Goal: Task Accomplishment & Management: Complete application form

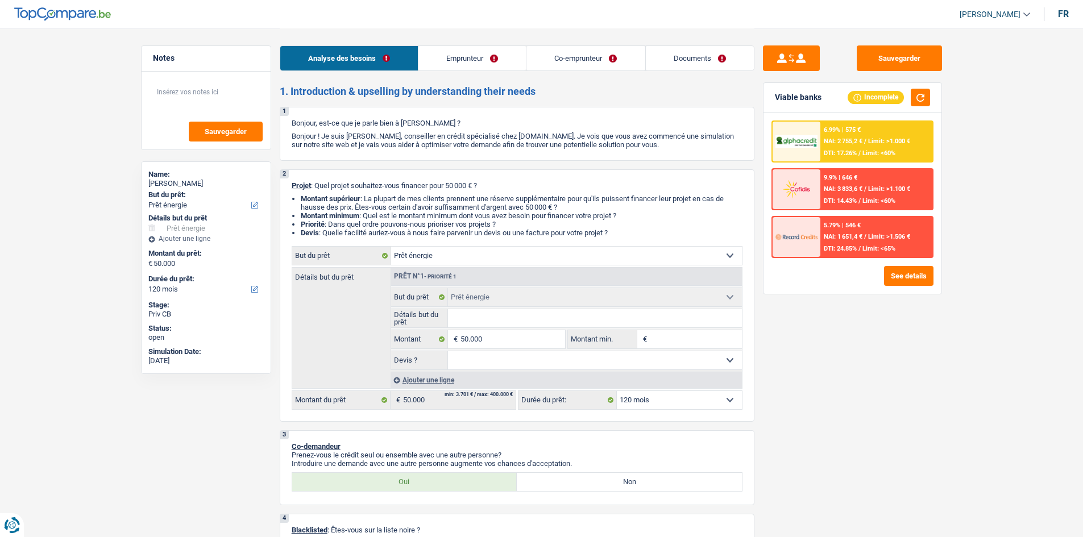
select select "energy"
select select "120"
select select "energy"
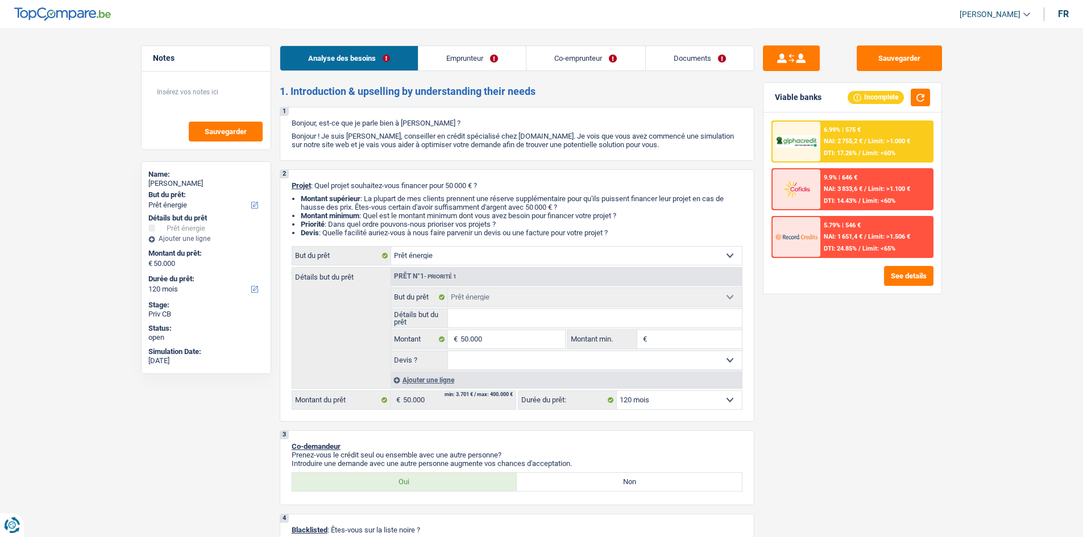
select select "120"
select select "worker"
select select "familyAllowances"
select select "unemployment"
select select "netSalary"
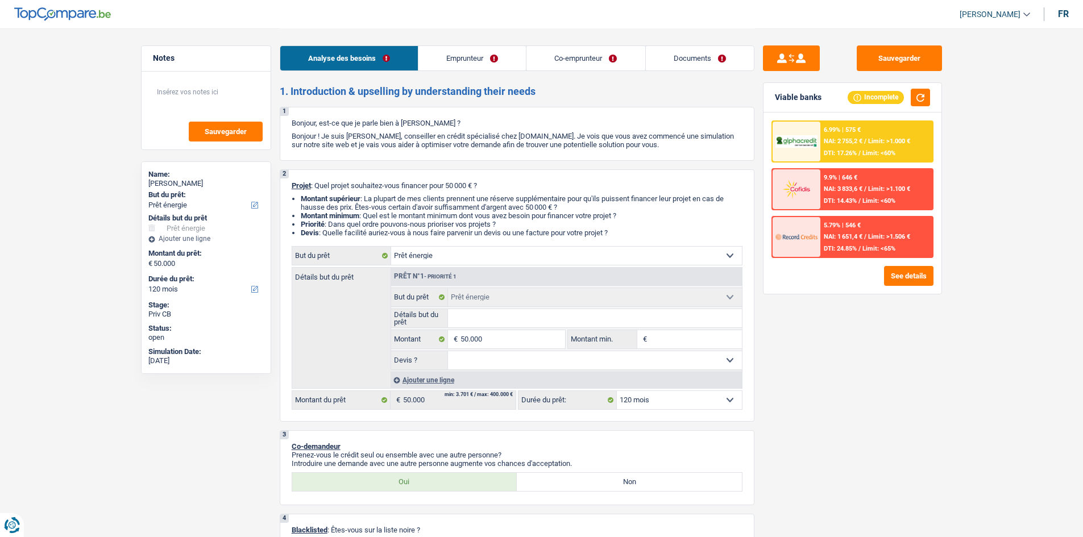
select select "ownerWithMortgage"
select select "energy"
select select "120"
click at [466, 254] on select "Confort maison: meubles, textile, peinture, électroménager, outillage non-profe…" at bounding box center [566, 256] width 351 height 18
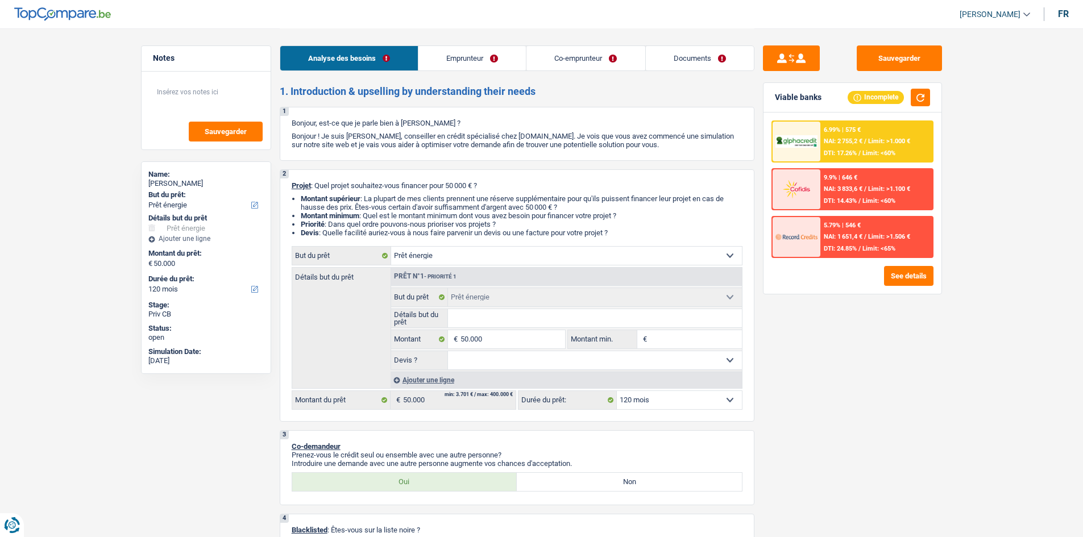
click at [466, 254] on select "Confort maison: meubles, textile, peinture, électroménager, outillage non-profe…" at bounding box center [566, 256] width 351 height 18
drag, startPoint x: 466, startPoint y: 254, endPoint x: 231, endPoint y: 399, distance: 276.4
click at [231, 399] on div "Notes Sauvegarder Name: Florica Costea But du prêt: Confort maison: meubles, te…" at bounding box center [205, 282] width 147 height 474
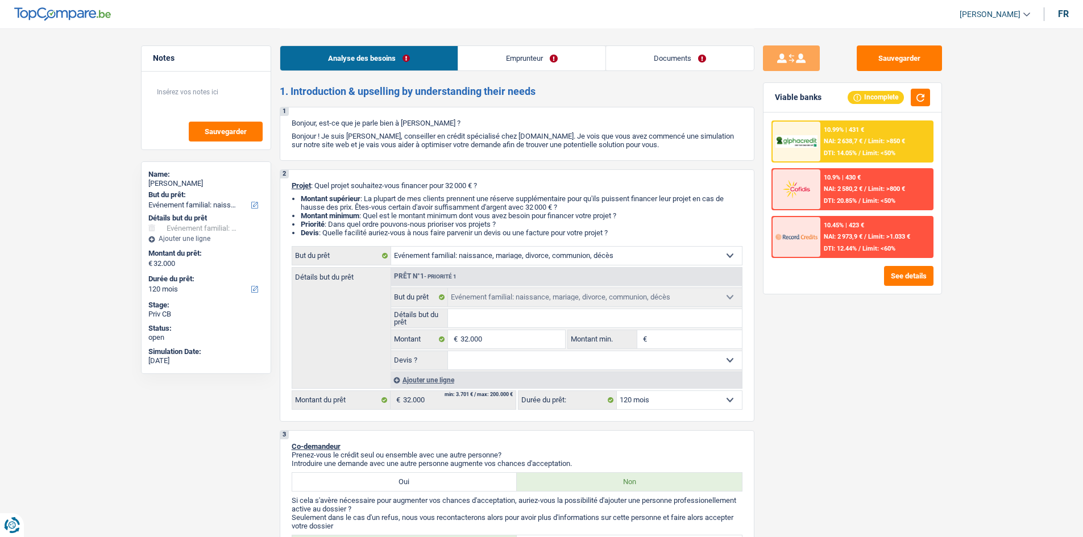
select select "familyEvent"
select select "120"
select select "familyEvent"
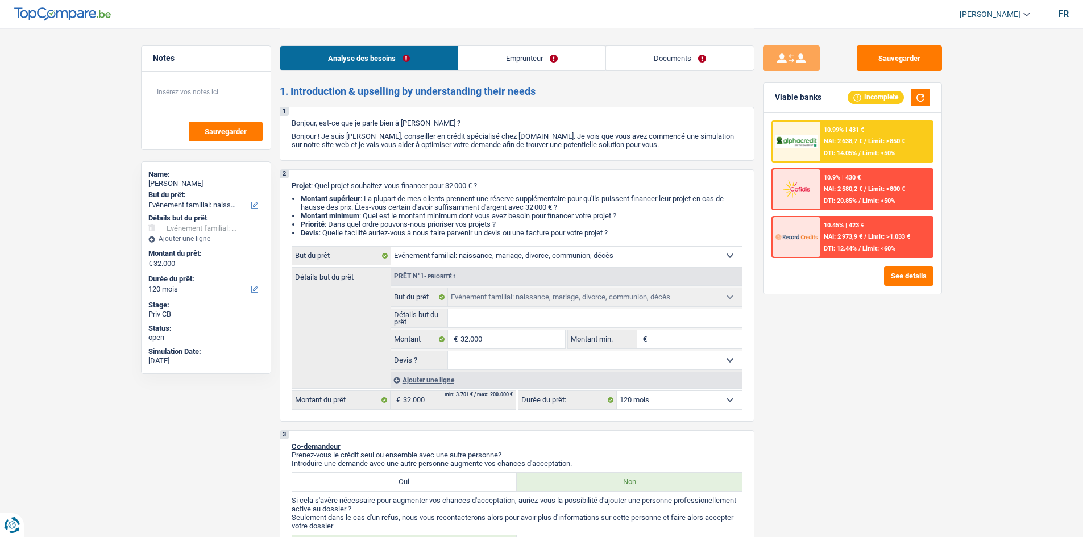
select select "120"
select select "privateEmployee"
select select "netSalary"
select select "familyAllowances"
select select "mealVouchers"
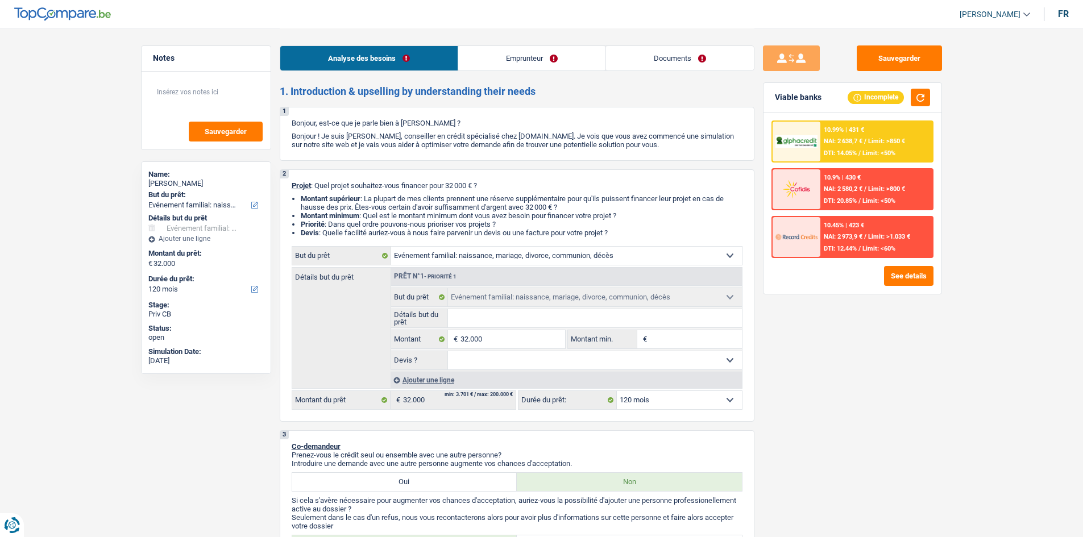
select select "liveWithParents"
select select "familyEvent"
select select "120"
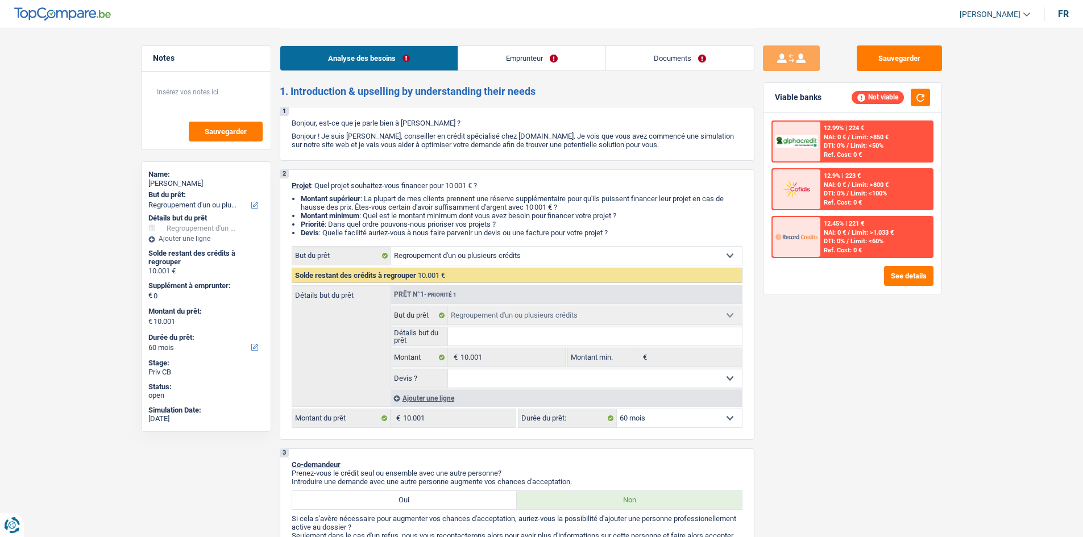
select select "refinancing"
select select "60"
select select "refinancing"
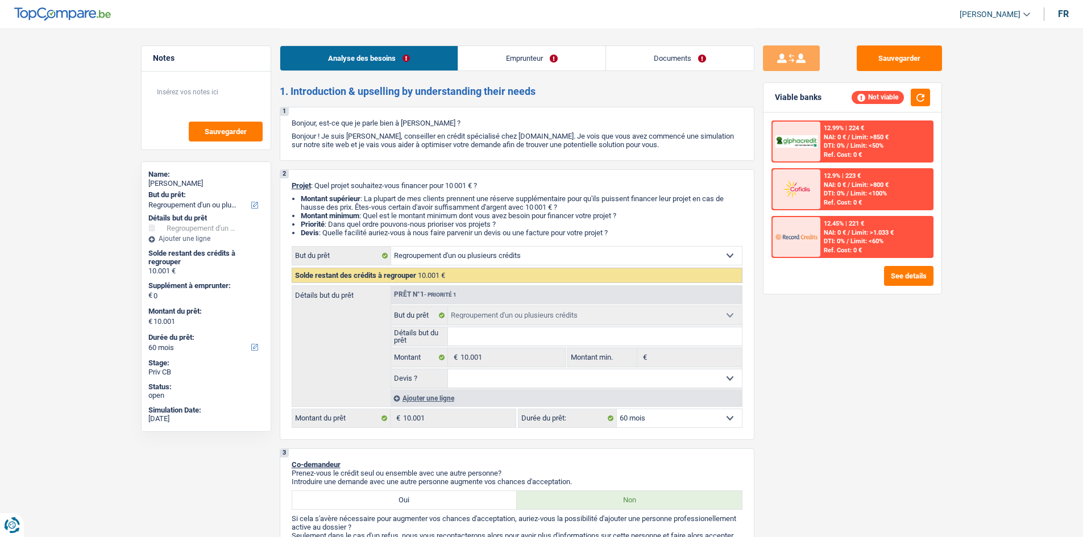
select select "60"
select select "worker"
select select "netSalary"
select select "rents"
select select "refinancing"
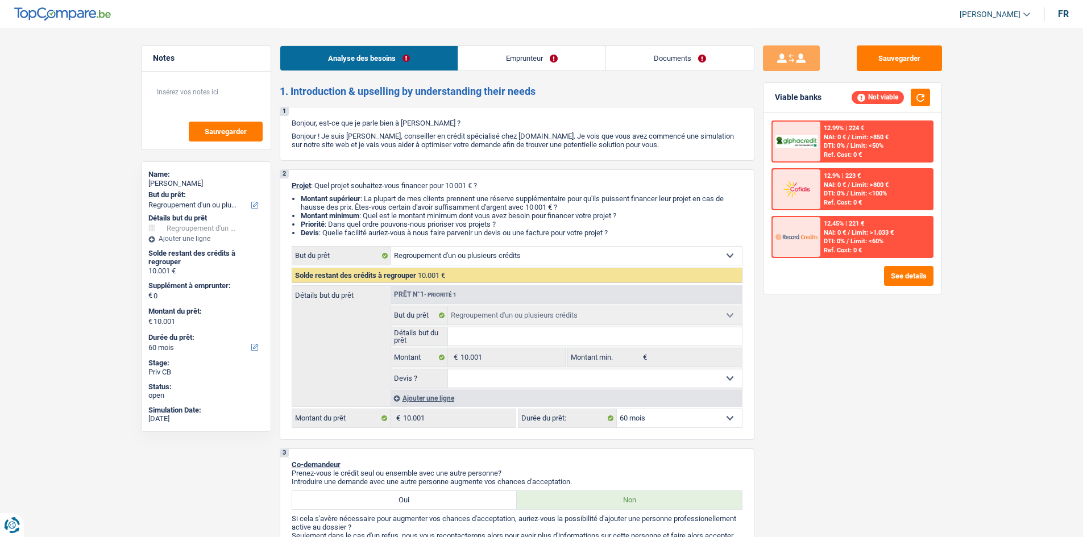
select select "refinancing"
select select "60"
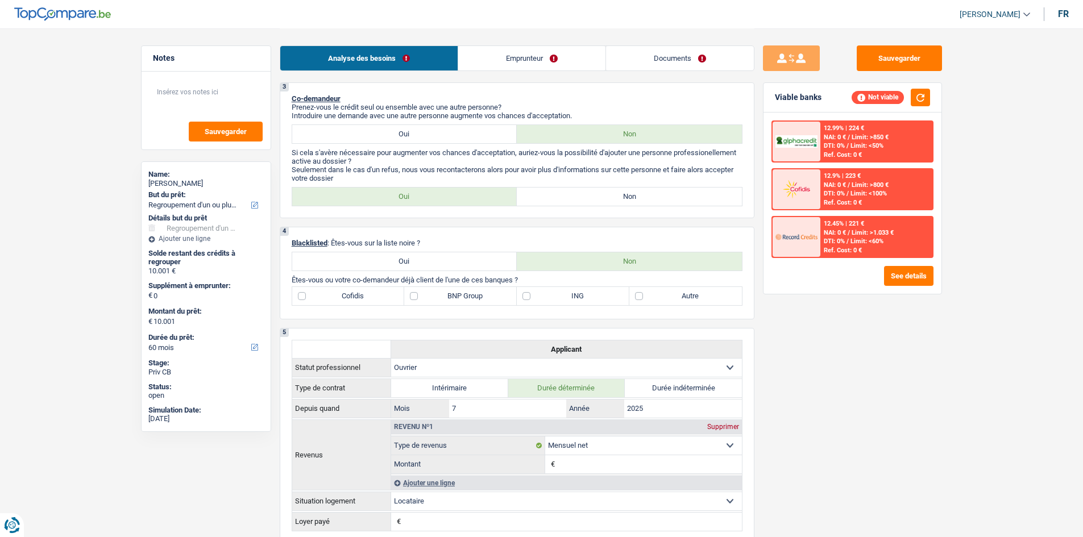
scroll to position [358, 0]
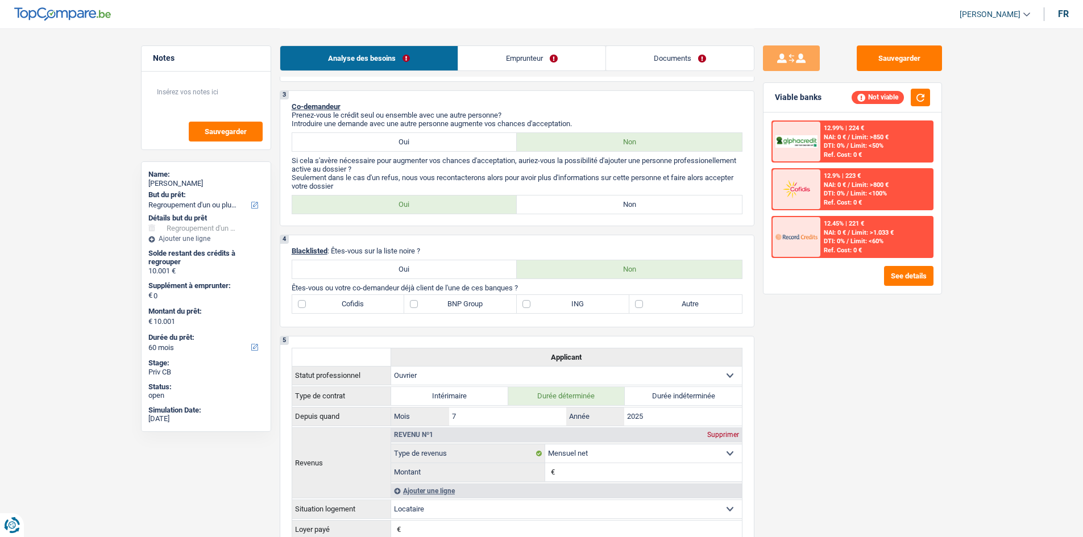
click at [567, 200] on label "Non" at bounding box center [629, 205] width 225 height 18
click at [567, 200] on input "Non" at bounding box center [629, 205] width 225 height 18
radio input "true"
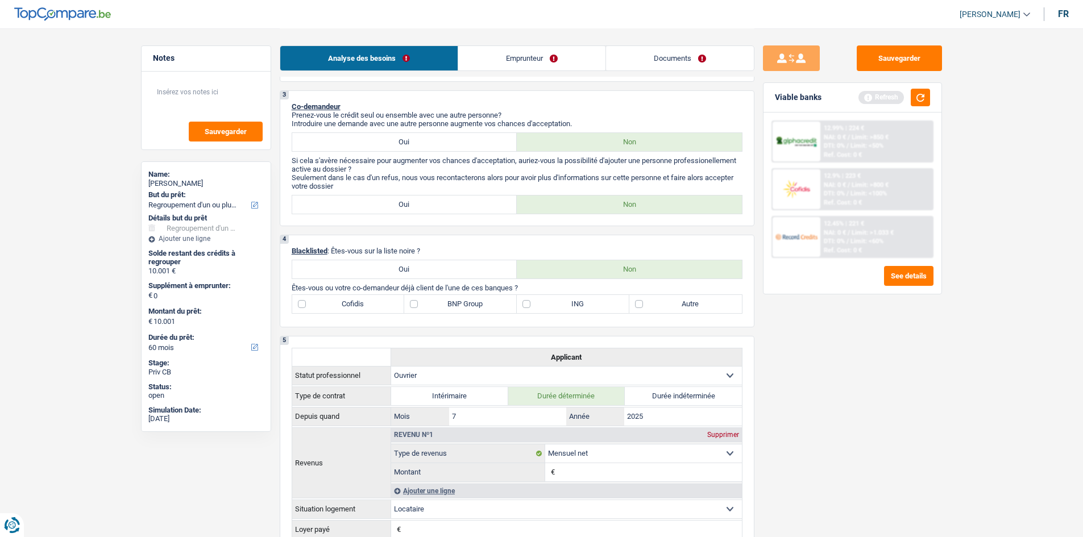
click at [416, 302] on label "BNP Group" at bounding box center [460, 304] width 113 height 18
click at [416, 302] on input "BNP Group" at bounding box center [460, 304] width 113 height 18
checkbox input "true"
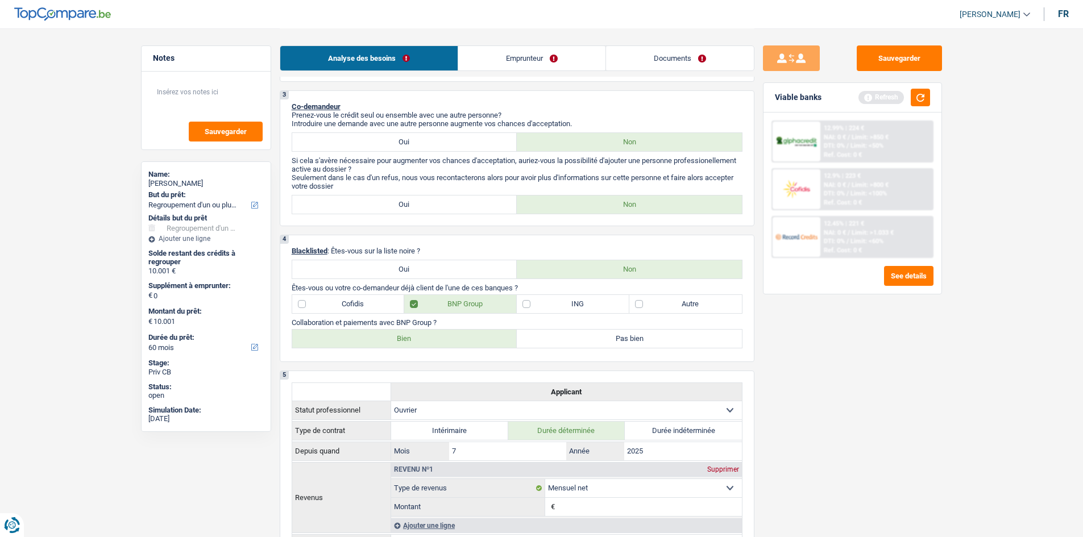
click at [464, 335] on label "Bien" at bounding box center [404, 339] width 225 height 18
click at [464, 335] on input "Bien" at bounding box center [404, 339] width 225 height 18
radio input "true"
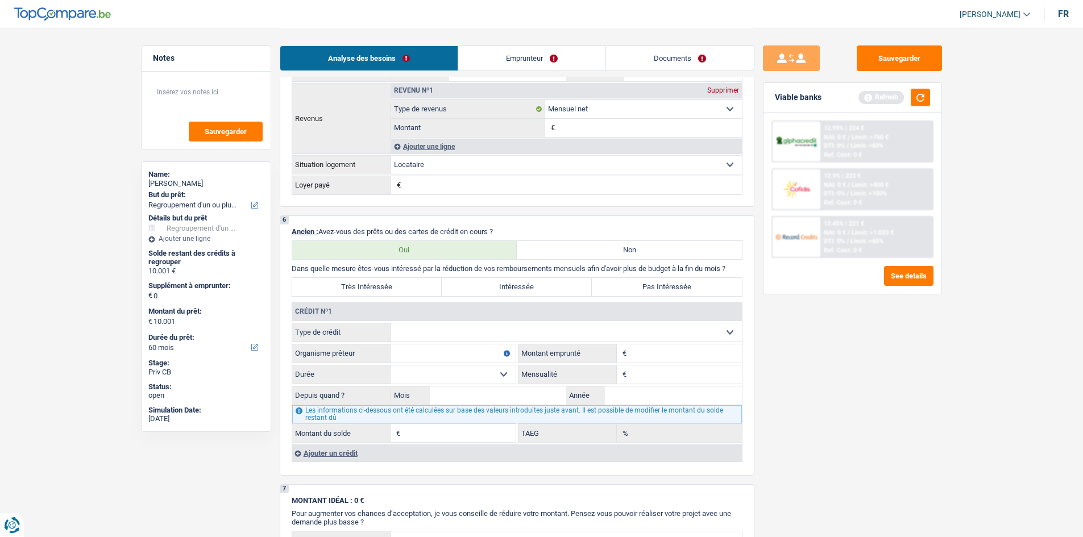
scroll to position [739, 0]
click at [409, 284] on label "Très Intéressée" at bounding box center [367, 285] width 150 height 18
click at [409, 284] on input "Très Intéressée" at bounding box center [367, 285] width 150 height 18
radio input "true"
click at [620, 329] on select "Carte ou ouverture de crédit Prêt hypothécaire Vente à tempérament Prêt à tempé…" at bounding box center [566, 331] width 351 height 18
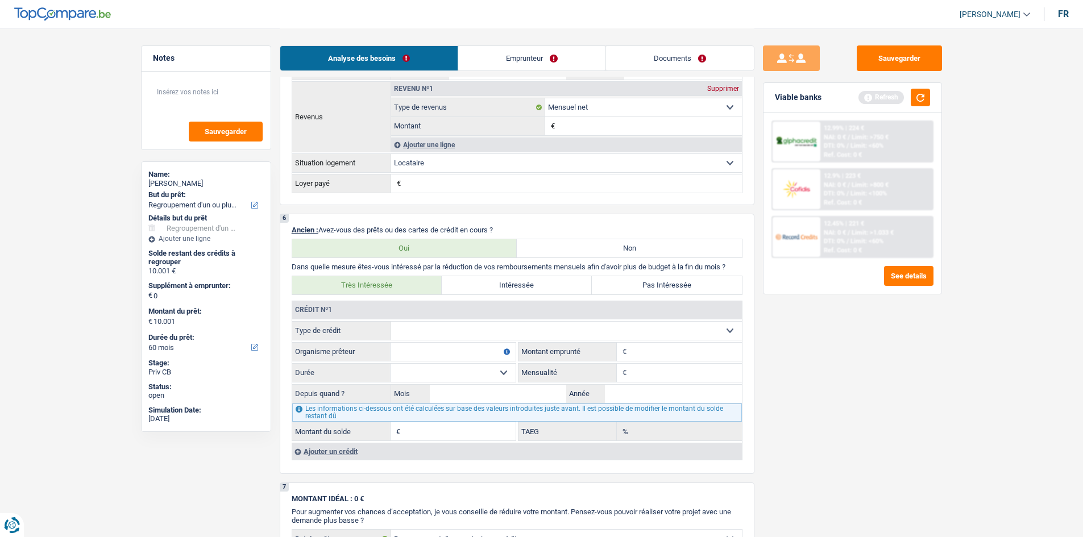
select select "cardOrCredit"
type input "0"
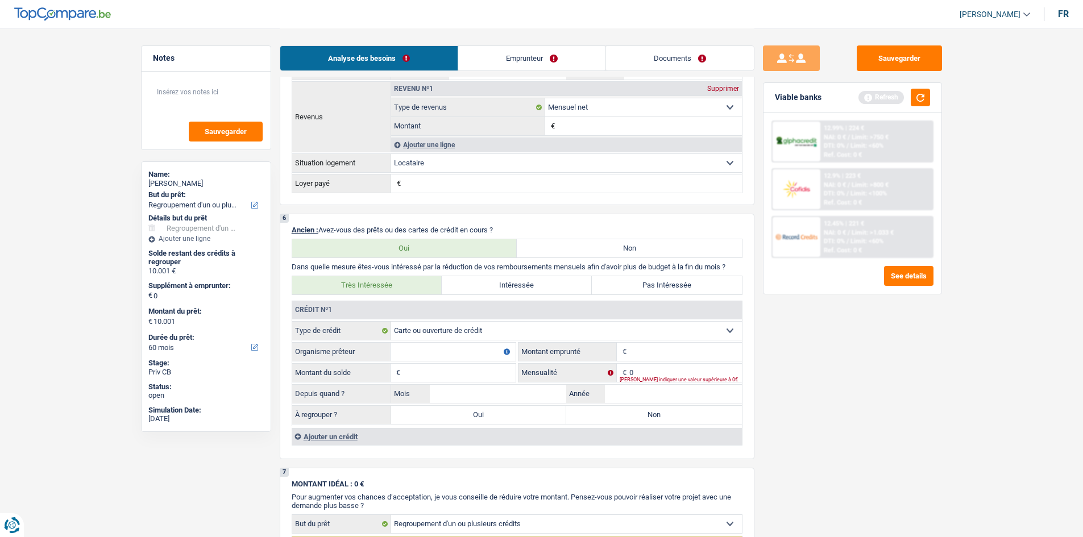
click at [421, 344] on input "Organisme prêteur" at bounding box center [453, 352] width 125 height 18
type input "Cora"
click at [636, 354] on input "Montant" at bounding box center [685, 352] width 113 height 18
type input "3.250"
click at [477, 366] on input "Montant du solde" at bounding box center [459, 373] width 113 height 18
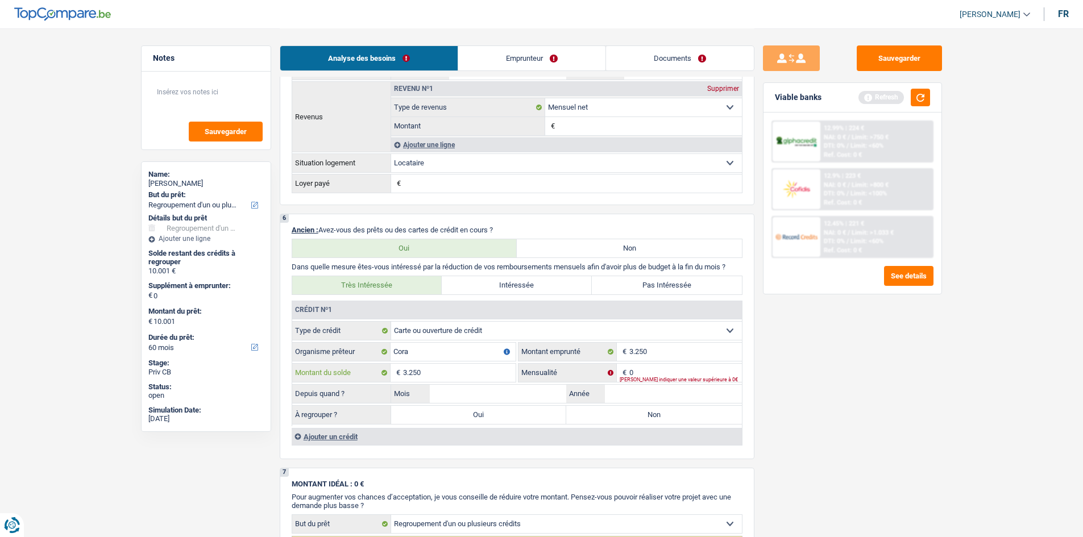
type input "3.250"
click at [642, 379] on div "[PERSON_NAME] indiquer une valeur supérieure à 0€" at bounding box center [681, 379] width 122 height 5
click at [642, 371] on input "0" at bounding box center [685, 373] width 113 height 18
type input "196"
click at [513, 392] on input "Mois" at bounding box center [498, 394] width 137 height 18
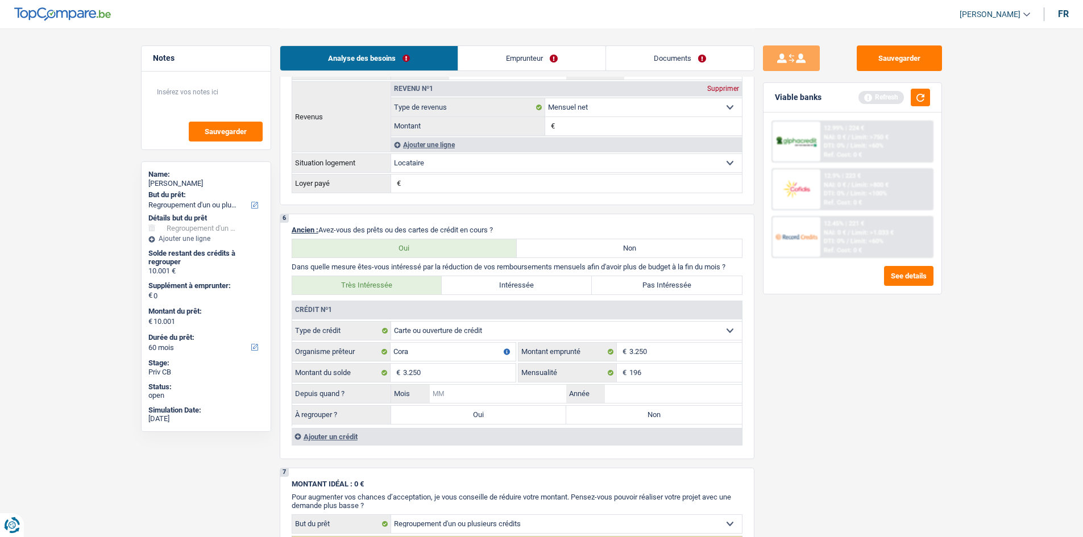
click at [500, 399] on input "Mois" at bounding box center [498, 394] width 137 height 18
type input "01"
type input "2023"
click at [493, 416] on label "Oui" at bounding box center [479, 415] width 176 height 18
click at [493, 416] on input "Oui" at bounding box center [479, 415] width 176 height 18
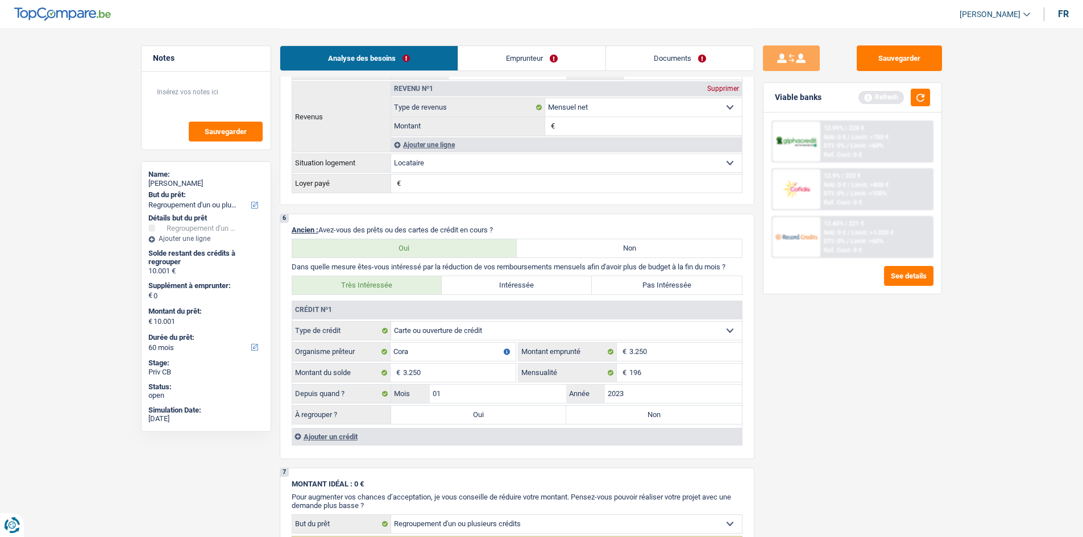
radio input "true"
type input "3.250"
select select "30"
type input "3.250"
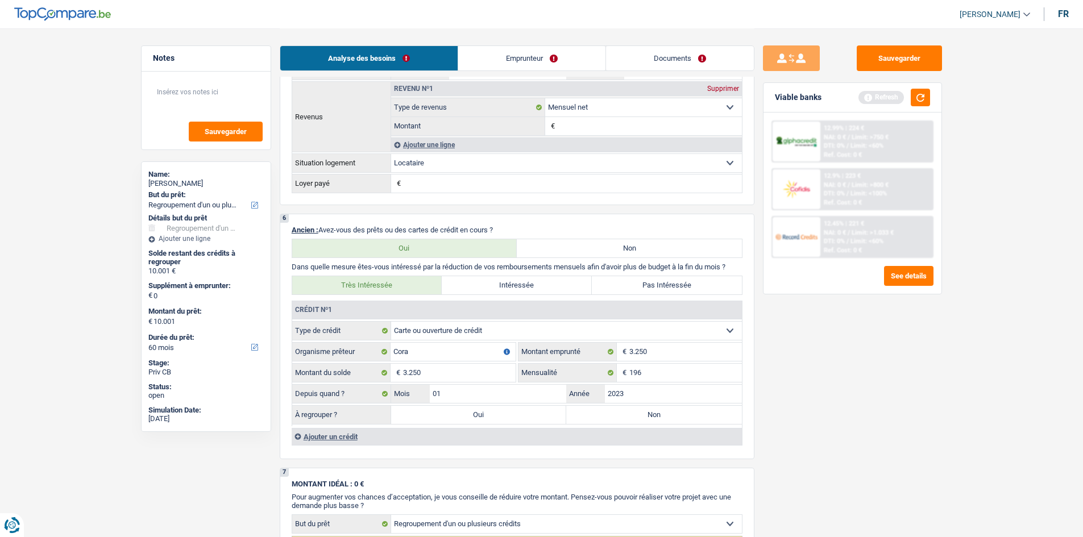
select select "30"
type input "3.250"
select select "30"
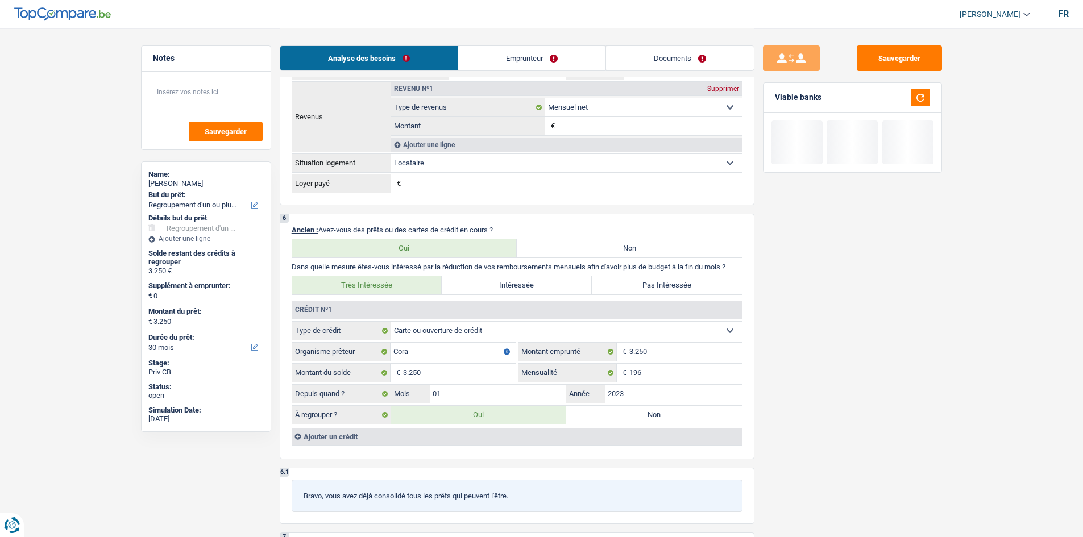
scroll to position [796, 0]
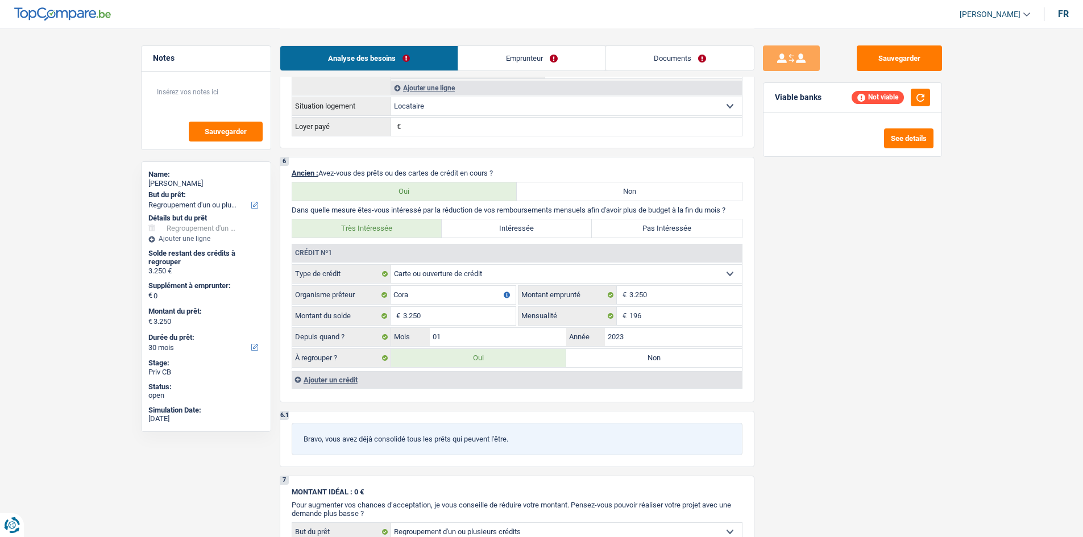
click at [340, 383] on div "Ajouter un crédit" at bounding box center [517, 379] width 450 height 17
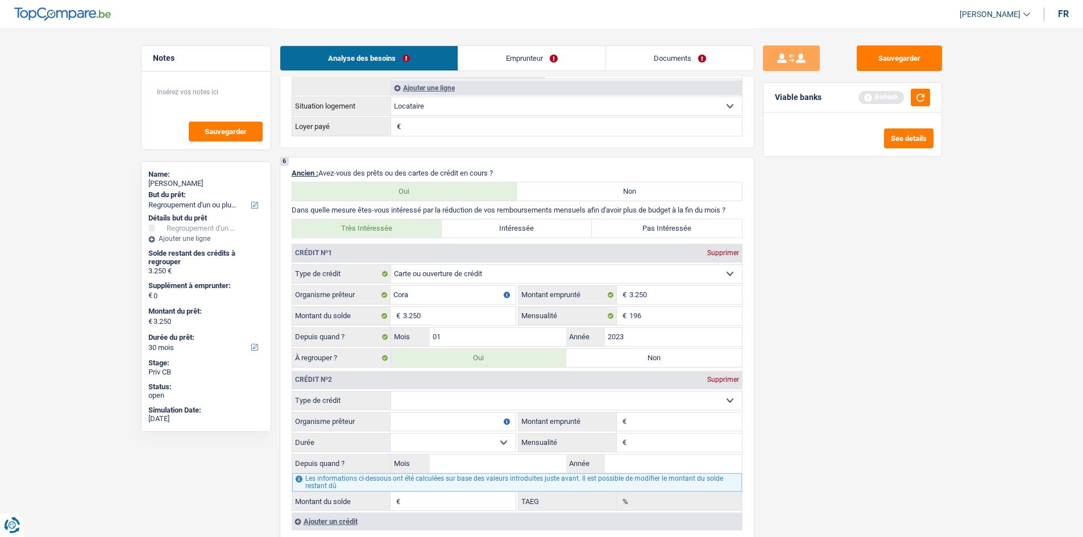
click at [462, 397] on select "Carte ou ouverture de crédit Prêt hypothécaire Vente à tempérament Prêt à tempé…" at bounding box center [566, 401] width 351 height 18
select select "creditConsolidation"
type input "0"
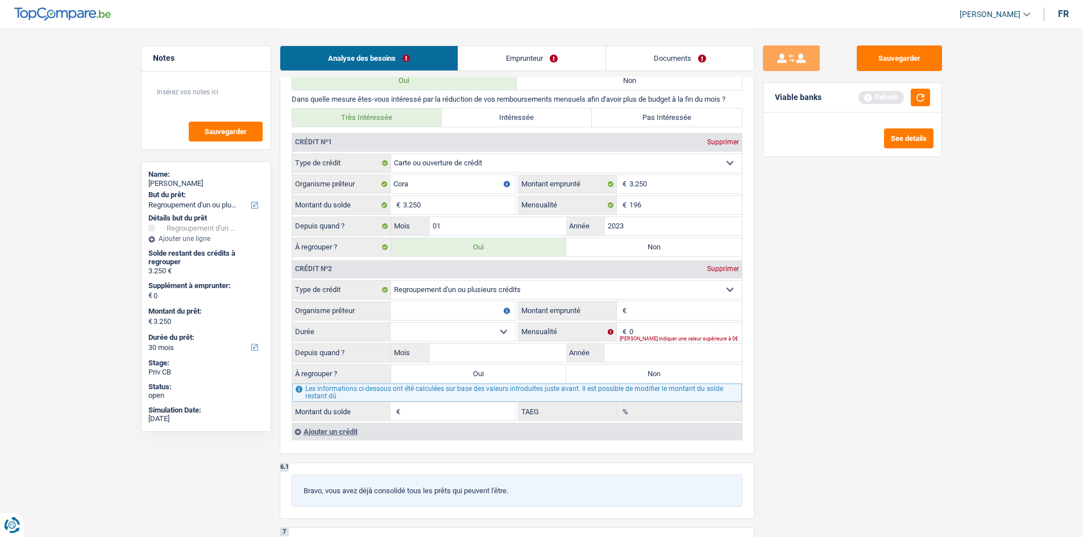
scroll to position [910, 0]
click at [468, 305] on input "Organisme prêteur" at bounding box center [453, 308] width 125 height 18
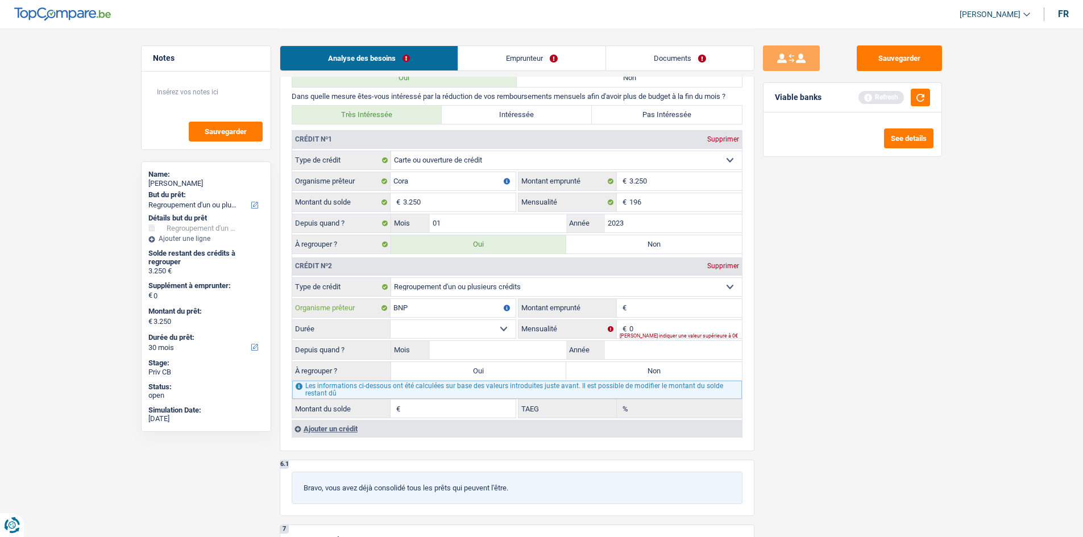
type input "BNP"
click at [502, 326] on select "12 mois 18 mois 24 mois Sélectionner une option" at bounding box center [453, 329] width 125 height 18
click at [514, 323] on select "12 mois 18 mois 24 mois Sélectionner une option" at bounding box center [453, 329] width 125 height 18
click at [651, 309] on input "Montant emprunté" at bounding box center [685, 308] width 113 height 18
type input "8.000"
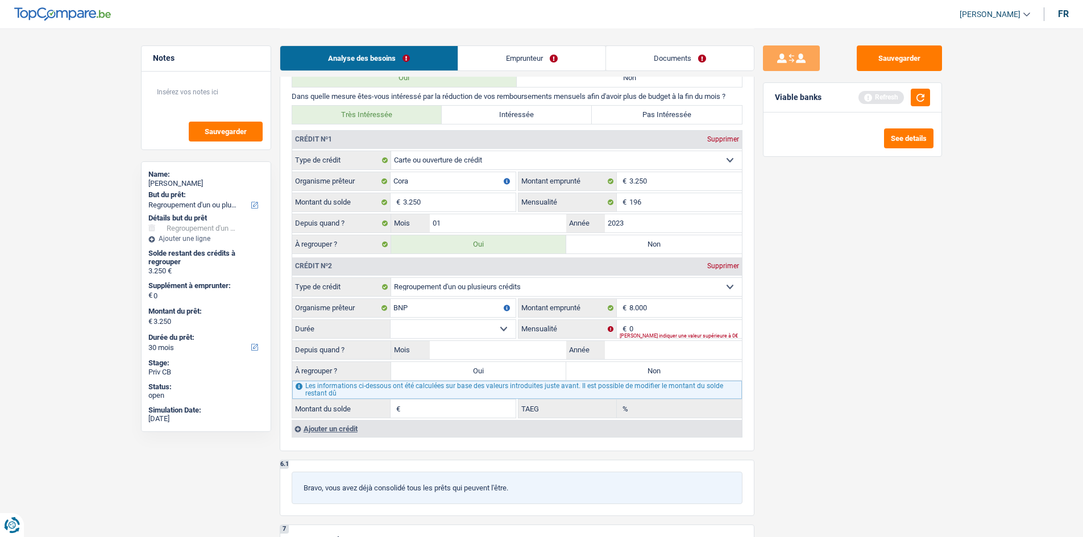
click at [505, 330] on select "12 mois 18 mois 24 mois 30 mois 36 mois 42 mois 48 mois Sélectionner une option" at bounding box center [453, 329] width 125 height 18
click at [551, 341] on input "Mois" at bounding box center [498, 350] width 137 height 18
click at [494, 346] on input "Mois" at bounding box center [498, 350] width 137 height 18
type input "08"
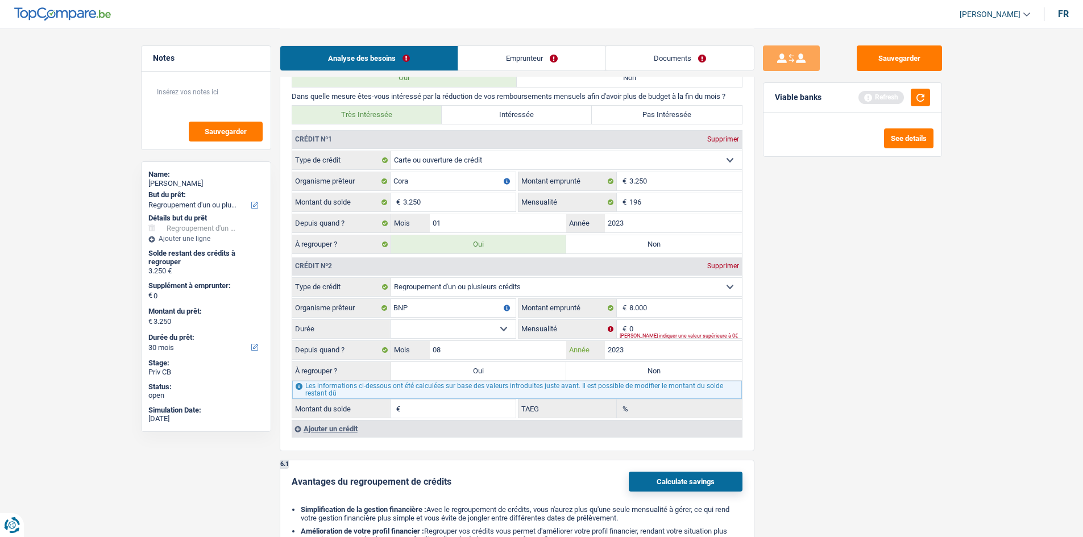
type input "2023"
click at [493, 369] on label "Oui" at bounding box center [479, 371] width 176 height 18
click at [493, 369] on input "Oui" at bounding box center [479, 371] width 176 height 18
radio input "true"
type input "10.001"
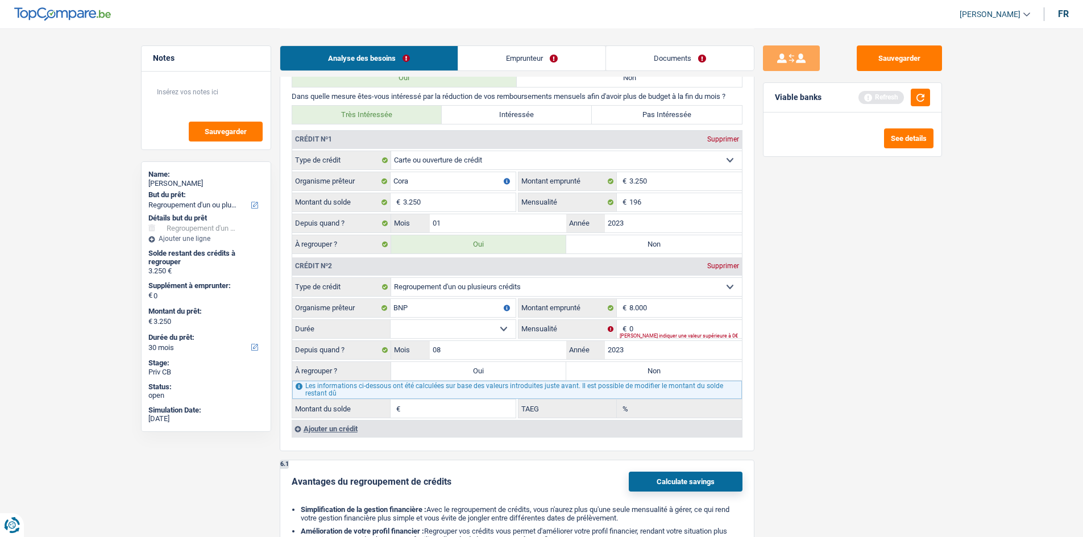
type input "10.001"
select select "60"
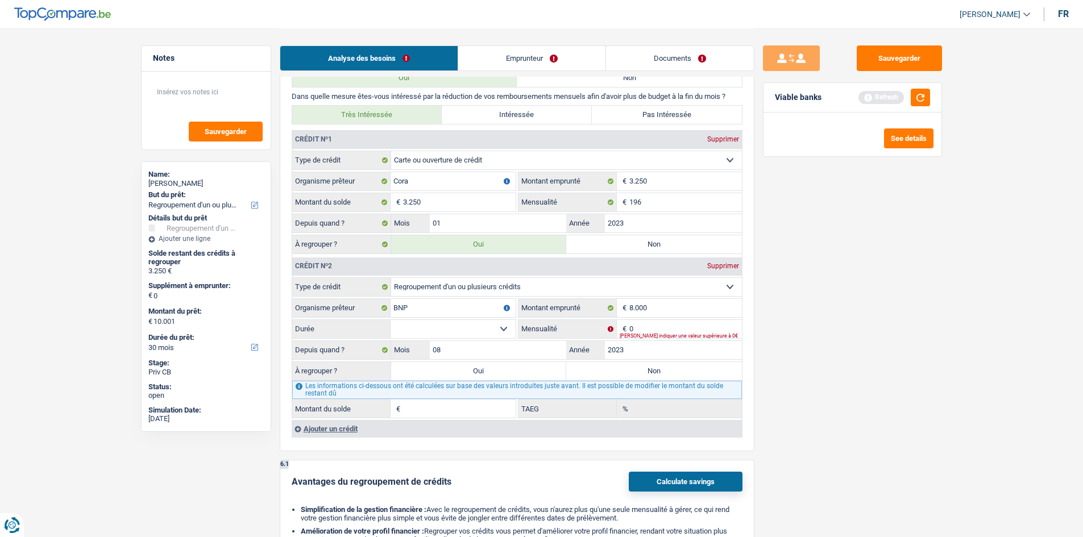
select select "60"
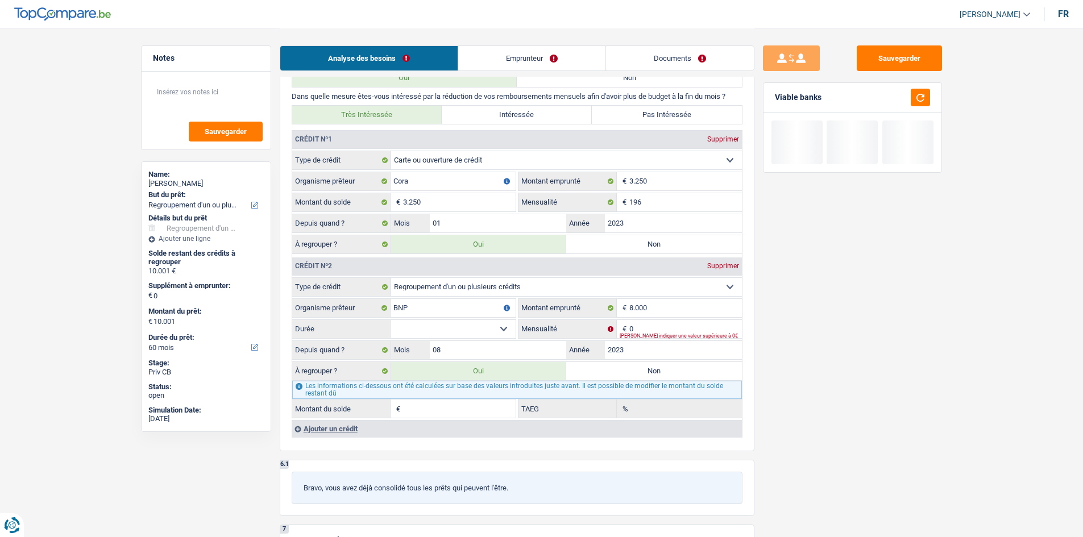
click at [504, 323] on select "12 mois 18 mois 24 mois 30 mois 36 mois 42 mois 48 mois Sélectionner une option" at bounding box center [453, 329] width 125 height 18
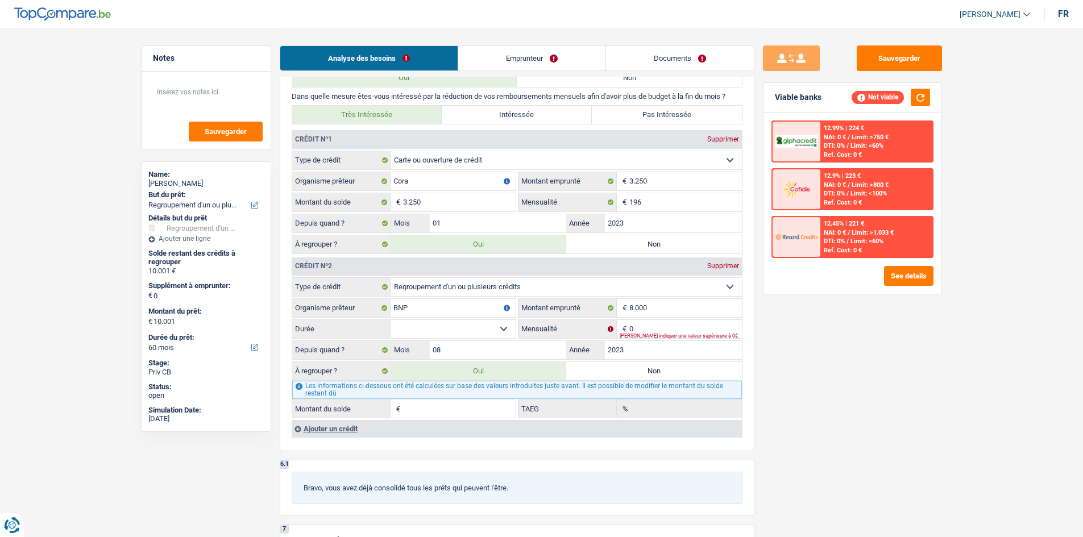
select select "48"
click at [391, 320] on select "12 mois 18 mois 24 mois 30 mois 36 mois 42 mois 48 mois Sélectionner une option" at bounding box center [453, 329] width 125 height 18
type input "1"
type input "0,00"
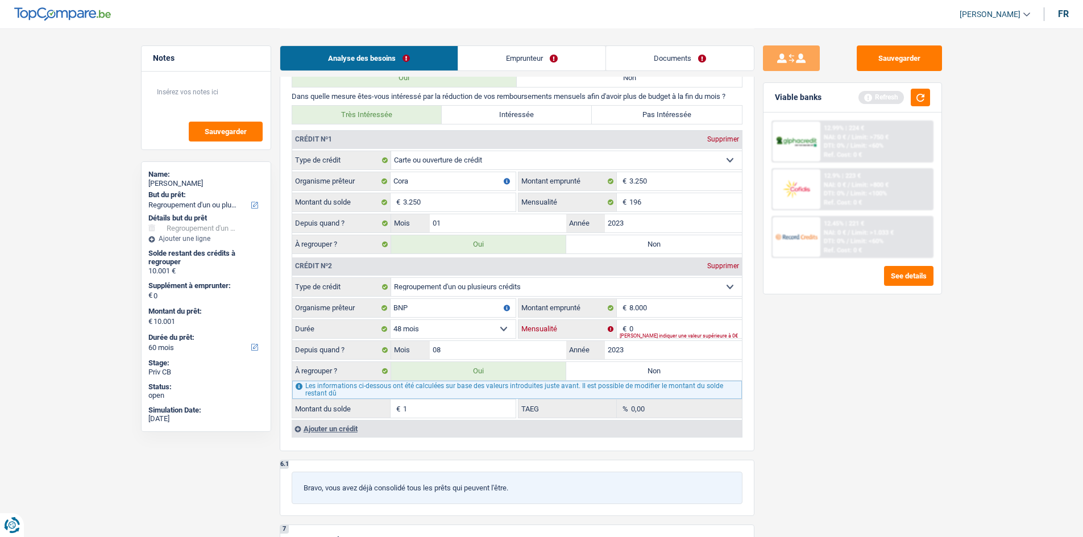
click at [644, 327] on input "0" at bounding box center [685, 329] width 113 height 18
type input "2"
type input "3.251"
select select "30"
type input "3.251"
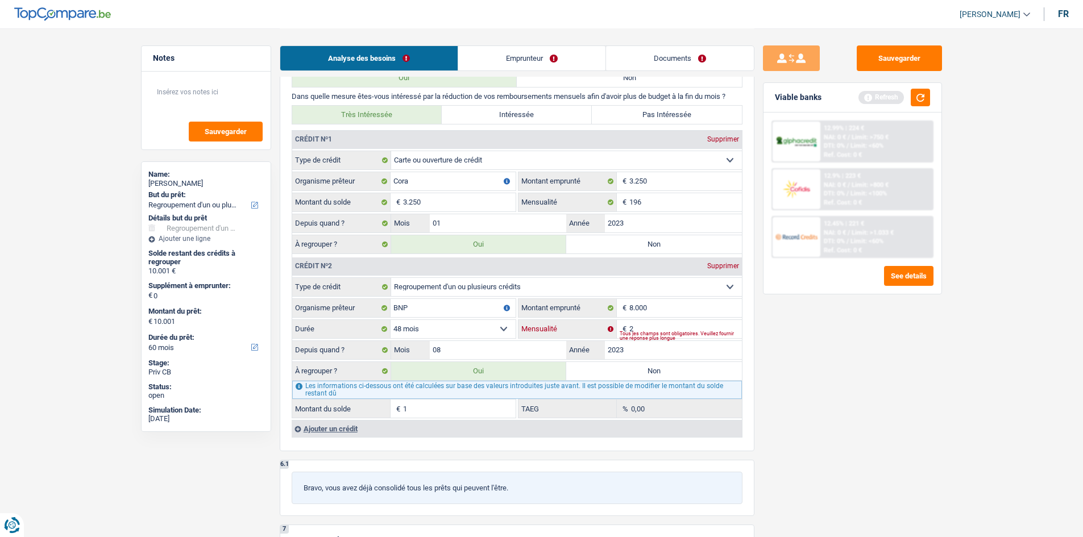
type input "3.251"
select select "30"
type input "3.251"
select select "30"
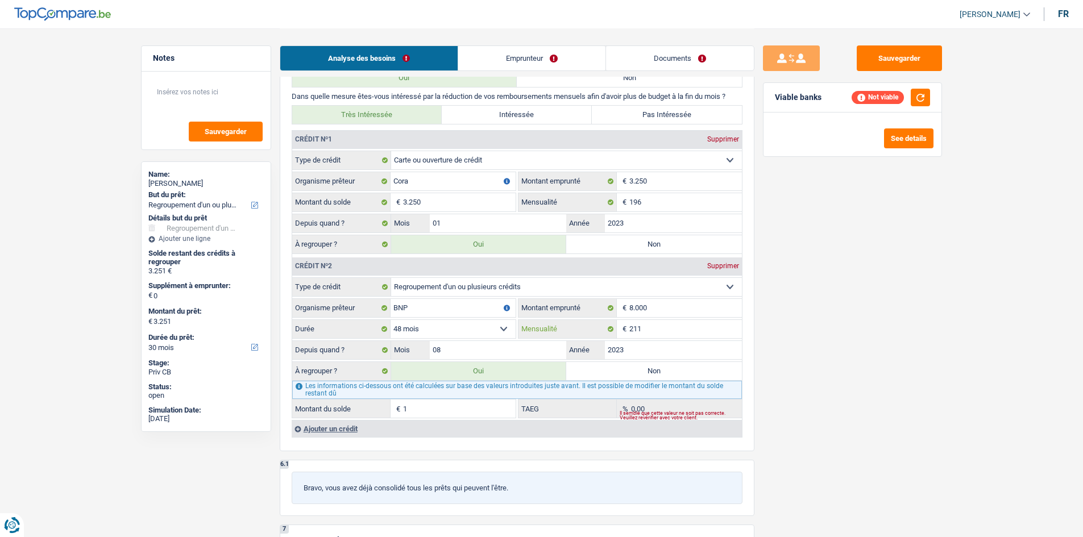
type input "211"
click at [489, 405] on input "1" at bounding box center [459, 409] width 113 height 18
type input "7.563"
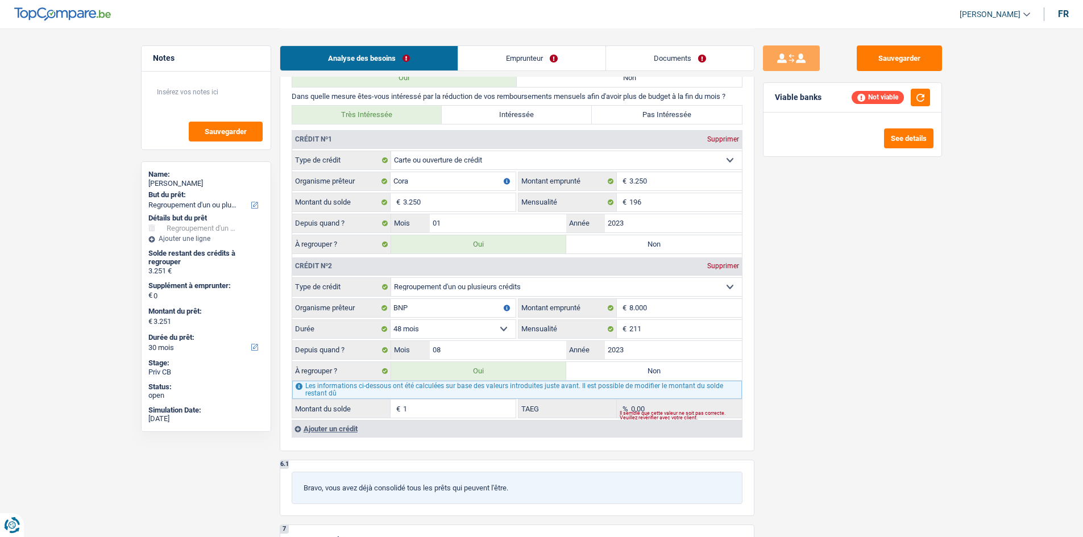
type input "7.563"
type input "4.313"
type input "12,78"
select select "48"
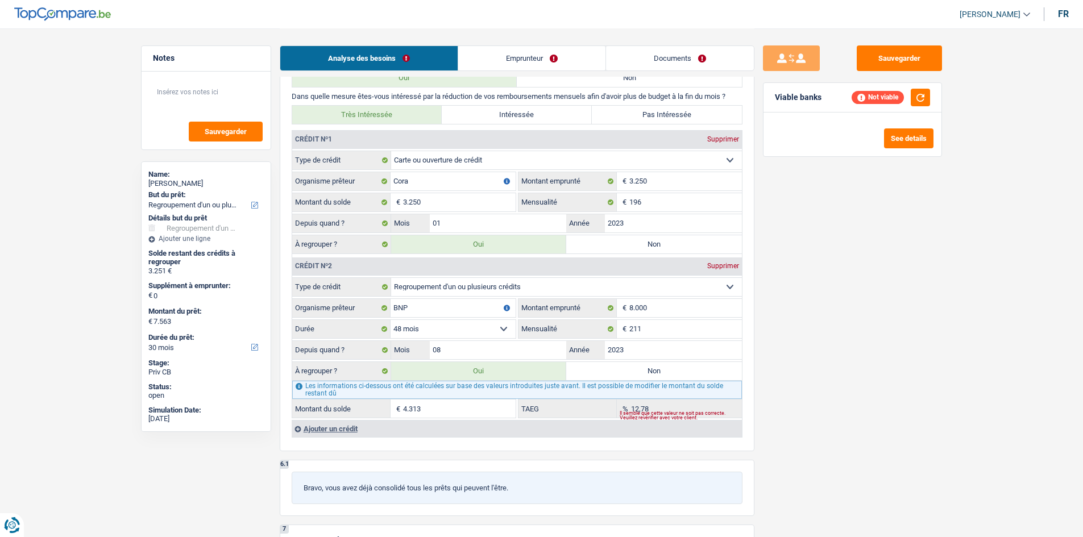
select select "48"
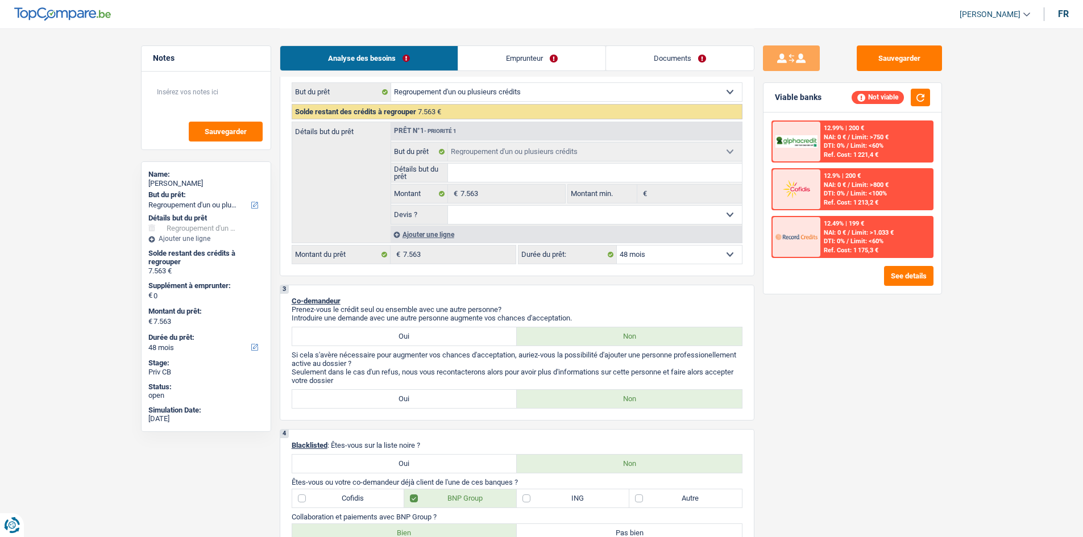
scroll to position [0, 0]
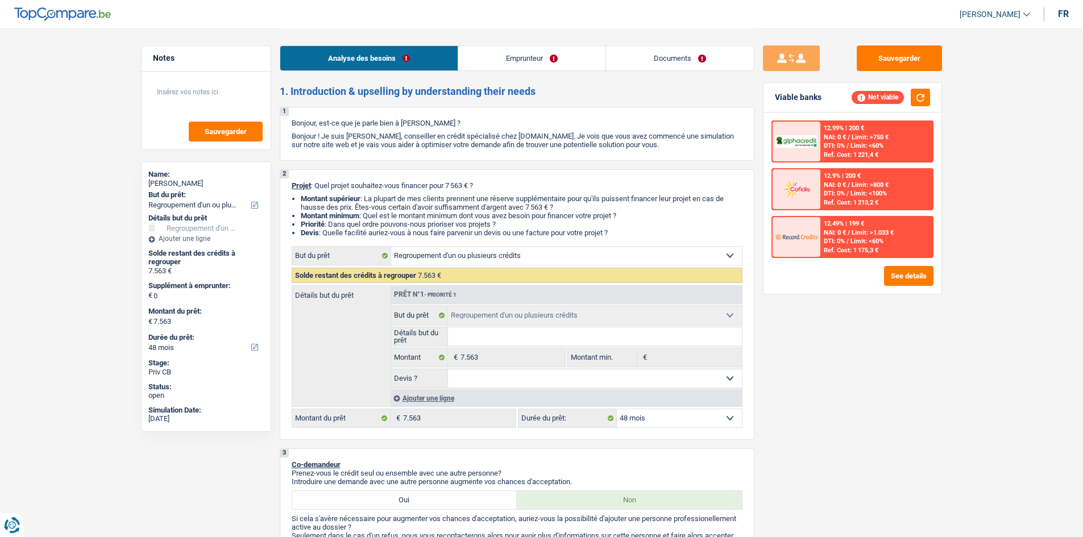
click at [531, 65] on link "Emprunteur" at bounding box center [531, 58] width 147 height 24
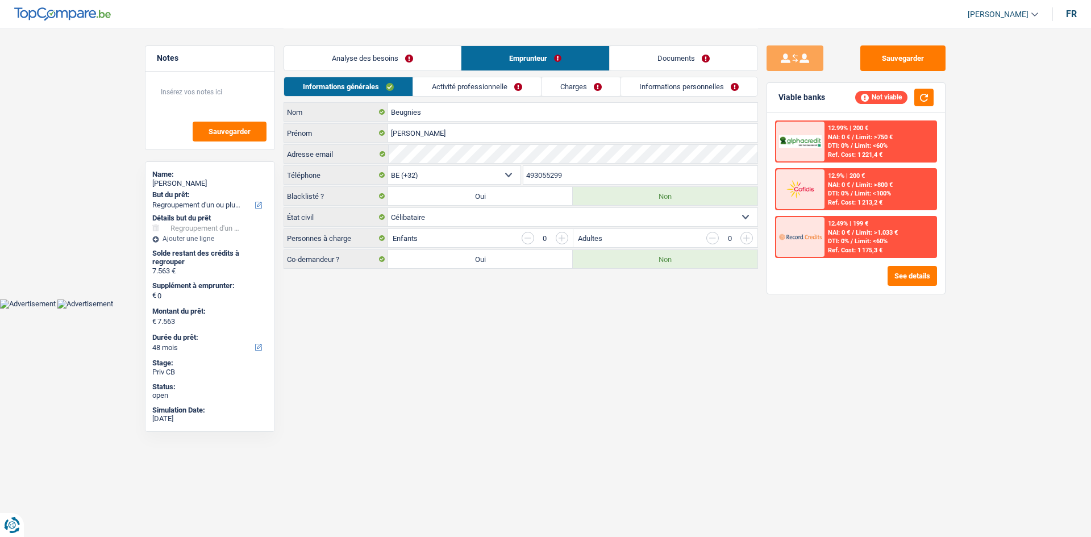
click at [489, 88] on link "Activité professionnelle" at bounding box center [477, 86] width 128 height 19
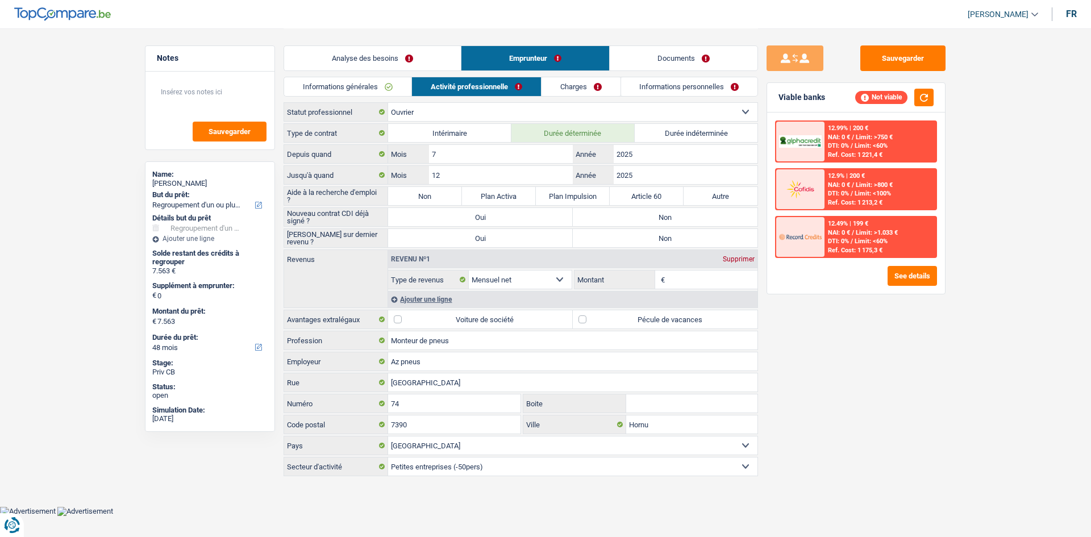
click at [427, 198] on label "Non" at bounding box center [425, 196] width 74 height 18
click at [427, 198] on input "Non" at bounding box center [425, 196] width 74 height 18
radio input "true"
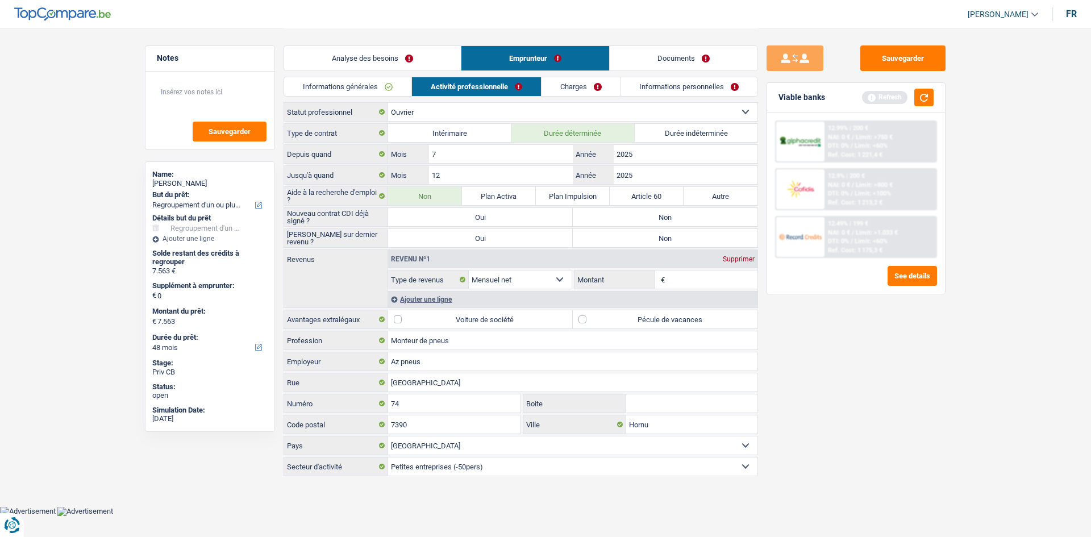
click at [645, 214] on label "Non" at bounding box center [665, 217] width 185 height 18
click at [645, 214] on input "Non" at bounding box center [665, 217] width 185 height 18
radio input "true"
click at [640, 240] on label "Non" at bounding box center [665, 238] width 185 height 18
click at [640, 240] on input "Non" at bounding box center [665, 238] width 185 height 18
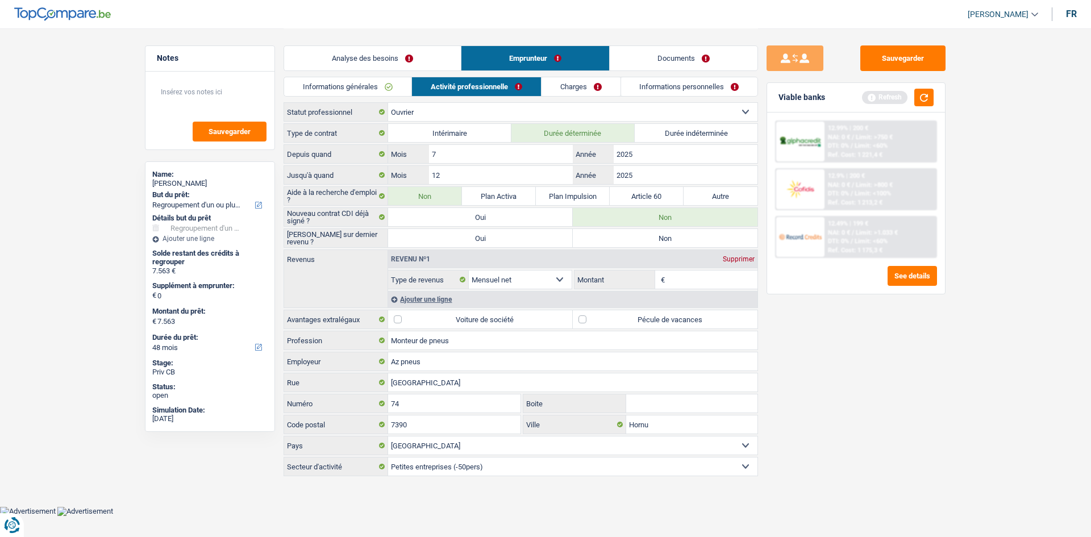
radio input "true"
click at [695, 277] on input "Montant" at bounding box center [713, 280] width 90 height 18
type input "2.200"
click at [584, 86] on link "Charges" at bounding box center [581, 86] width 79 height 19
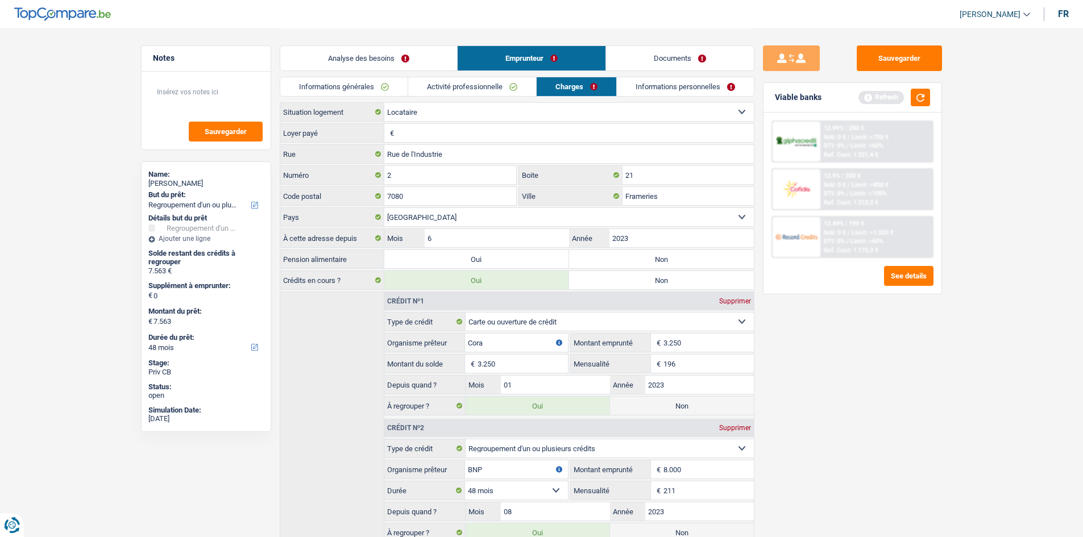
click at [458, 85] on link "Activité professionnelle" at bounding box center [472, 86] width 128 height 19
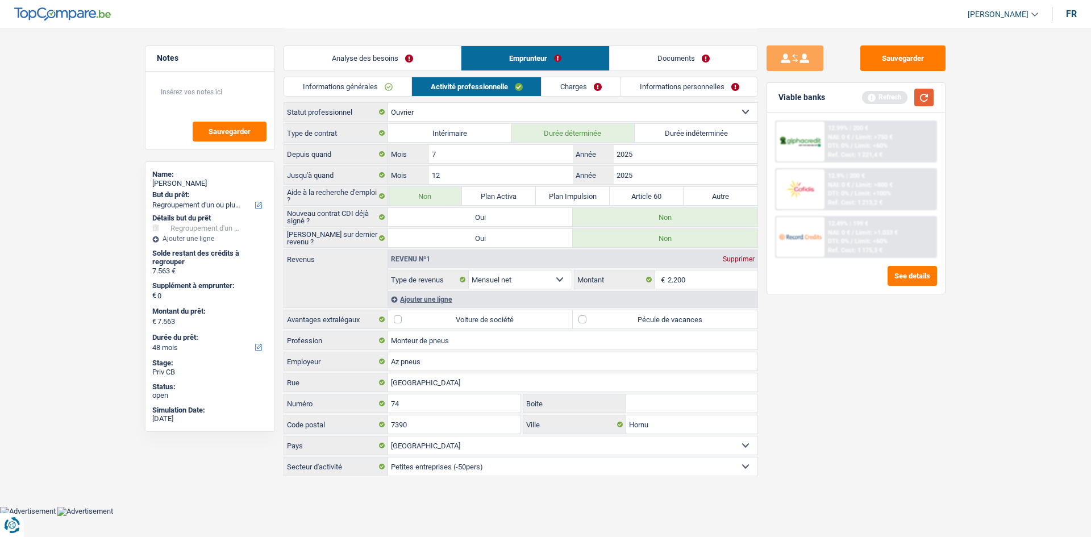
click at [928, 99] on button "button" at bounding box center [924, 98] width 19 height 18
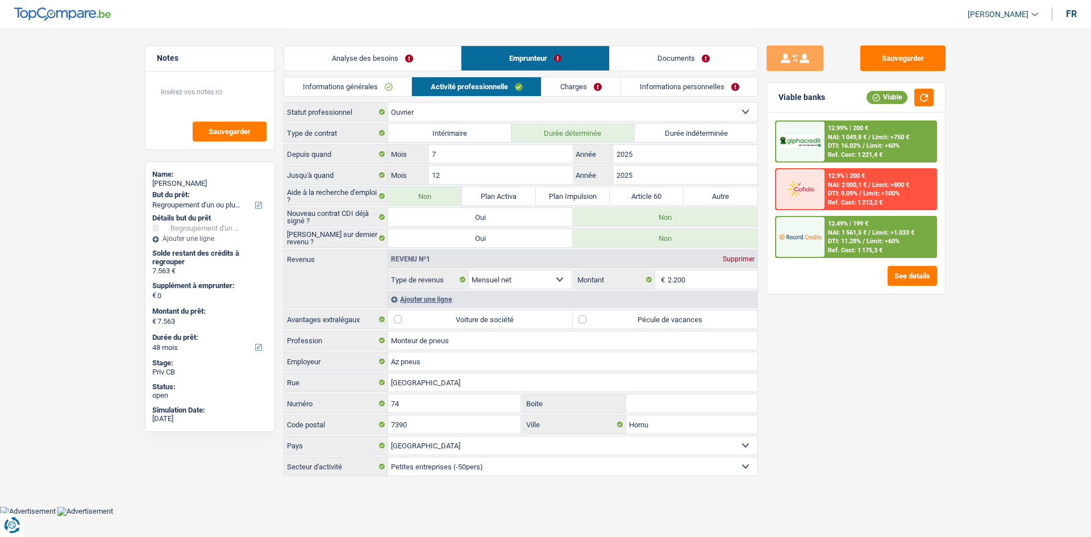
click at [582, 86] on link "Charges" at bounding box center [581, 86] width 79 height 19
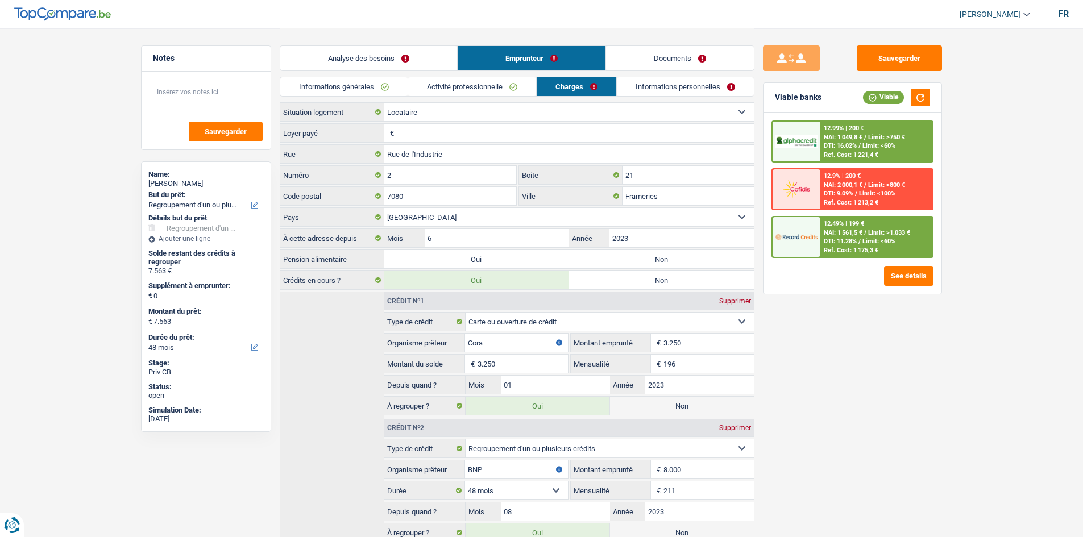
click at [461, 135] on input "Loyer payé" at bounding box center [575, 133] width 357 height 18
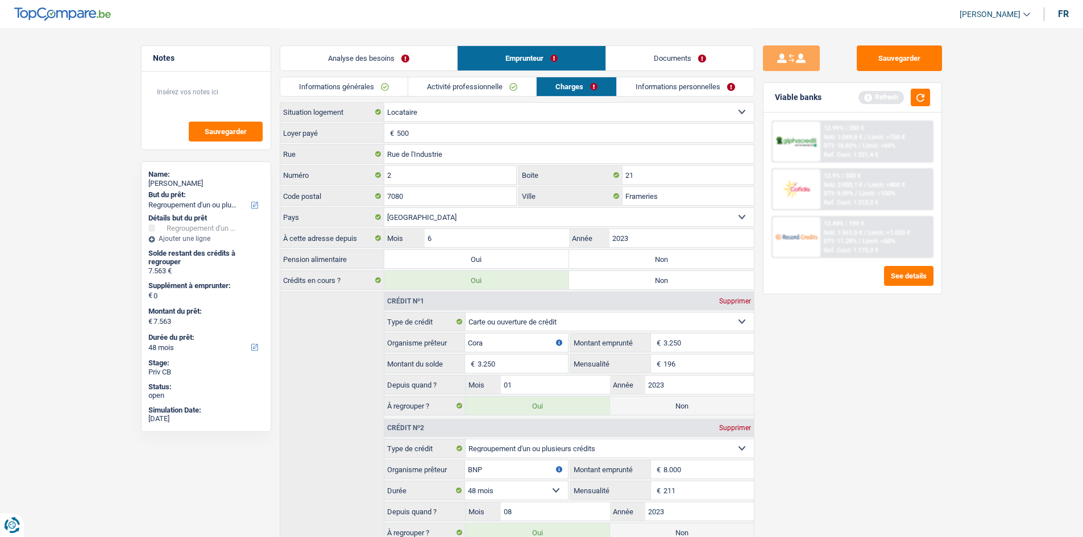
type input "500"
click at [464, 175] on input "2" at bounding box center [450, 175] width 132 height 18
click at [628, 258] on label "Non" at bounding box center [661, 259] width 185 height 18
click at [628, 258] on input "Non" at bounding box center [661, 259] width 185 height 18
radio input "true"
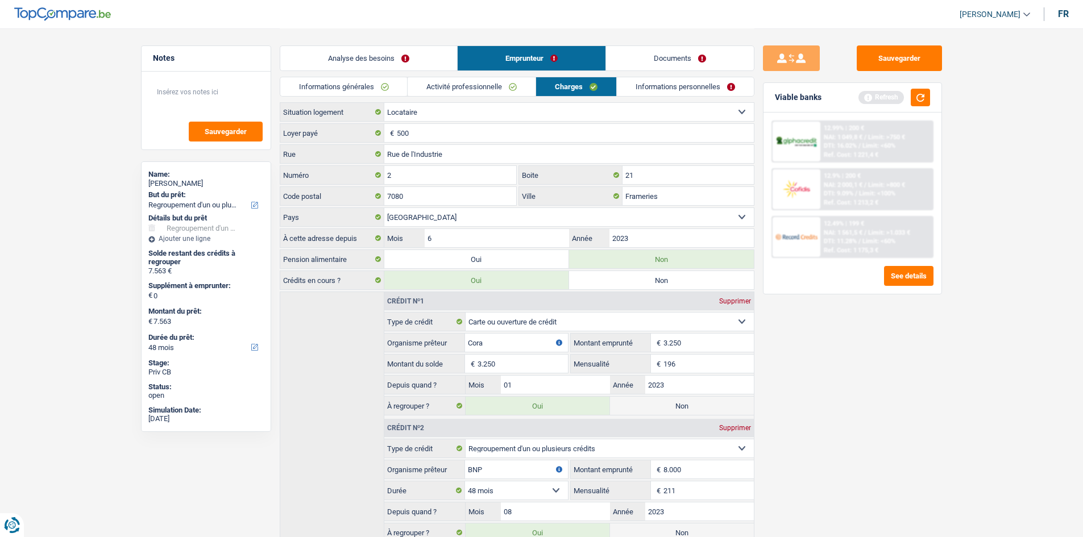
click at [664, 91] on link "Informations personnelles" at bounding box center [685, 86] width 137 height 19
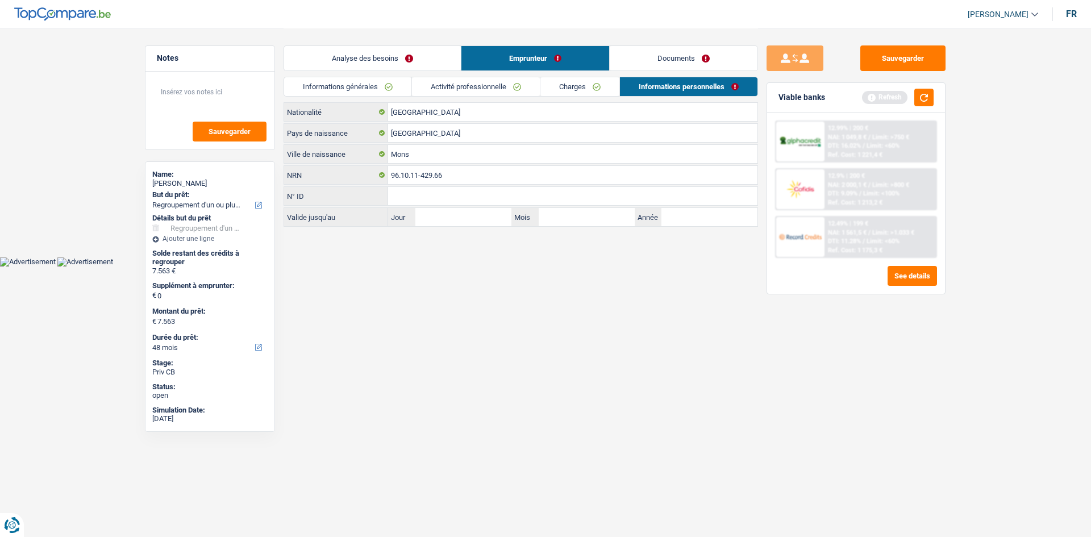
click at [637, 52] on link "Documents" at bounding box center [684, 58] width 148 height 24
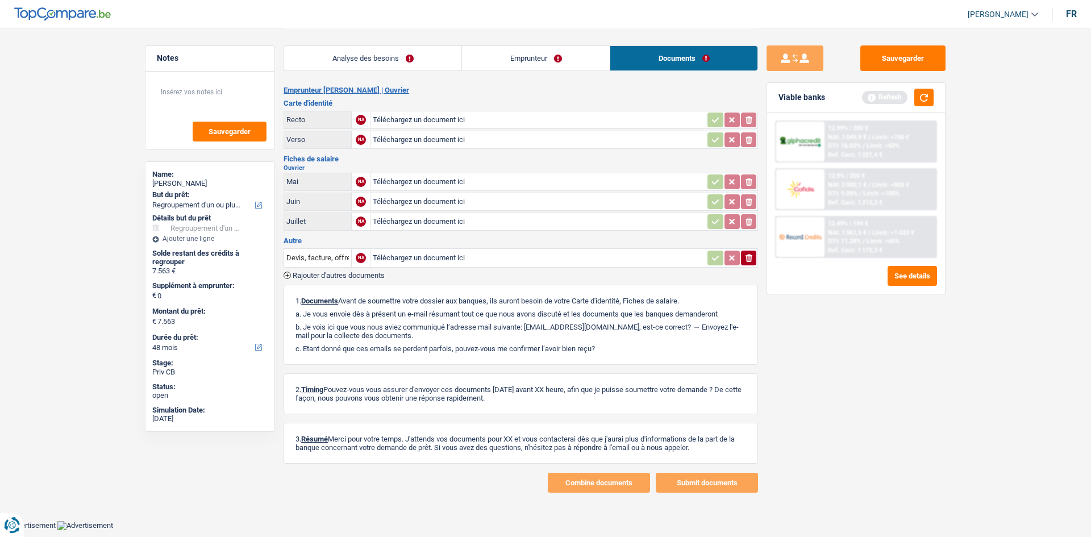
click at [510, 58] on link "Emprunteur" at bounding box center [536, 58] width 148 height 24
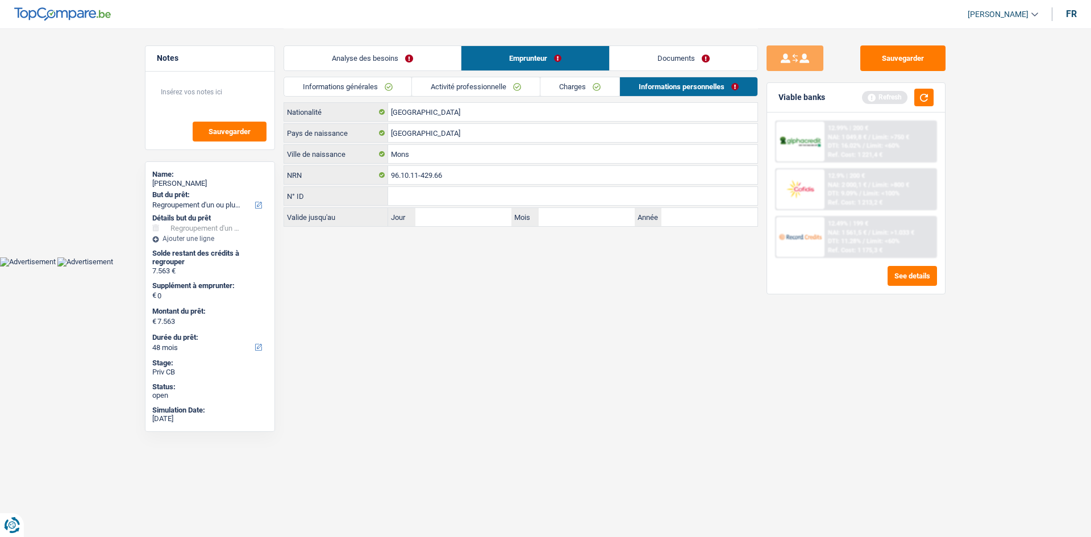
click at [433, 52] on link "Analyse des besoins" at bounding box center [372, 58] width 177 height 24
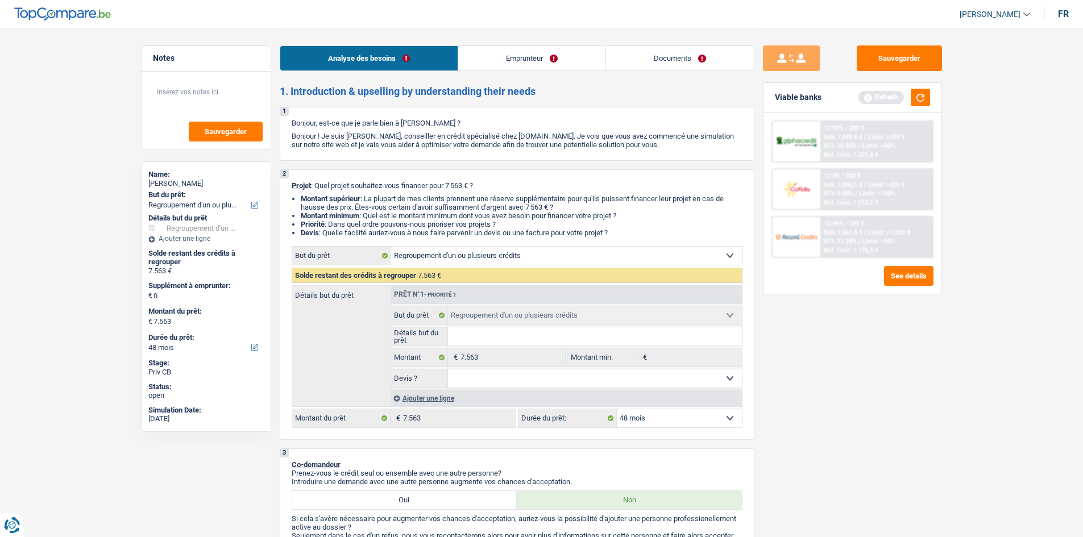
click at [514, 55] on link "Emprunteur" at bounding box center [531, 58] width 147 height 24
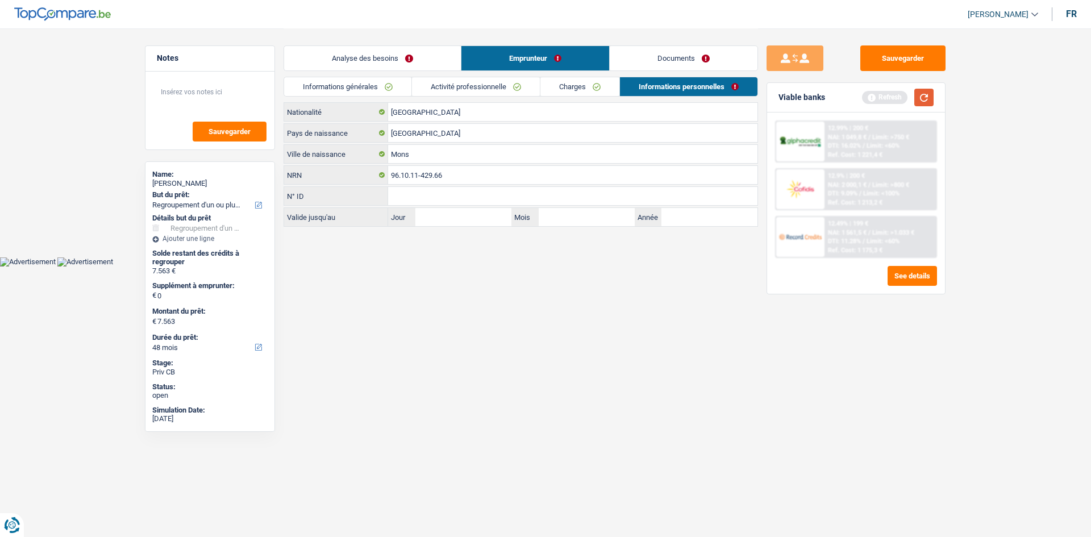
click at [929, 95] on button "button" at bounding box center [924, 98] width 19 height 18
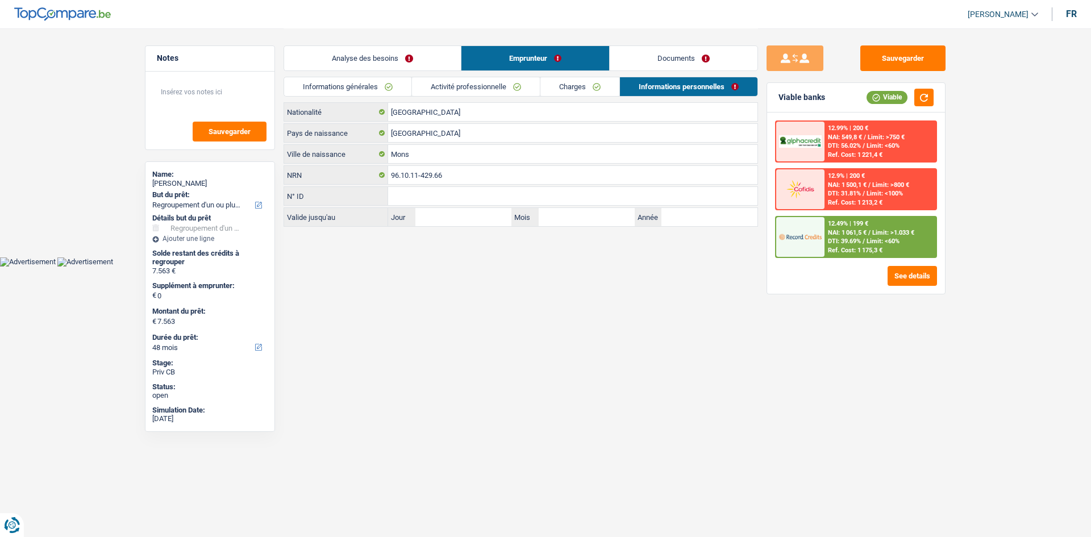
click at [406, 59] on link "Analyse des besoins" at bounding box center [372, 58] width 177 height 24
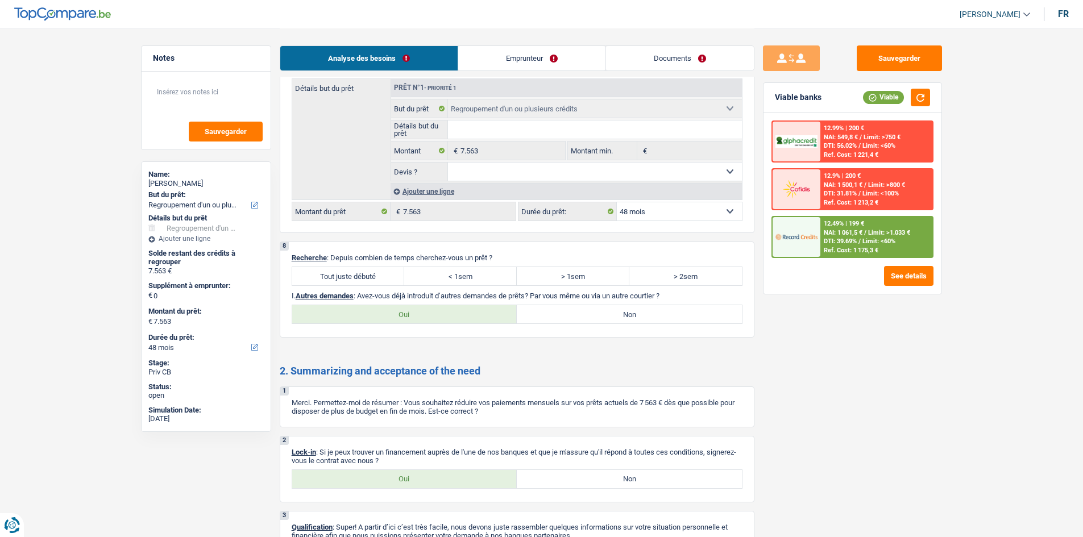
scroll to position [1467, 0]
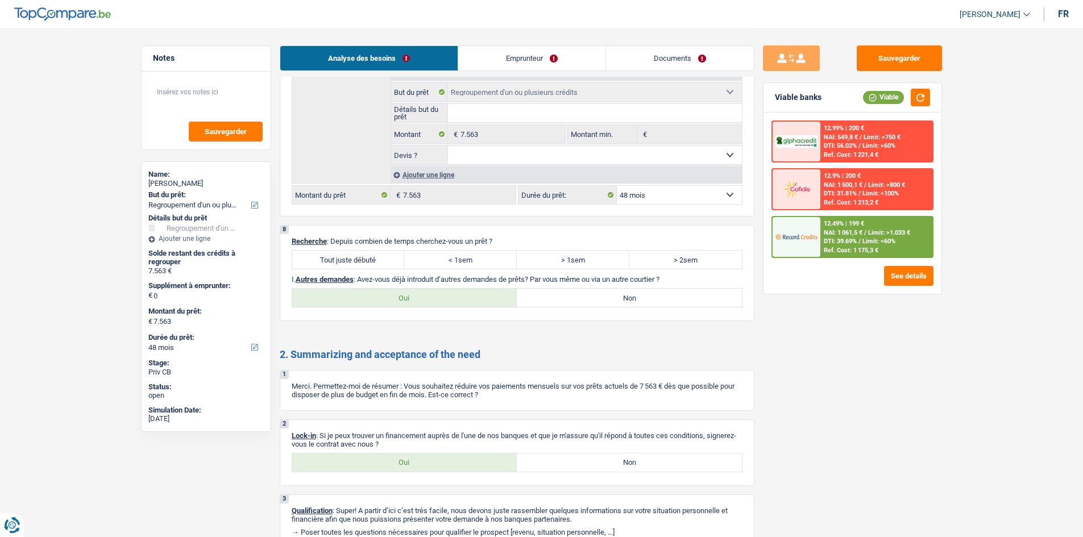
click at [369, 258] on label "Tout juste débuté" at bounding box center [348, 260] width 113 height 18
click at [369, 258] on input "Tout juste débuté" at bounding box center [348, 260] width 113 height 18
radio input "true"
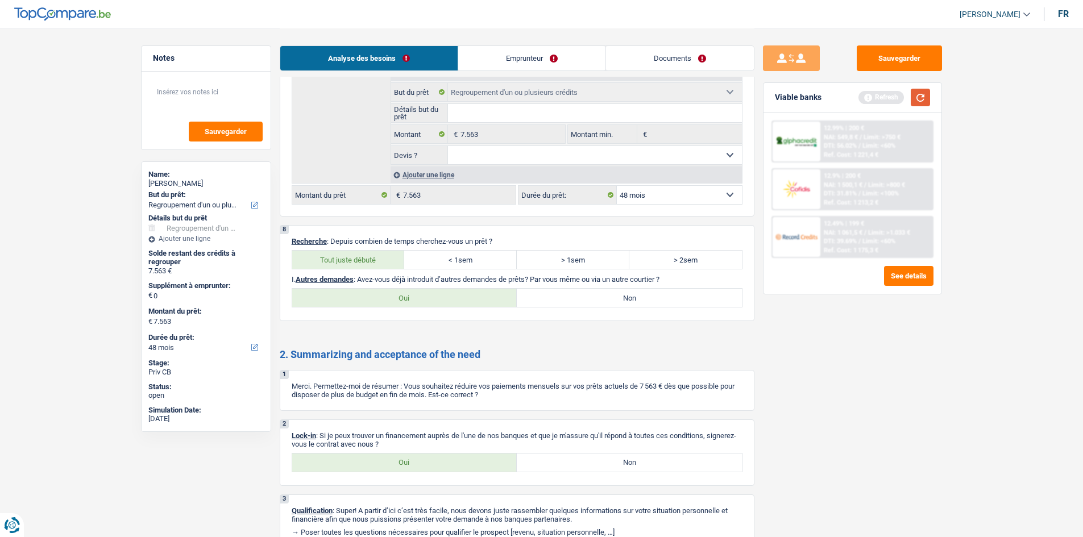
click at [917, 99] on button "button" at bounding box center [920, 98] width 19 height 18
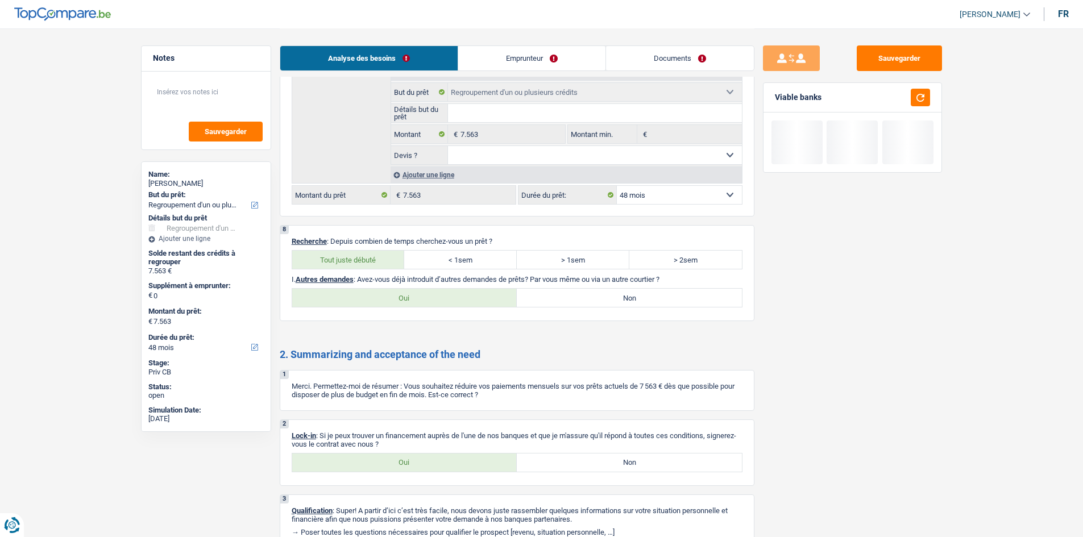
click at [587, 299] on label "Non" at bounding box center [629, 298] width 225 height 18
click at [587, 299] on input "Non" at bounding box center [629, 298] width 225 height 18
radio input "true"
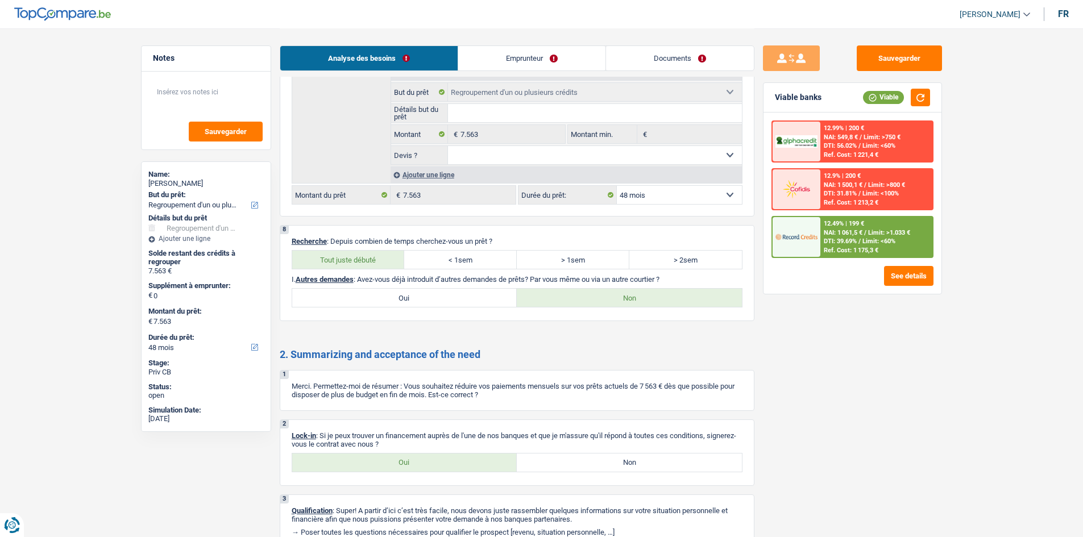
click at [836, 231] on span "NAI: 1 061,5 €" at bounding box center [843, 232] width 39 height 7
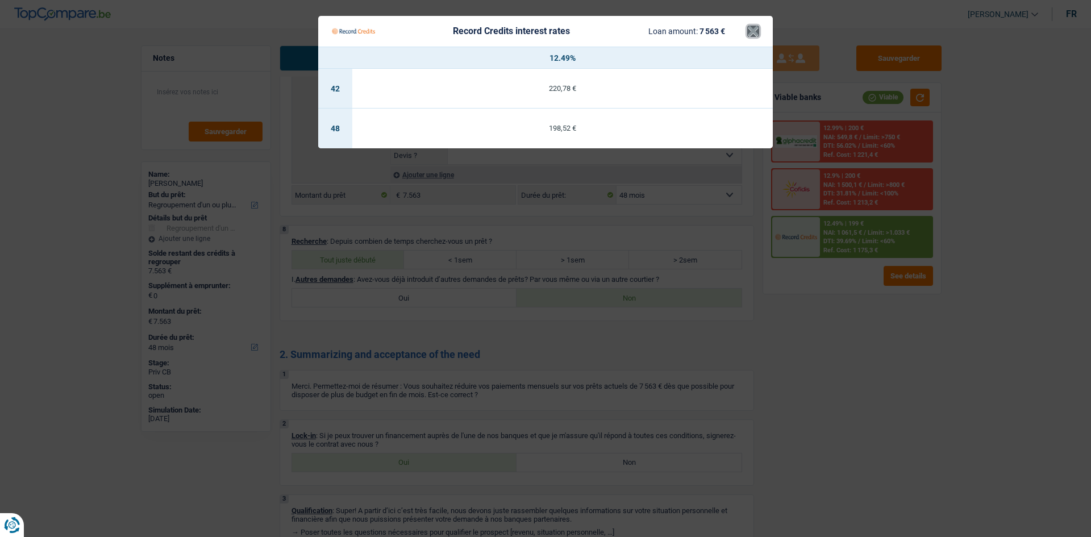
click at [750, 36] on button "×" at bounding box center [754, 31] width 12 height 11
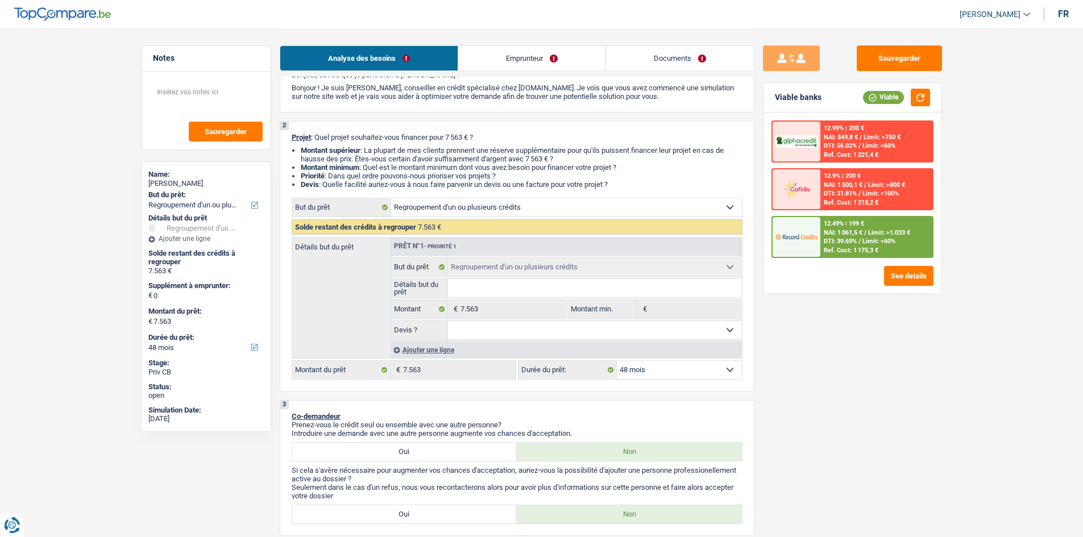
scroll to position [114, 0]
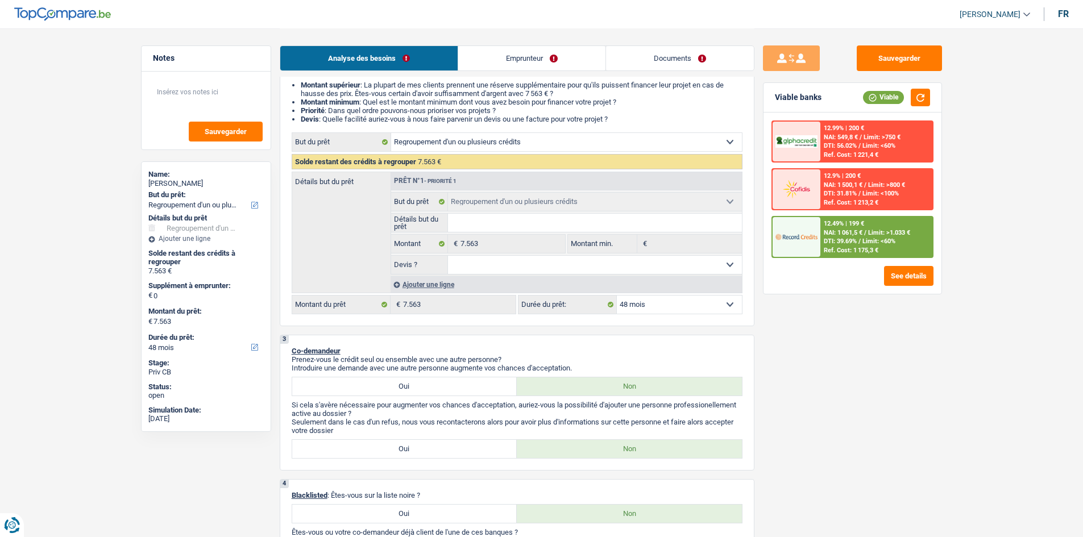
click at [730, 305] on select "12 mois 18 mois 24 mois 30 mois 36 mois 42 mois 48 mois Sélectionner une option" at bounding box center [679, 305] width 125 height 18
click at [617, 296] on select "12 mois 18 mois 24 mois 30 mois 36 mois 42 mois 48 mois Sélectionner une option" at bounding box center [679, 305] width 125 height 18
click at [730, 302] on select "12 mois 18 mois 24 mois 30 mois 36 mois 42 mois 48 mois Sélectionner une option" at bounding box center [679, 305] width 125 height 18
click at [617, 296] on select "12 mois 18 mois 24 mois 30 mois 36 mois 42 mois 48 mois Sélectionner une option" at bounding box center [679, 305] width 125 height 18
click at [829, 244] on span "DTI: 39.69%" at bounding box center [840, 241] width 33 height 7
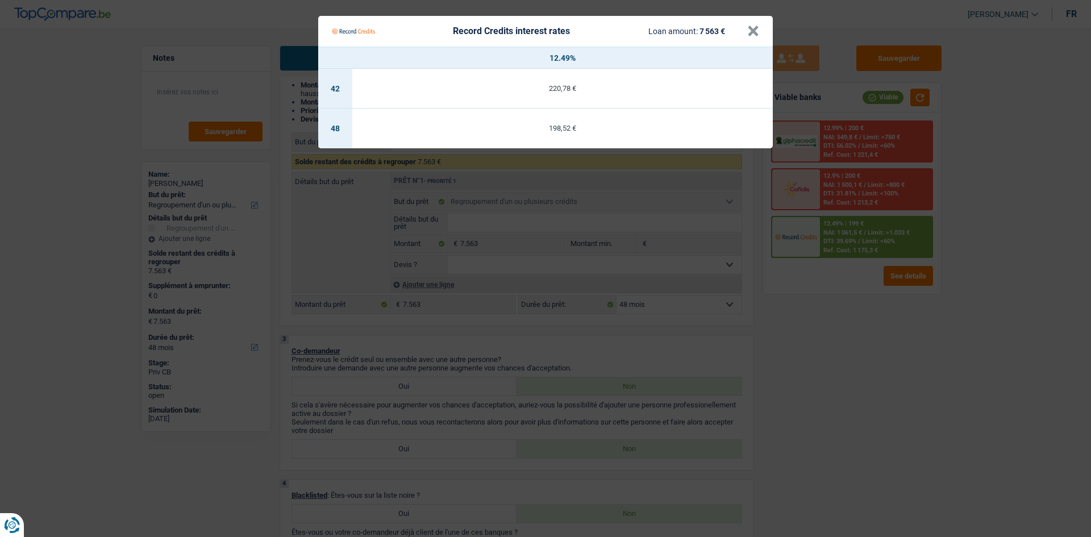
click at [822, 343] on Credits "Record Credits interest rates Loan amount: 7 563 € × 12.49% 42 220,78 € 48 198,…" at bounding box center [545, 268] width 1091 height 537
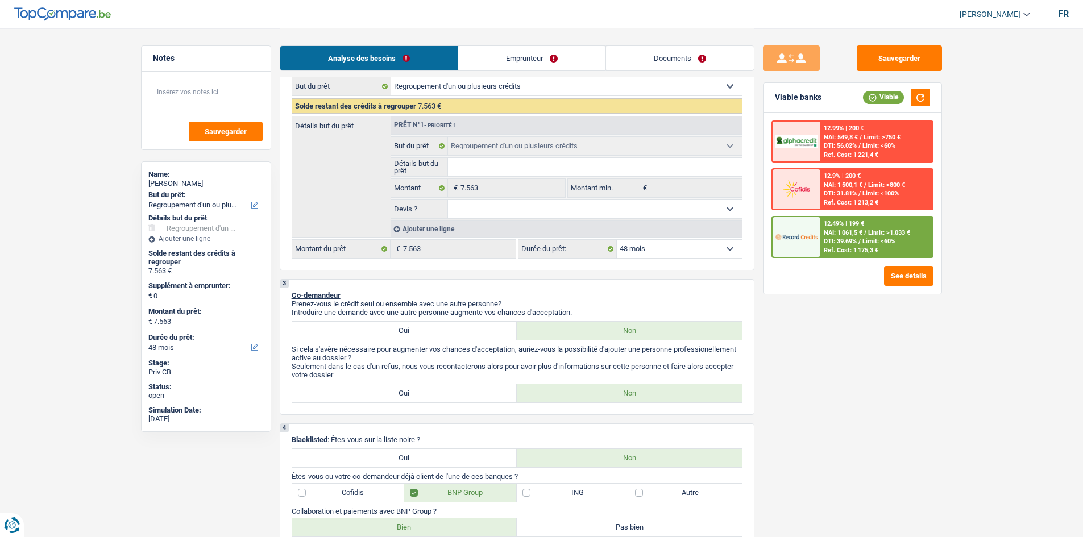
scroll to position [171, 0]
click at [446, 225] on div "Ajouter une ligne" at bounding box center [566, 227] width 351 height 16
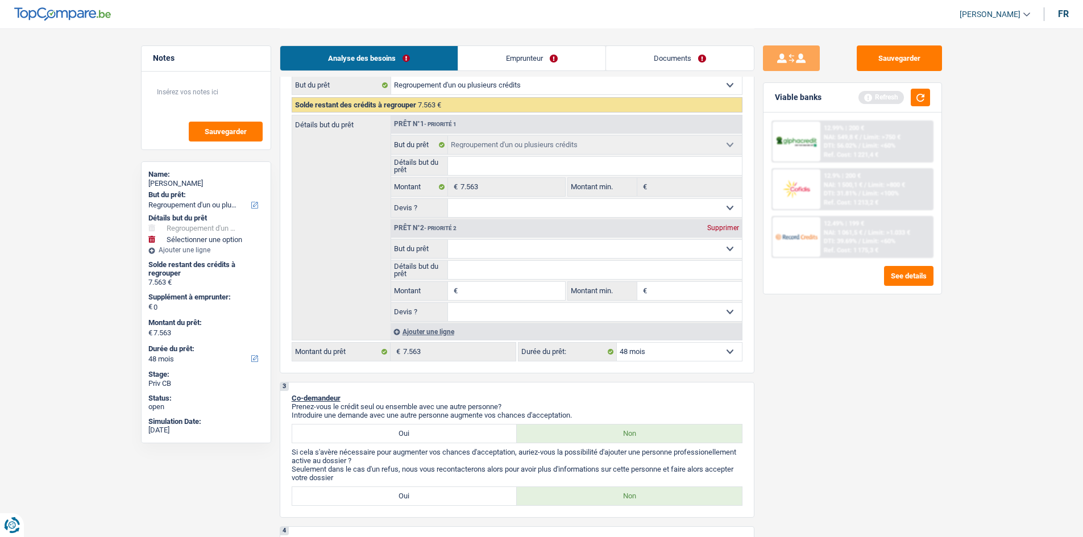
click at [492, 258] on select "Confort maison: meubles, textile, peinture, électroménager, outillage non-profe…" at bounding box center [595, 249] width 294 height 18
select select "carRepair"
click at [448, 240] on select "Confort maison: meubles, textile, peinture, électroménager, outillage non-profe…" at bounding box center [595, 249] width 294 height 18
select select "carRepair"
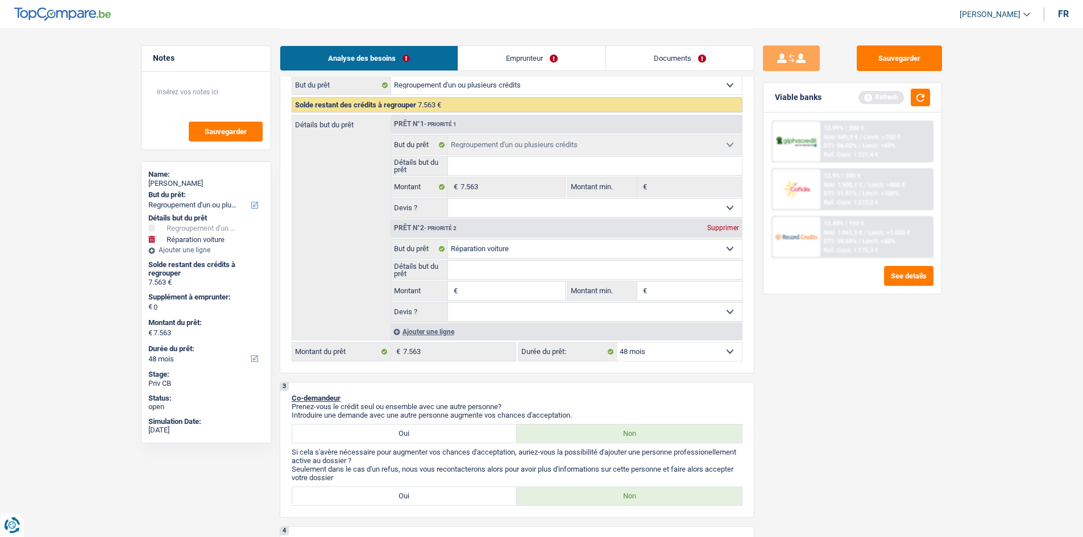
click at [483, 264] on input "Détails but du prêt" at bounding box center [595, 270] width 294 height 18
type input "r"
type input "re"
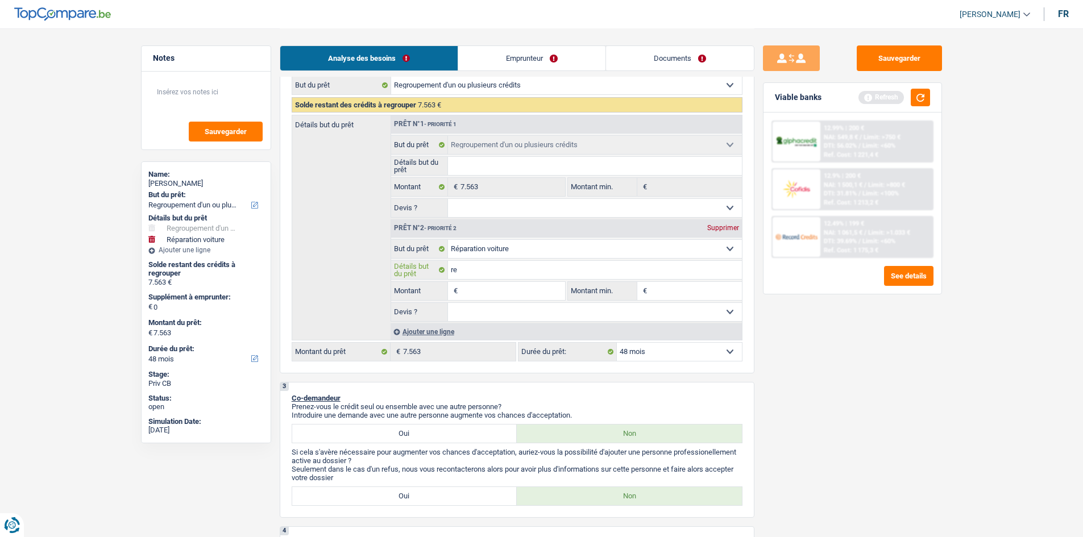
type input "rep"
type input "repa"
type input "repaa"
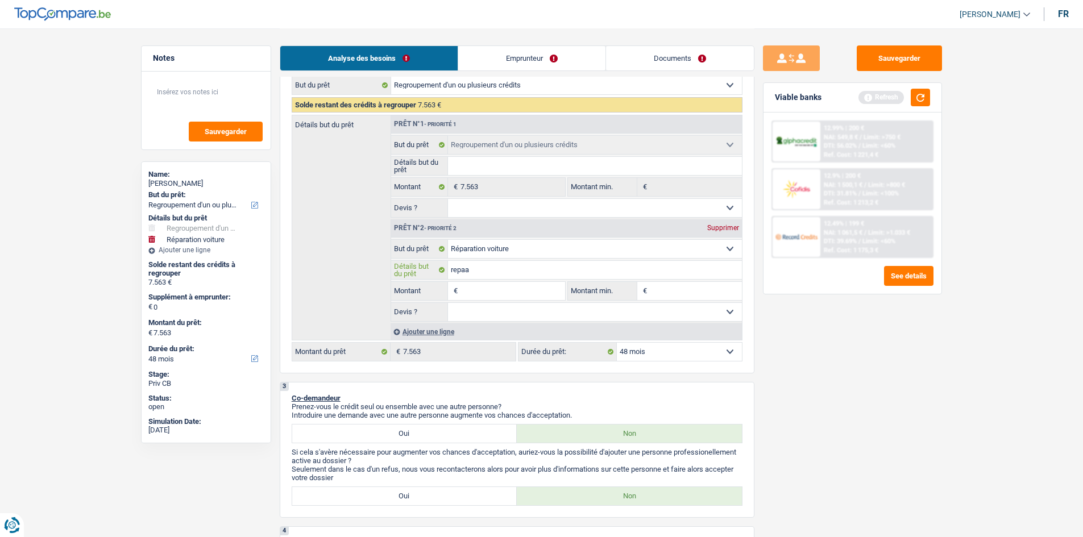
type input "repaa"
type input "repa"
type input "repar"
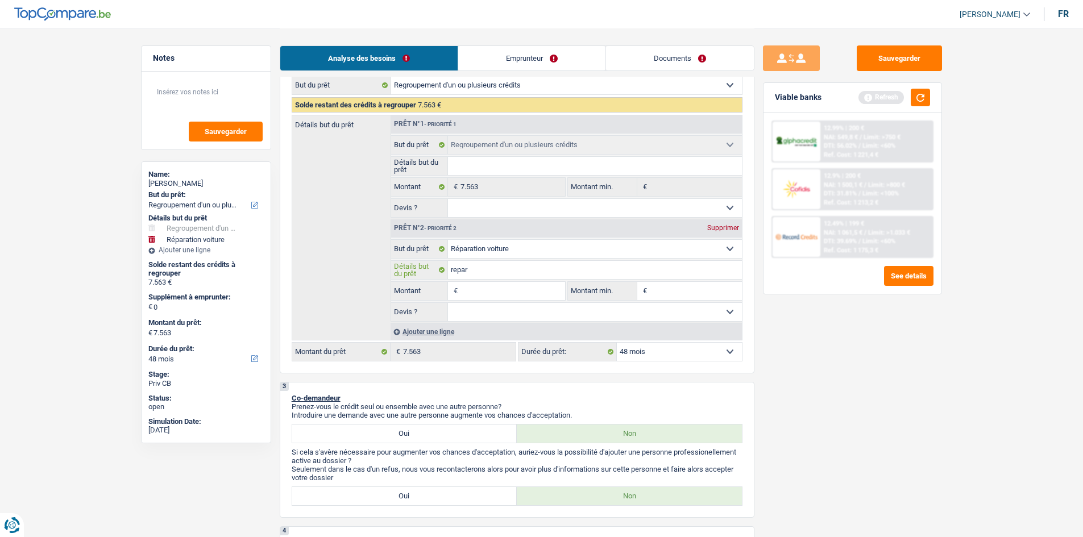
type input "repara"
type input "reparat"
type input "reparati"
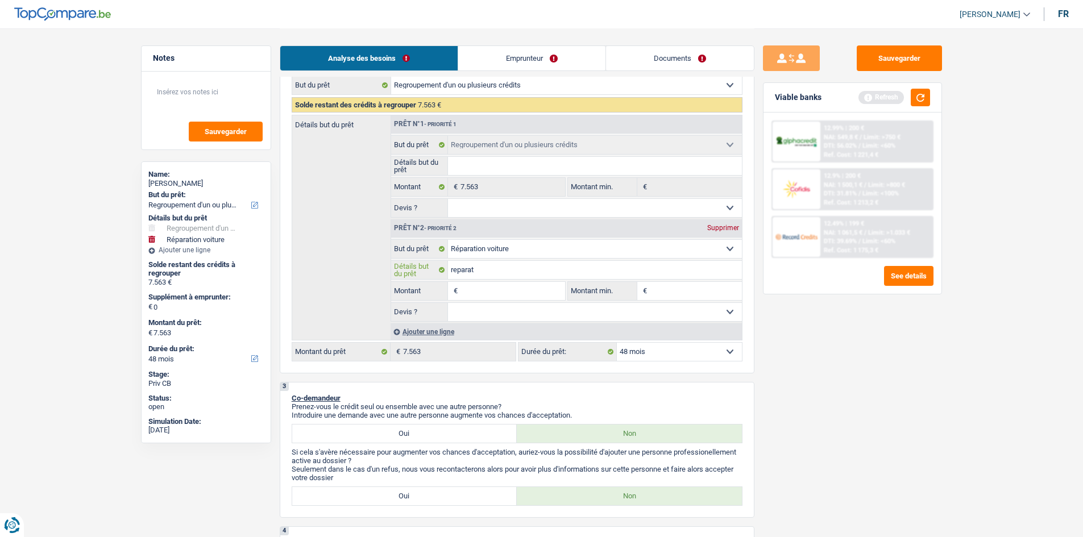
type input "reparati"
type input "reparatio"
type input "reparation"
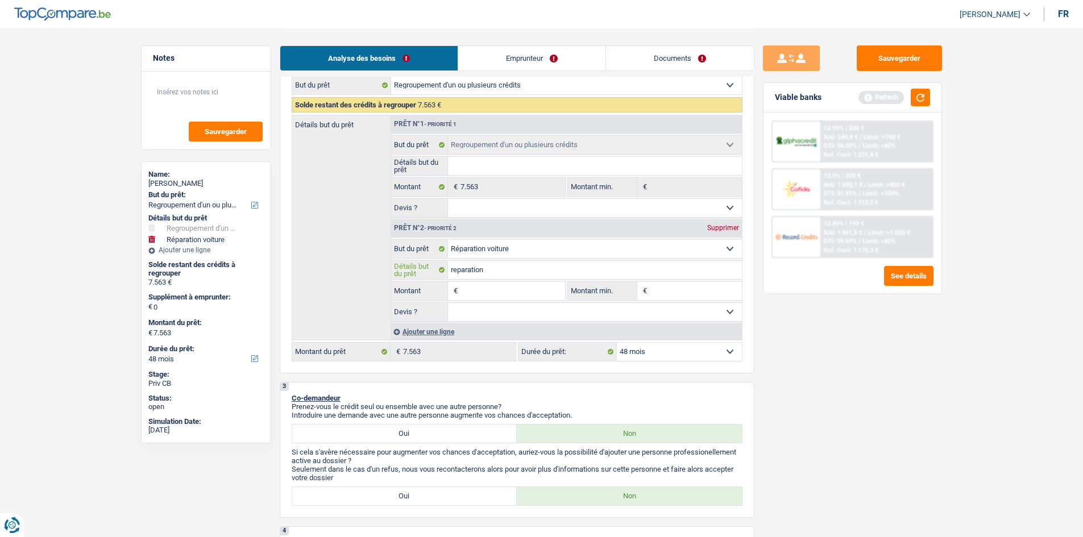
type input "reparation"
type input "repara"
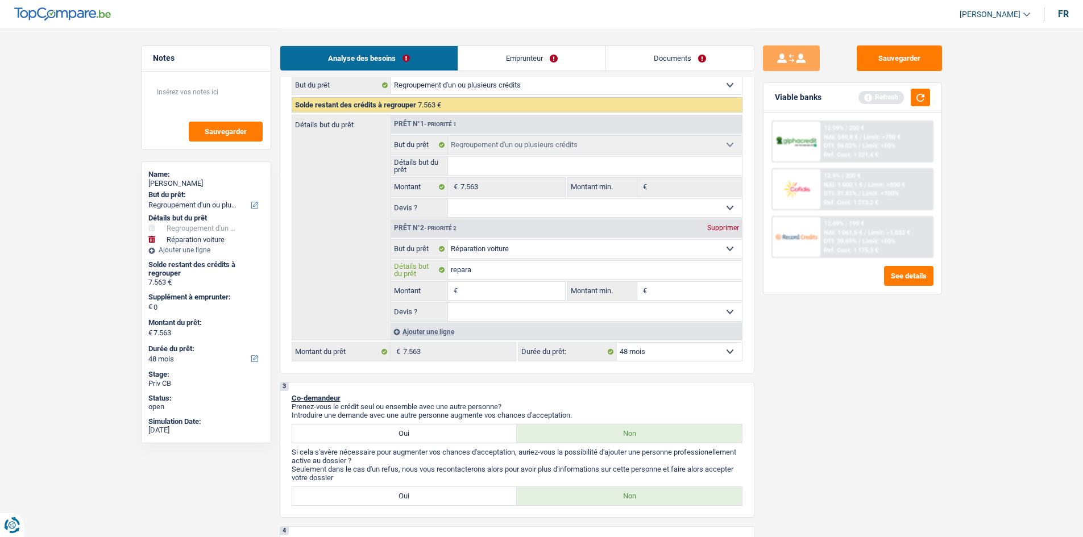
type input "repara"
type input "repar"
type input "repa"
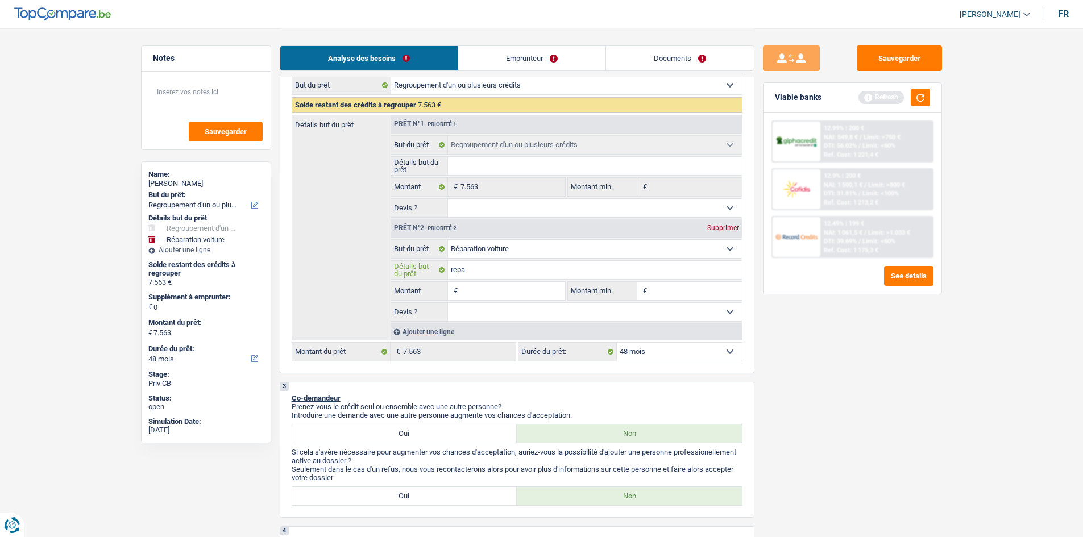
type input "rep"
type input "re"
type input "r"
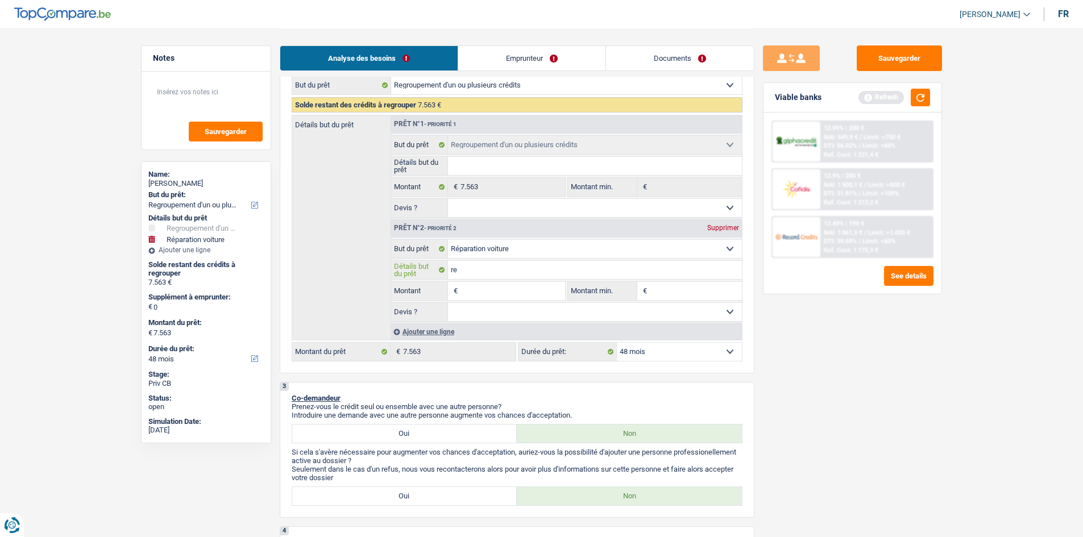
type input "r"
type input "R"
type input "Ré"
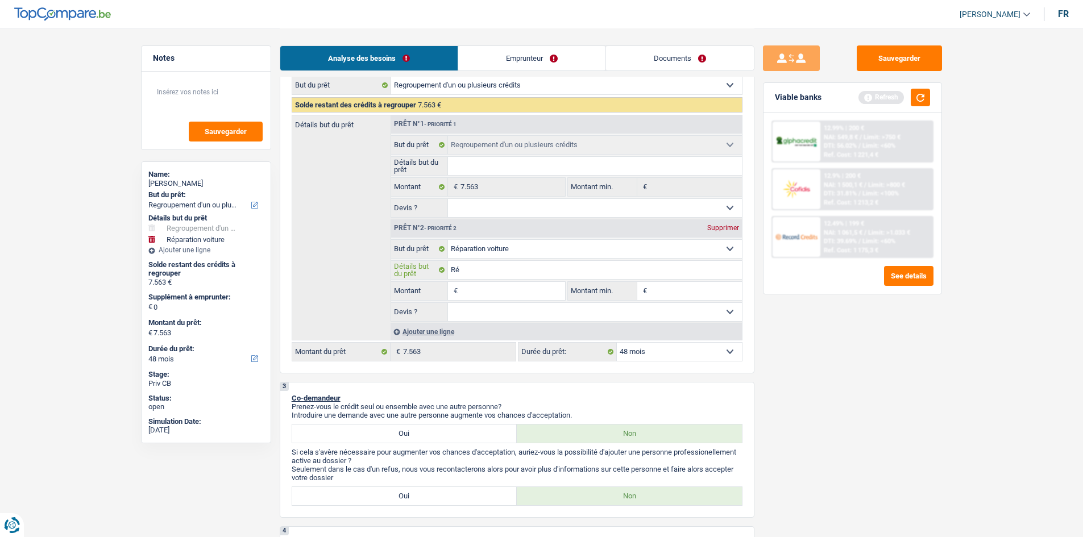
type input "Rép"
type input "Répa"
type input "Répar"
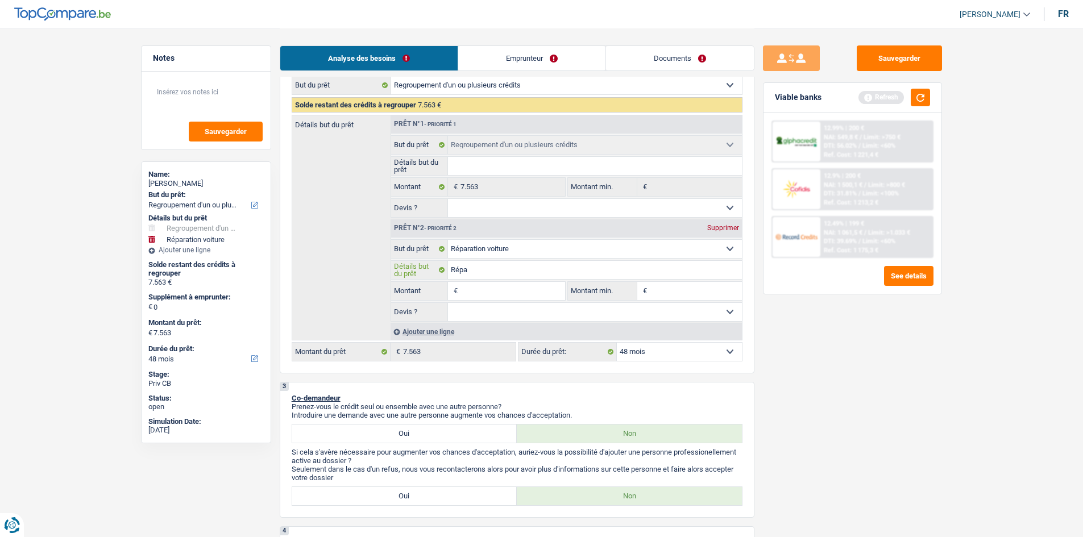
type input "Répar"
type input "Répara"
type input "Réparat"
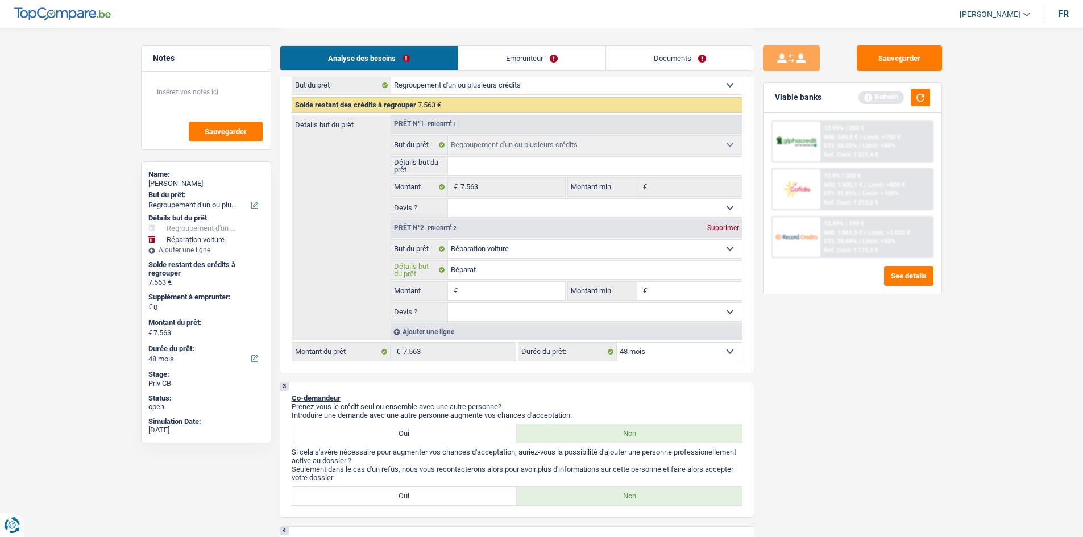
type input "Réparati"
type input "Réparatio"
type input "Réparation"
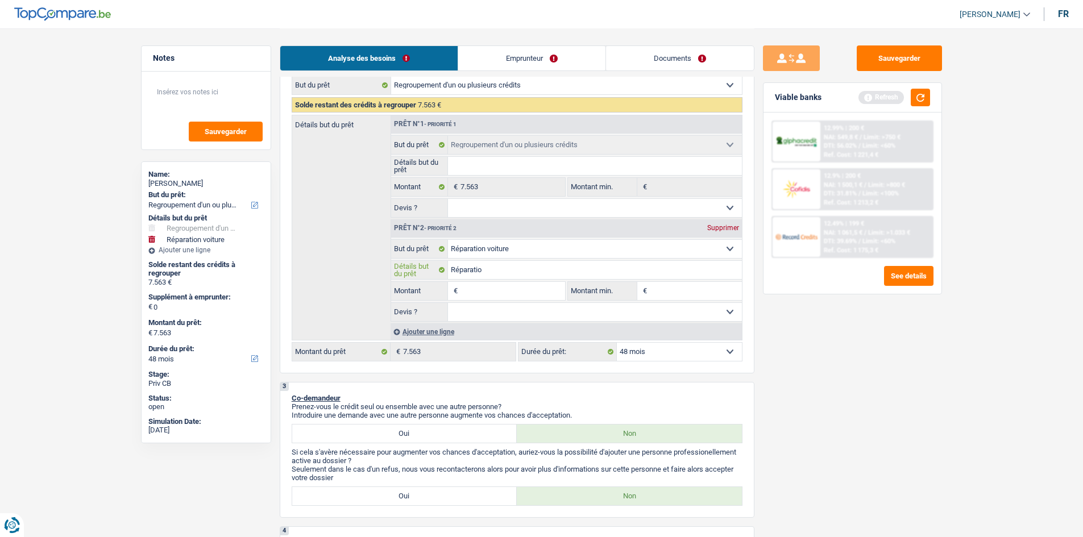
type input "Réparation"
click at [508, 308] on select "Oui Non Non répondu Sélectionner une option" at bounding box center [595, 312] width 294 height 18
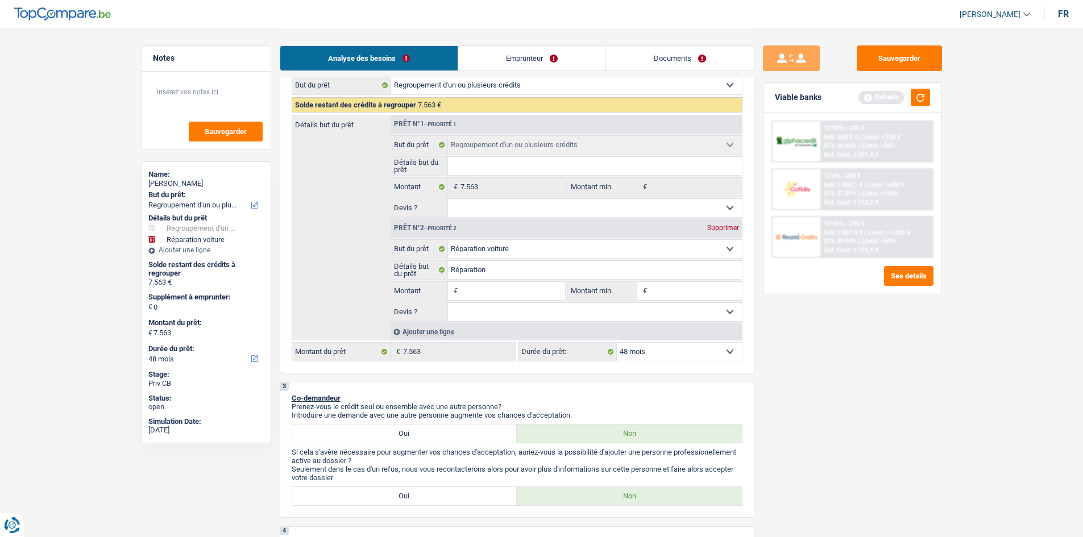
select select "yes"
click at [448, 303] on select "Oui Non Non répondu Sélectionner une option" at bounding box center [595, 312] width 294 height 18
select select "yes"
click at [516, 313] on select "Oui Non Non répondu Sélectionner une option" at bounding box center [595, 312] width 294 height 18
select select "false"
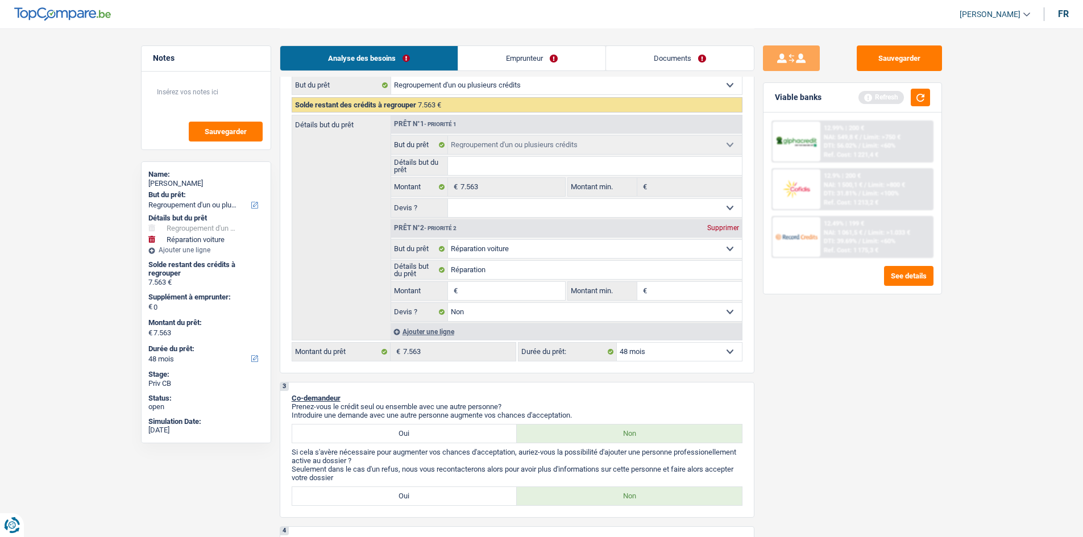
click at [448, 303] on select "Oui Non Non répondu Sélectionner une option" at bounding box center [595, 312] width 294 height 18
select select "false"
click at [505, 275] on input "Réparation" at bounding box center [595, 270] width 294 height 18
type input "Réparation +"
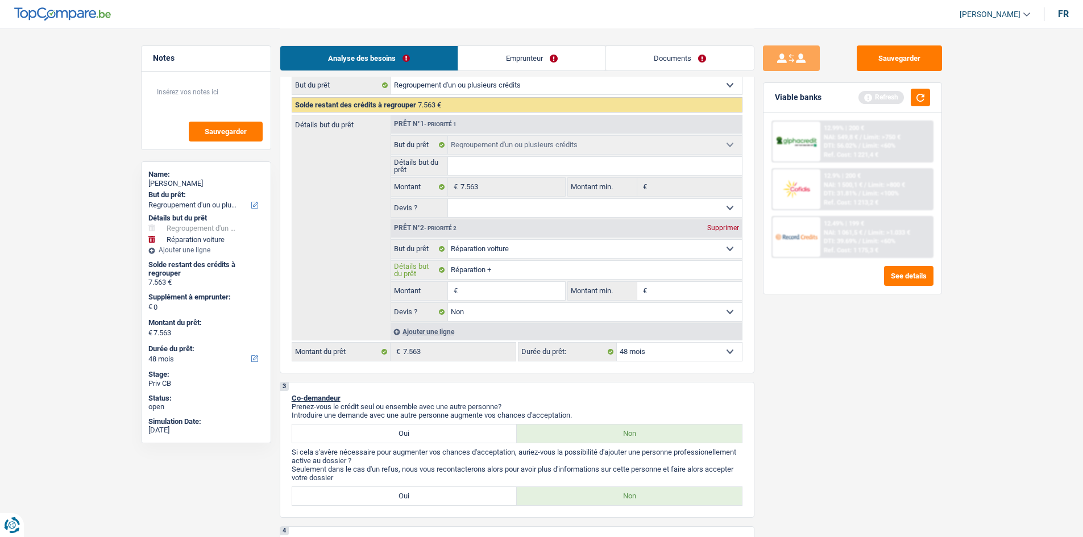
type input "Réparation +"
type input "Réparation + M"
type input "Réparation + Mr"
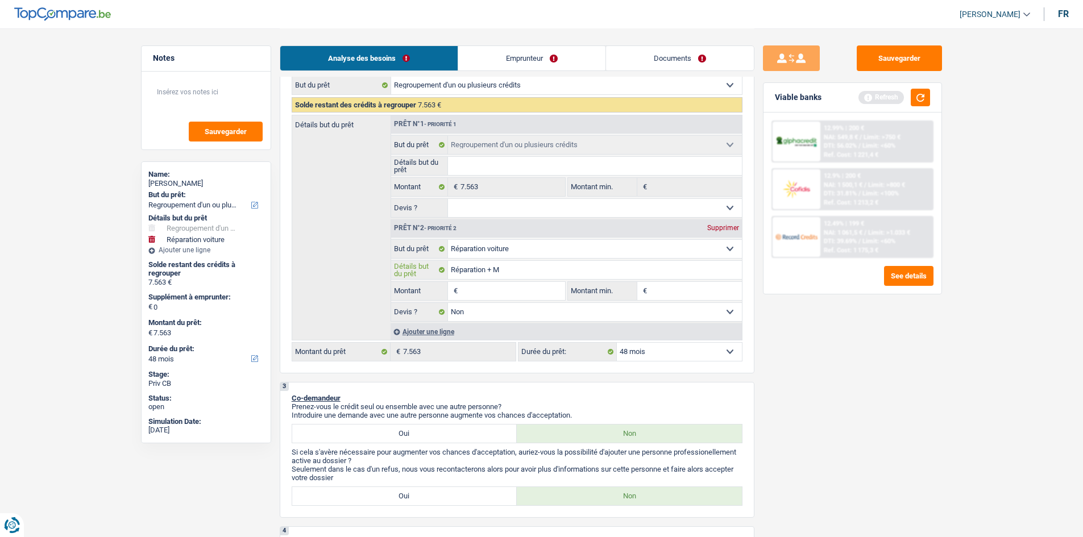
type input "Réparation + Mr"
type input "Réparation + Mr e"
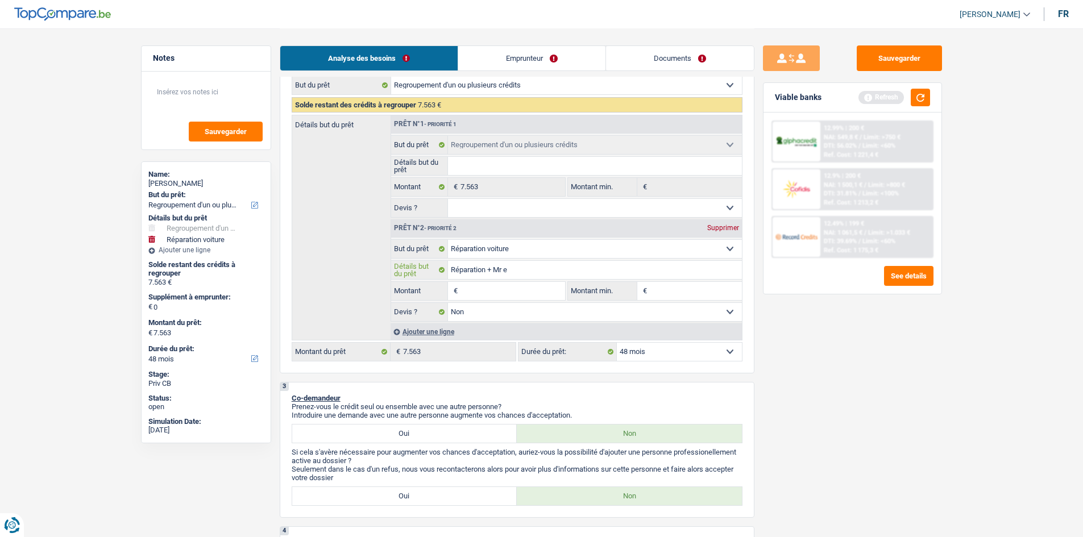
type input "Réparation + Mr es"
type input "Réparation + Mr est"
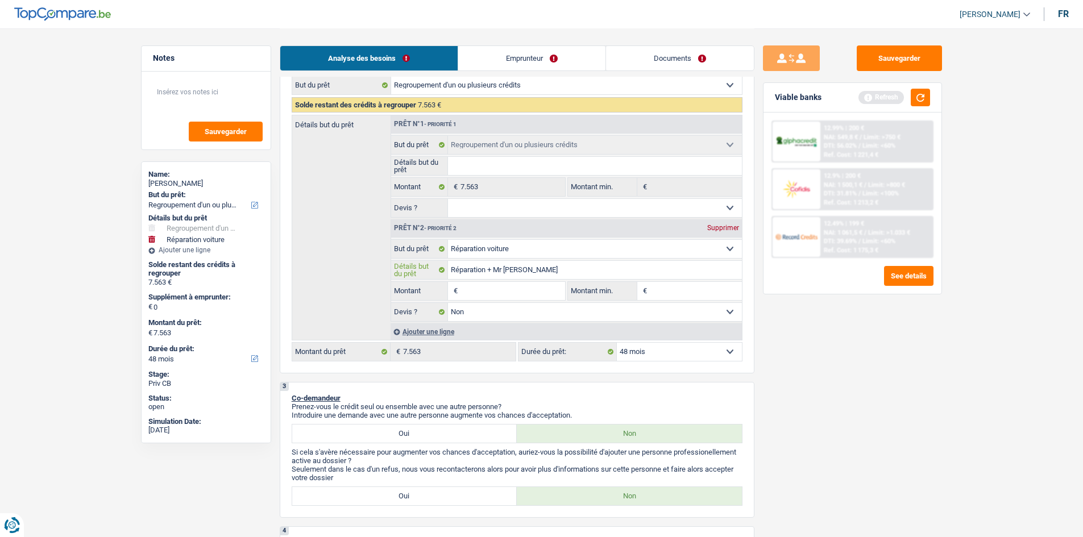
type input "Réparation + Mr est"
type input "Réparation + Mr est d"
type input "Réparation + Mr est da"
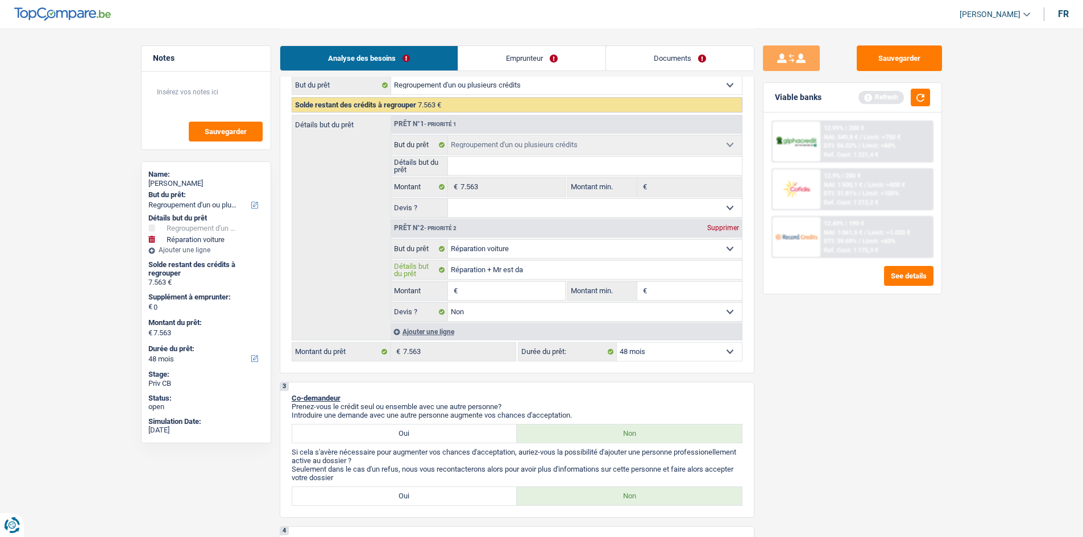
type input "Réparation + Mr est dan"
type input "Réparation + Mr est dans"
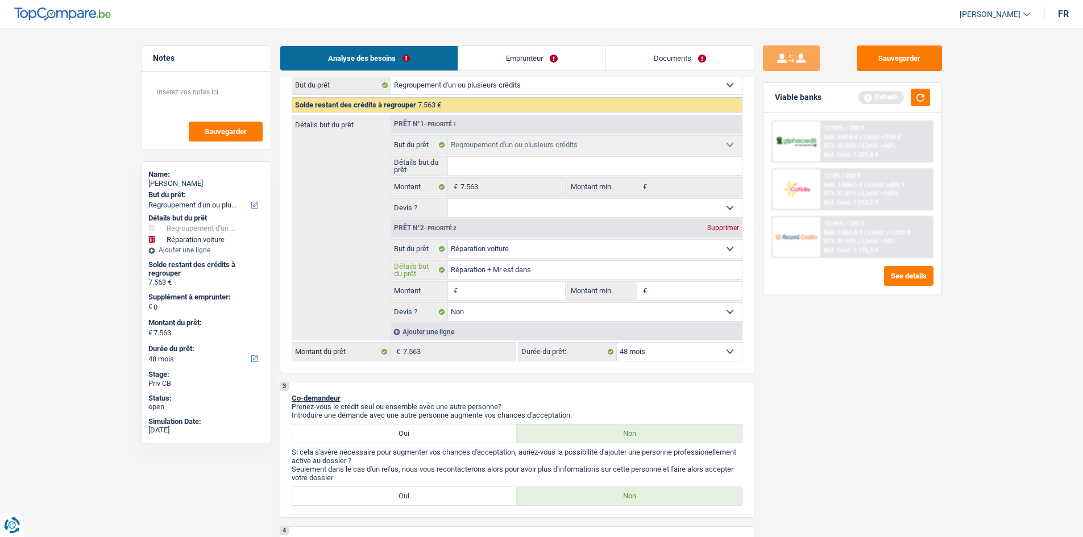
type input "Réparation + Mr est dans"
type input "Réparation + Mr est dans l"
type input "Réparation + Mr est dans le"
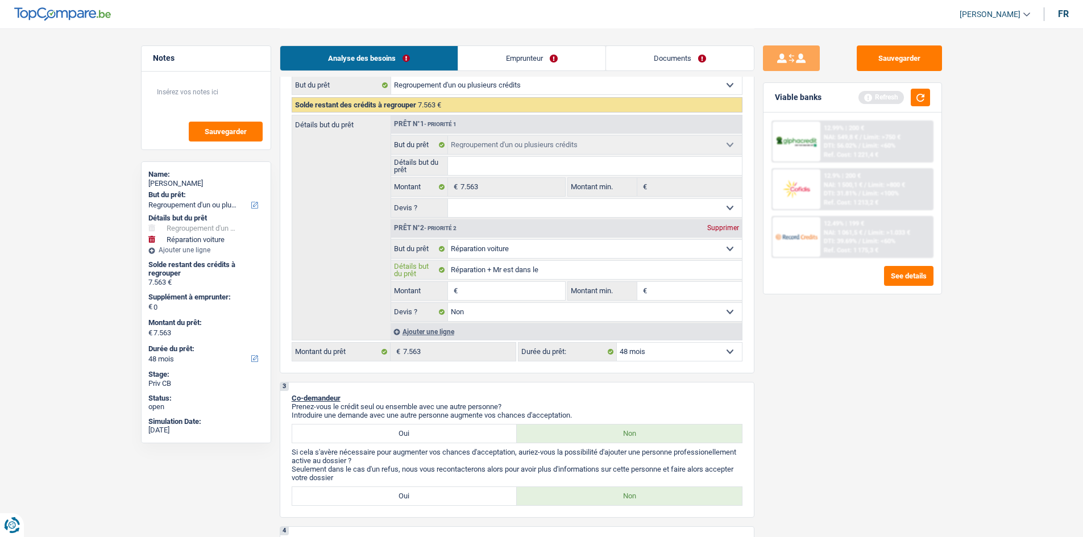
type input "Réparation + Mr est dans le"
type input "Réparation + Mr est dans le m"
type input "Réparation + Mr est dans le mé"
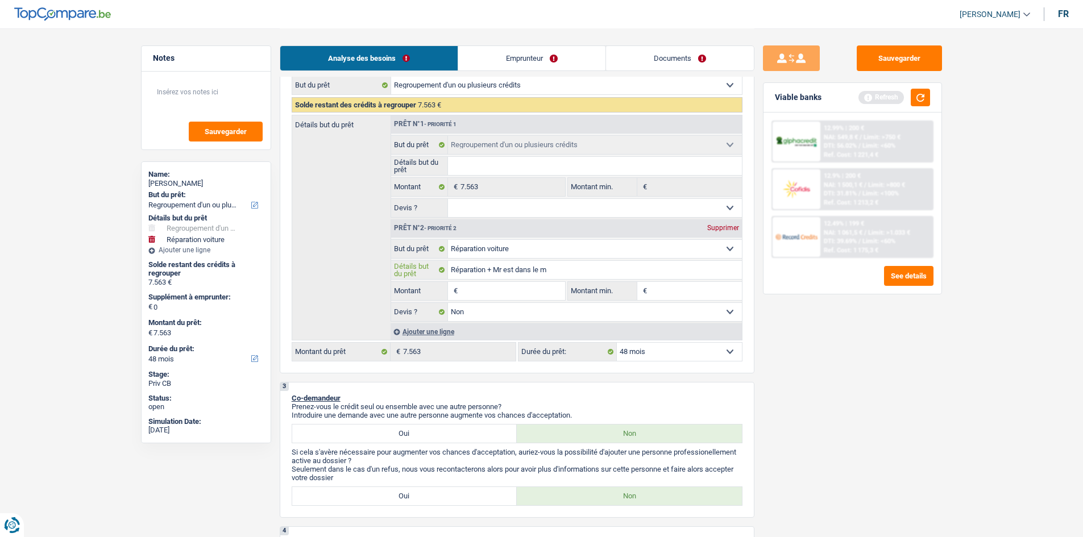
type input "Réparation + Mr est dans le mé"
type input "Réparation + Mr est dans le mét"
type input "Réparation + Mr est dans le méti"
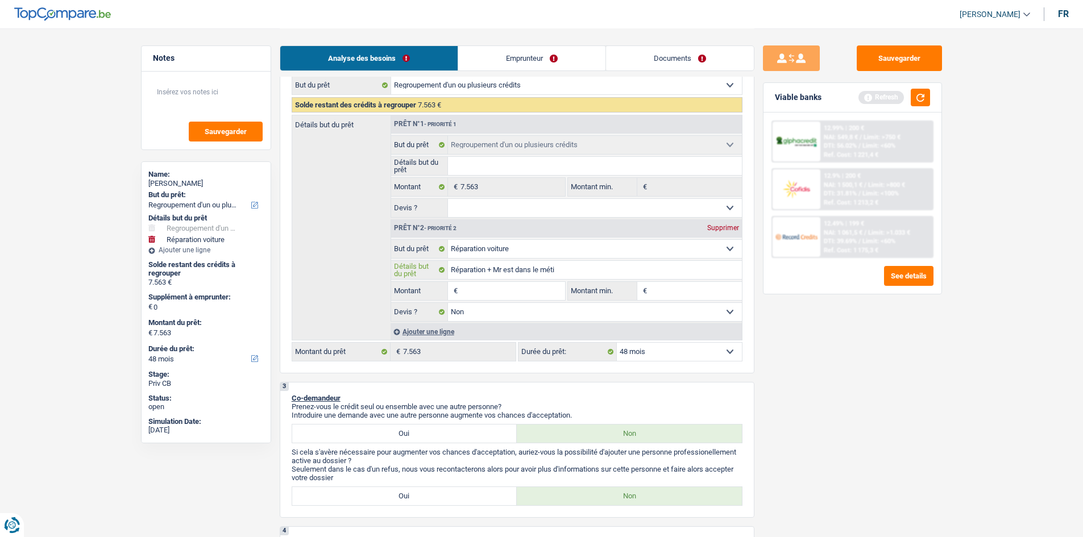
type input "Réparation + Mr est dans le métie"
type input "Réparation + Mr est dans le métier"
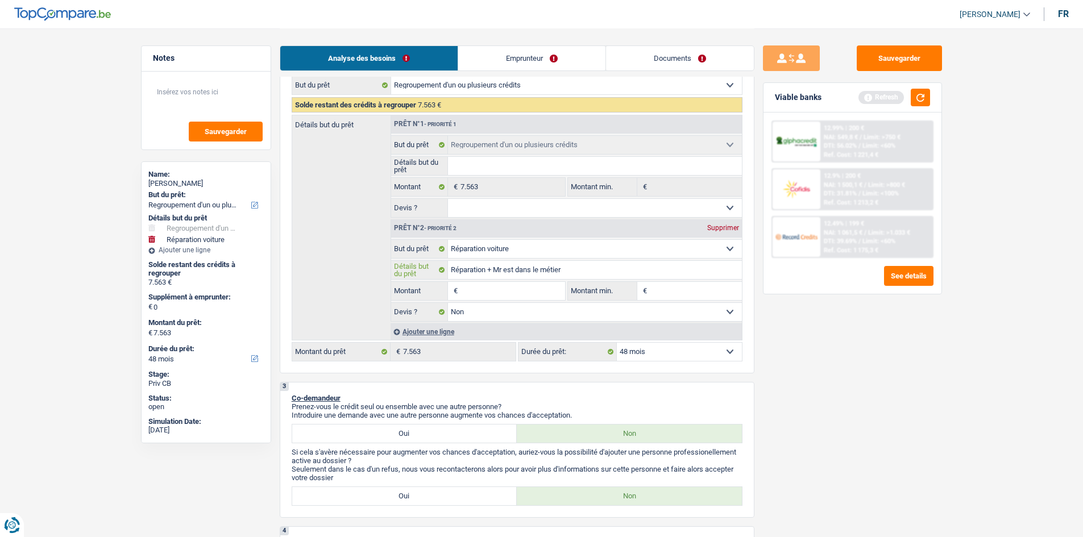
type input "Réparation + Mr est dans le métier"
click at [487, 288] on input "Montant" at bounding box center [512, 291] width 104 height 18
click at [687, 286] on input "Montant min." at bounding box center [696, 291] width 92 height 18
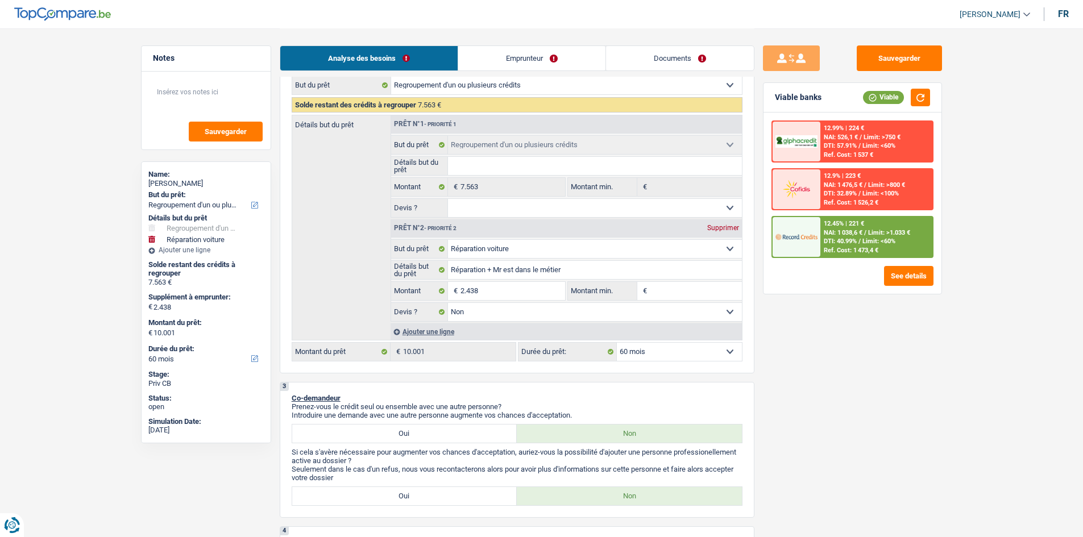
click at [668, 351] on select "12 mois 18 mois 24 mois 30 mois 36 mois 42 mois 48 mois 60 mois Sélectionner un…" at bounding box center [679, 352] width 125 height 18
click at [671, 351] on select "12 mois 18 mois 24 mois 30 mois 36 mois 42 mois 48 mois 60 mois Sélectionner un…" at bounding box center [679, 352] width 125 height 18
click at [664, 292] on input "Montant min." at bounding box center [696, 291] width 92 height 18
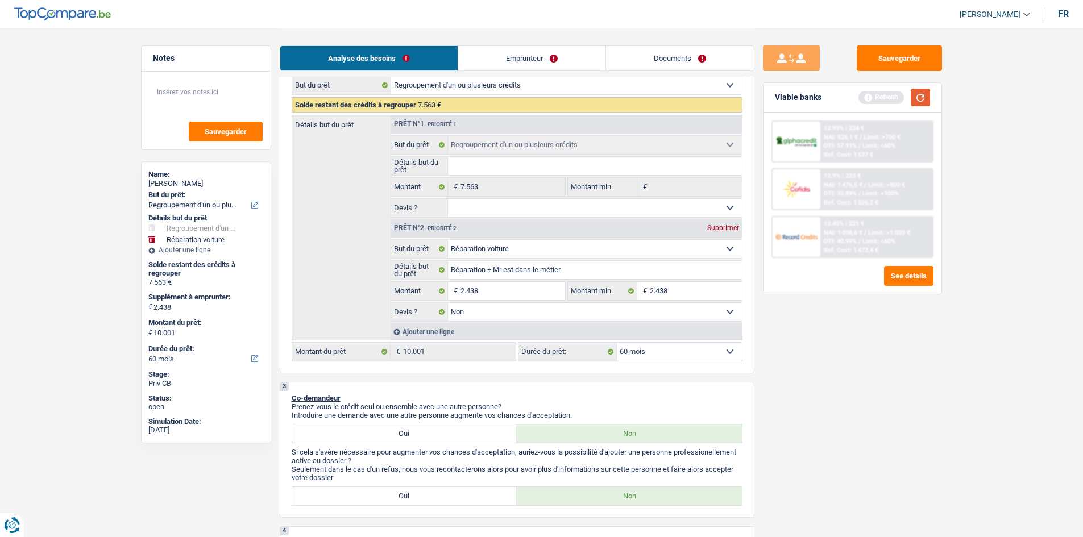
click at [920, 101] on button "button" at bounding box center [920, 98] width 19 height 18
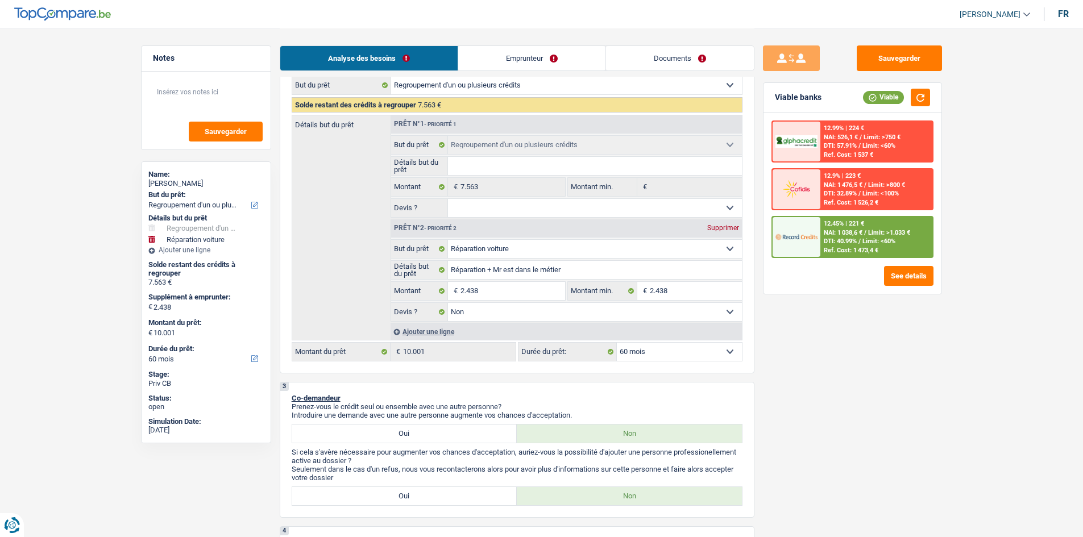
click at [870, 234] on span "Limit: >1.033 €" at bounding box center [889, 232] width 42 height 7
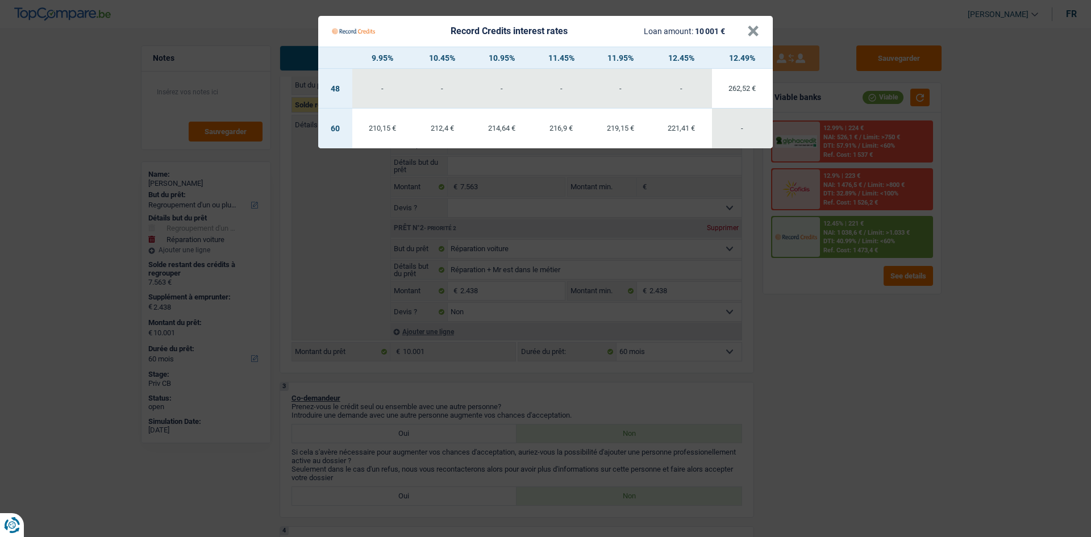
click at [824, 311] on Credits "Record Credits interest rates Loan amount: 10 001 € × 9.95% 10.45% 10.95% 11.45…" at bounding box center [545, 268] width 1091 height 537
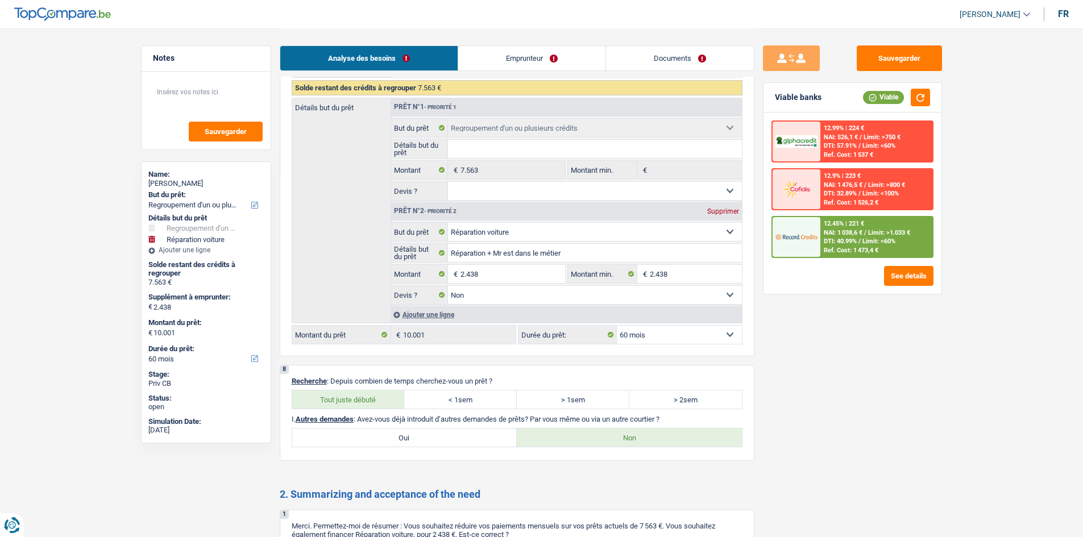
scroll to position [1731, 0]
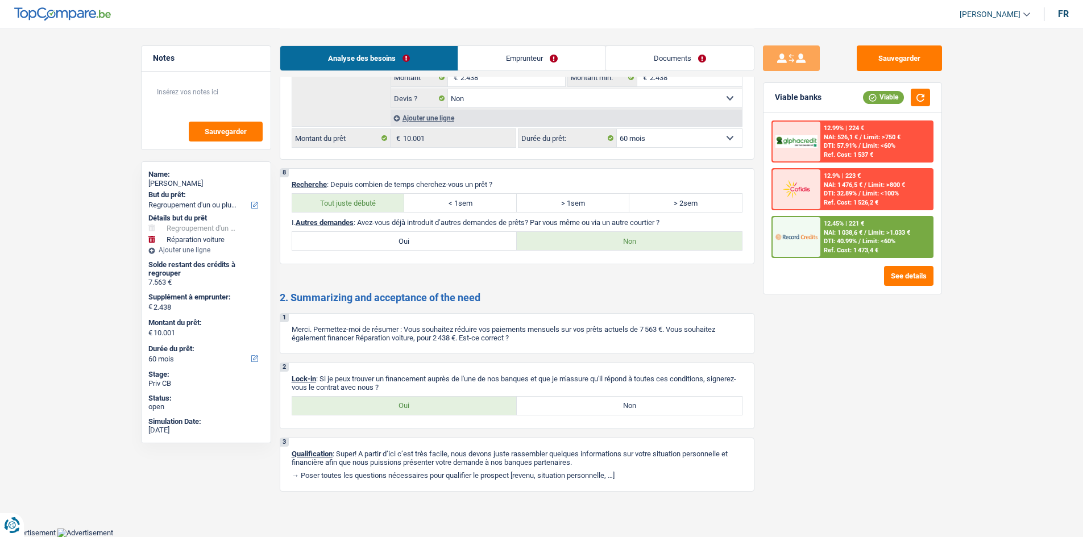
click at [365, 402] on label "Oui" at bounding box center [404, 406] width 225 height 18
click at [365, 402] on input "Oui" at bounding box center [404, 406] width 225 height 18
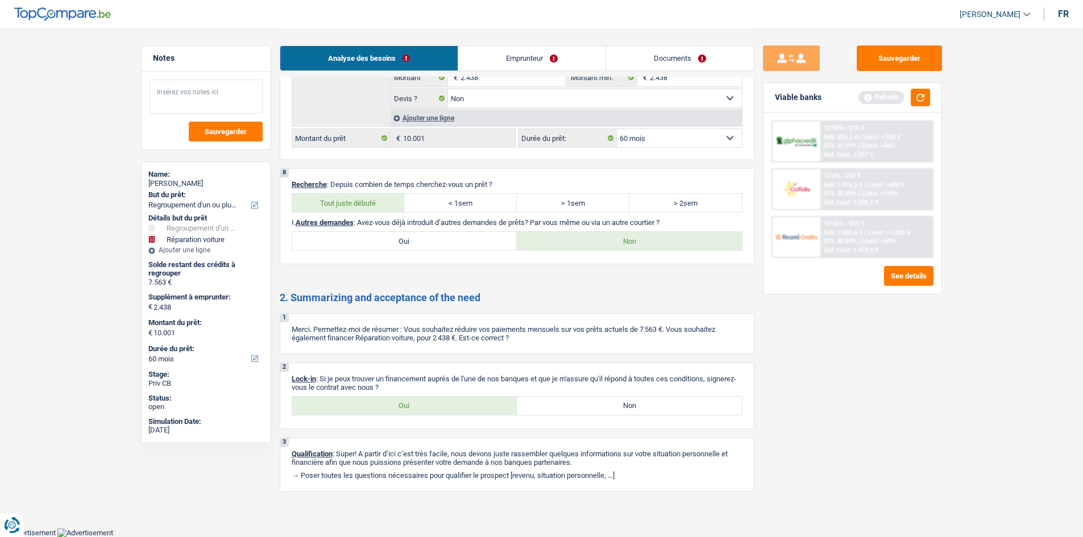
click at [217, 86] on textarea at bounding box center [206, 97] width 113 height 34
click at [156, 92] on textarea "Encore au chômage au moi de juin" at bounding box center [206, 97] width 113 height 34
click at [900, 57] on button "Sauvegarder" at bounding box center [899, 58] width 85 height 26
click at [925, 102] on button "button" at bounding box center [920, 98] width 19 height 18
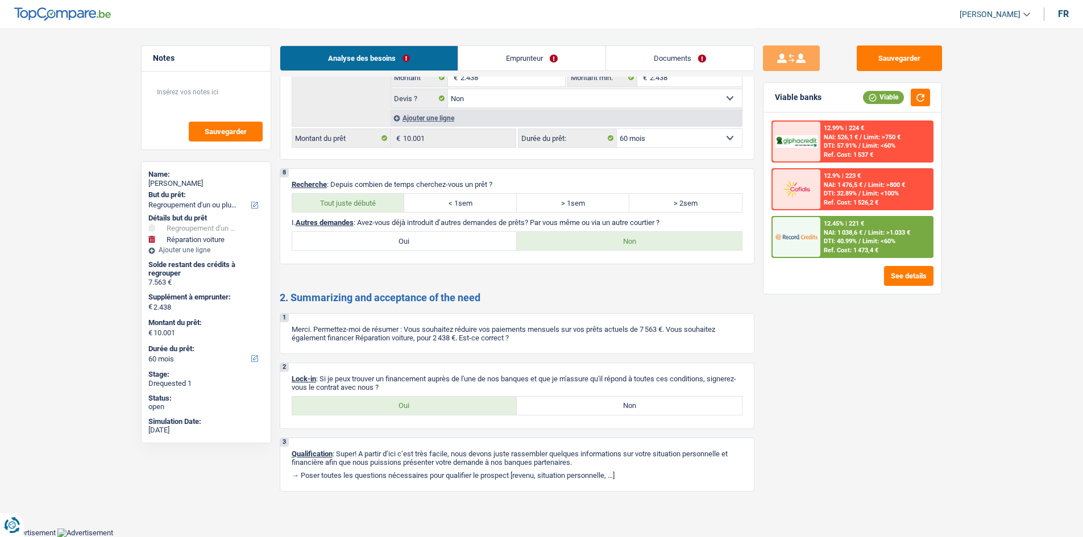
click at [530, 69] on link "Emprunteur" at bounding box center [531, 58] width 147 height 24
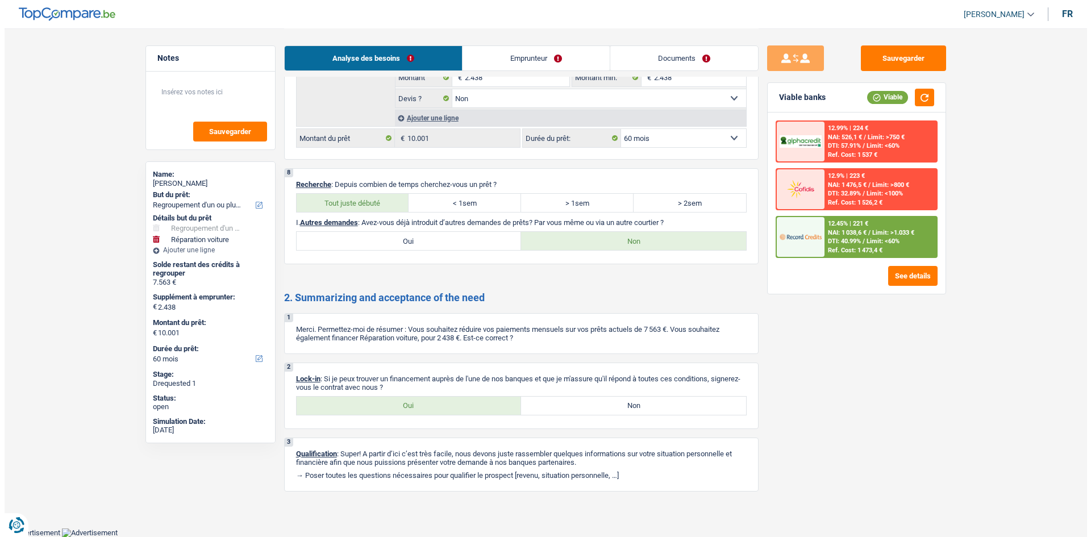
scroll to position [0, 0]
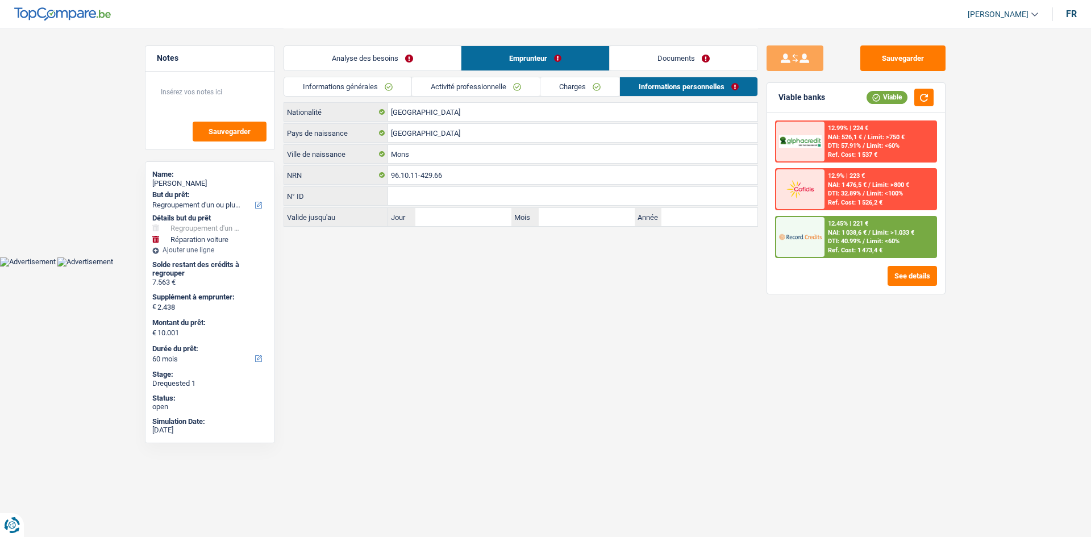
click at [692, 41] on div "Analyse des besoins Emprunteur Documents" at bounding box center [521, 52] width 475 height 48
click at [692, 51] on link "Documents" at bounding box center [684, 58] width 148 height 24
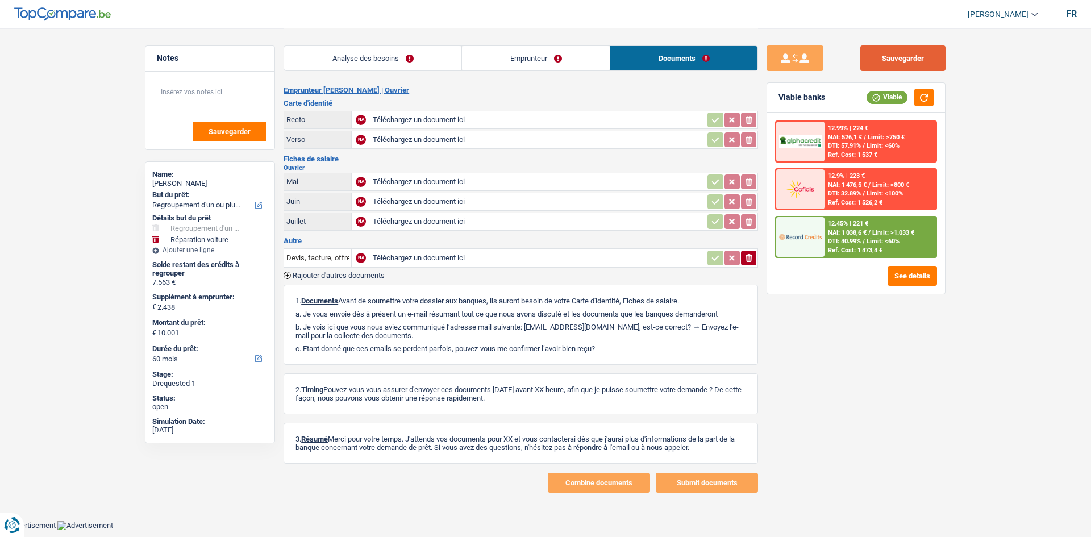
click at [884, 51] on button "Sauvegarder" at bounding box center [903, 58] width 85 height 26
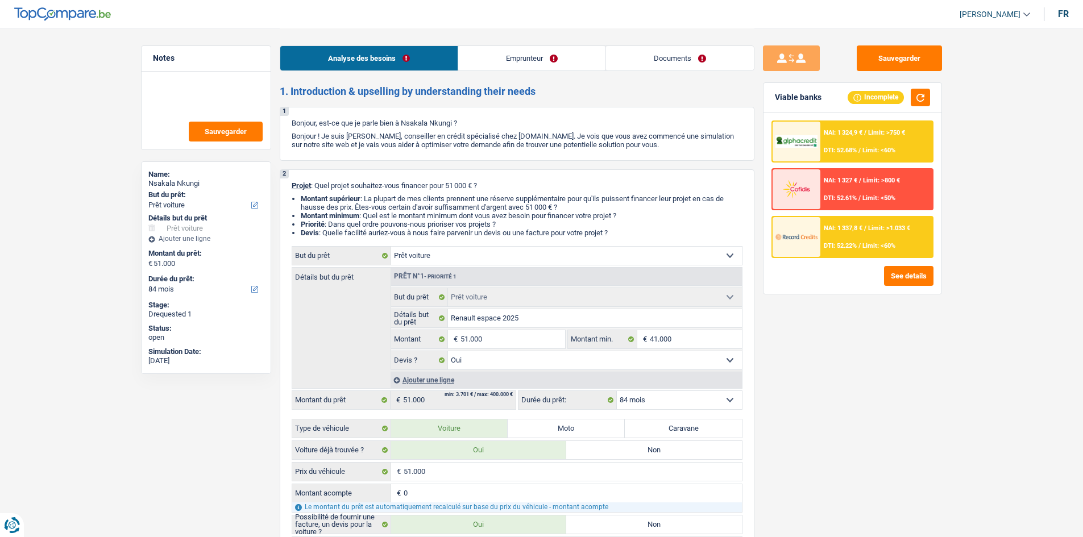
select select "car"
select select "84"
select select "car"
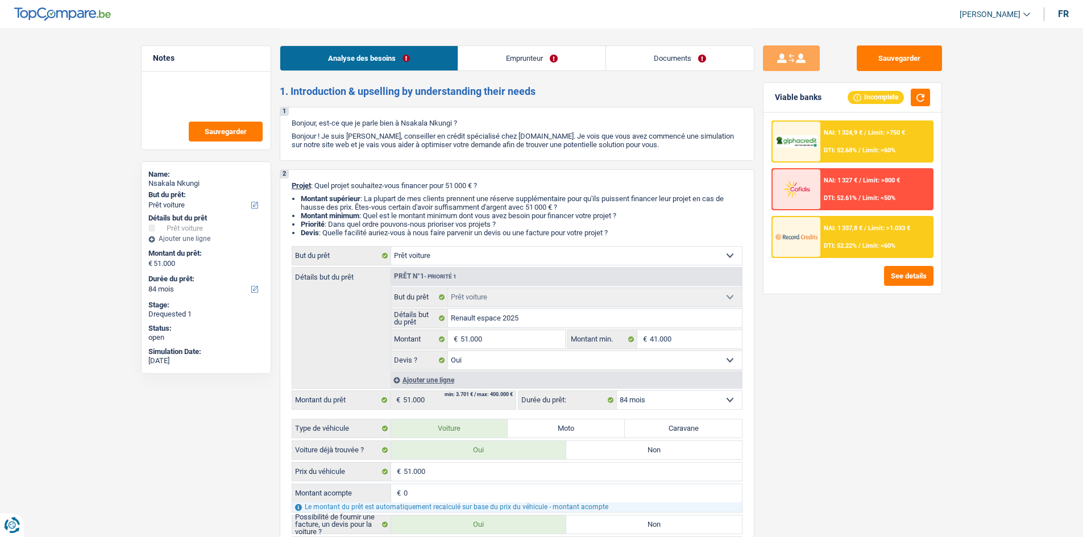
select select "yes"
select select "84"
select select "mutuality"
select select "mutualityIndemnity"
select select "familyAllowances"
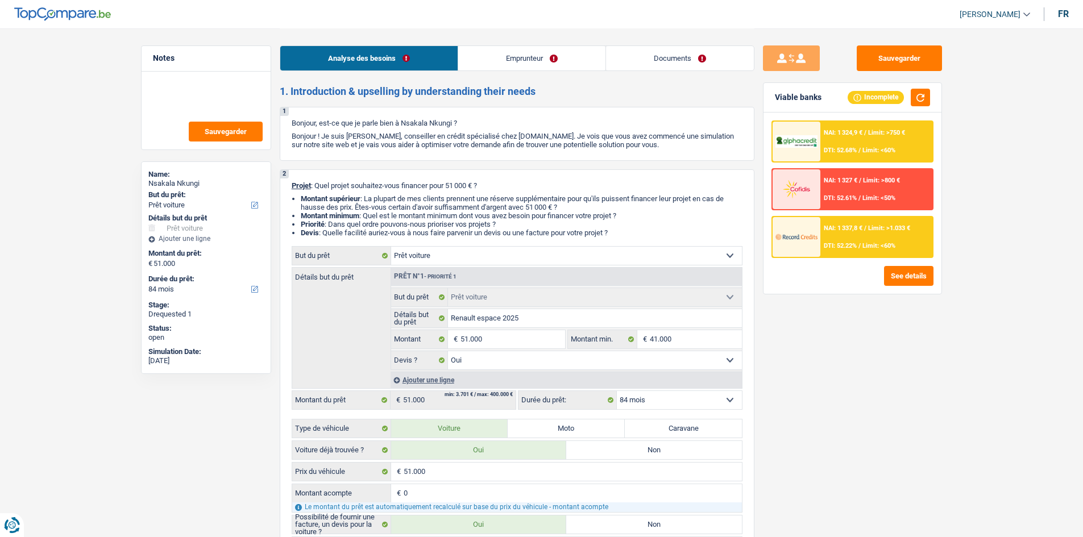
select select "rents"
select select "car"
select select "yes"
select select "84"
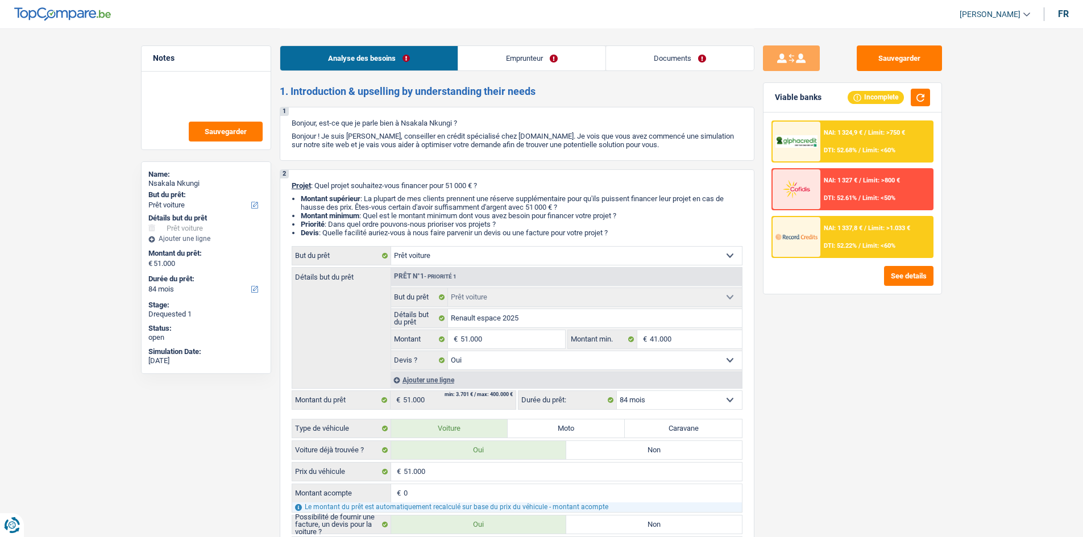
click at [518, 64] on link "Emprunteur" at bounding box center [531, 58] width 147 height 24
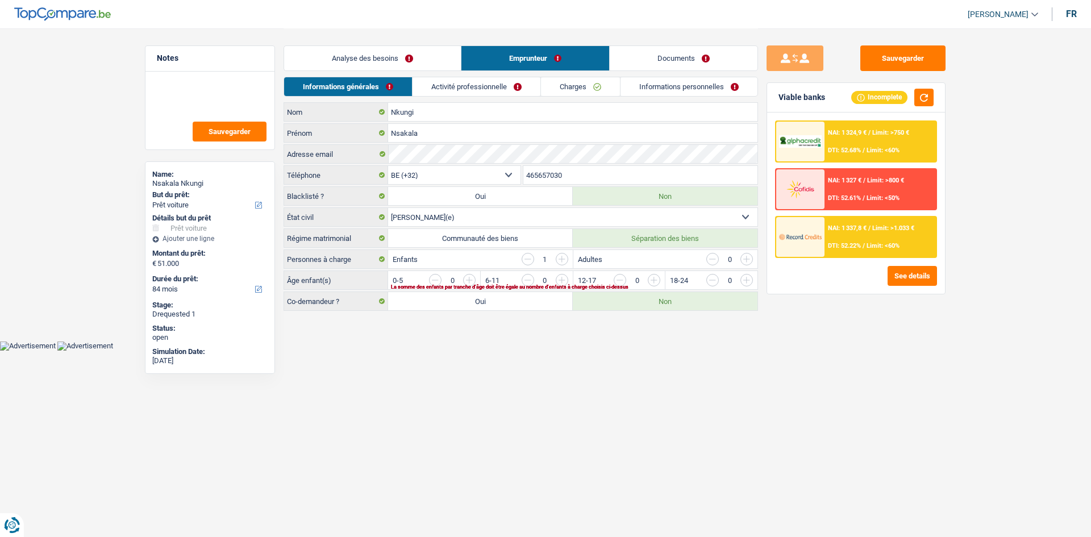
click at [492, 88] on link "Activité professionnelle" at bounding box center [477, 86] width 128 height 19
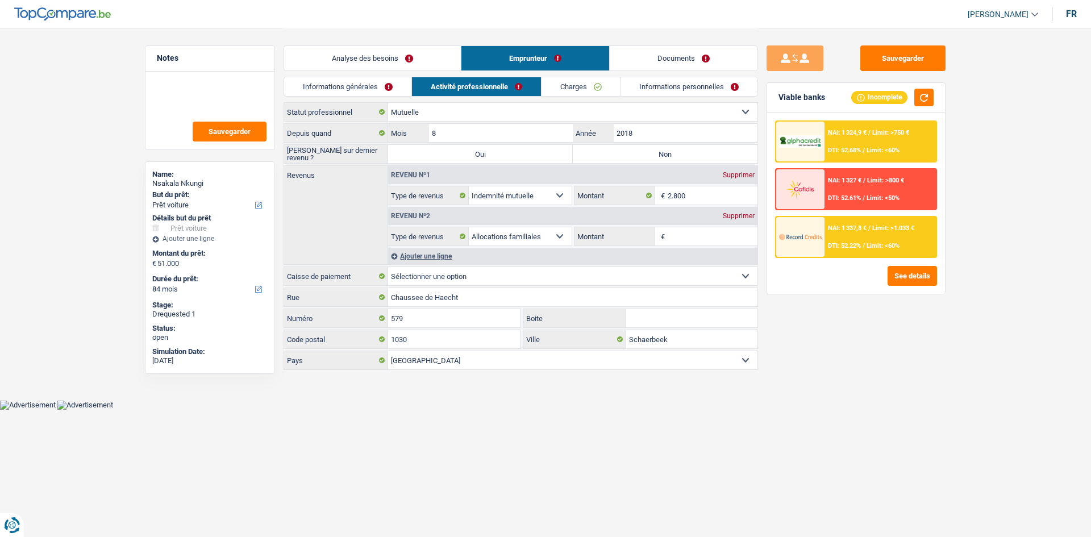
click at [390, 51] on link "Analyse des besoins" at bounding box center [372, 58] width 177 height 24
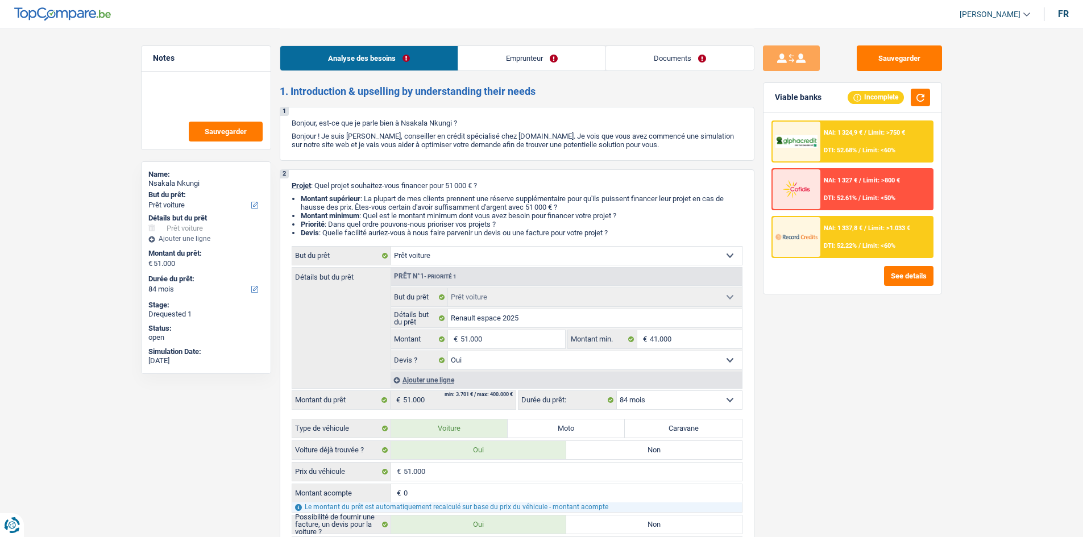
click at [520, 61] on link "Emprunteur" at bounding box center [531, 58] width 147 height 24
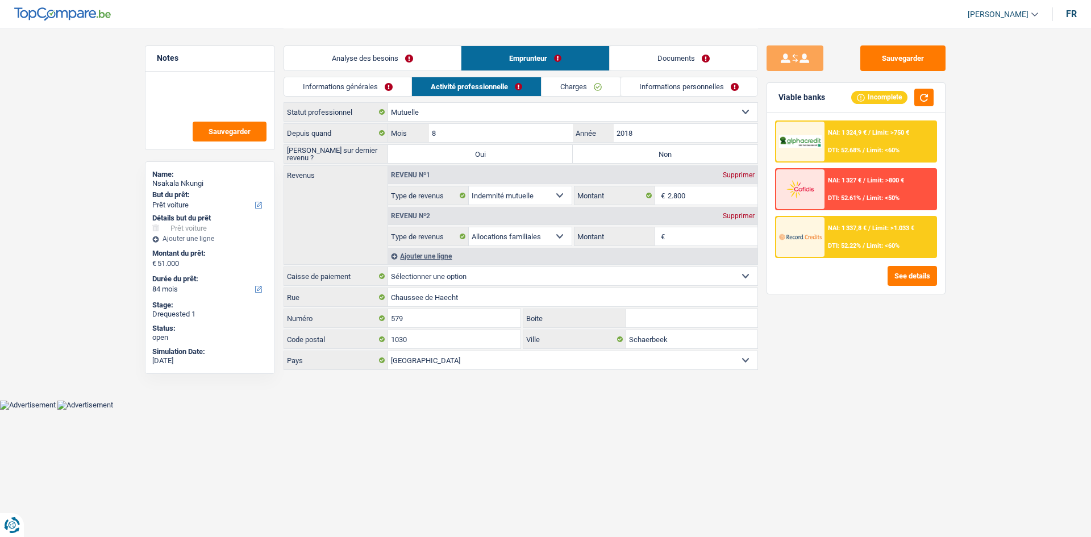
click at [368, 89] on link "Informations générales" at bounding box center [347, 86] width 127 height 19
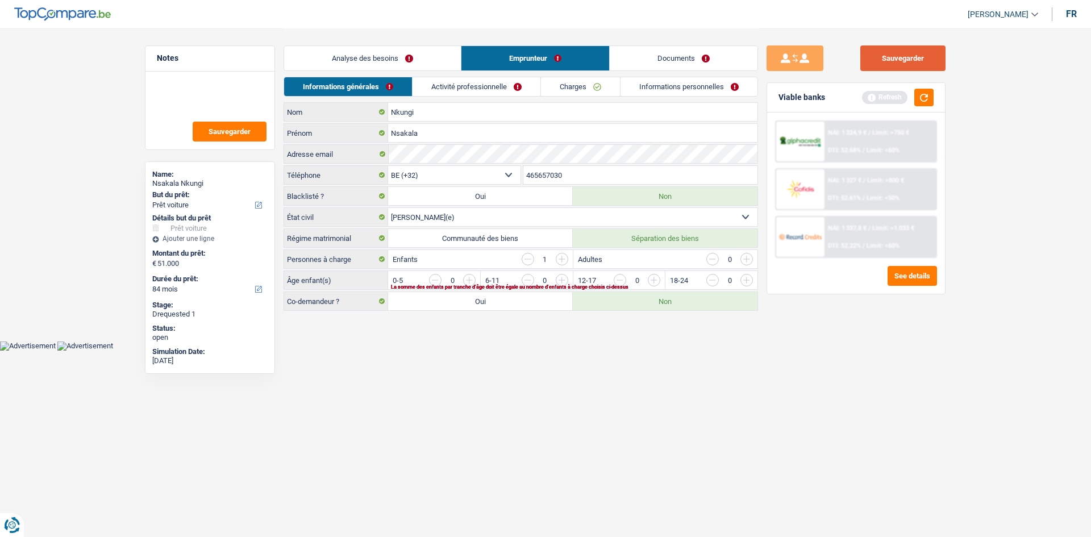
click at [892, 70] on button "Sauvegarder" at bounding box center [903, 58] width 85 height 26
click at [881, 64] on button "Sauvegarder" at bounding box center [903, 58] width 85 height 26
click at [888, 61] on button "Sauvegarder" at bounding box center [903, 58] width 85 height 26
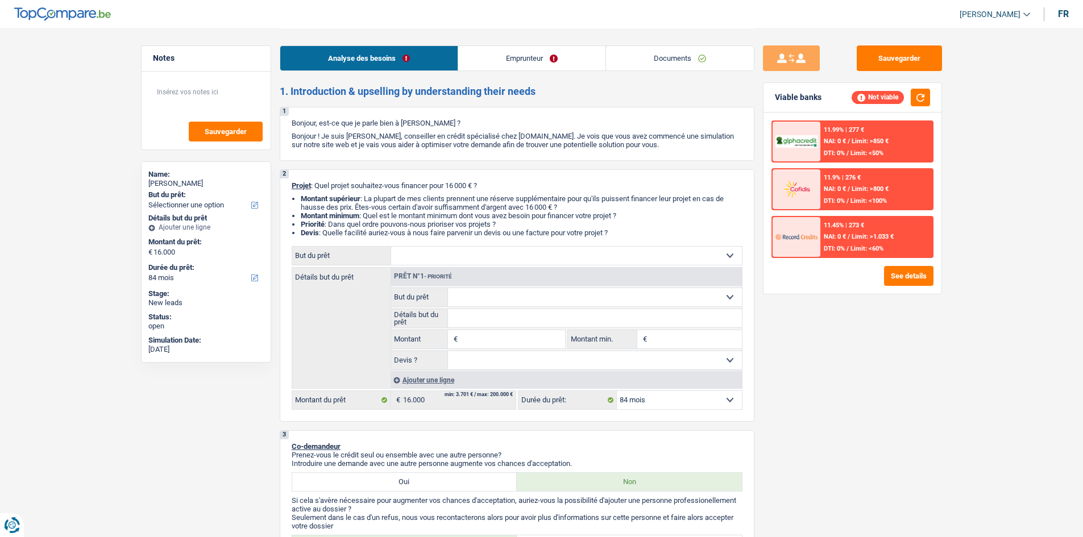
select select "84"
click at [517, 256] on select "Confort maison: meubles, textile, peinture, électroménager, outillage non-profe…" at bounding box center [566, 256] width 351 height 18
click at [675, 250] on select "Confort maison: meubles, textile, peinture, électroménager, outillage non-profe…" at bounding box center [566, 256] width 351 height 18
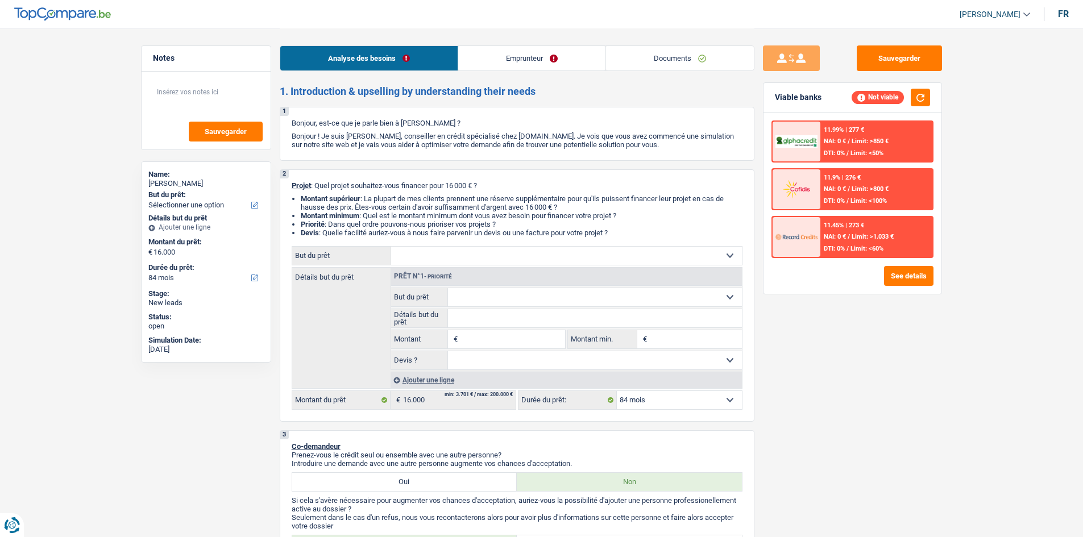
click at [501, 255] on select "Confort maison: meubles, textile, peinture, électroménager, outillage non-profe…" at bounding box center [566, 256] width 351 height 18
click at [836, 363] on div "Sauvegarder Viable banks Not viable 11.99% | 277 € NAI: 0 € / Limit: >850 € DTI…" at bounding box center [852, 282] width 196 height 474
click at [675, 255] on select "Confort maison: meubles, textile, peinture, électroménager, outillage non-profe…" at bounding box center [566, 256] width 351 height 18
click at [832, 364] on div "Sauvegarder Viable banks Not viable 11.99% | 277 € NAI: 0 € / Limit: >850 € DTI…" at bounding box center [852, 282] width 196 height 474
click at [720, 253] on select "Confort maison: meubles, textile, peinture, électroménager, outillage non-profe…" at bounding box center [566, 256] width 351 height 18
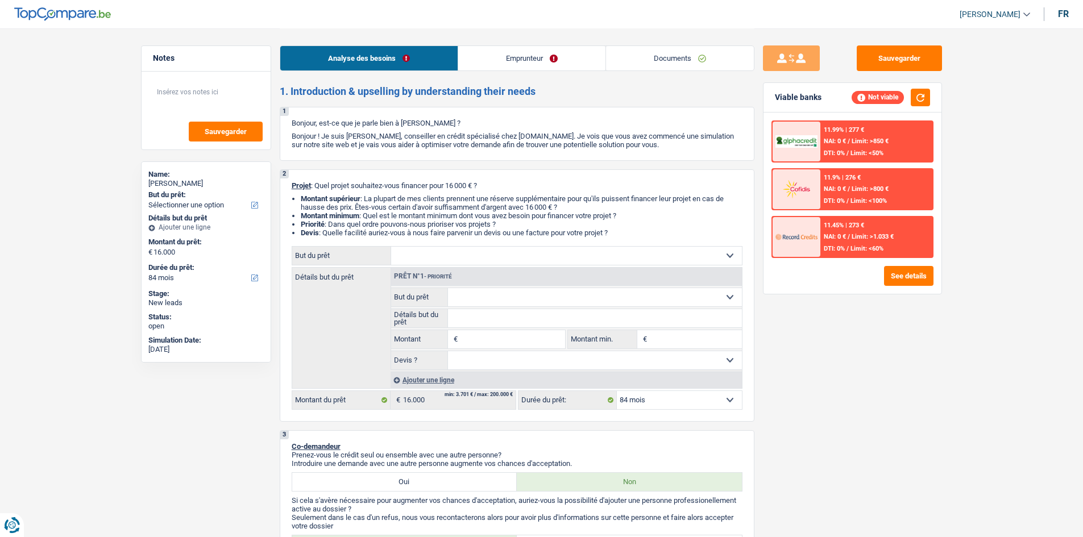
click at [831, 338] on div "Sauvegarder Viable banks Not viable 11.99% | 277 € NAI: 0 € / Limit: >850 € DTI…" at bounding box center [852, 282] width 196 height 474
click at [521, 334] on input "Montant" at bounding box center [512, 339] width 104 height 18
click at [583, 248] on select "Confort maison: meubles, textile, peinture, électroménager, outillage non-profe…" at bounding box center [566, 256] width 351 height 18
select select "household"
click at [391, 247] on select "Confort maison: meubles, textile, peinture, électroménager, outillage non-profe…" at bounding box center [566, 256] width 351 height 18
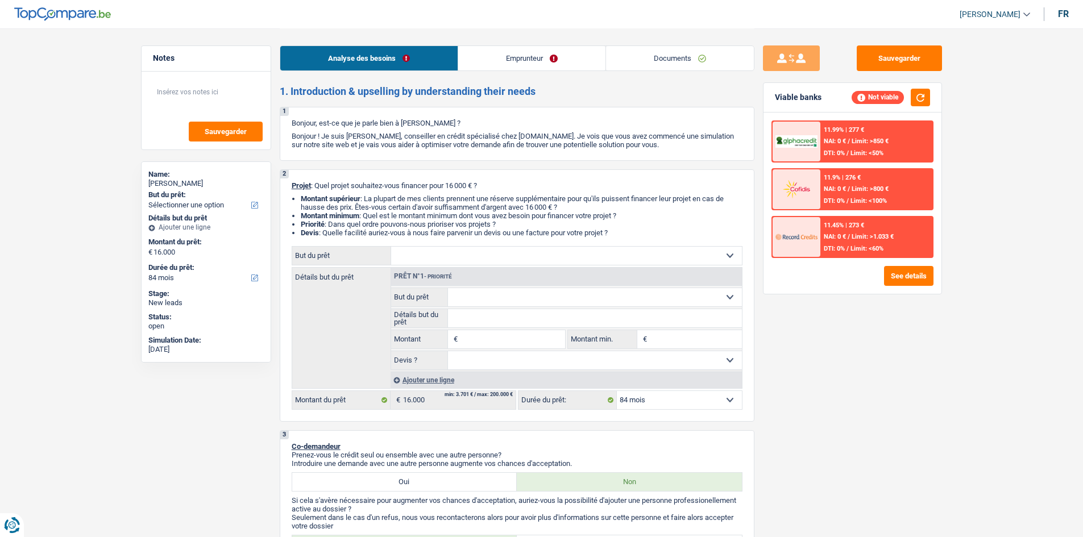
select select "household"
type input "16.000"
select select "household"
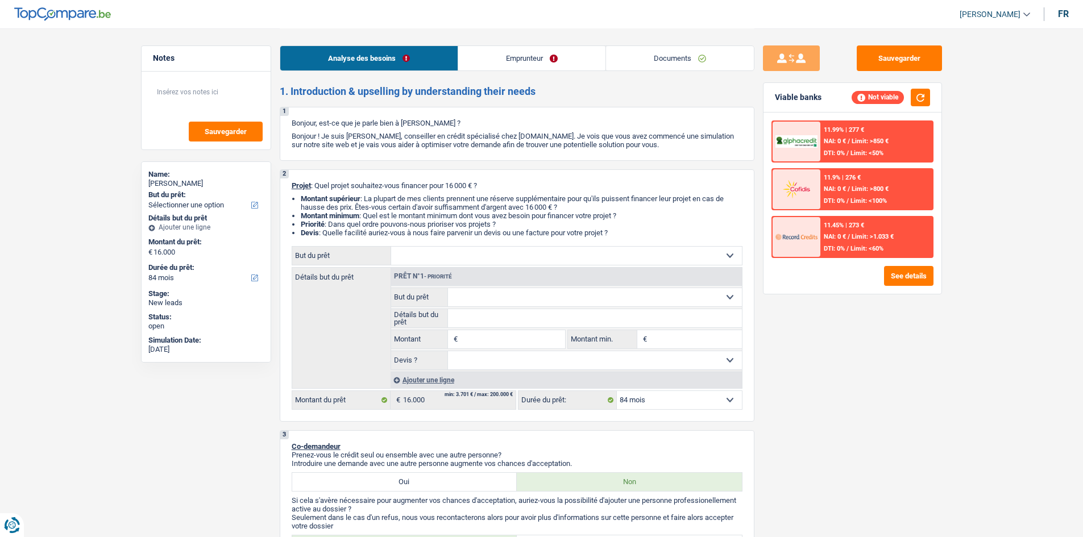
type input "16.000"
select select "household"
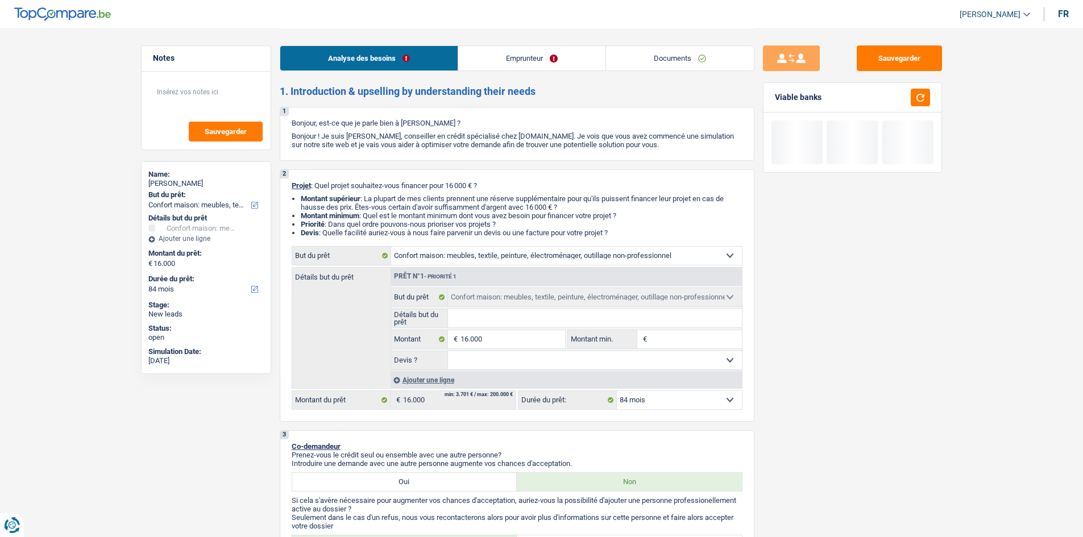
click at [545, 313] on input "Détails but du prêt" at bounding box center [595, 318] width 294 height 18
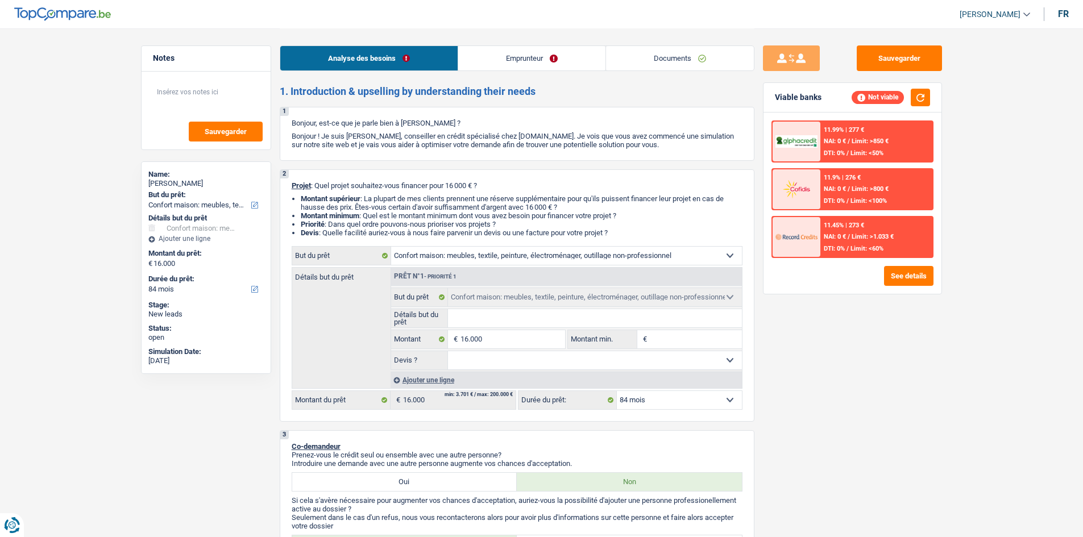
type input "A"
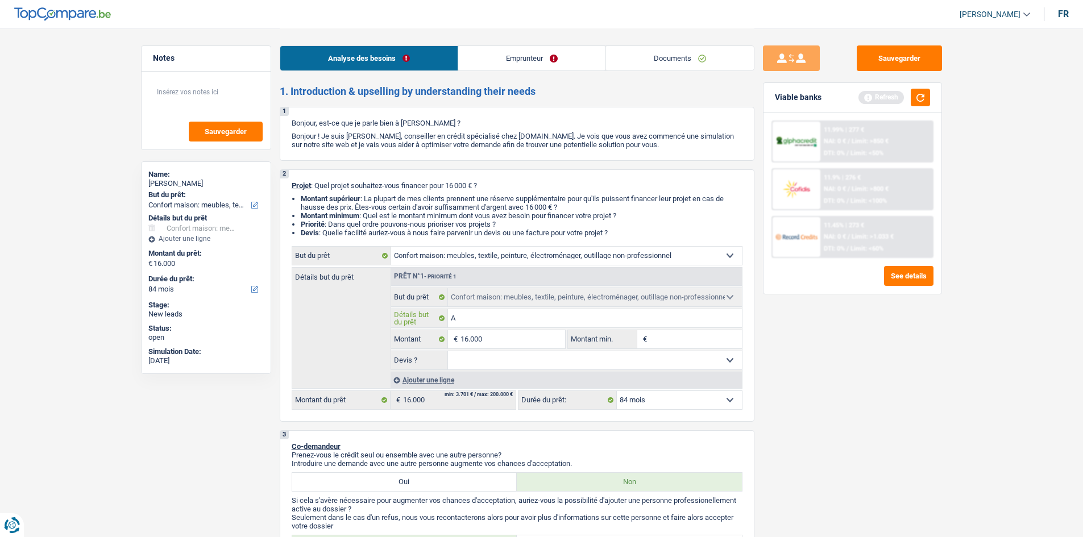
type input "Ac"
type input "Ach"
type input "Acha"
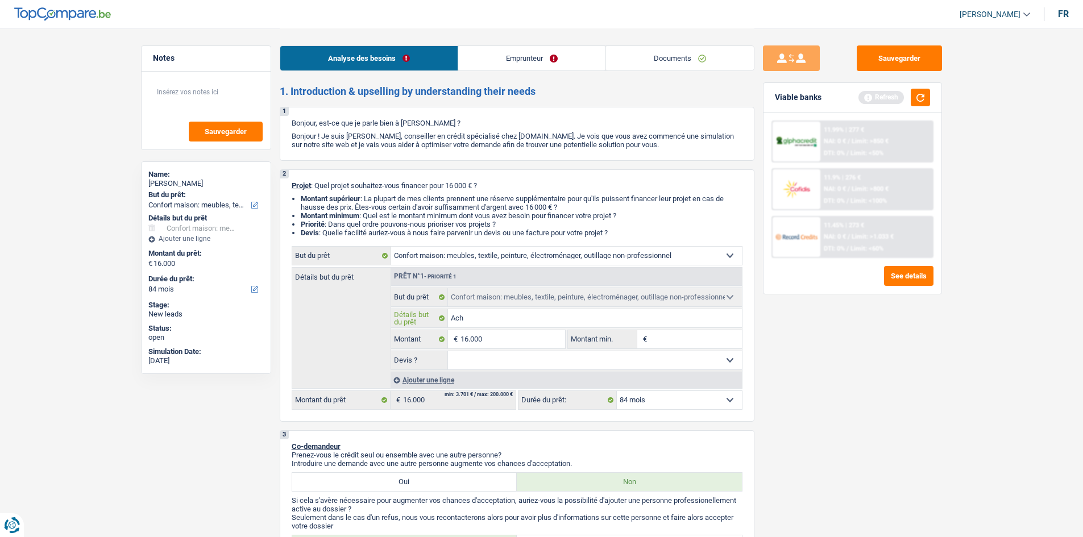
type input "Acha"
type input "Achat"
type input "Achat d"
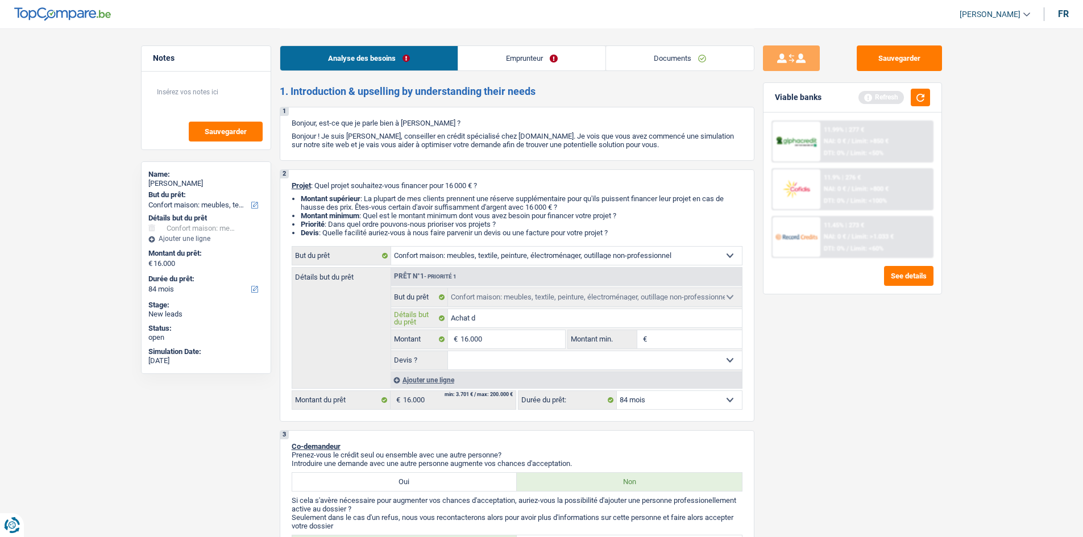
type input "Achat de"
type input "Achat de m"
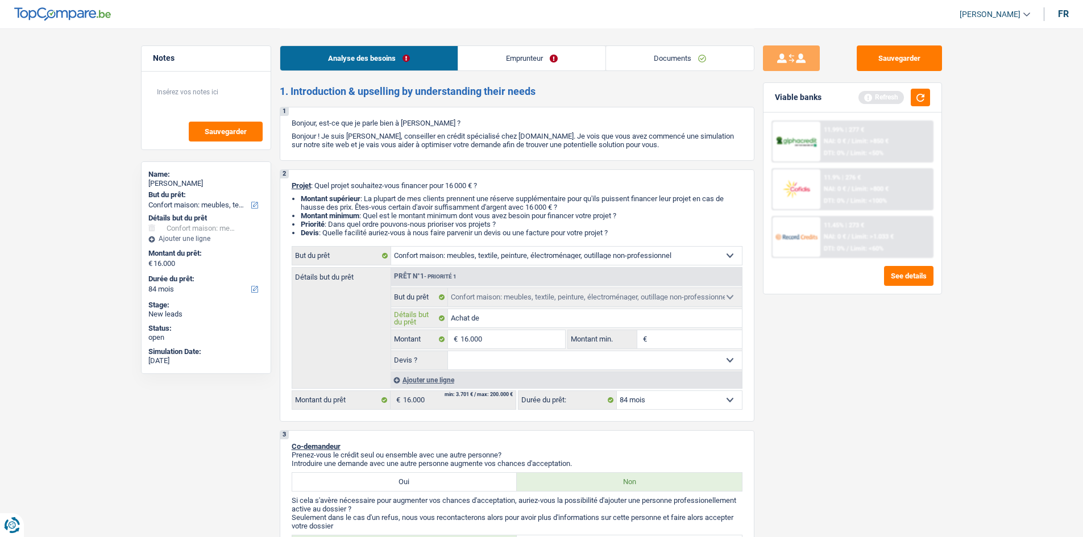
type input "Achat de m"
type input "Achat de me"
type input "Achat de meu"
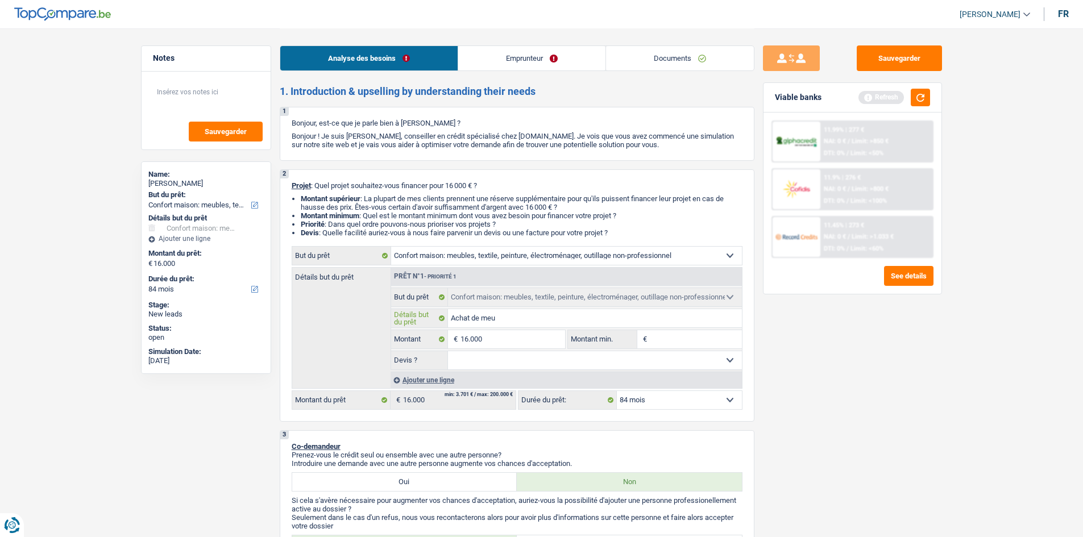
type input "Achat de meub"
type input "Achat de meubl"
type input "Achat de meuble"
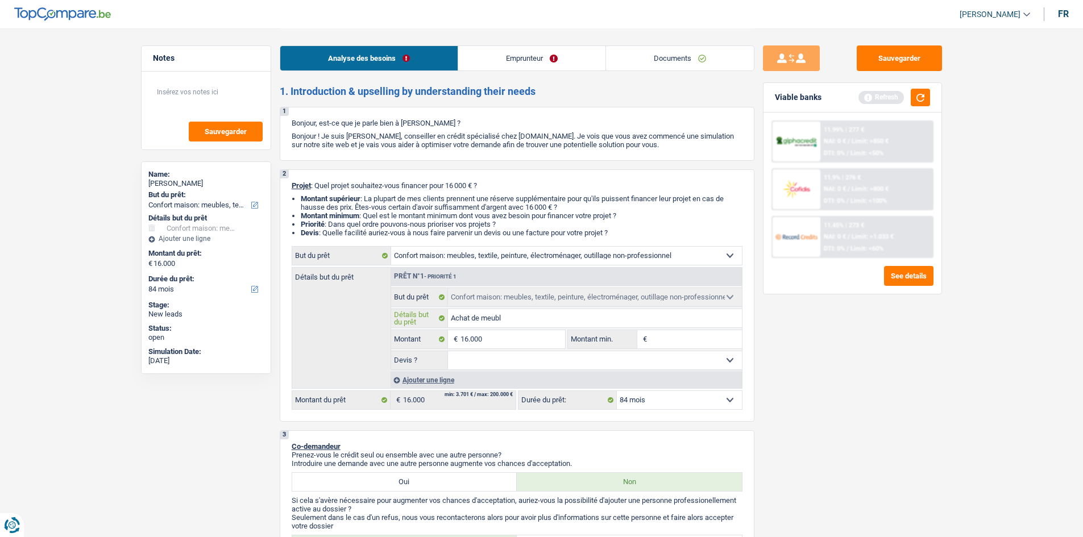
type input "Achat de meuble"
click at [642, 355] on select "Oui Non Non répondu Sélectionner une option" at bounding box center [595, 360] width 294 height 18
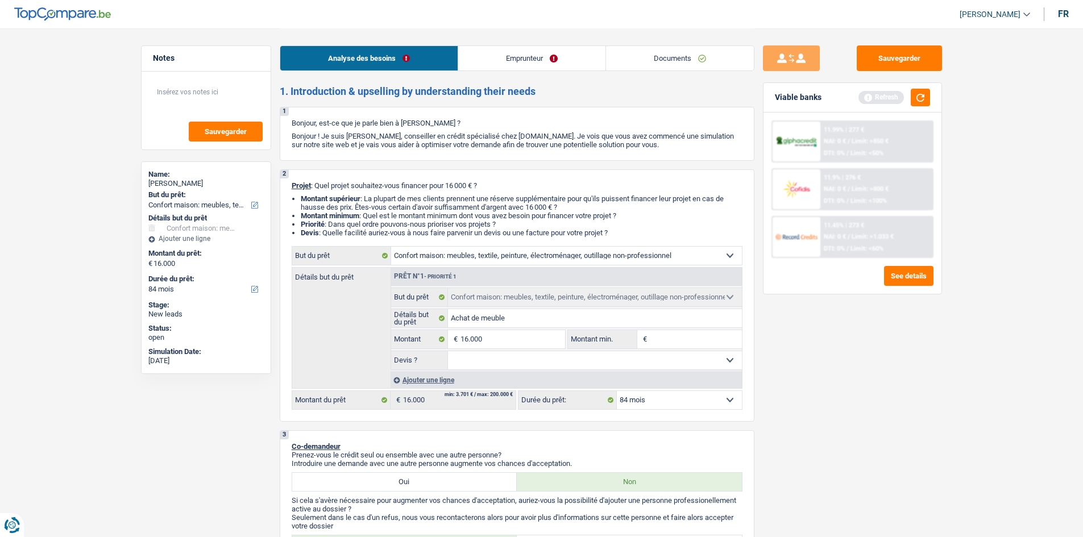
select select "false"
click at [448, 351] on select "Oui Non Non répondu Sélectionner une option" at bounding box center [595, 360] width 294 height 18
select select "false"
click at [705, 345] on input "Montant min." at bounding box center [696, 339] width 92 height 18
type input "1"
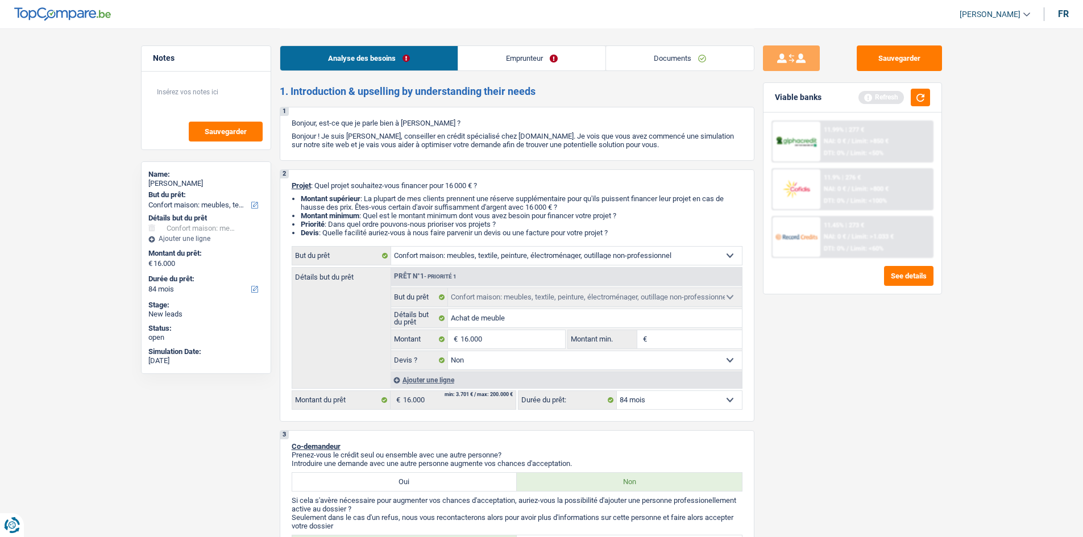
type input "1"
type input "16"
type input "160"
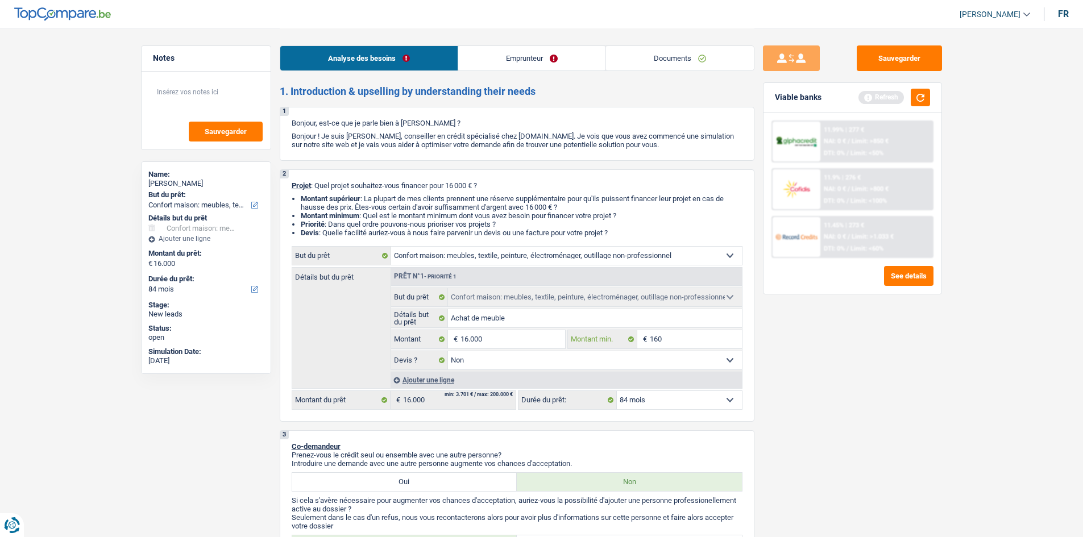
type input "1.600"
type input "16.000"
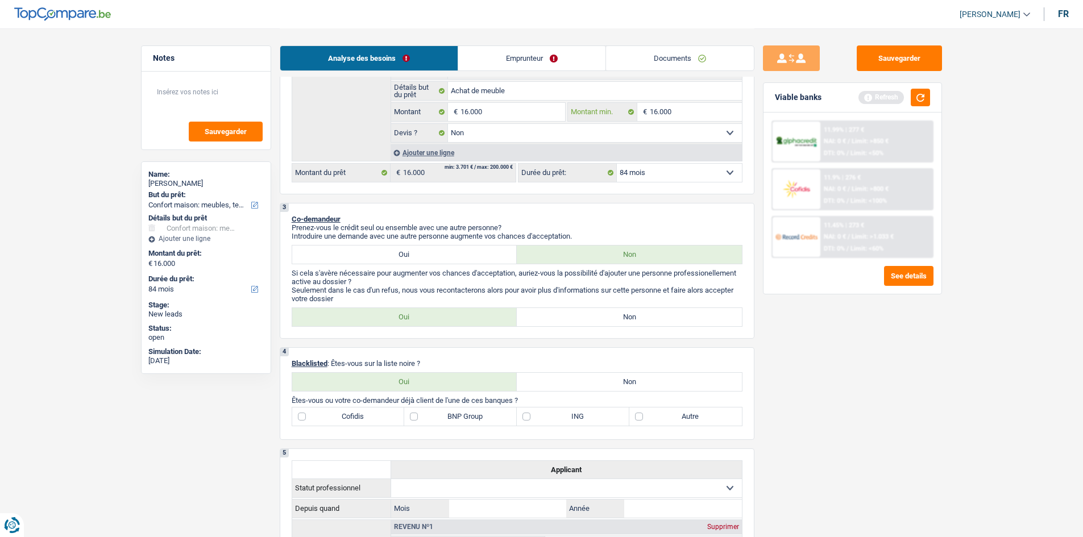
scroll to position [171, 0]
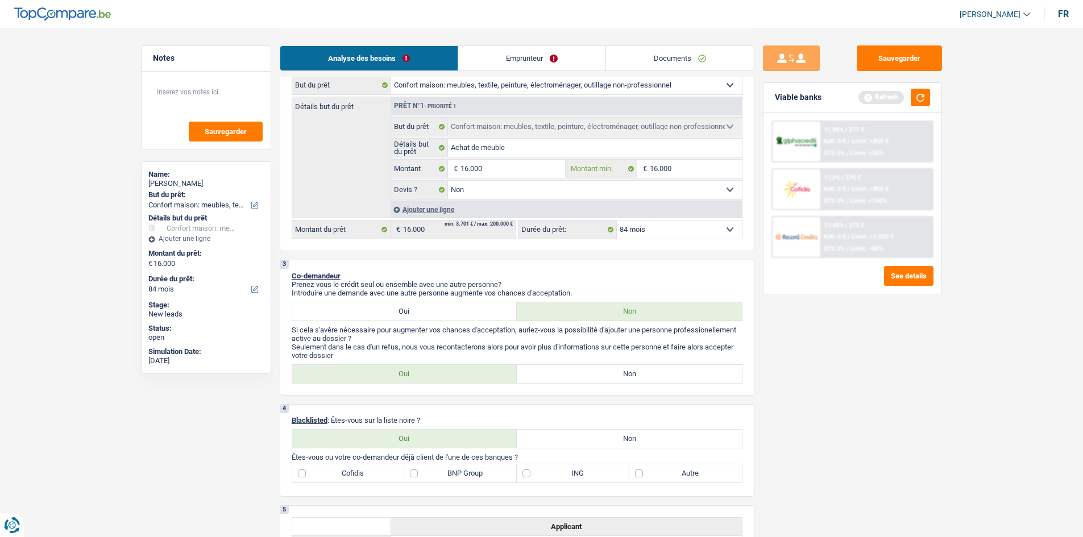
type input "16.000"
click at [595, 372] on label "Non" at bounding box center [629, 374] width 225 height 18
click at [595, 372] on input "Non" at bounding box center [629, 374] width 225 height 18
radio input "true"
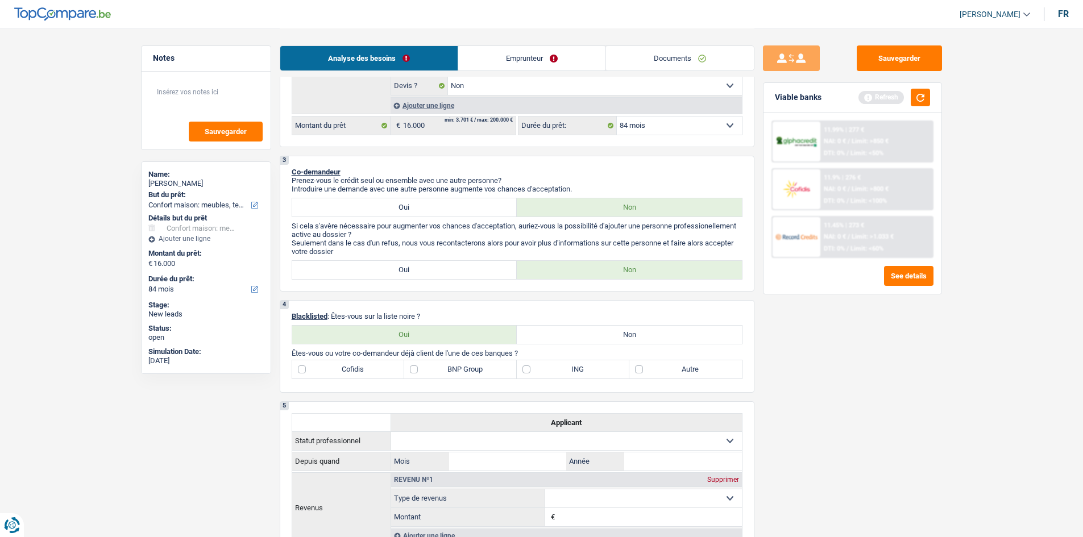
scroll to position [284, 0]
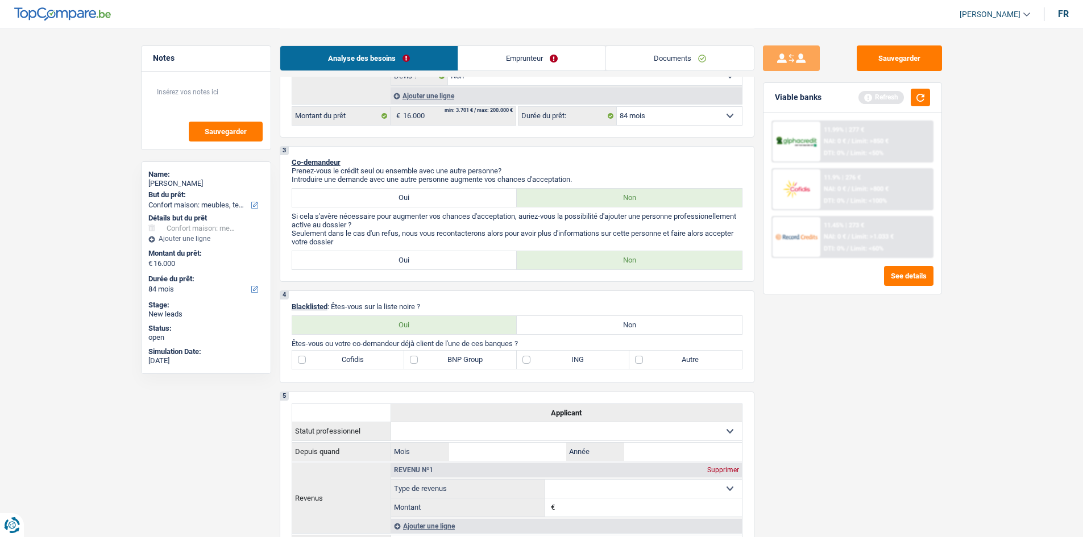
click at [554, 322] on label "Non" at bounding box center [629, 325] width 225 height 18
click at [554, 322] on input "Non" at bounding box center [629, 325] width 225 height 18
radio input "true"
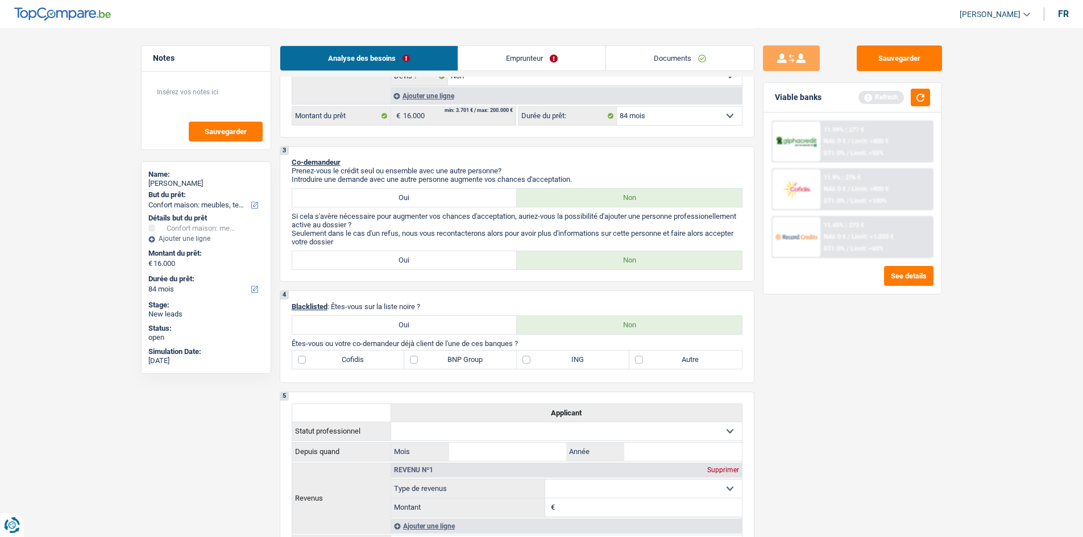
click at [638, 363] on label "Autre" at bounding box center [685, 360] width 113 height 18
click at [638, 363] on input "Autre" at bounding box center [685, 360] width 113 height 18
checkbox input "true"
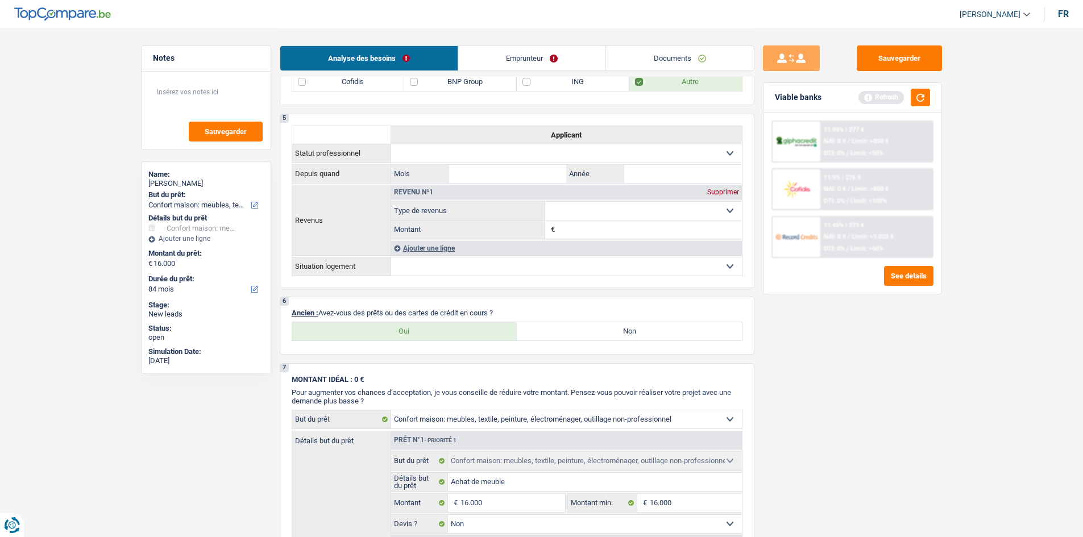
scroll to position [568, 0]
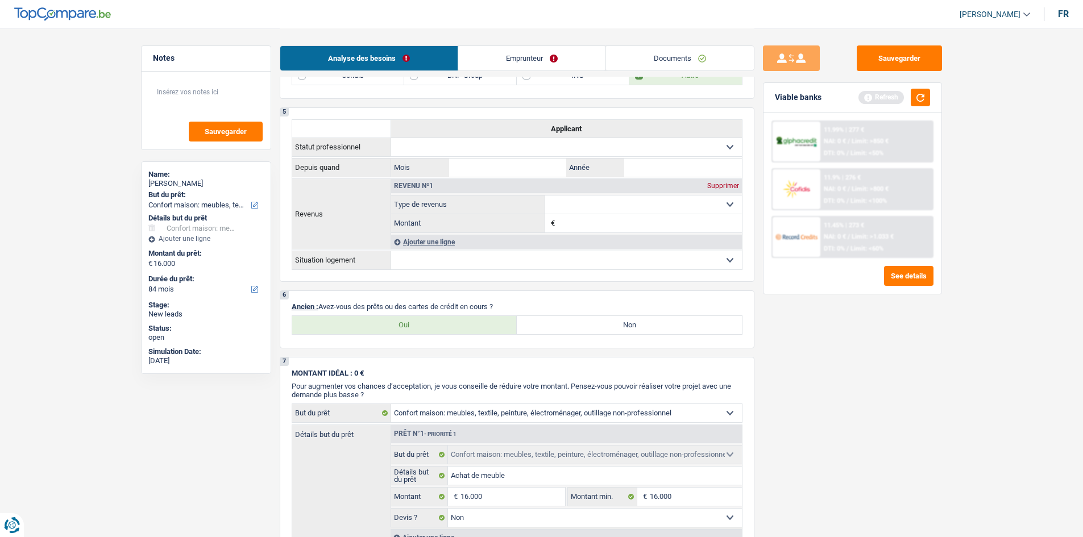
click at [400, 328] on label "Oui" at bounding box center [404, 325] width 225 height 18
click at [400, 328] on input "Oui" at bounding box center [404, 325] width 225 height 18
radio input "true"
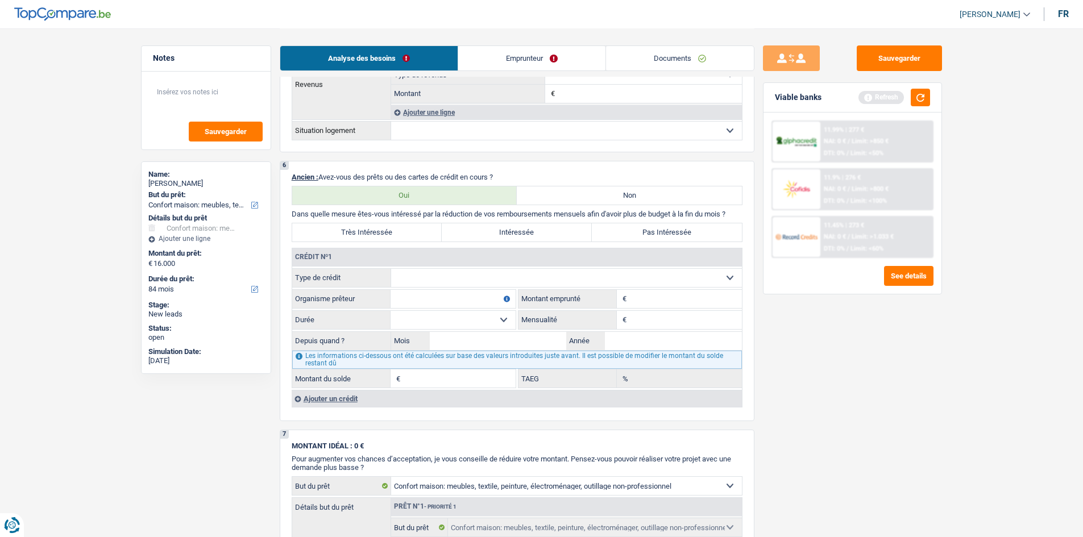
scroll to position [682, 0]
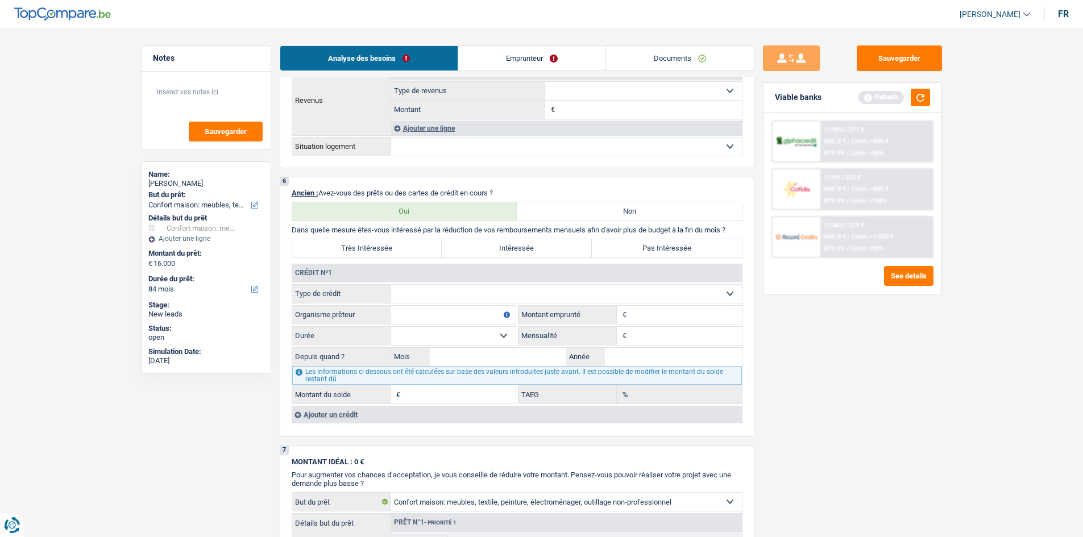
click at [496, 290] on select "Carte ou ouverture de crédit Prêt hypothécaire Vente à tempérament Prêt à tempé…" at bounding box center [566, 294] width 351 height 18
select select "mortgage"
click at [391, 285] on select "Carte ou ouverture de crédit Prêt hypothécaire Vente à tempérament Prêt à tempé…" at bounding box center [566, 294] width 351 height 18
type input "0"
click at [466, 312] on input "Organisme prêteur" at bounding box center [453, 315] width 125 height 18
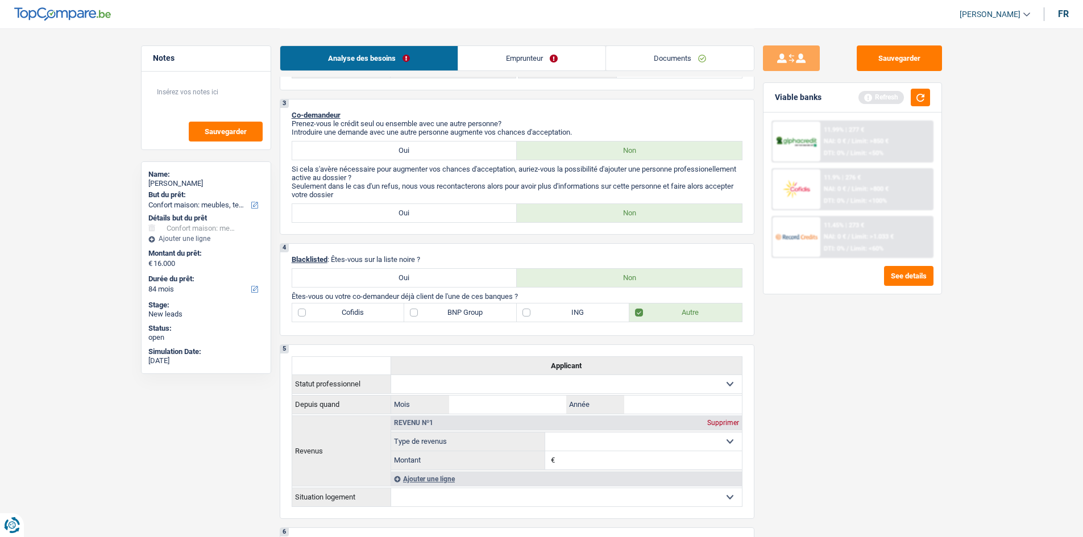
scroll to position [284, 0]
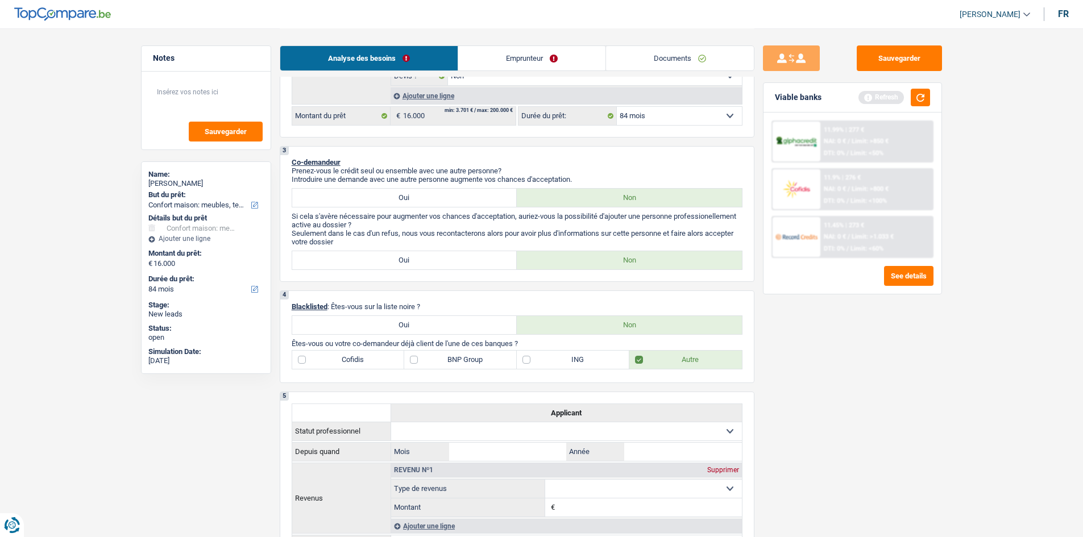
type input "Record"
click at [559, 364] on label "ING" at bounding box center [573, 360] width 113 height 18
click at [559, 364] on input "ING" at bounding box center [573, 360] width 113 height 18
checkbox input "true"
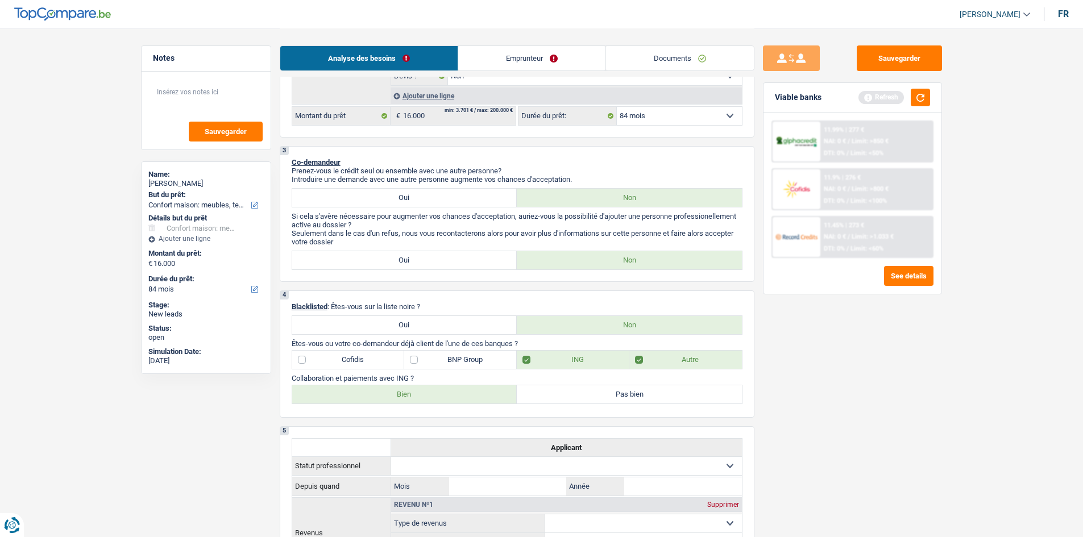
click at [436, 388] on label "Bien" at bounding box center [404, 394] width 225 height 18
click at [436, 388] on input "Bien" at bounding box center [404, 394] width 225 height 18
radio input "true"
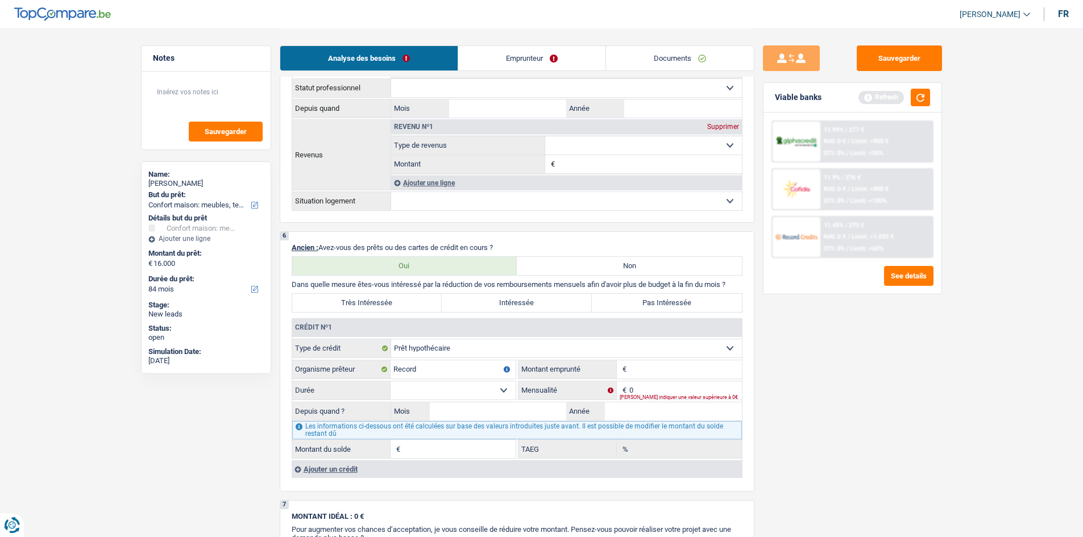
scroll to position [682, 0]
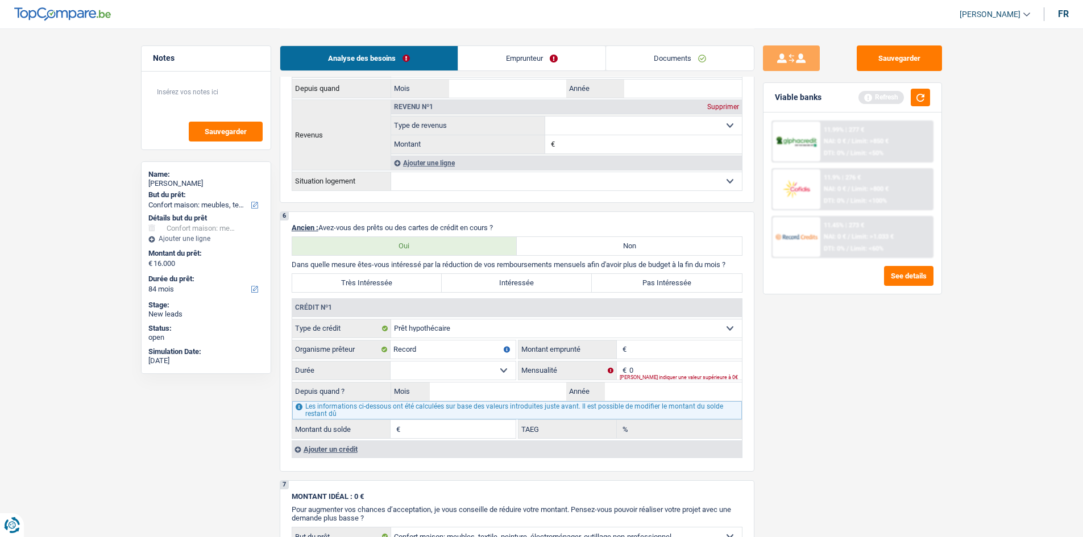
click at [654, 354] on input "Montant" at bounding box center [685, 349] width 113 height 18
type input "425.000"
click at [503, 372] on select "120 mois 132 mois 144 mois 180 mois 240 mois 300 mois 360 mois 420 mois Sélecti…" at bounding box center [453, 371] width 125 height 18
select select "300"
click at [391, 362] on select "120 mois 132 mois 144 mois 180 mois 240 mois 300 mois 360 mois 420 mois Sélecti…" at bounding box center [453, 371] width 125 height 18
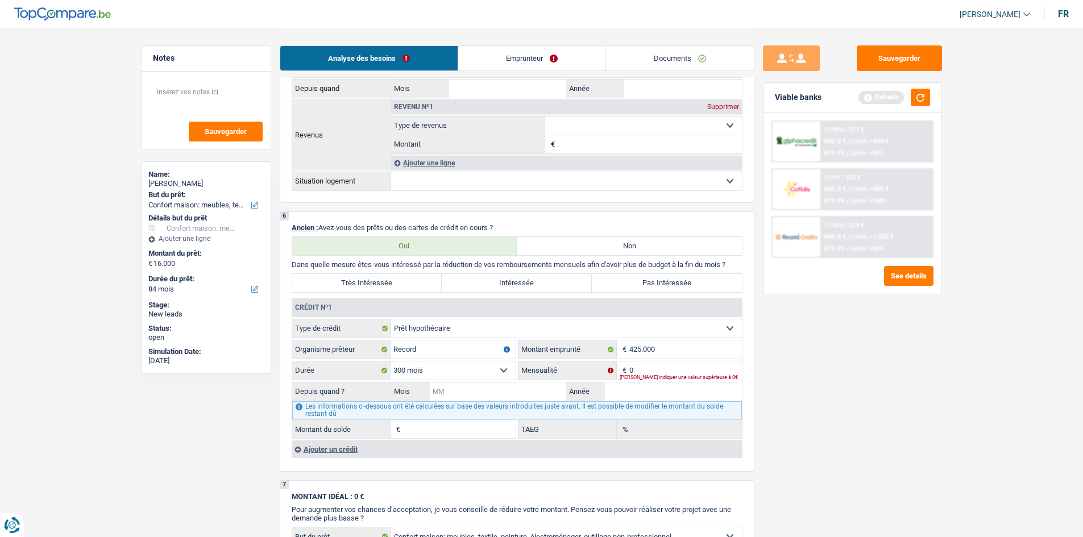
click at [474, 387] on input "Mois" at bounding box center [498, 392] width 137 height 18
type input "10"
type input "2025"
type input "1"
type input "0,00"
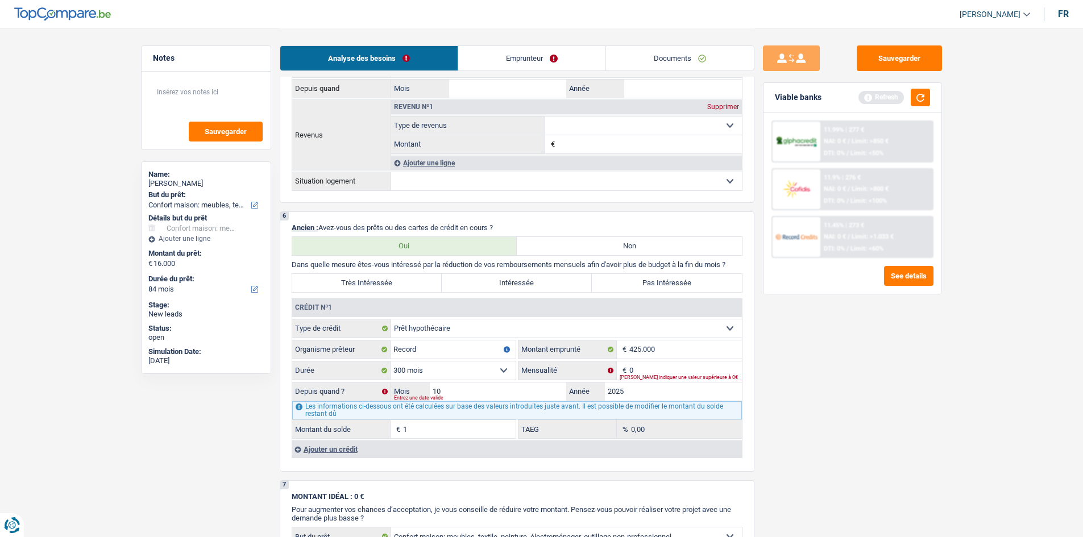
click at [481, 380] on fieldset "Carte ou ouverture de crédit Prêt hypothécaire Vente à tempérament Prêt à tempé…" at bounding box center [517, 379] width 450 height 120
click at [477, 388] on input "10" at bounding box center [498, 392] width 137 height 18
type input "1"
click at [558, 249] on label "Non" at bounding box center [629, 246] width 225 height 18
click at [558, 249] on input "Non" at bounding box center [629, 246] width 225 height 18
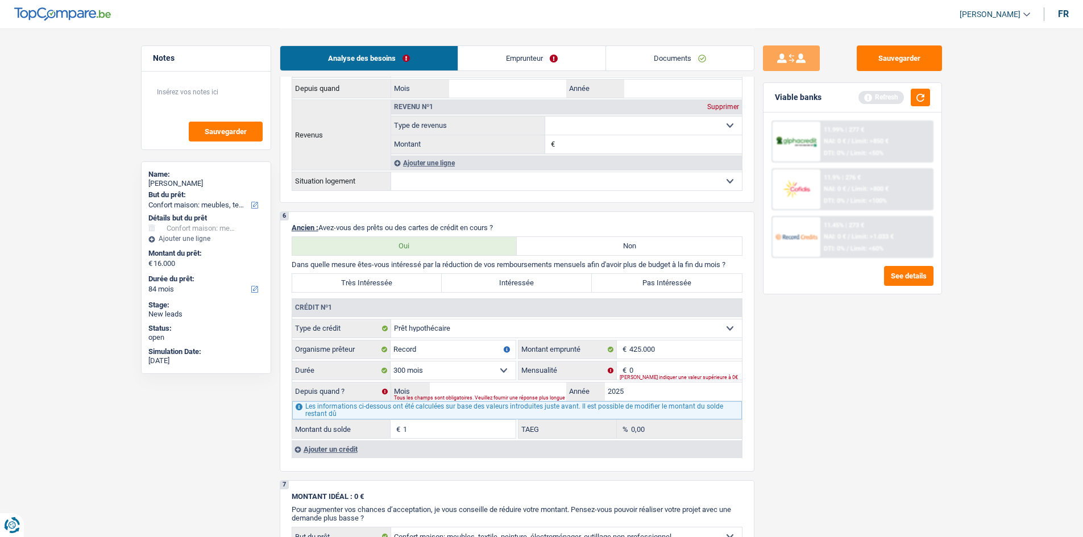
radio input "true"
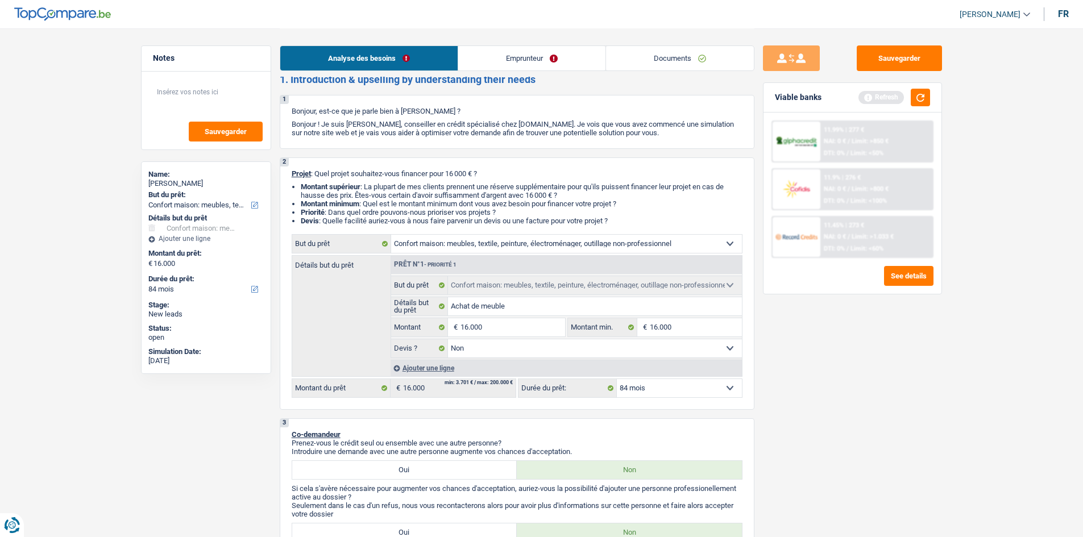
scroll to position [0, 0]
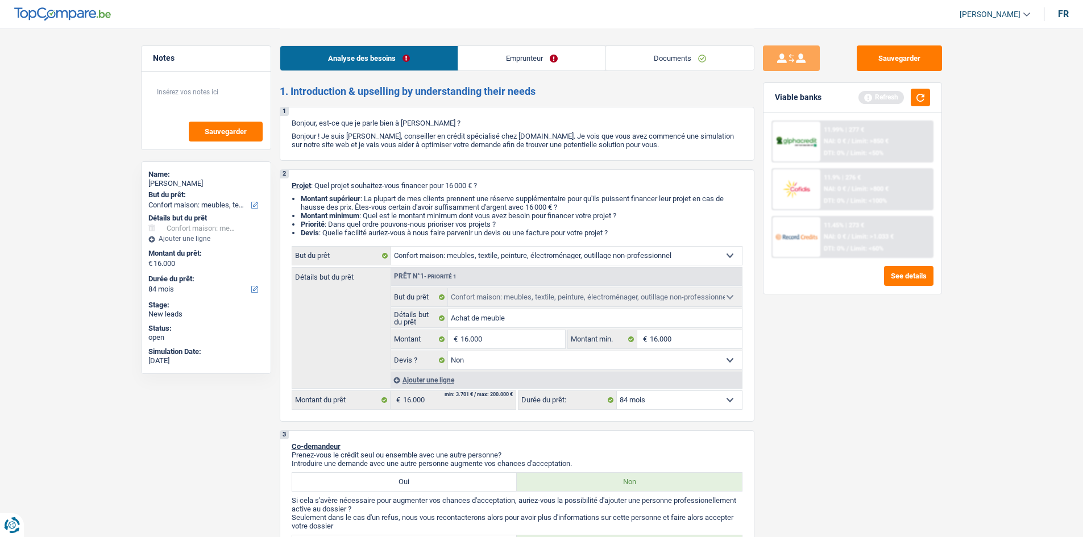
click at [508, 51] on link "Emprunteur" at bounding box center [531, 58] width 147 height 24
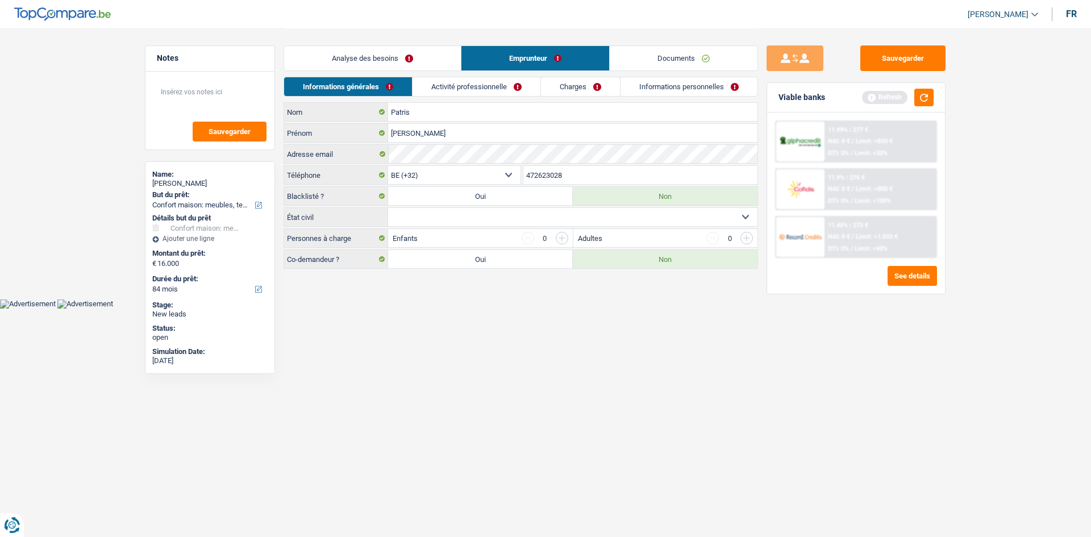
click at [647, 216] on select "Célibataire Marié(e) Cohabitant(e) légal(e) Divorcé(e) Veuf(ve) Séparé (de fait…" at bounding box center [572, 217] width 369 height 18
select select "single"
click at [388, 208] on select "Célibataire Marié(e) Cohabitant(e) légal(e) Divorcé(e) Veuf(ve) Séparé (de fait…" at bounding box center [572, 217] width 369 height 18
click at [471, 87] on link "Activité professionnelle" at bounding box center [477, 86] width 128 height 19
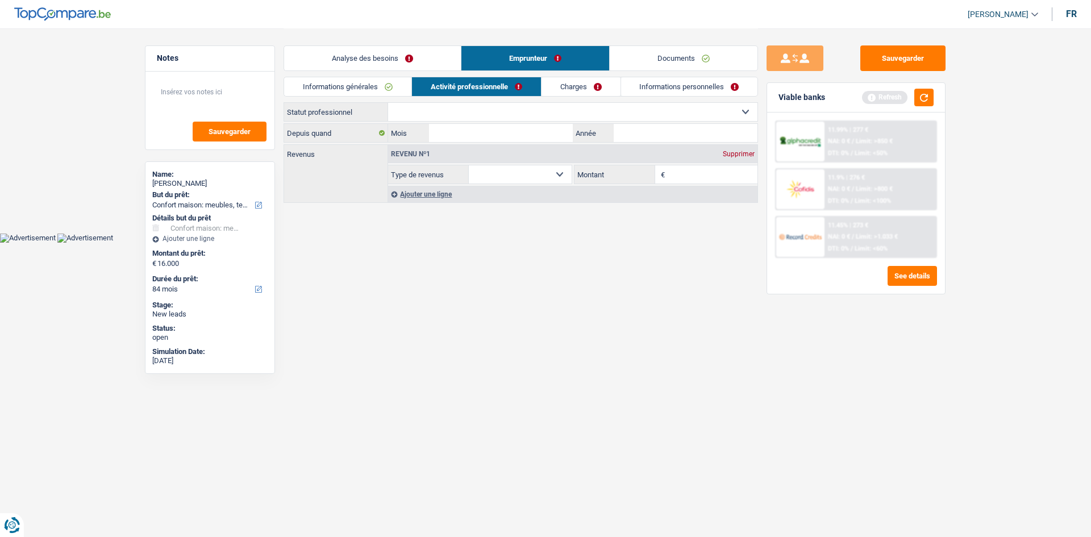
click at [516, 119] on select "Ouvrier Employé privé Employé public Invalide Indépendant Pensionné Chômeur Mut…" at bounding box center [572, 112] width 369 height 18
select select "privateEmployee"
click at [388, 103] on select "Ouvrier Employé privé Employé public Invalide Indépendant Pensionné Chômeur Mut…" at bounding box center [572, 112] width 369 height 18
select select "netSalary"
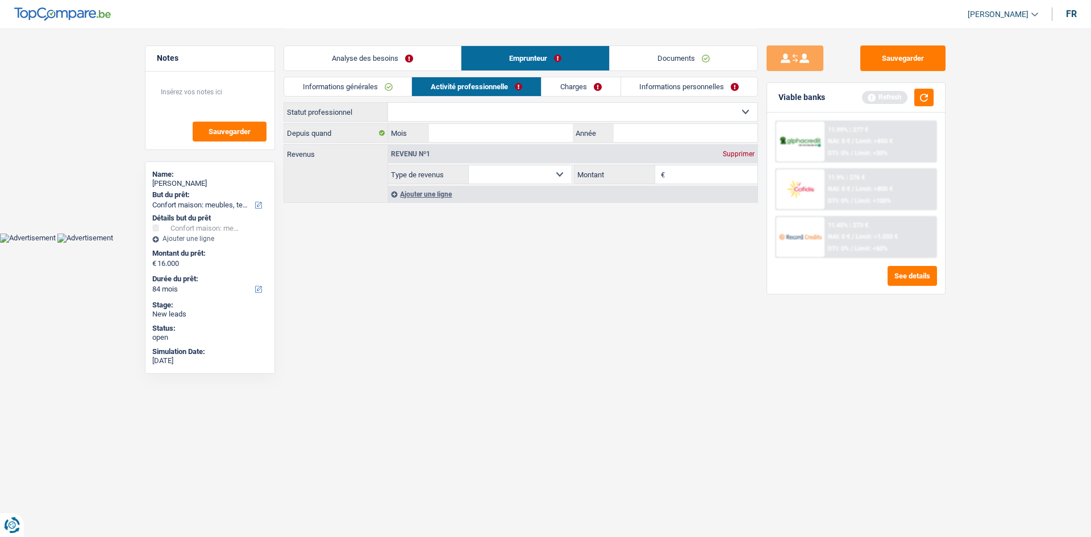
select select "mealVouchers"
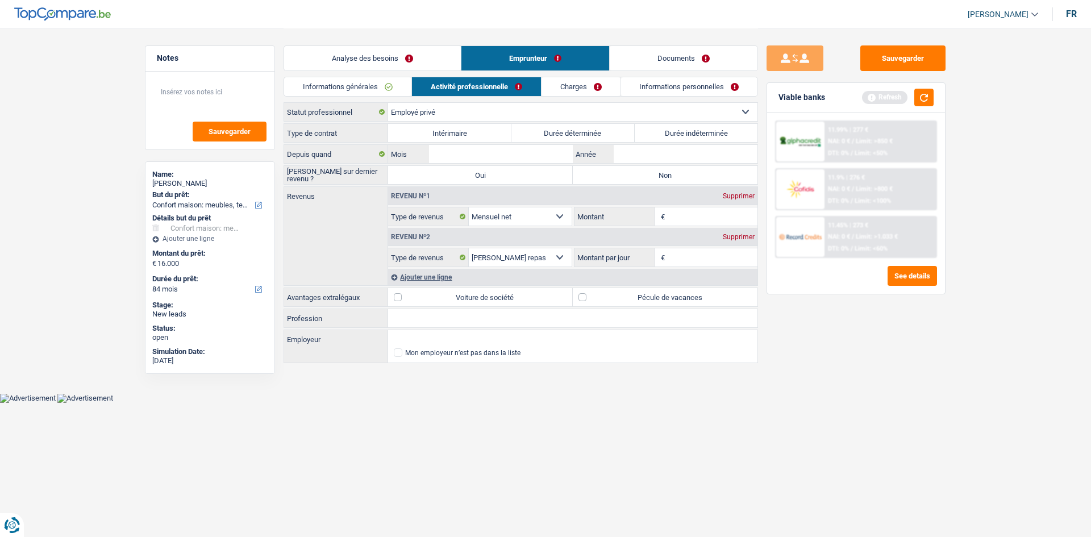
click at [657, 136] on label "Durée indéterminée" at bounding box center [696, 133] width 123 height 18
click at [657, 136] on input "Durée indéterminée" at bounding box center [696, 133] width 123 height 18
radio input "true"
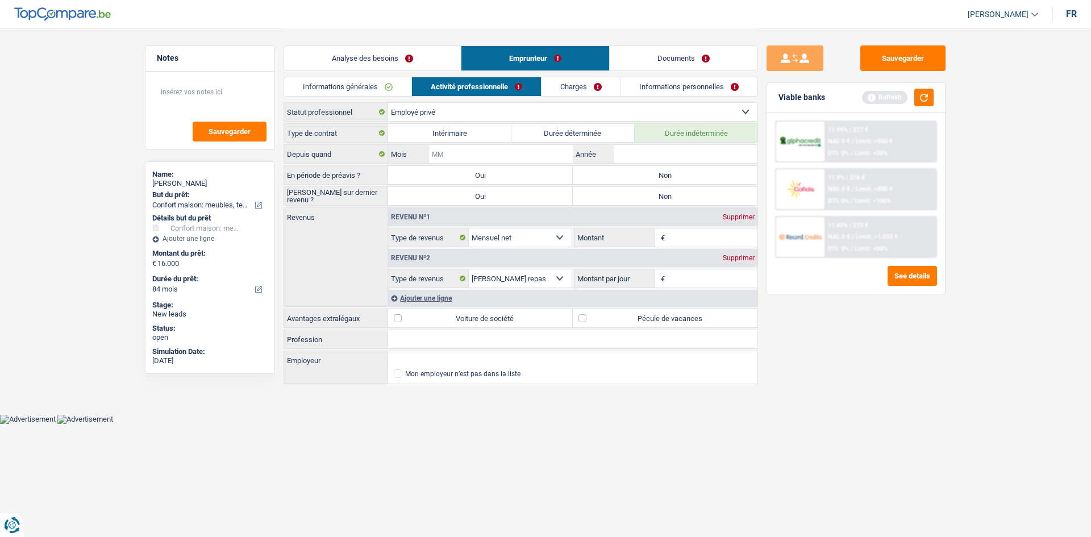
click at [492, 150] on input "Mois" at bounding box center [501, 154] width 144 height 18
type input "09"
type input "2009"
click at [648, 165] on div "En période de préavis ? Oui Non Tous les champs sont obligatoires. Veuillez sél…" at bounding box center [521, 174] width 475 height 19
click at [647, 170] on label "Non" at bounding box center [665, 175] width 185 height 18
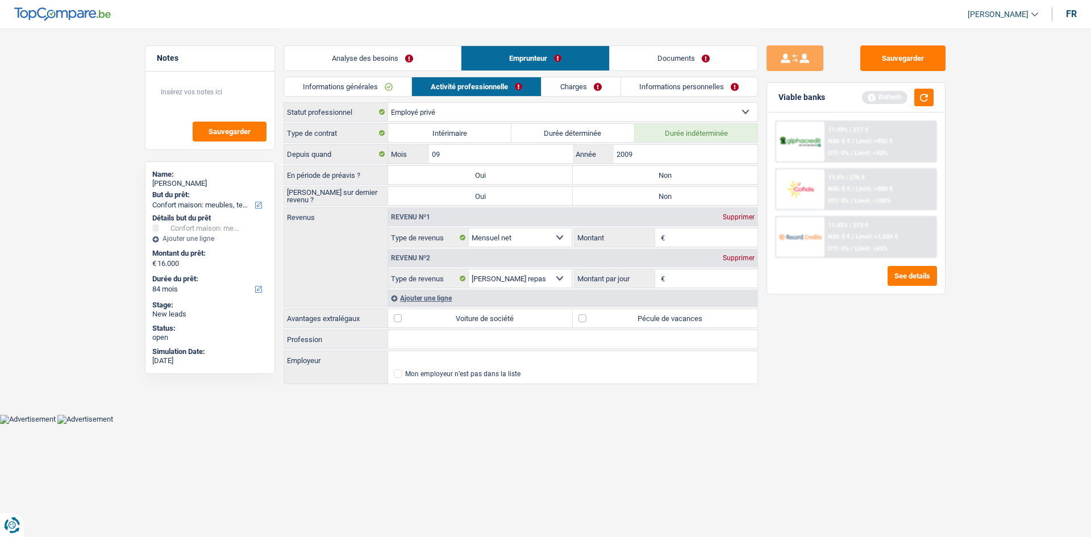
click at [647, 170] on input "Non" at bounding box center [665, 175] width 185 height 18
radio input "true"
click at [640, 199] on label "Non" at bounding box center [665, 196] width 185 height 18
click at [640, 199] on input "Non" at bounding box center [665, 196] width 185 height 18
radio input "true"
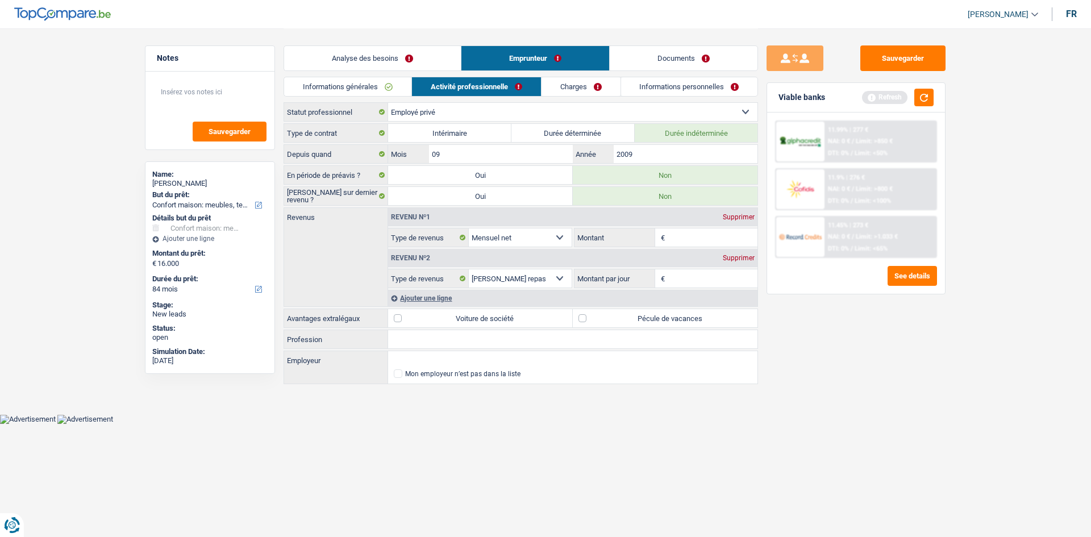
click at [582, 318] on label "Pécule de vacances" at bounding box center [665, 318] width 185 height 18
click at [582, 318] on input "Pécule de vacances" at bounding box center [665, 318] width 185 height 18
checkbox input "true"
click at [483, 339] on input "Profession" at bounding box center [572, 339] width 369 height 18
type input "E"
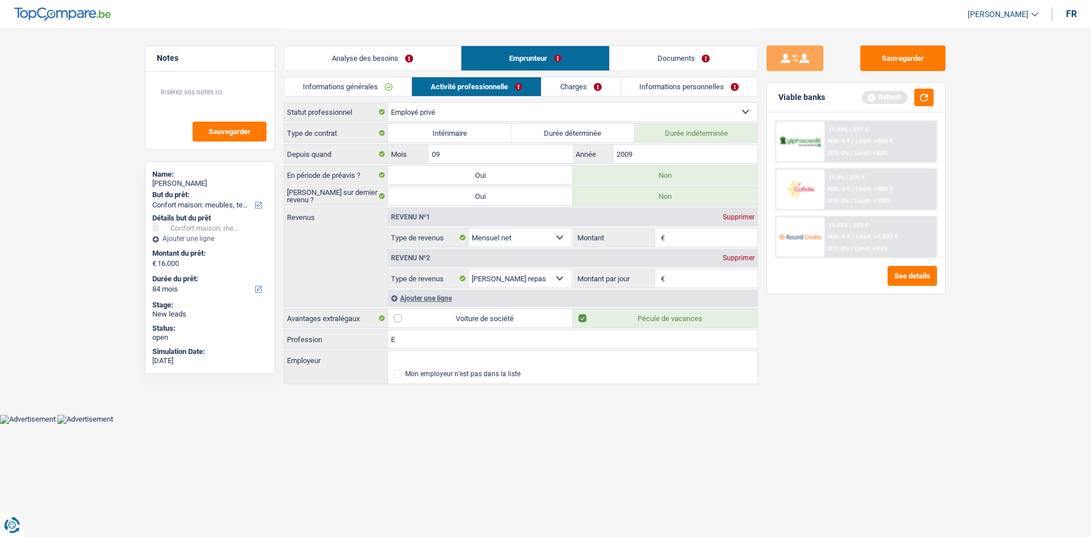
click at [677, 240] on input "Montant" at bounding box center [713, 238] width 90 height 18
type input "2.850"
click at [437, 338] on input "E" at bounding box center [572, 339] width 369 height 18
type input "Enseignant"
click at [438, 363] on input "Employeur" at bounding box center [572, 360] width 369 height 18
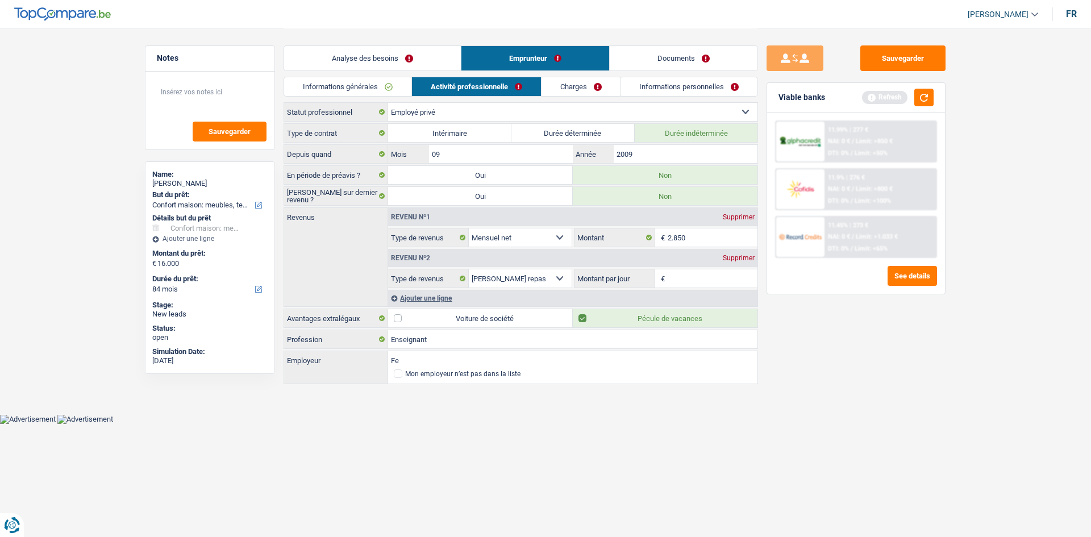
type input "F"
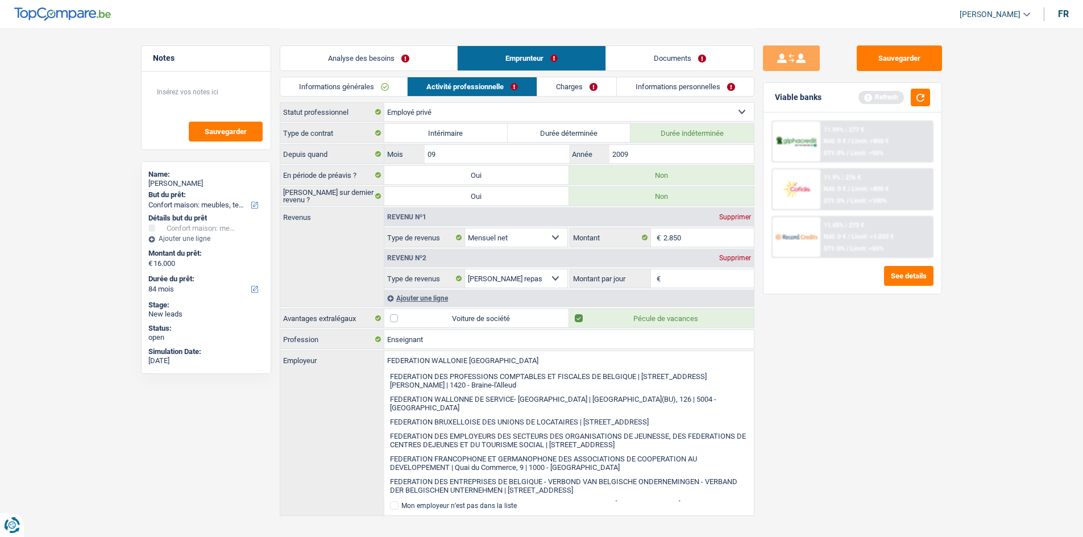
type input "FEDERATION WALLONIE BRUXELLES"
click at [782, 407] on div "Sauvegarder Viable banks Refresh 11.99% | 277 € NAI: 0 € / Limit: >850 € DTI: 0…" at bounding box center [852, 282] width 196 height 474
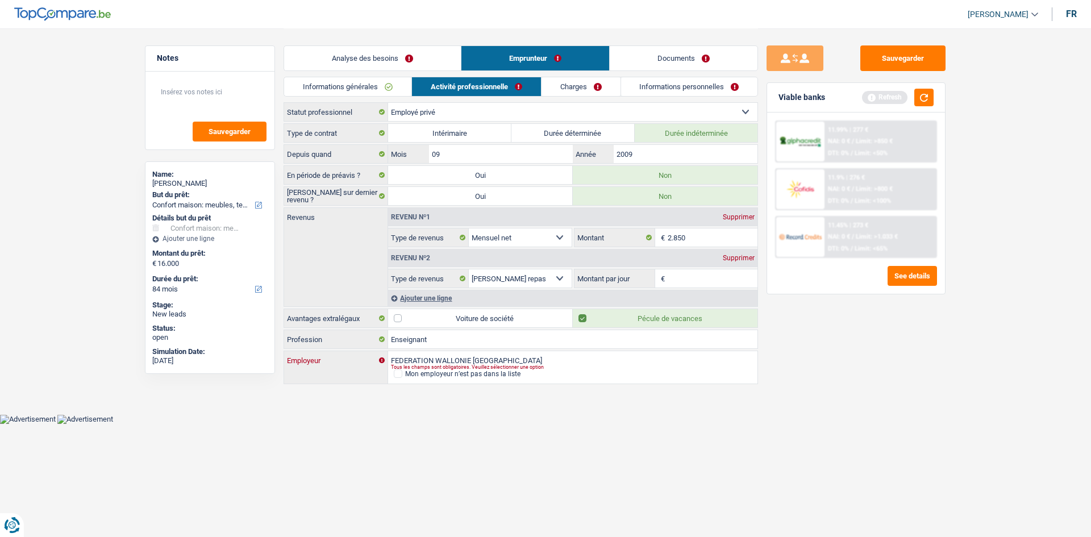
drag, startPoint x: 535, startPoint y: 352, endPoint x: 388, endPoint y: 347, distance: 146.7
click at [388, 347] on div "Type de contrat Intérimaire Durée déterminée Durée indéterminée Depuis quand 09…" at bounding box center [521, 254] width 475 height 263
click at [581, 87] on link "Charges" at bounding box center [581, 86] width 79 height 19
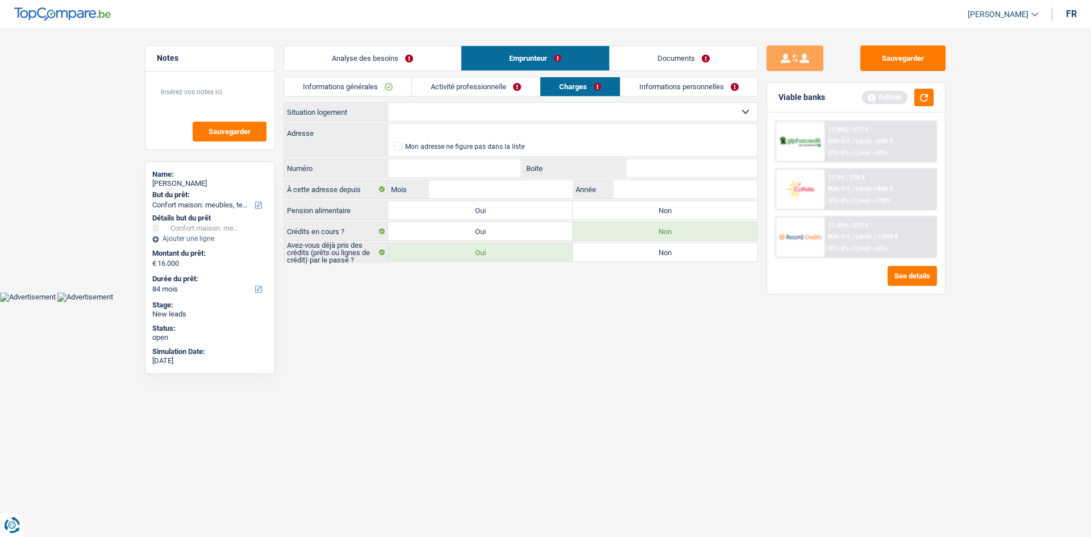
click at [470, 111] on select "Locataire Propriétaire avec prêt hypothécaire Propriétaire sans prêt hypothécai…" at bounding box center [572, 112] width 369 height 18
click at [388, 103] on select "Locataire Propriétaire avec prêt hypothécaire Propriétaire sans prêt hypothécai…" at bounding box center [572, 112] width 369 height 18
click at [593, 113] on select "Locataire Propriétaire avec prêt hypothécaire Propriétaire sans prêt hypothécai…" at bounding box center [572, 112] width 369 height 18
select select "rents"
click at [388, 103] on select "Locataire Propriétaire avec prêt hypothécaire Propriétaire sans prêt hypothécai…" at bounding box center [572, 112] width 369 height 18
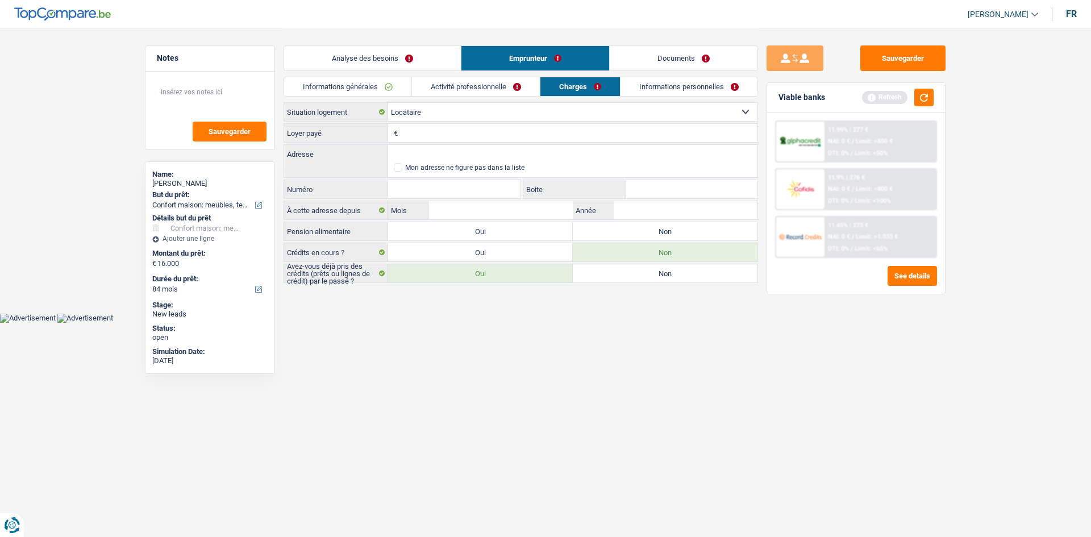
click at [481, 134] on input "Loyer payé" at bounding box center [579, 133] width 357 height 18
type input "500"
click at [436, 147] on input "Adresse" at bounding box center [572, 154] width 369 height 18
type input "Faubourg de Bruxelles, 6041, Charleroi, BE"
click at [454, 185] on input "Numéro" at bounding box center [454, 189] width 132 height 18
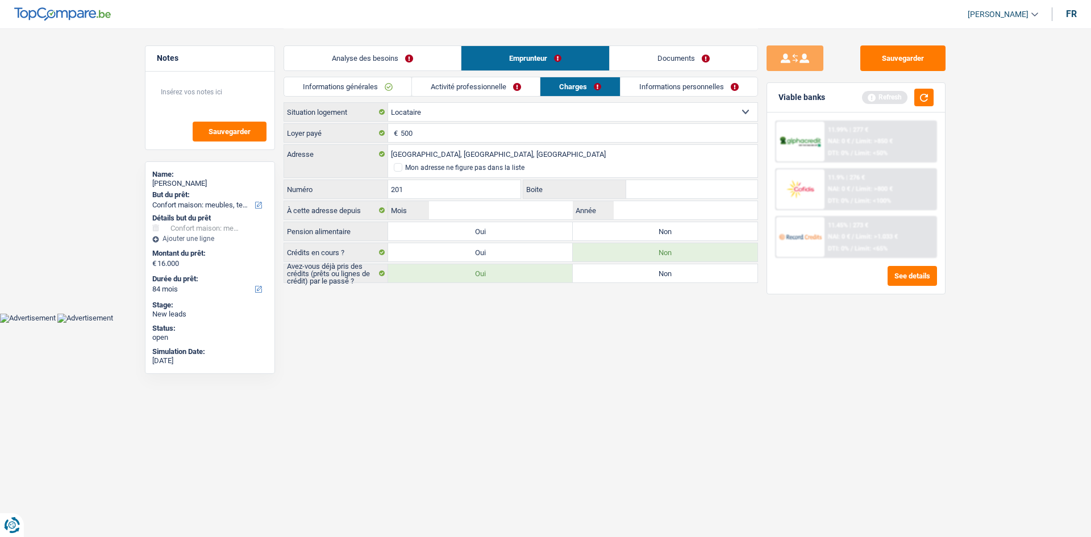
type input "201"
click at [657, 190] on input "Boite" at bounding box center [691, 189] width 131 height 18
type input "2"
type input "01"
click at [492, 203] on input "Mois" at bounding box center [501, 210] width 144 height 18
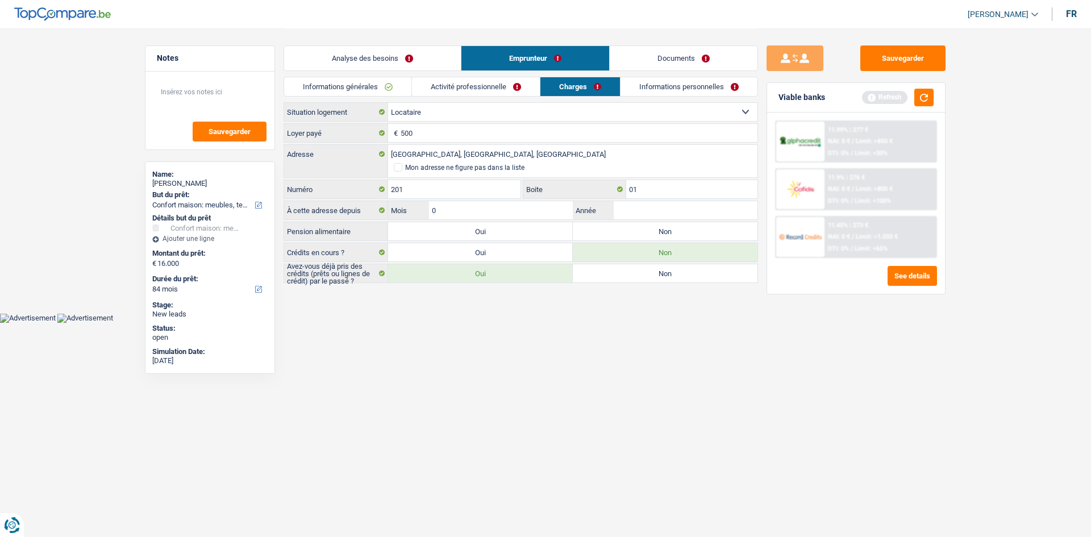
type input "01"
type input "2023"
click at [645, 234] on label "Non" at bounding box center [665, 231] width 185 height 18
click at [645, 234] on input "Non" at bounding box center [665, 231] width 185 height 18
radio input "true"
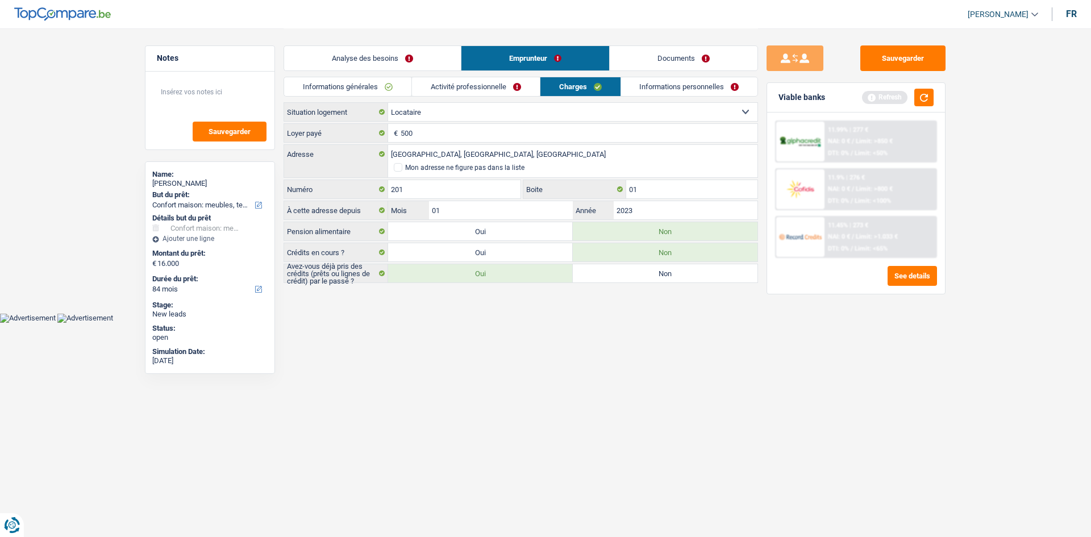
click at [462, 82] on link "Activité professionnelle" at bounding box center [476, 86] width 128 height 19
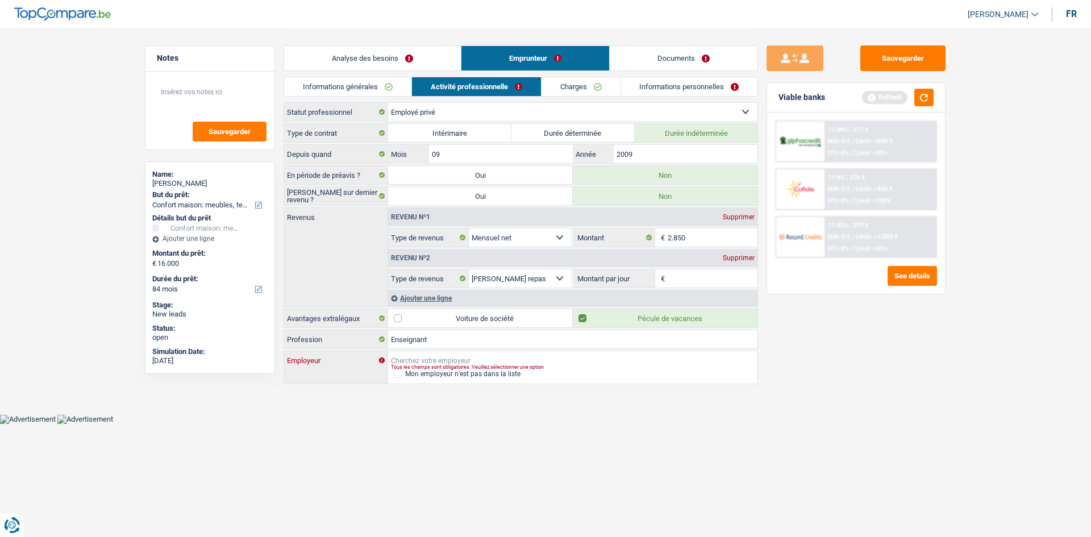
click at [405, 358] on input "Employeur" at bounding box center [572, 360] width 369 height 18
click at [644, 82] on link "Informations personnelles" at bounding box center [689, 86] width 137 height 19
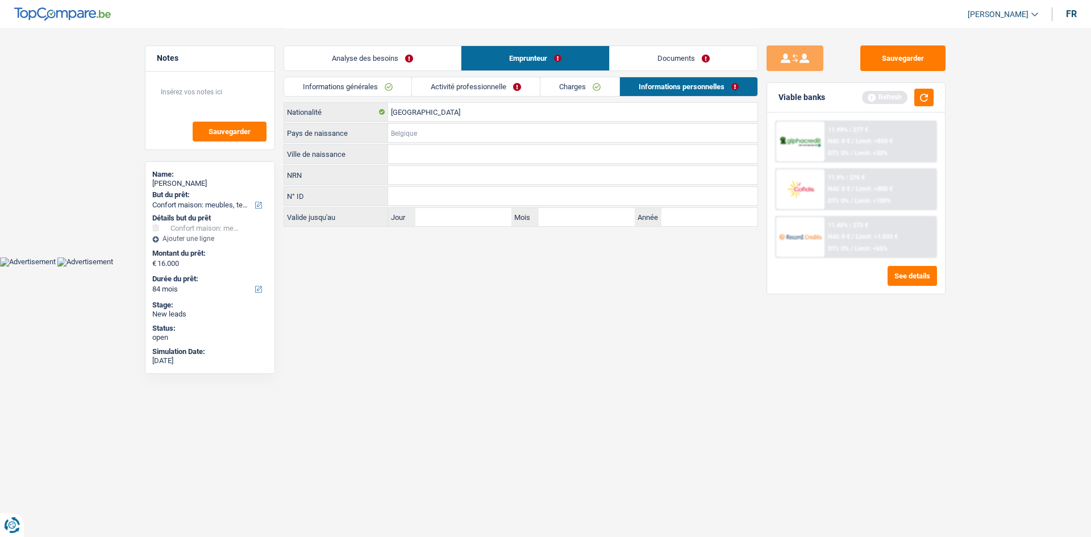
click at [416, 134] on input "Pays de naissance" at bounding box center [572, 133] width 369 height 18
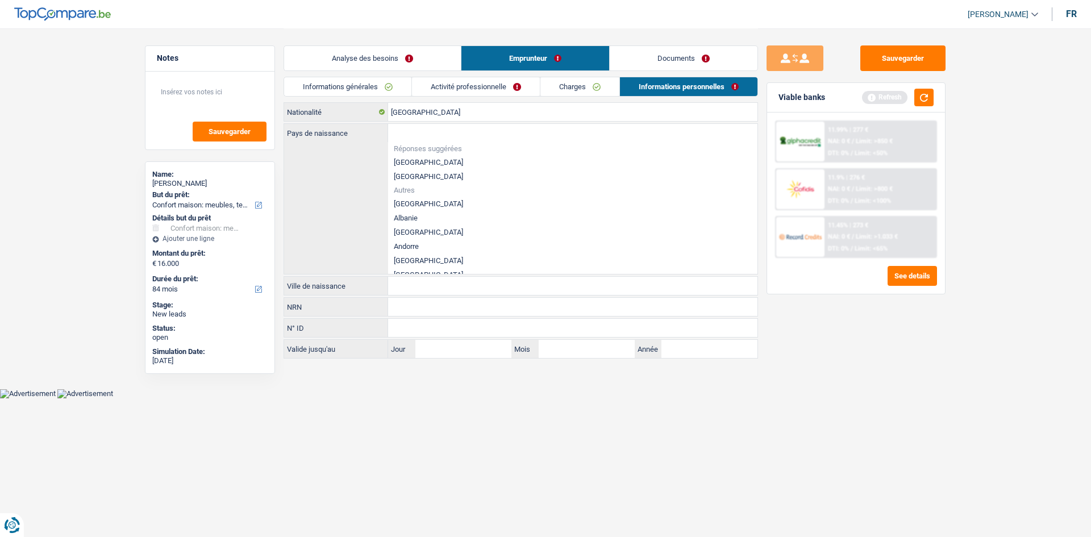
click at [420, 163] on li "[GEOGRAPHIC_DATA]" at bounding box center [572, 162] width 369 height 14
type input "[GEOGRAPHIC_DATA]"
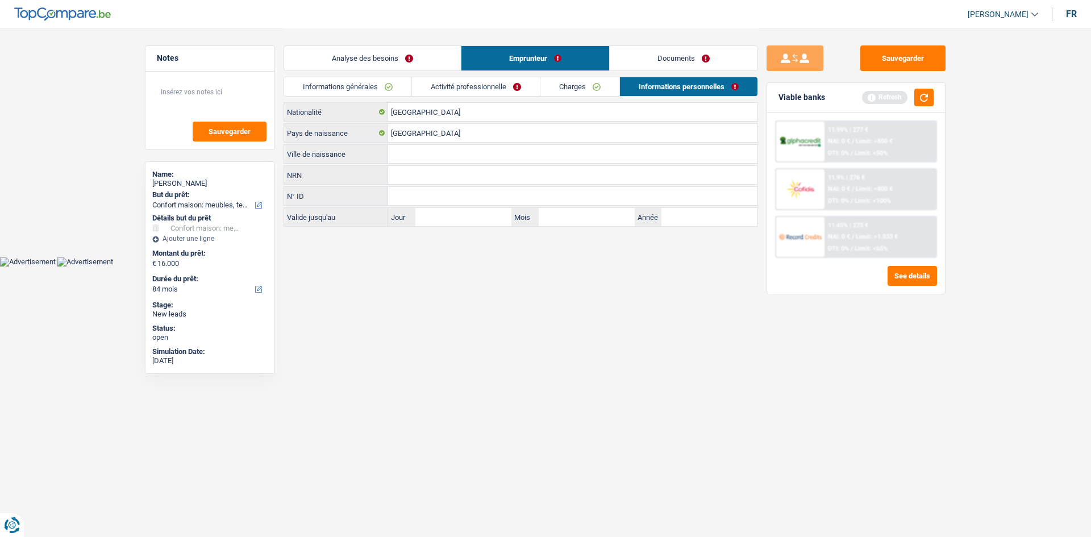
click at [401, 152] on input "Ville de naissance" at bounding box center [572, 154] width 369 height 18
type input "Namur"
click at [434, 191] on input "N° ID" at bounding box center [572, 196] width 369 height 18
click at [471, 83] on link "Activité professionnelle" at bounding box center [476, 86] width 128 height 19
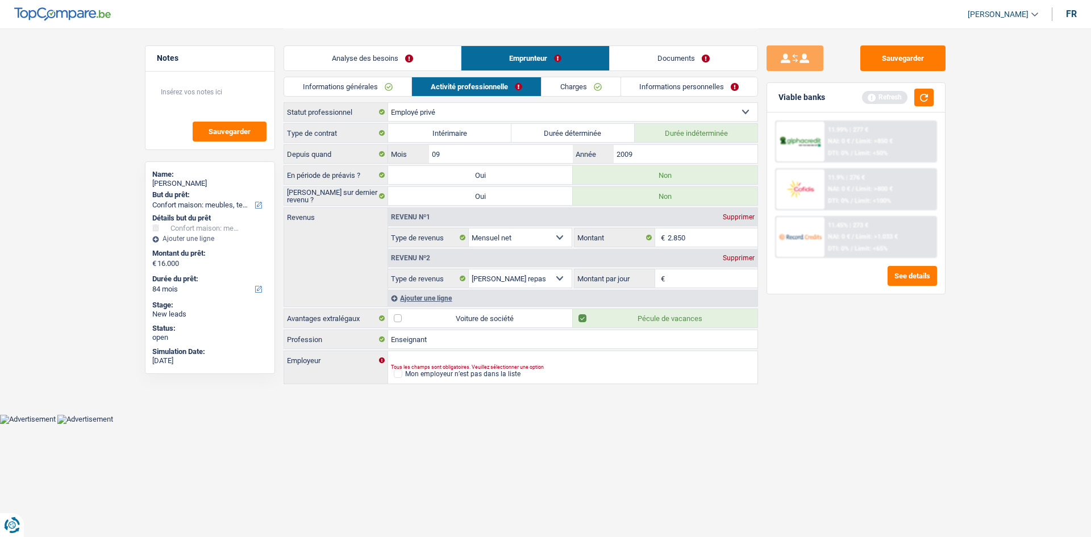
click at [412, 52] on link "Analyse des besoins" at bounding box center [372, 58] width 177 height 24
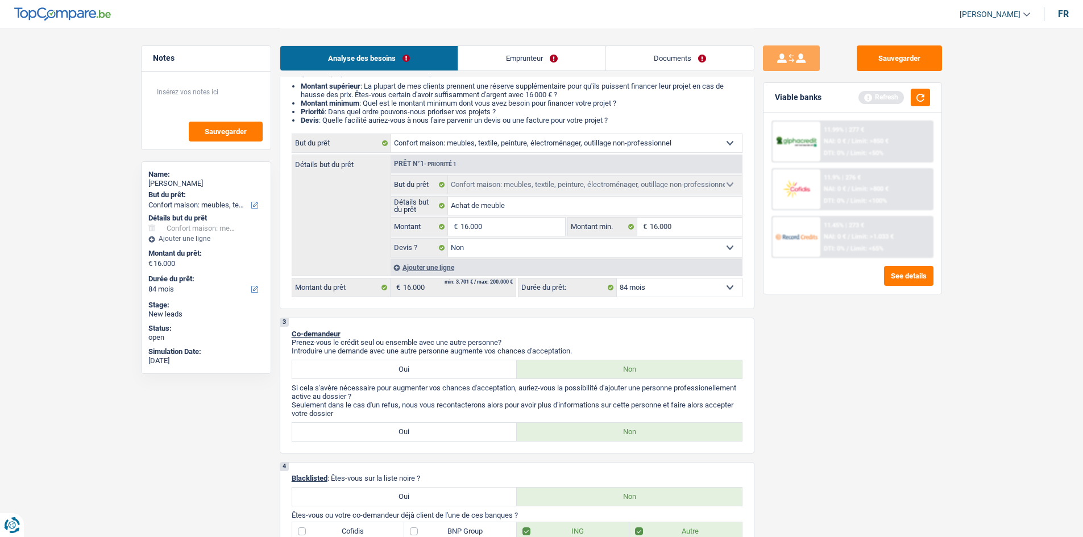
scroll to position [114, 0]
click at [928, 99] on button "button" at bounding box center [920, 98] width 19 height 18
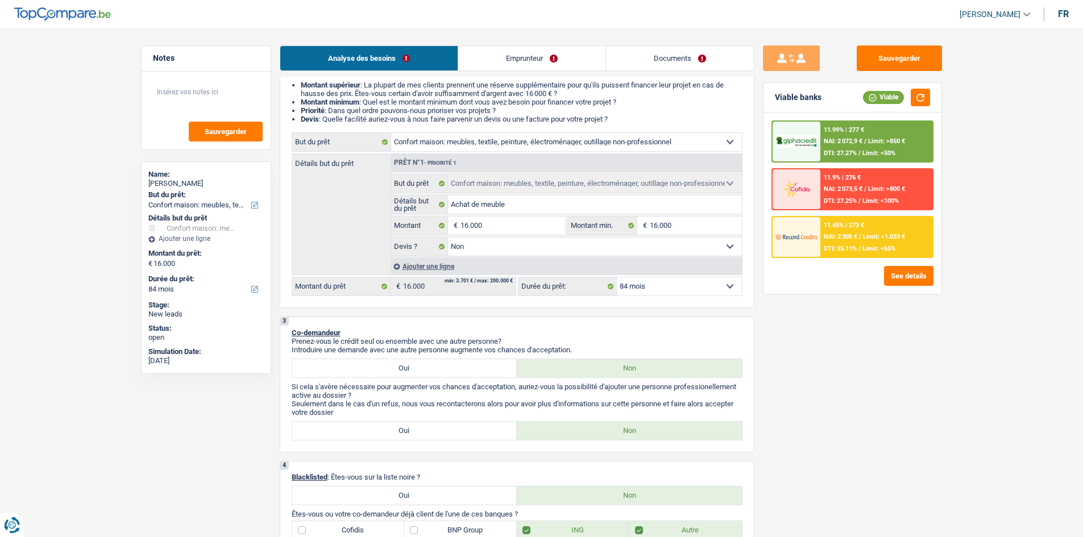
click at [651, 289] on select "12 mois 18 mois 24 mois 30 mois 36 mois 42 mois 48 mois 60 mois 72 mois 84 mois…" at bounding box center [679, 286] width 125 height 18
click at [617, 277] on select "12 mois 18 mois 24 mois 30 mois 36 mois 42 mois 48 mois 60 mois 72 mois 84 mois…" at bounding box center [679, 286] width 125 height 18
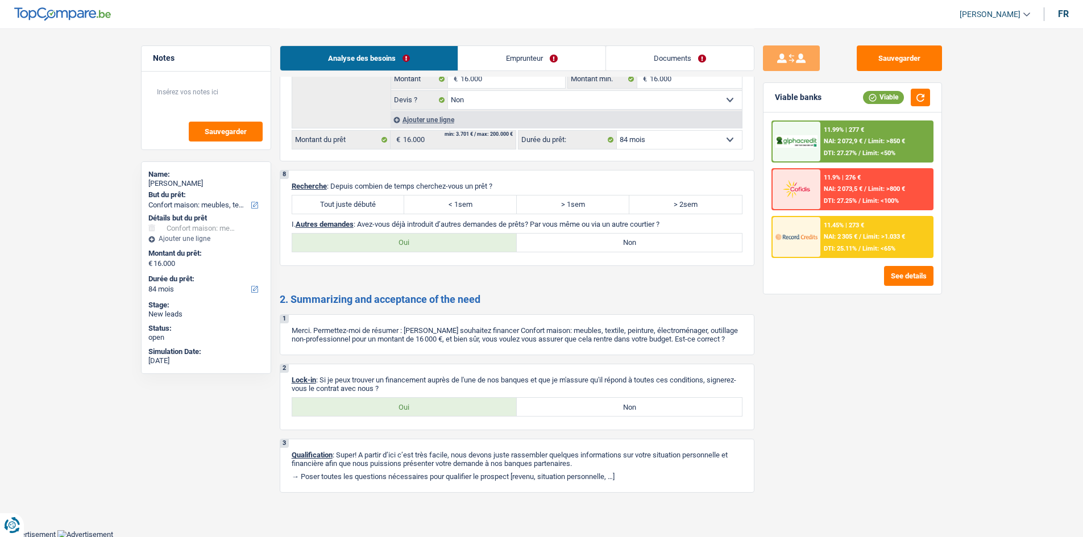
scroll to position [1127, 0]
click at [393, 204] on label "Tout juste débuté" at bounding box center [348, 203] width 113 height 18
click at [393, 204] on input "Tout juste débuté" at bounding box center [348, 203] width 113 height 18
radio input "true"
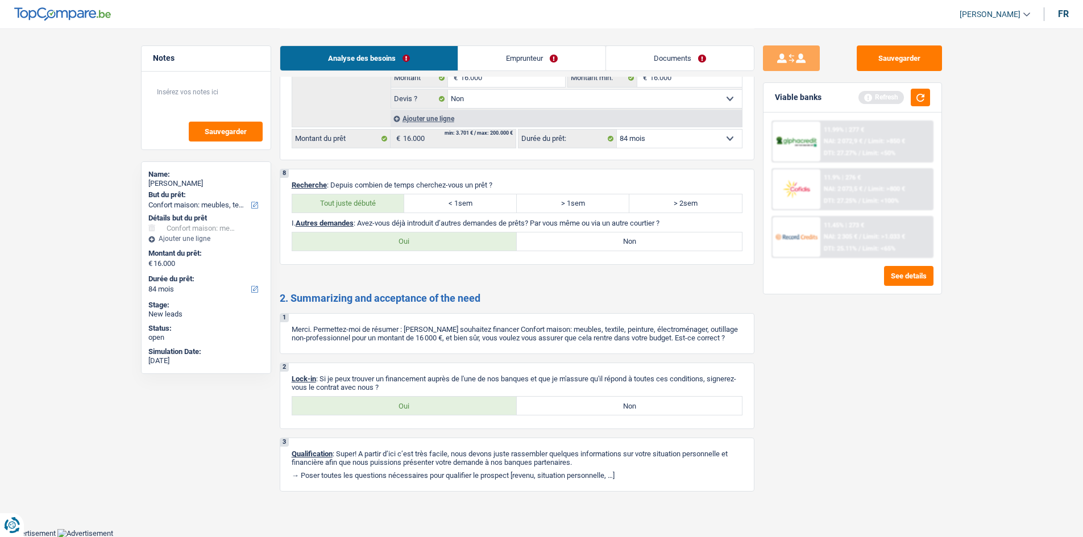
click at [588, 250] on label "Non" at bounding box center [629, 241] width 225 height 18
click at [588, 250] on input "Non" at bounding box center [629, 241] width 225 height 18
radio input "true"
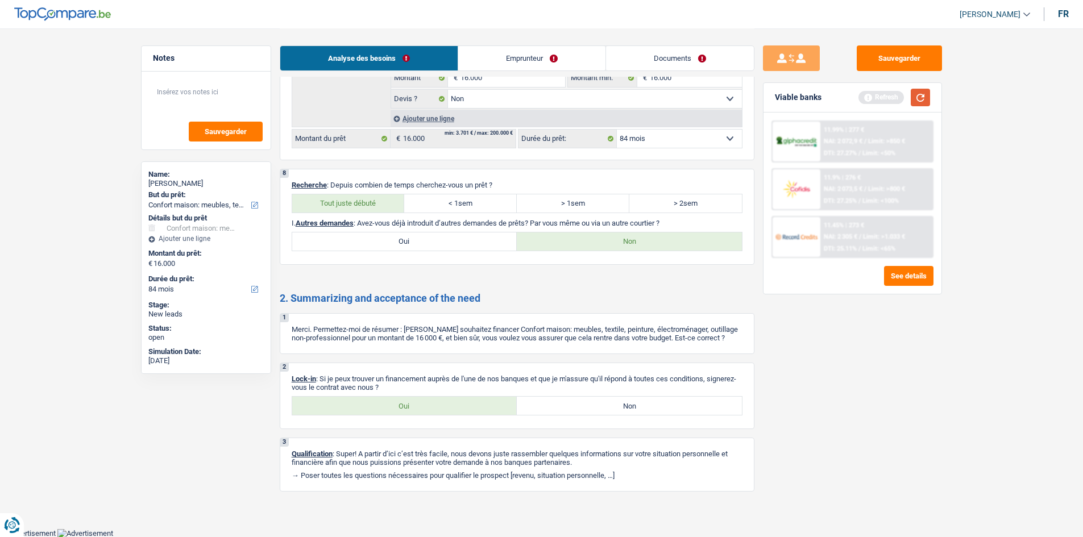
click at [918, 101] on button "button" at bounding box center [920, 98] width 19 height 18
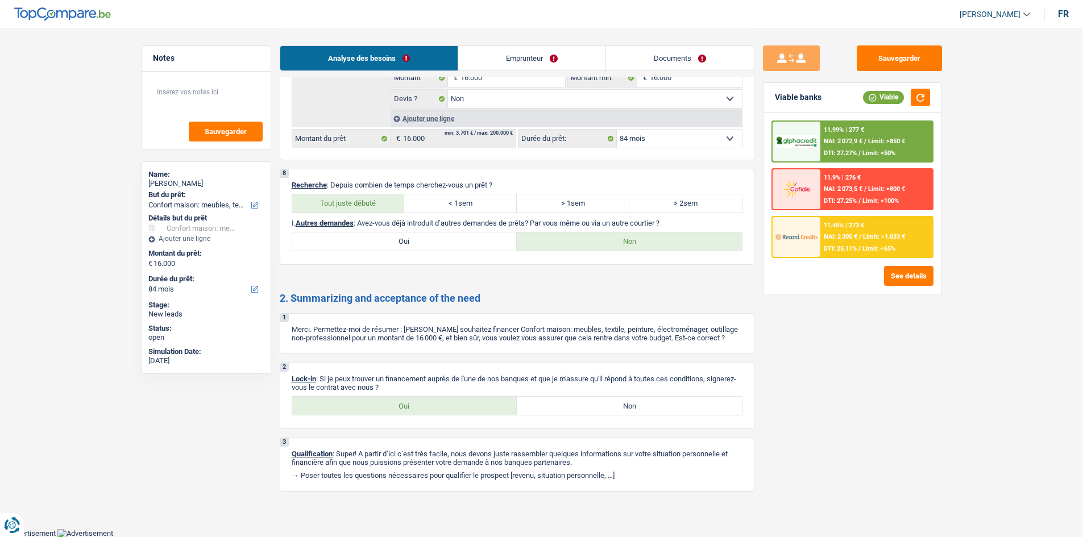
click at [846, 148] on div "11.99% | 277 € NAI: 2 072,9 € / Limit: >850 € DTI: 27.27% / Limit: <50%" at bounding box center [876, 142] width 112 height 40
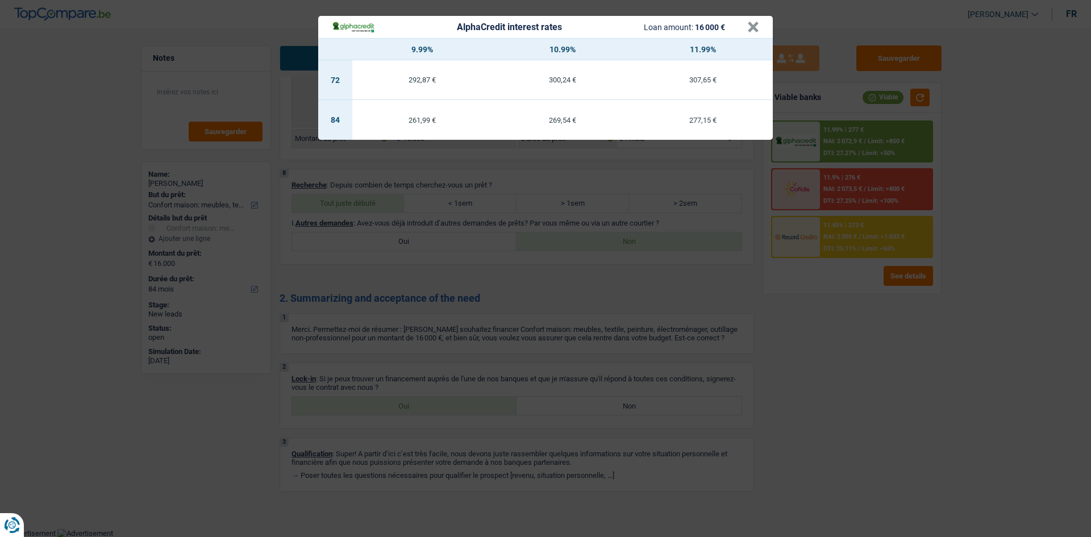
click at [761, 330] on div "AlphaCredit interest rates Loan amount: 16 000 € × 9.99% 10.99% 11.99% 72 292,8…" at bounding box center [545, 268] width 1091 height 537
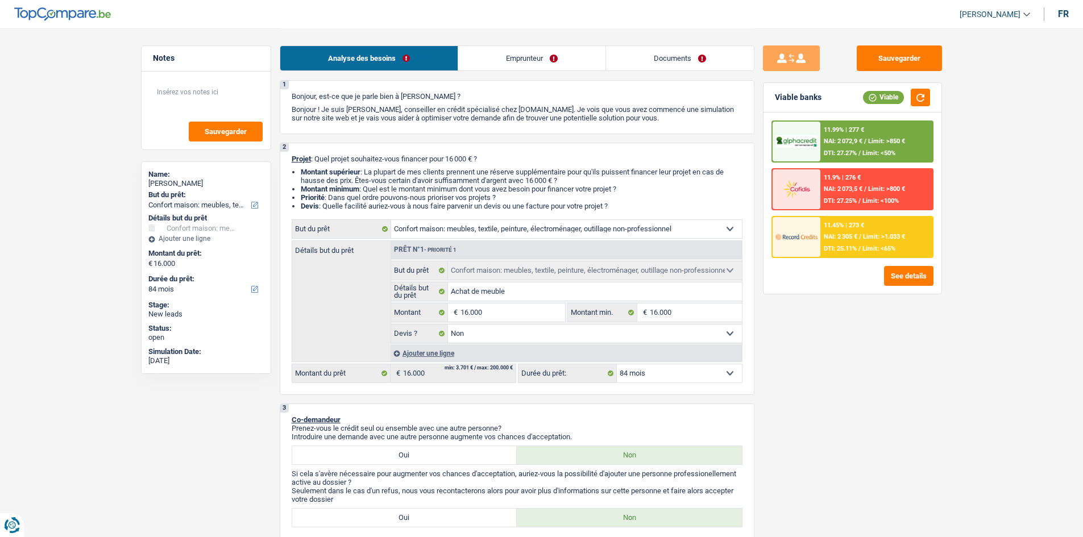
scroll to position [0, 0]
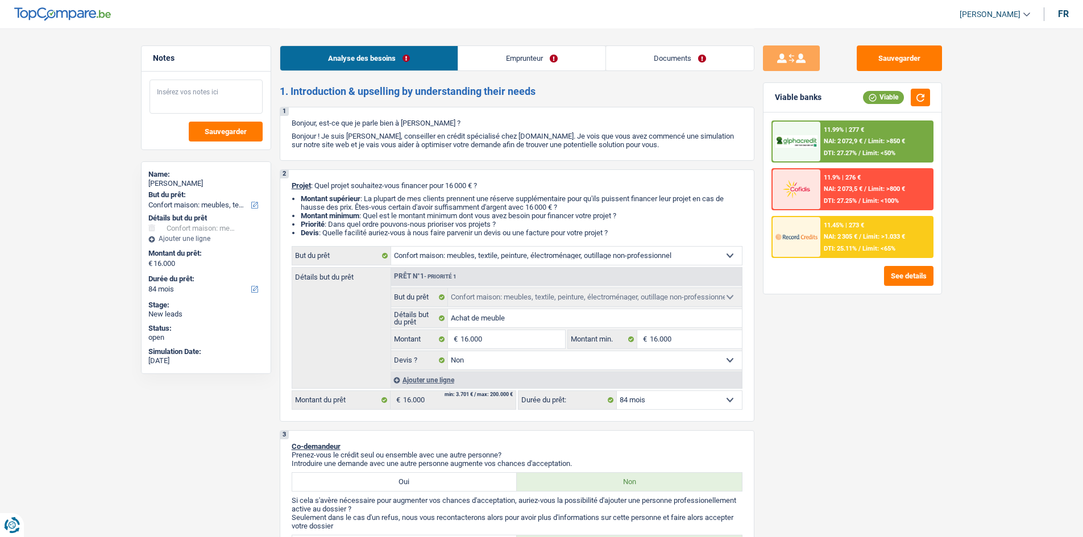
click at [189, 90] on textarea at bounding box center [206, 97] width 113 height 34
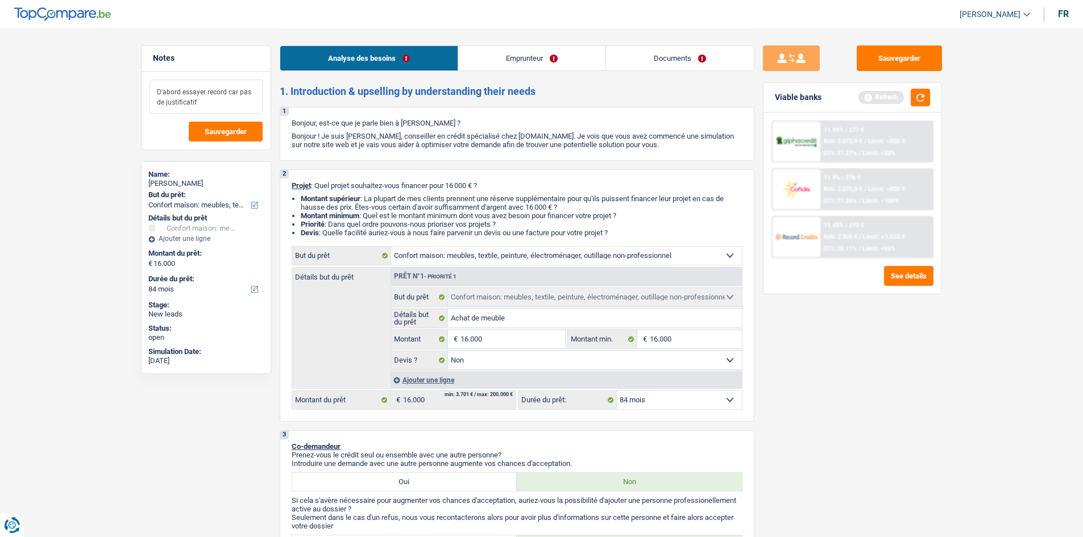
type textarea "D'abord essayer record car pas de justificatif"
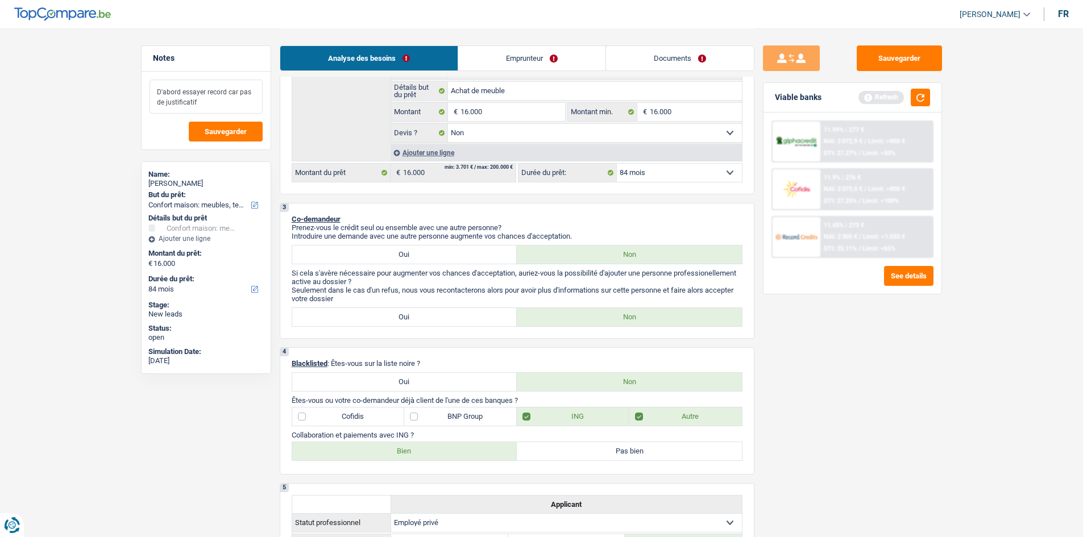
scroll to position [398, 0]
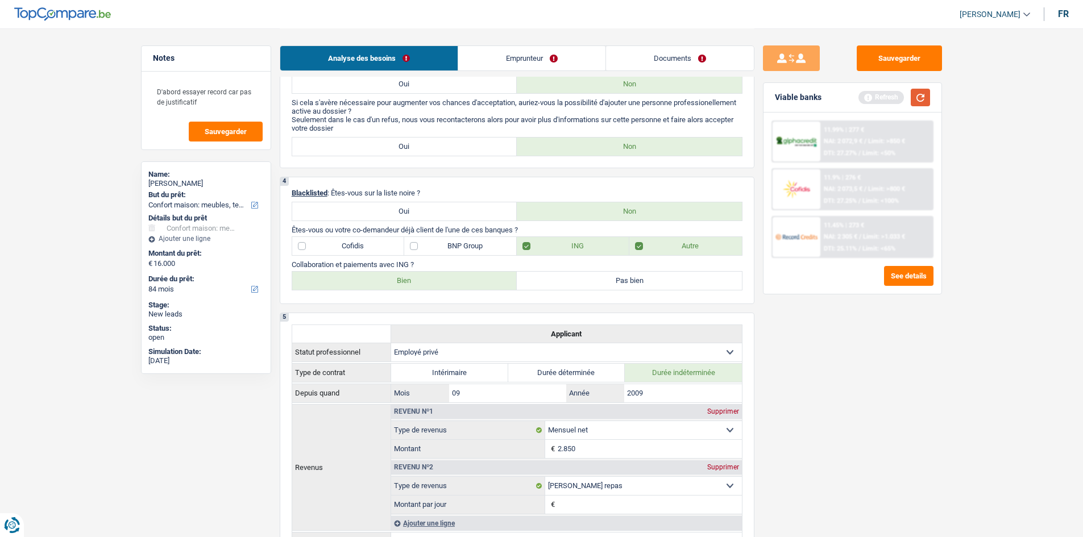
click at [913, 101] on button "button" at bounding box center [920, 98] width 19 height 18
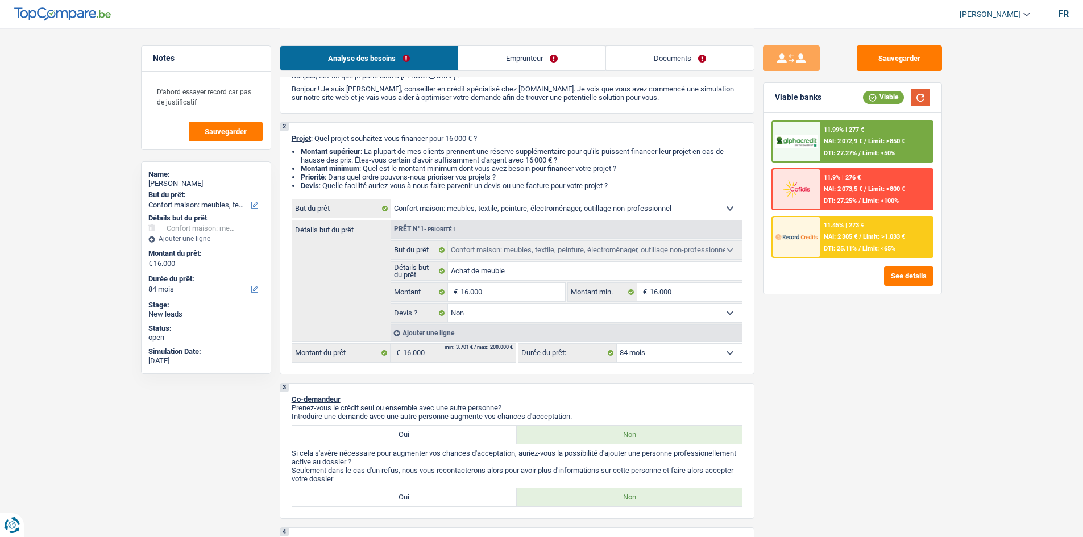
scroll to position [0, 0]
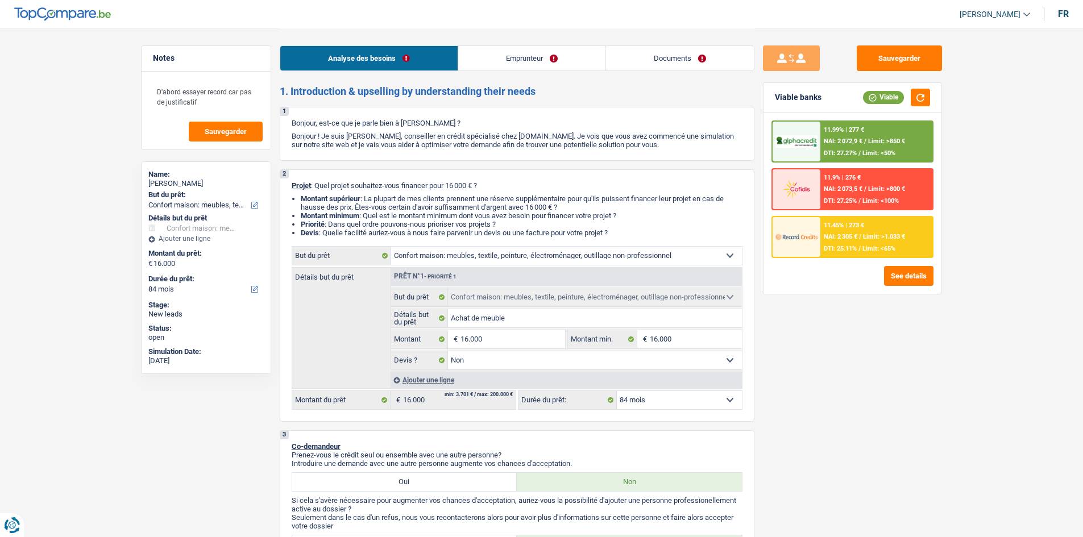
click at [855, 244] on div "11.45% | 273 € NAI: 2 305 € / Limit: >1.033 € DTI: 25.11% / Limit: <65%" at bounding box center [876, 237] width 112 height 40
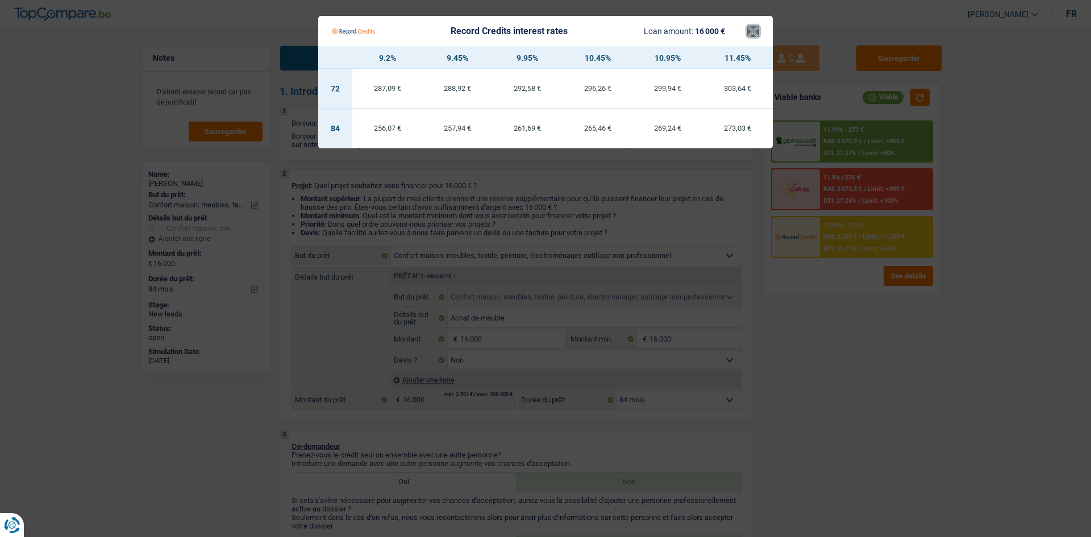
click at [750, 33] on button "×" at bounding box center [754, 31] width 12 height 11
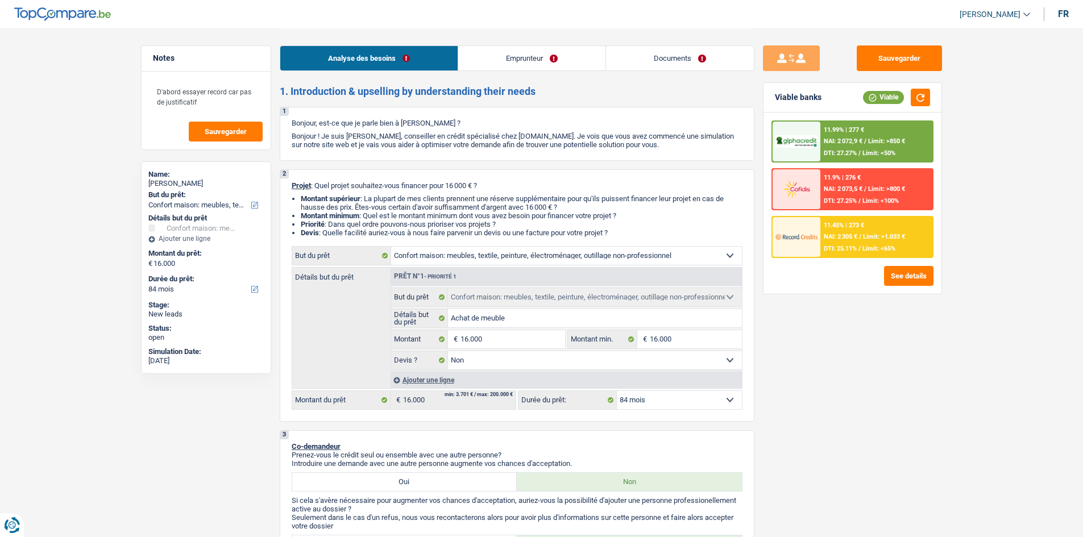
click at [836, 250] on span "DTI: 25.11%" at bounding box center [840, 248] width 33 height 7
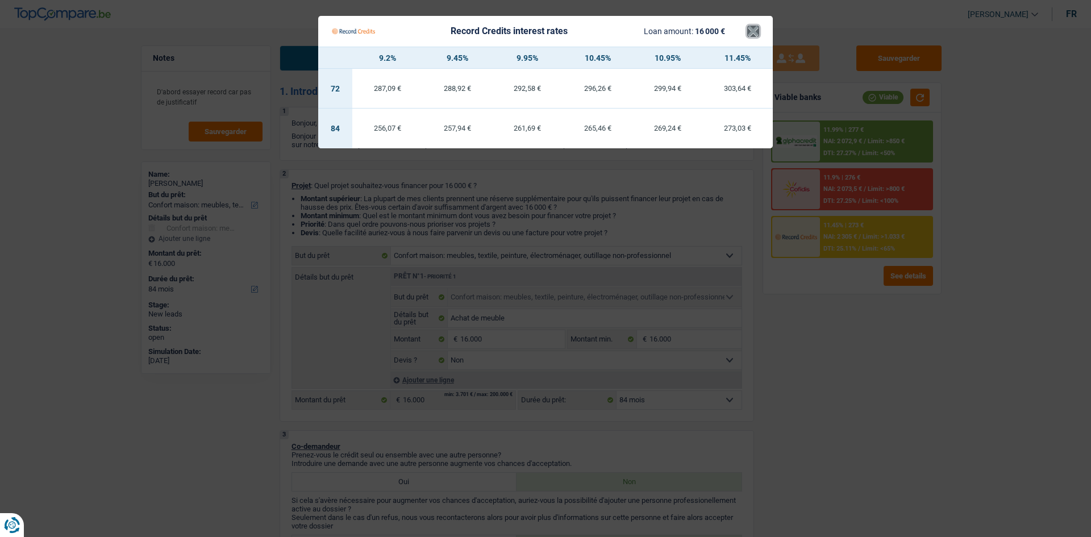
click at [753, 31] on button "×" at bounding box center [754, 31] width 12 height 11
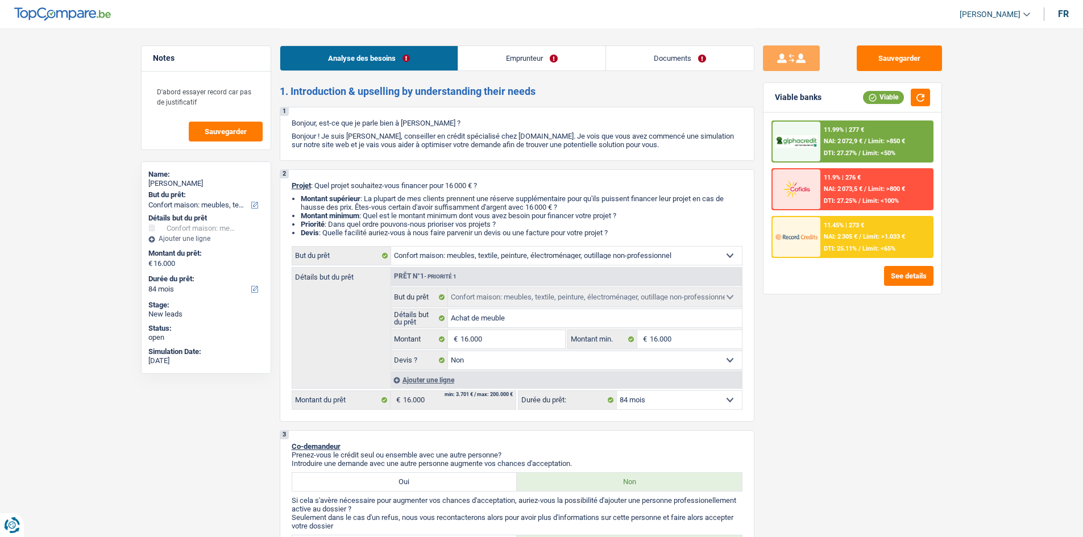
click at [553, 258] on select "Confort maison: meubles, textile, peinture, électroménager, outillage non-profe…" at bounding box center [566, 256] width 351 height 18
click at [728, 252] on select "Confort maison: meubles, textile, peinture, électroménager, outillage non-profe…" at bounding box center [566, 256] width 351 height 18
click at [722, 259] on select "Confort maison: meubles, textile, peinture, électroménager, outillage non-profe…" at bounding box center [566, 256] width 351 height 18
click at [798, 366] on div "Sauvegarder Viable banks Viable 11.99% | 277 € NAI: 2 072,9 € / Limit: >850 € D…" at bounding box center [852, 282] width 196 height 474
click at [886, 238] on span "Limit: >1.033 €" at bounding box center [884, 236] width 42 height 7
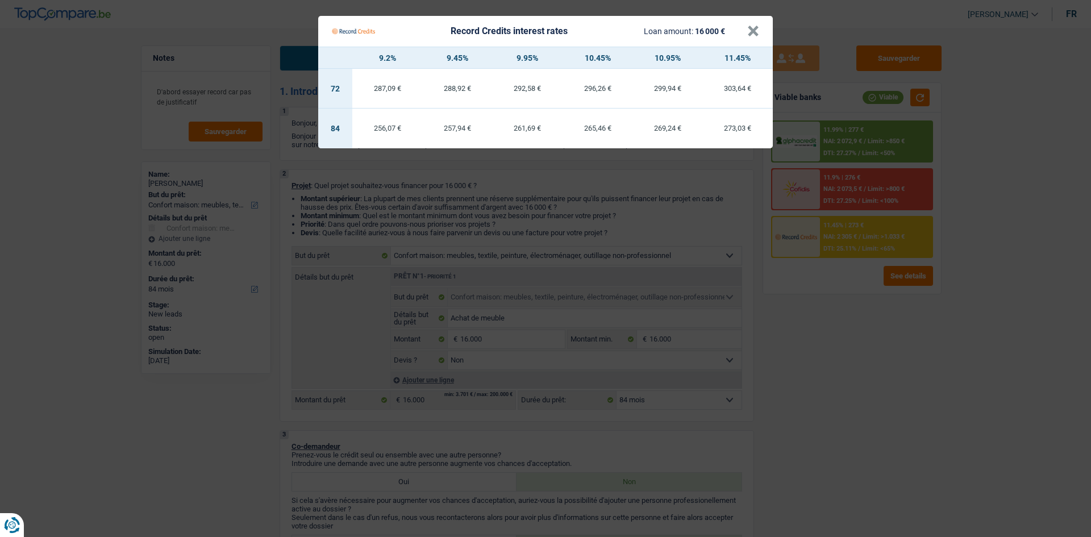
click at [800, 397] on Credits "Record Credits interest rates Loan amount: 16 000 € × 9.2% 9.45% 9.95% 10.45% 1…" at bounding box center [545, 268] width 1091 height 537
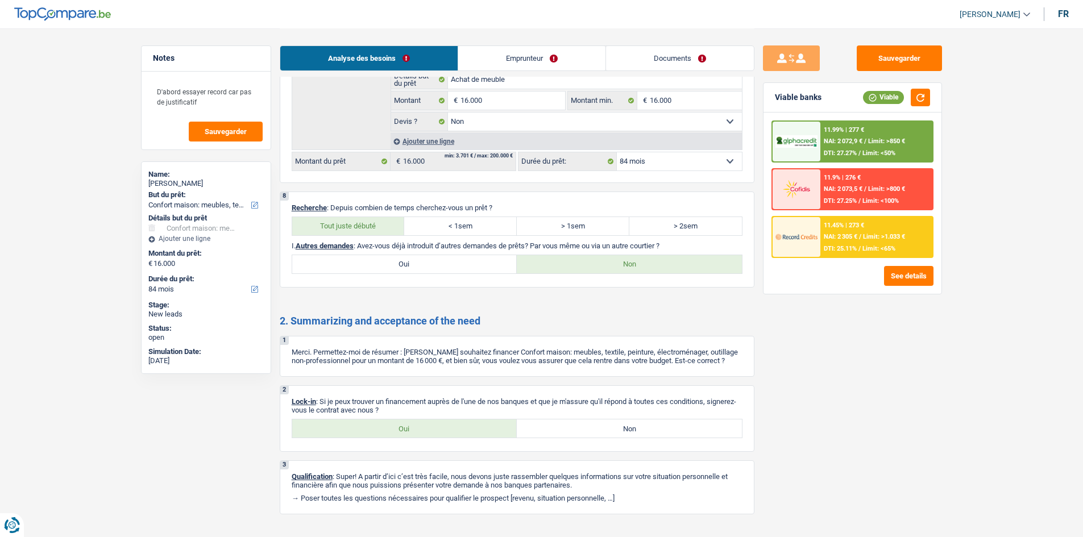
scroll to position [1127, 0]
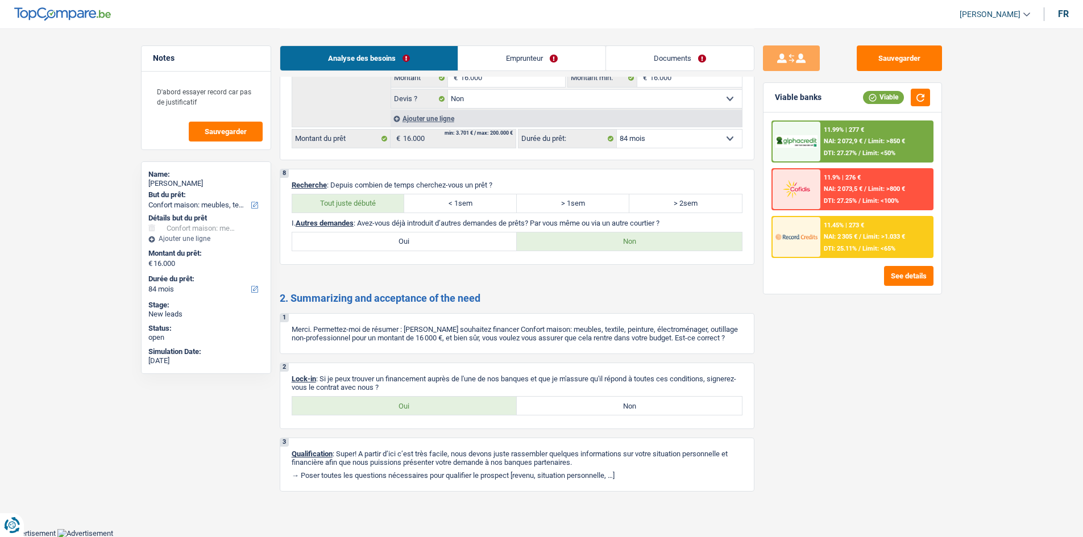
click at [424, 410] on label "Oui" at bounding box center [404, 406] width 225 height 18
click at [424, 410] on input "Oui" at bounding box center [404, 406] width 225 height 18
radio input "true"
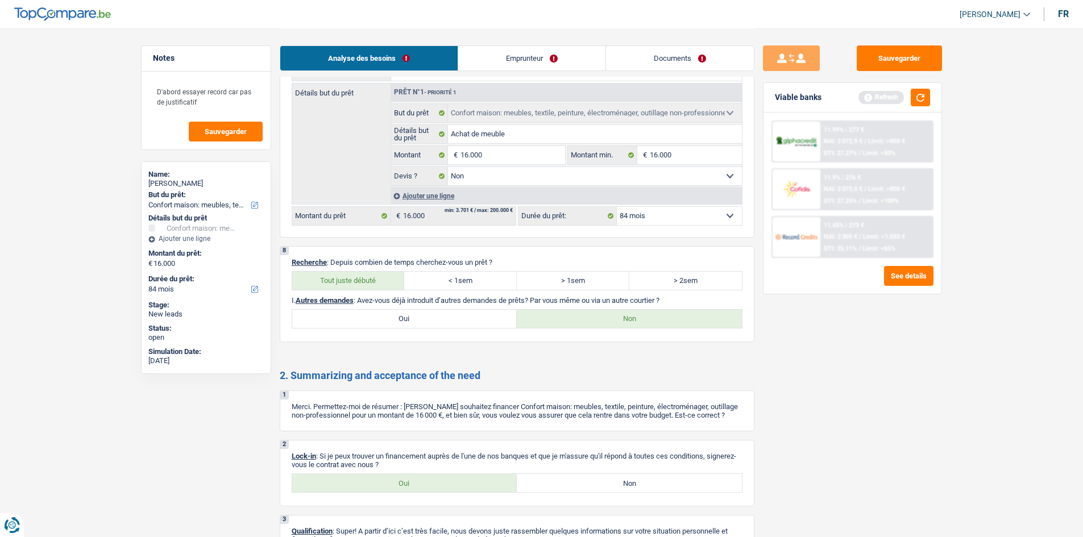
scroll to position [957, 0]
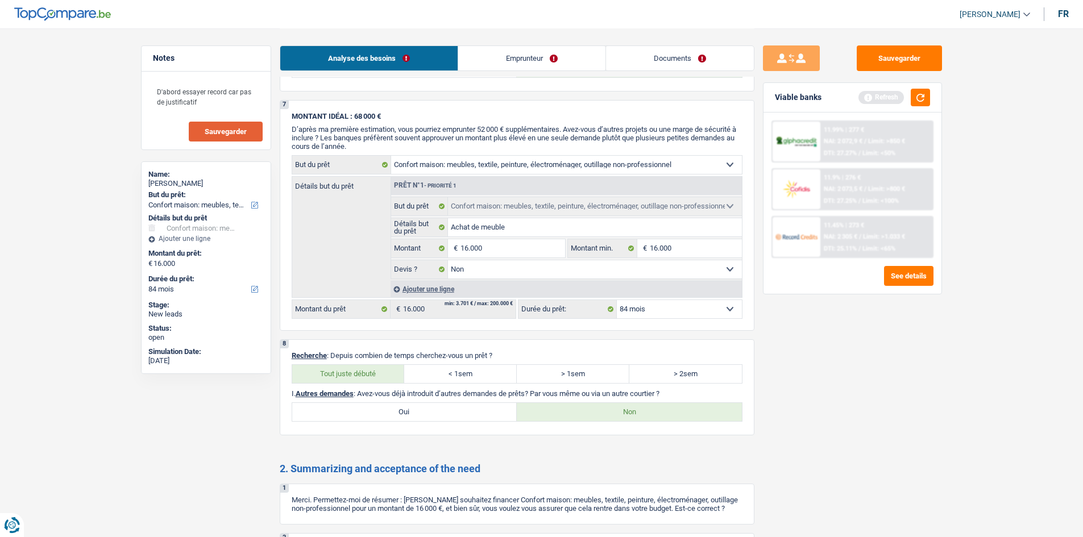
click at [226, 135] on span "Sauvegarder" at bounding box center [226, 131] width 42 height 7
click at [205, 102] on textarea "D'abord essayer record car pas de justificatif" at bounding box center [206, 97] width 113 height 34
click at [204, 102] on textarea "D'abord essayer record car pas de justificatif" at bounding box center [206, 97] width 113 height 34
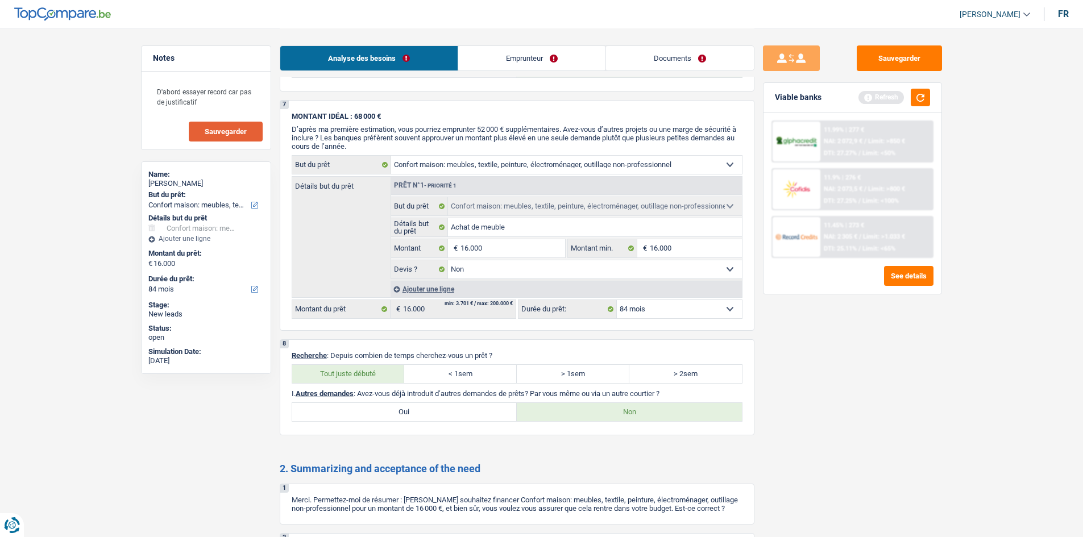
click at [228, 137] on button "Sauvegarder" at bounding box center [226, 132] width 74 height 20
click at [898, 64] on button "Sauvegarder" at bounding box center [899, 58] width 85 height 26
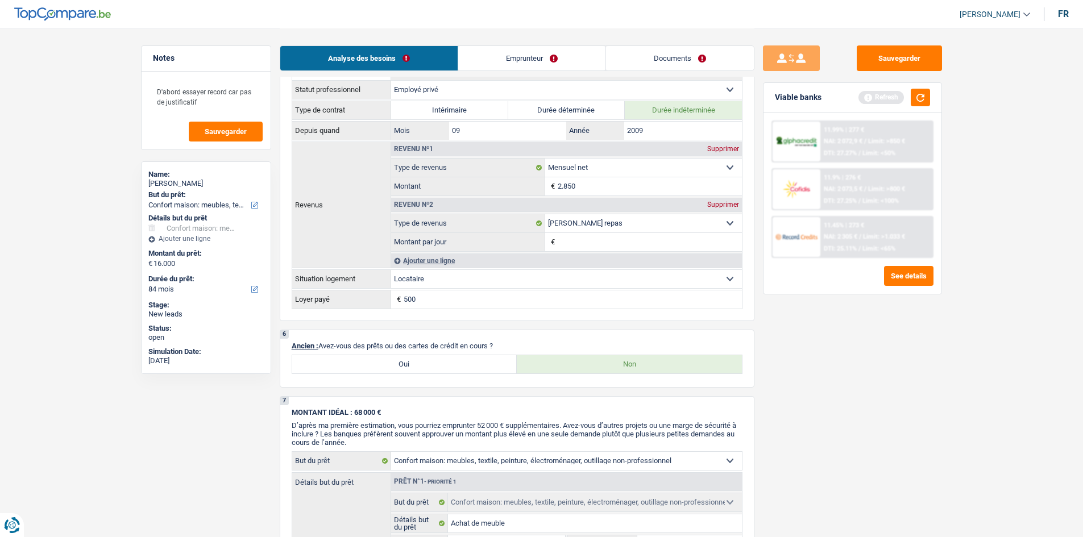
scroll to position [559, 0]
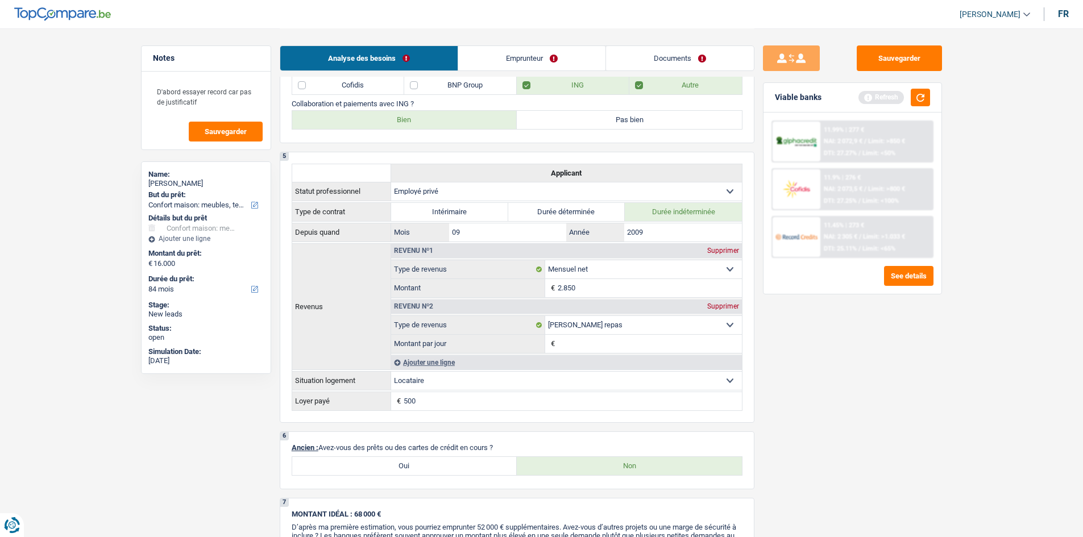
click at [729, 306] on div "Supprimer" at bounding box center [723, 306] width 38 height 7
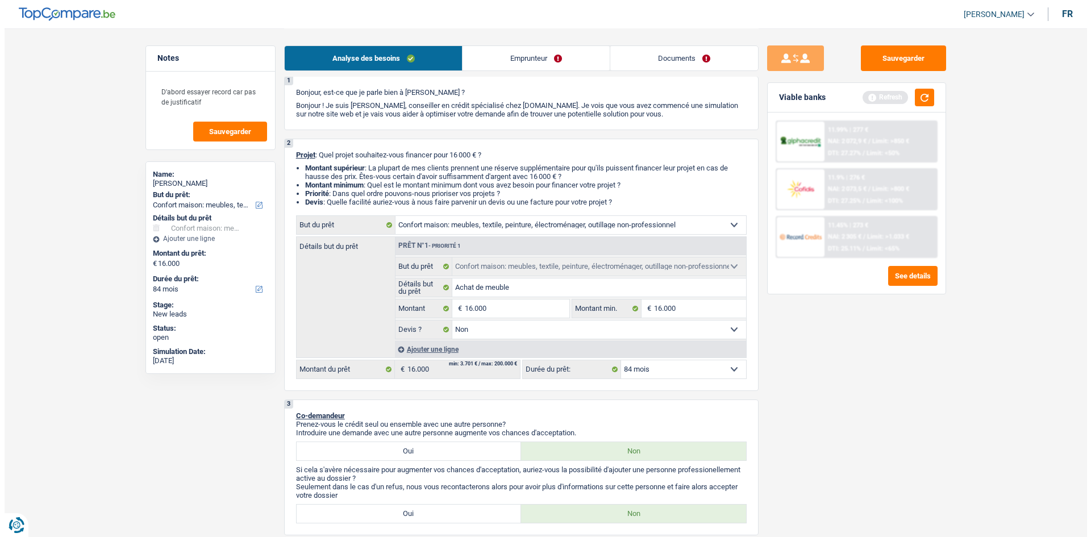
scroll to position [0, 0]
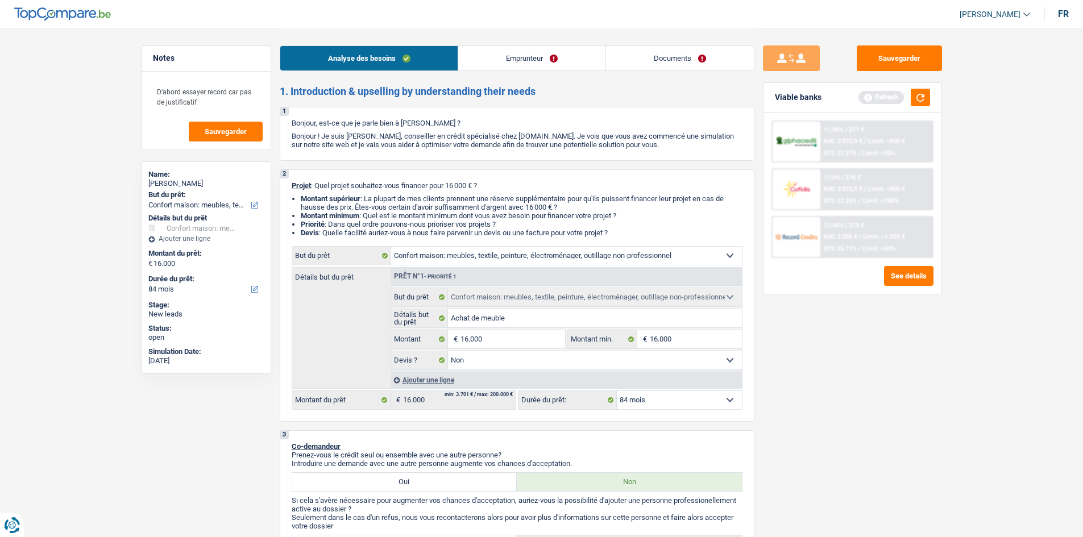
click at [510, 55] on link "Emprunteur" at bounding box center [531, 58] width 147 height 24
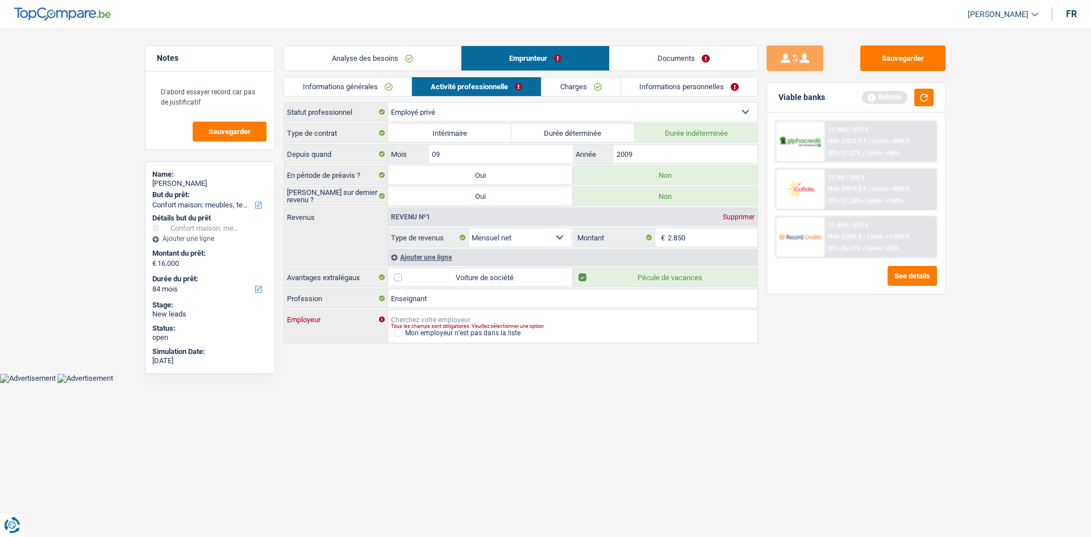
click at [422, 316] on input "Employeur" at bounding box center [572, 319] width 369 height 18
type input "F"
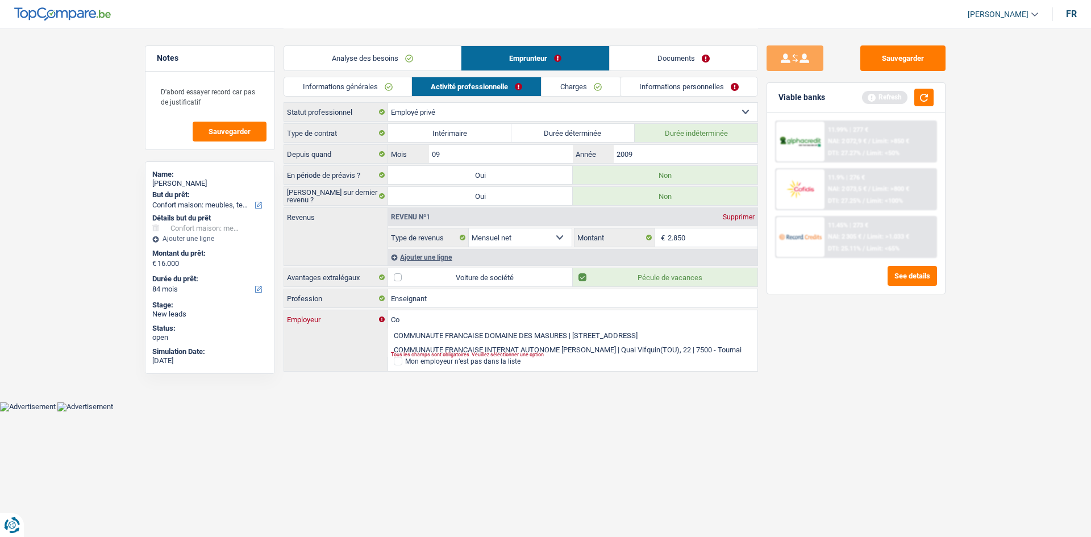
type input "C"
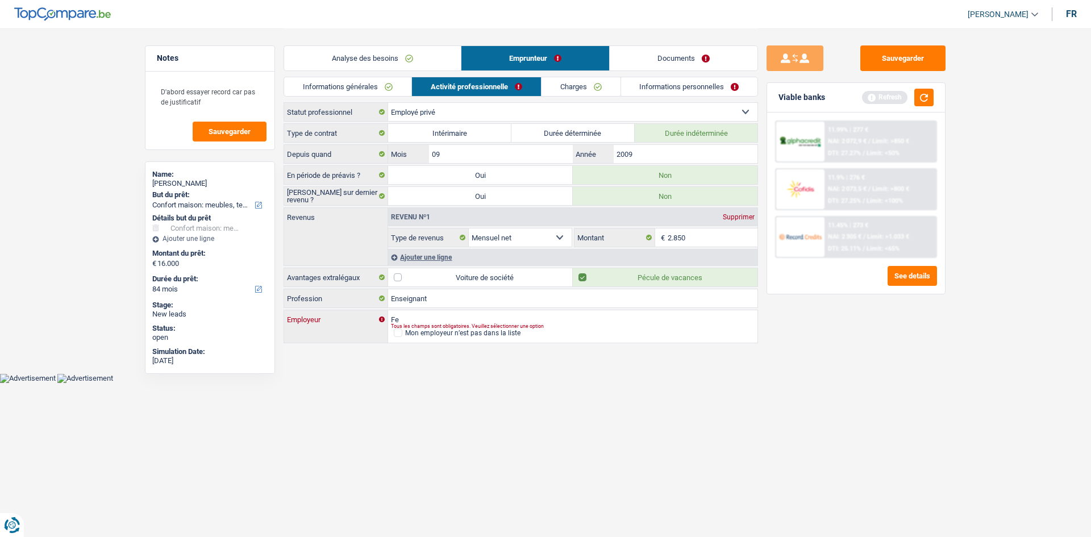
type input "F"
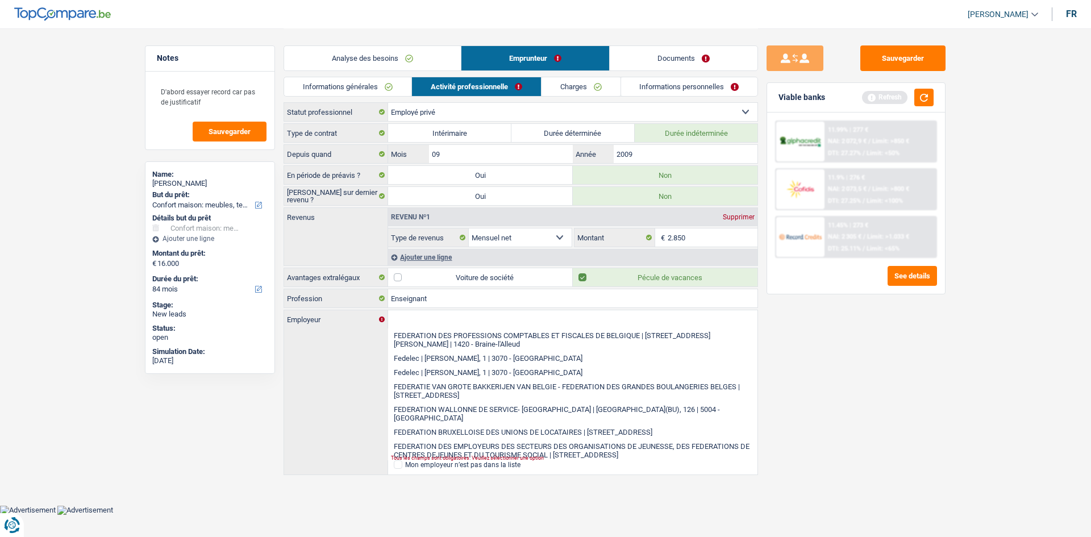
click at [358, 332] on div "Employeur FEDERATION DES PROFESSIONS COMPTABLES ET FISCALES DE BELGIQUE | Rue J…" at bounding box center [521, 385] width 474 height 150
click at [459, 299] on input "Enseignant" at bounding box center [572, 298] width 369 height 18
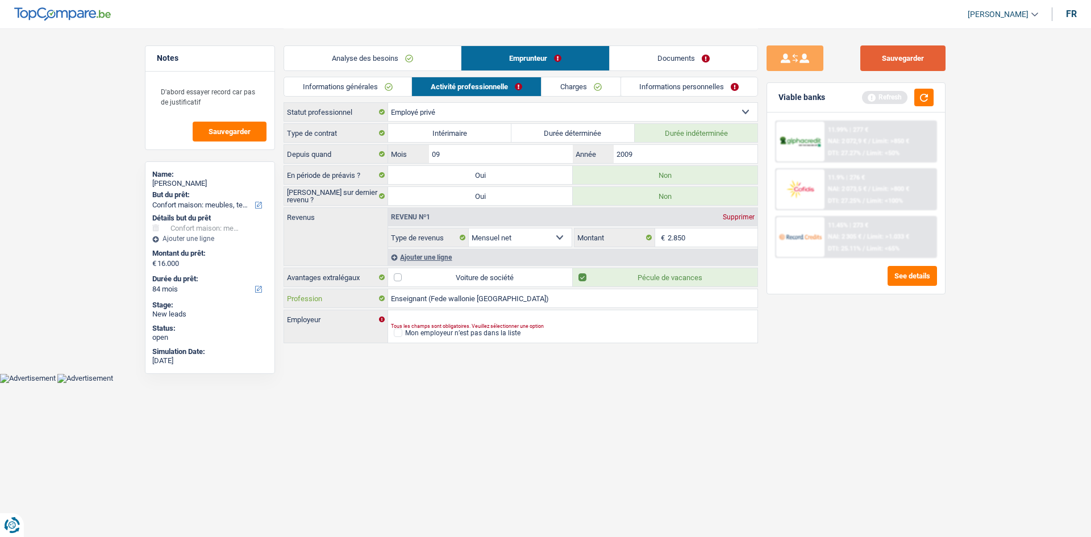
type input "Enseignant (Fede wallonie Bruxelles)"
click at [891, 68] on button "Sauvegarder" at bounding box center [903, 58] width 85 height 26
click at [867, 63] on button "Sauvegarder" at bounding box center [903, 58] width 85 height 26
click at [878, 63] on button "Sauvegarder" at bounding box center [903, 58] width 85 height 26
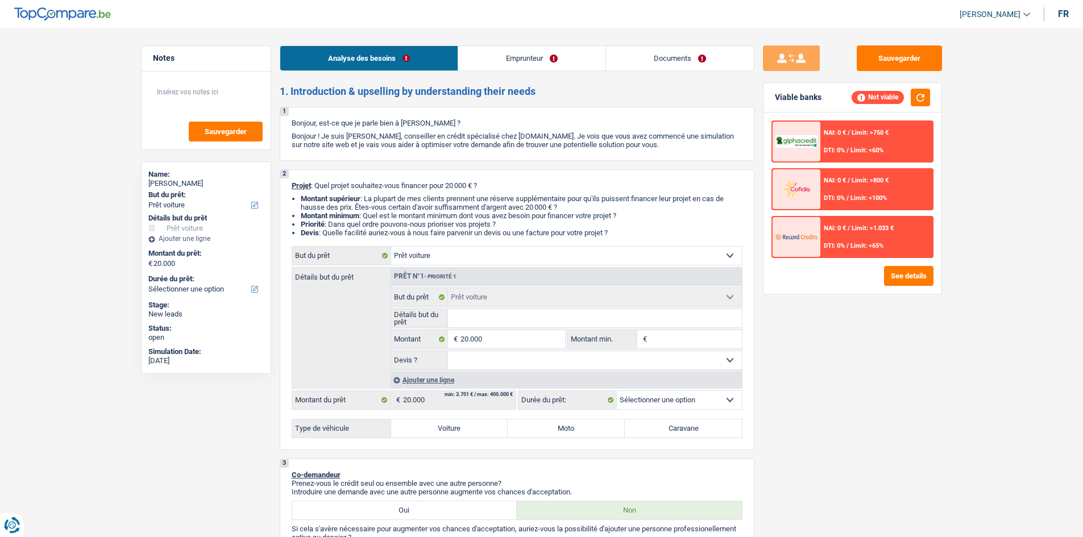
select select "car"
select select "worker"
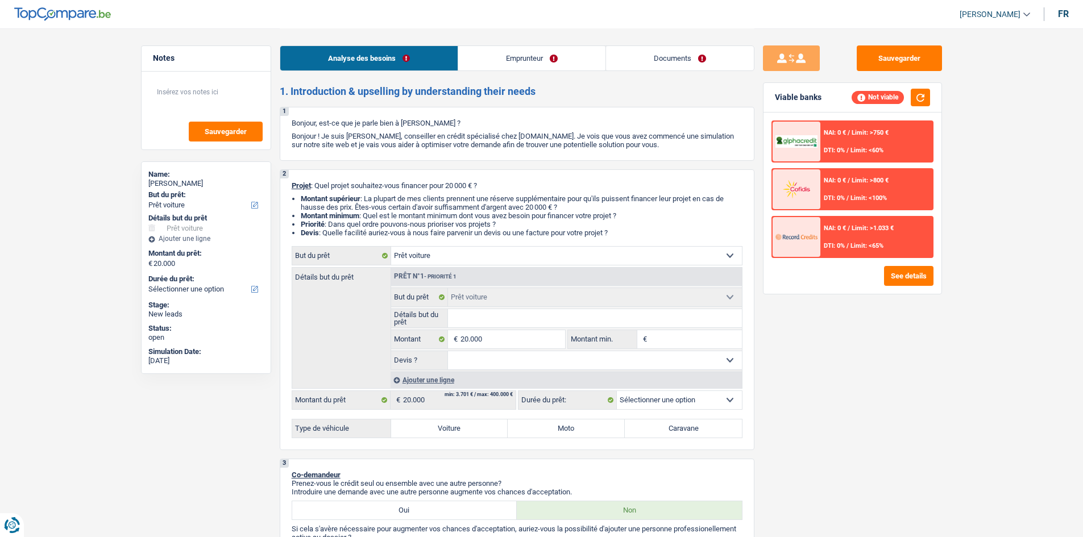
select select "familyAllowances"
select select "netSalary"
select select "ownerWithMortgage"
select select "mortgage"
select select "car"
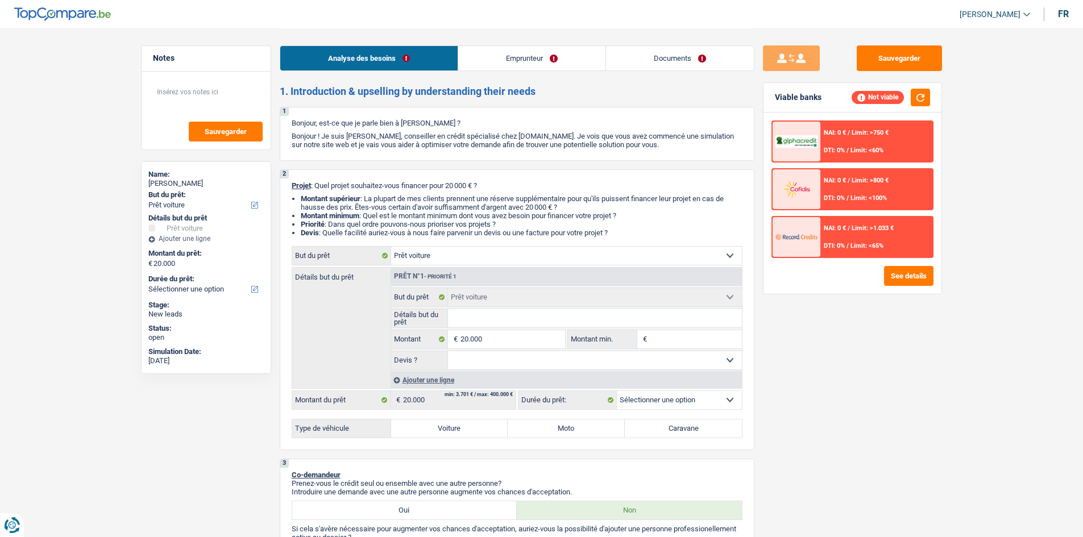
select select "car"
click at [472, 268] on div "Prêt n°1 - Priorité 1" at bounding box center [566, 277] width 351 height 18
click at [469, 260] on select "Confort maison: meubles, textile, peinture, électroménager, outillage non-profe…" at bounding box center [566, 256] width 351 height 18
click at [391, 247] on select "Confort maison: meubles, textile, peinture, électroménager, outillage non-profe…" at bounding box center [566, 256] width 351 height 18
click at [444, 427] on label "Voiture" at bounding box center [449, 429] width 117 height 18
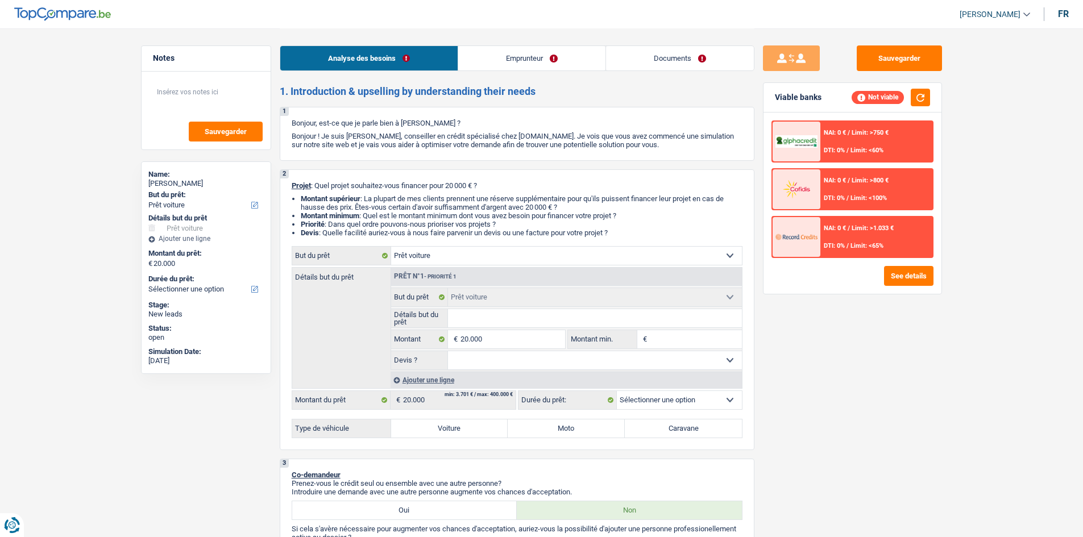
click at [444, 427] on input "Voiture" at bounding box center [449, 429] width 117 height 18
radio input "true"
select select "60"
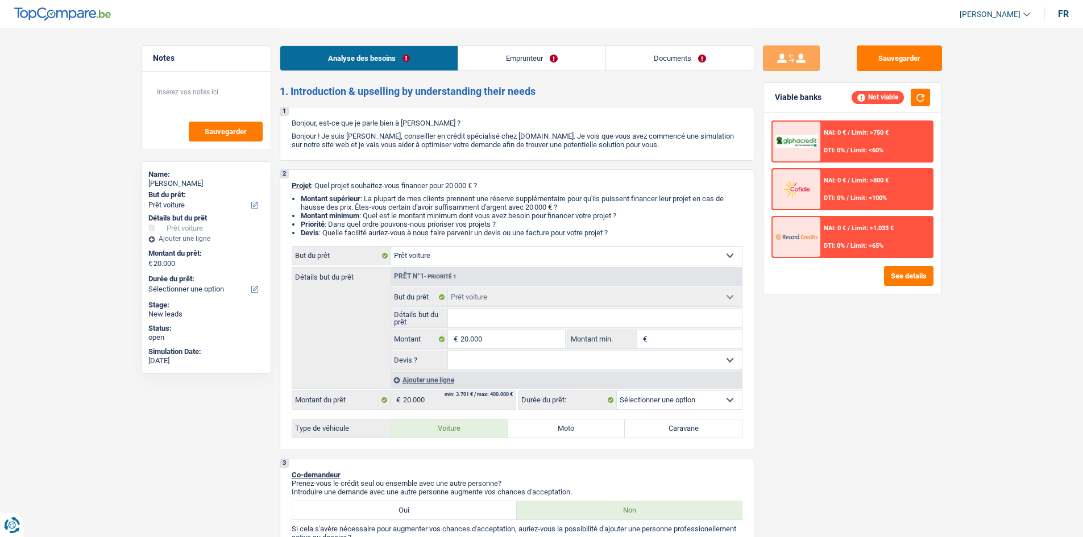
radio input "true"
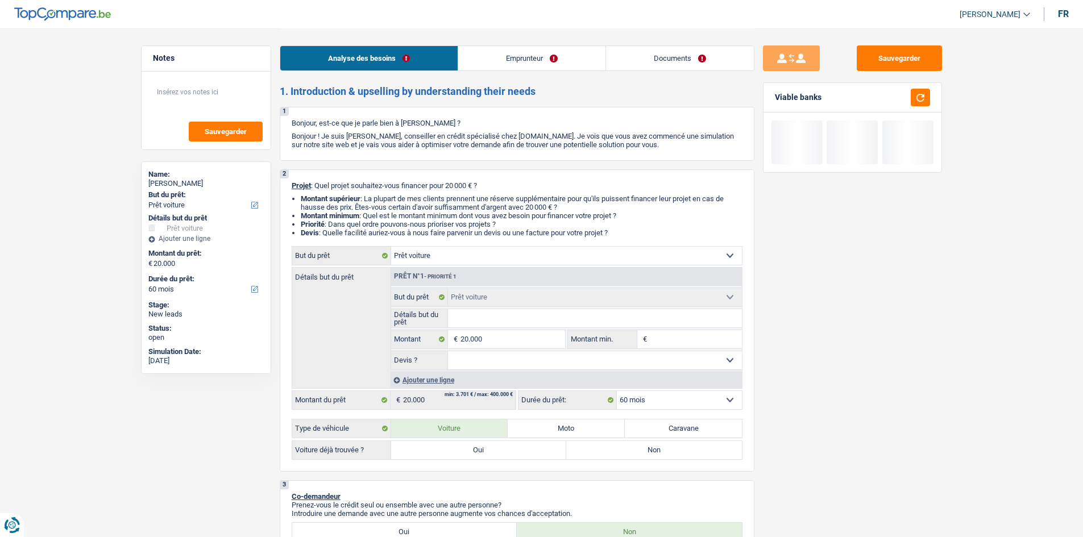
scroll to position [57, 0]
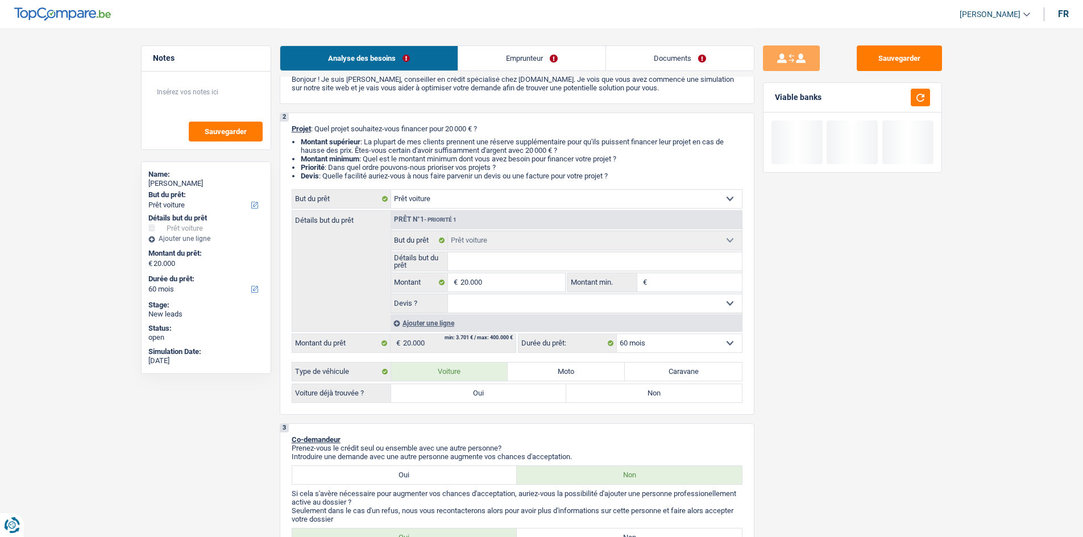
click at [481, 395] on label "Oui" at bounding box center [479, 393] width 176 height 18
click at [481, 395] on input "Oui" at bounding box center [479, 393] width 176 height 18
radio input "true"
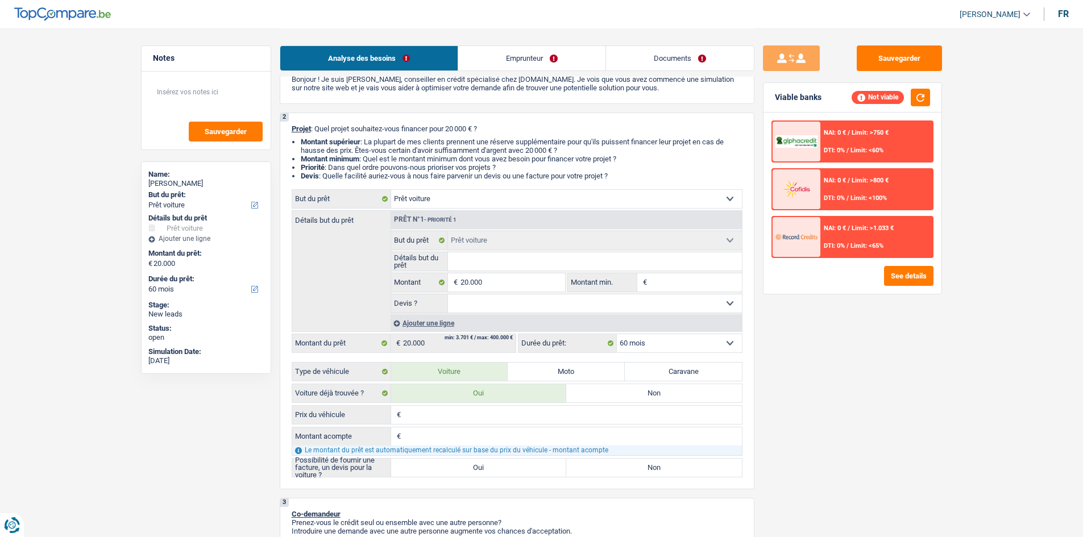
click at [531, 418] on input "Prix du véhicule" at bounding box center [573, 415] width 338 height 18
click at [487, 413] on input "Prix du véhicule" at bounding box center [573, 415] width 338 height 18
type input "2"
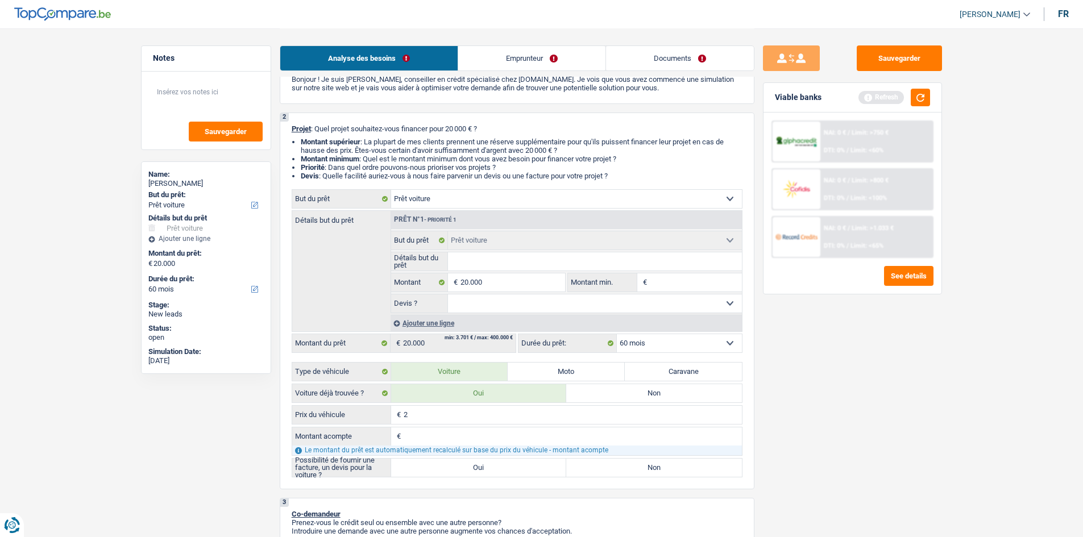
type input "24"
type input "244"
type input "2.449"
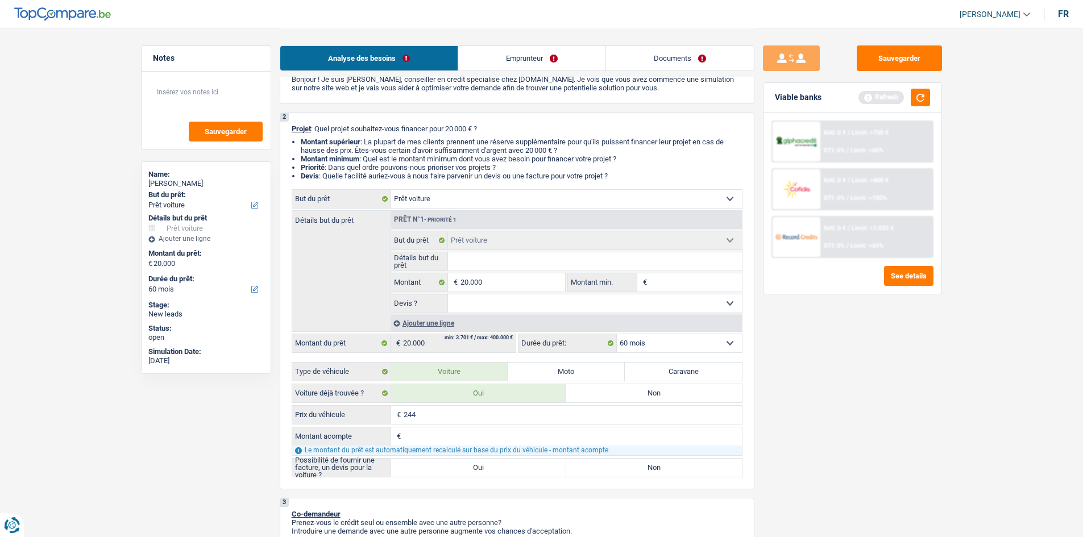
type input "2.449"
type input "24.490"
click at [451, 439] on input "Montant acompte" at bounding box center [573, 436] width 338 height 18
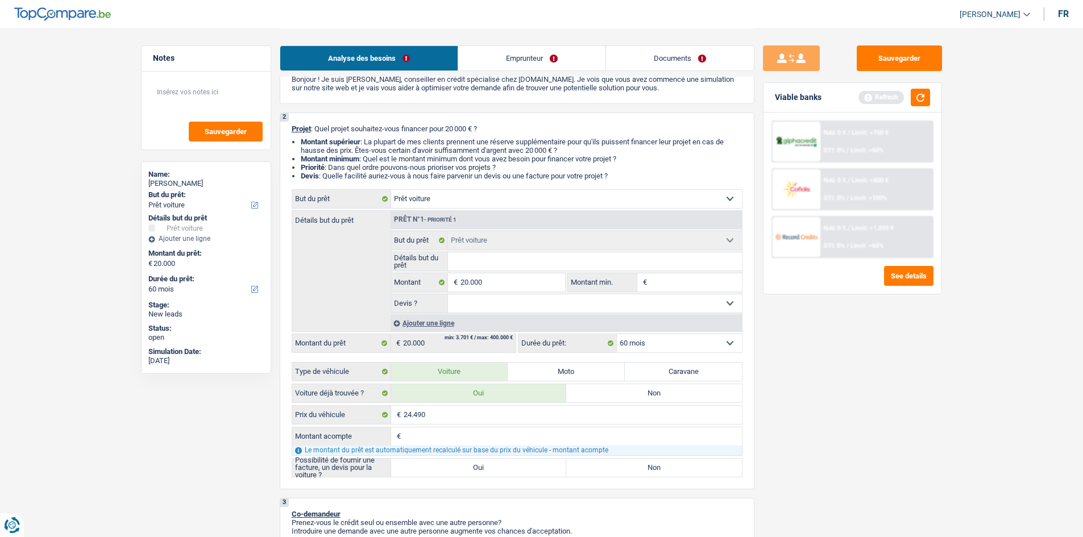
type input "3"
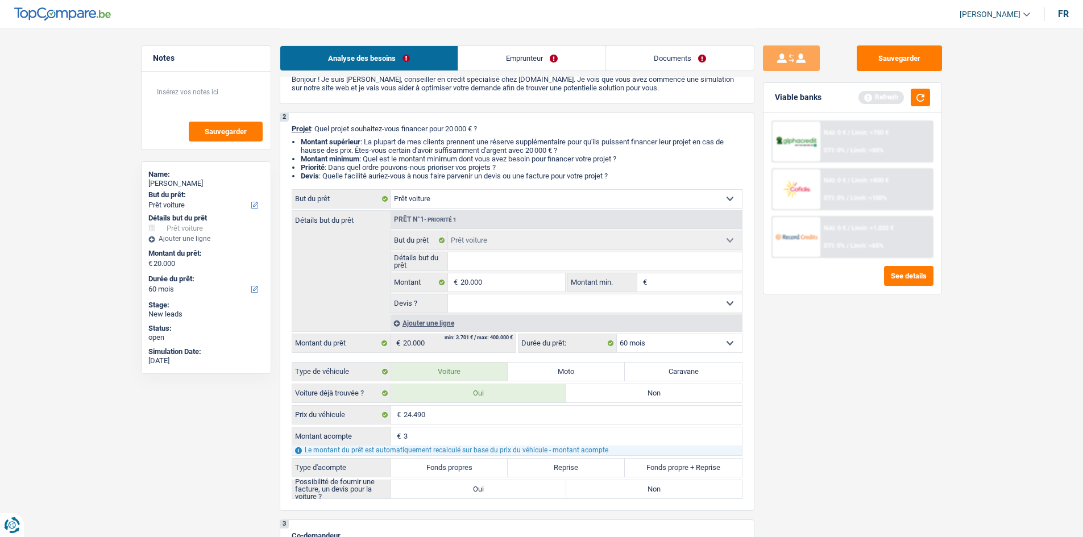
type input "35"
type input "350"
type input "3.500"
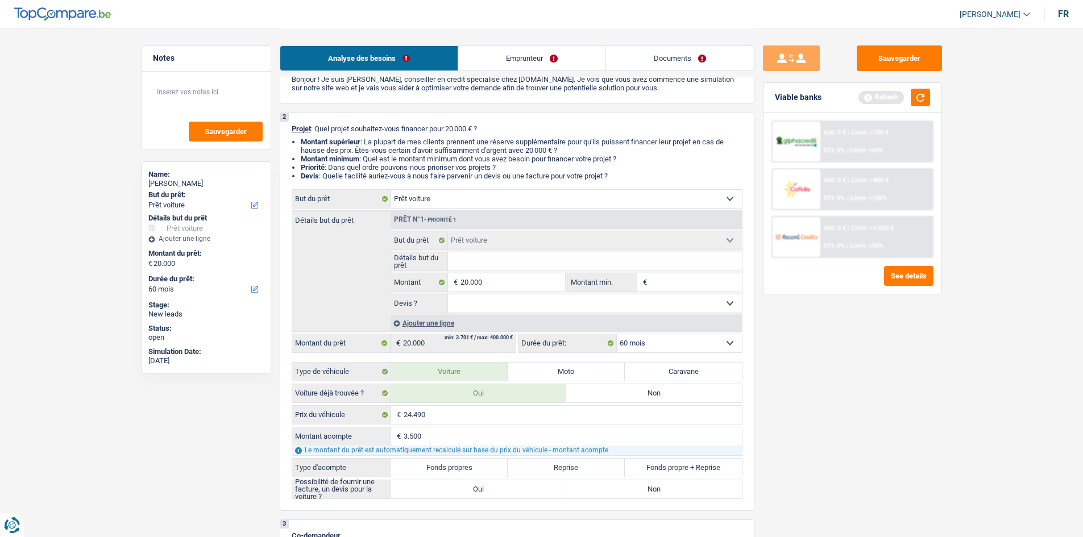
type input "3.500"
type input "20.990"
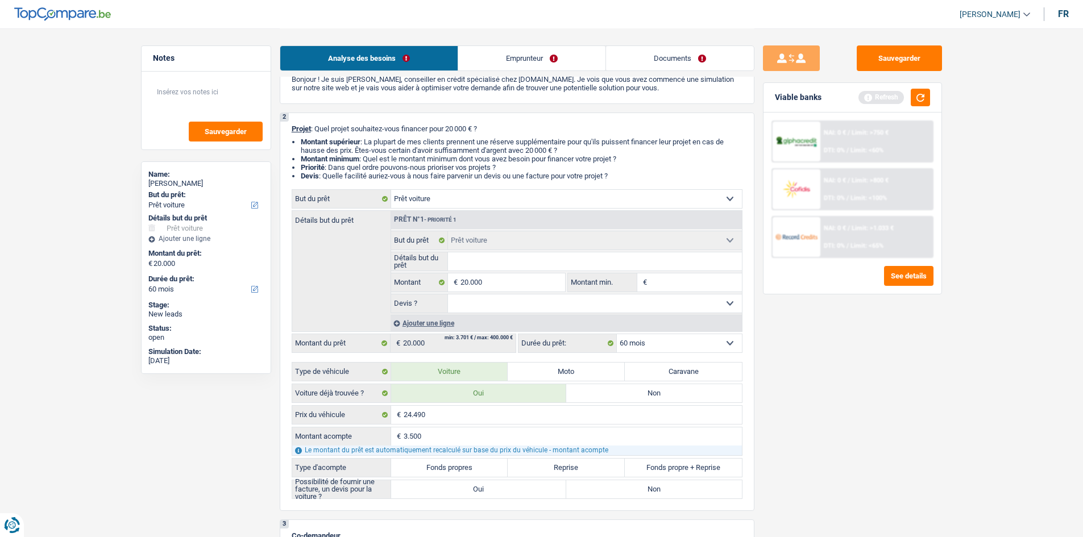
type input "20.990"
click at [452, 465] on label "Fonds propres" at bounding box center [449, 468] width 117 height 18
click at [452, 465] on input "Fonds propres" at bounding box center [449, 468] width 117 height 18
radio input "true"
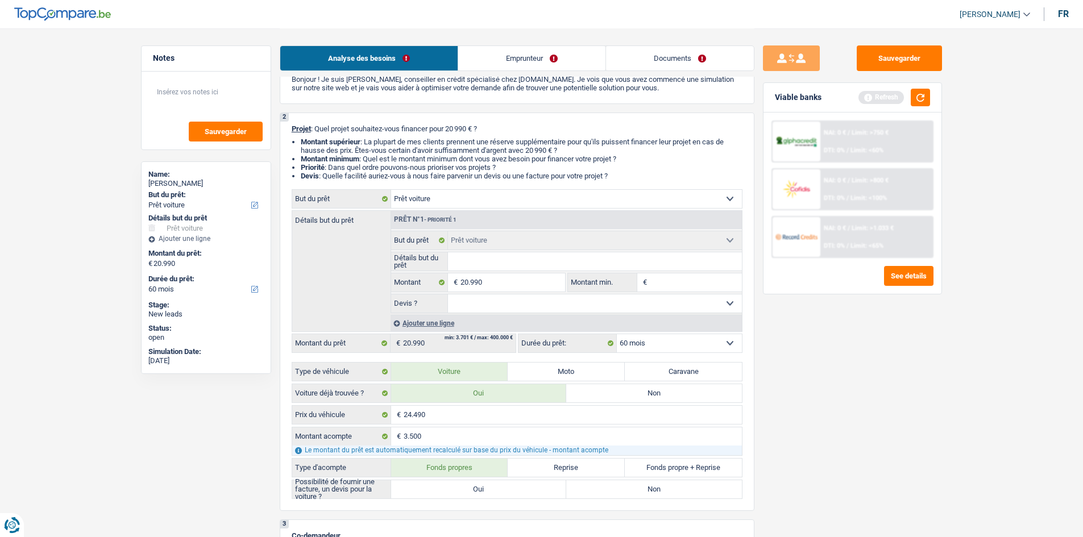
radio input "true"
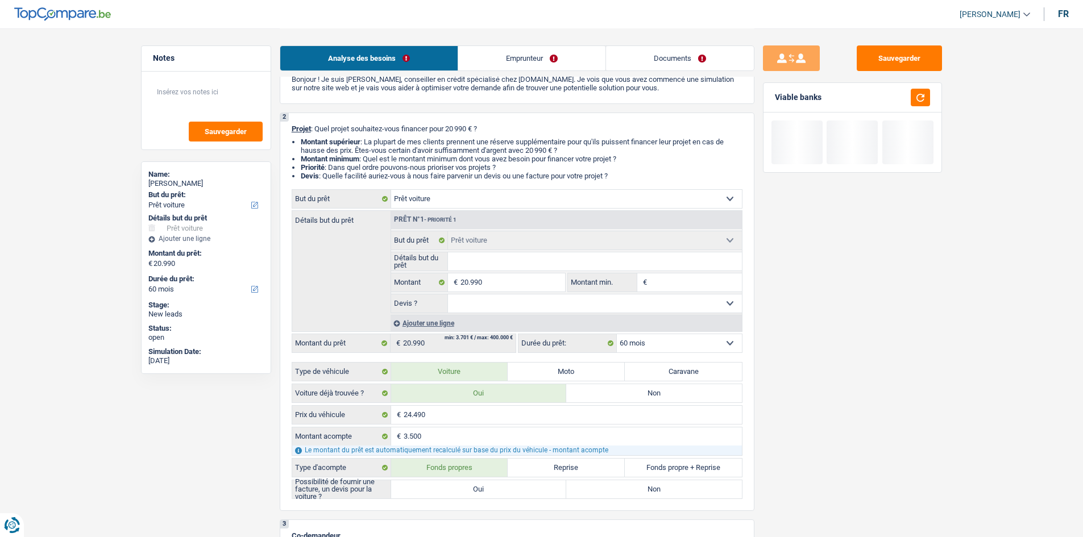
click at [491, 492] on label "Oui" at bounding box center [479, 489] width 176 height 18
click at [491, 492] on input "Oui" at bounding box center [479, 489] width 176 height 18
radio input "true"
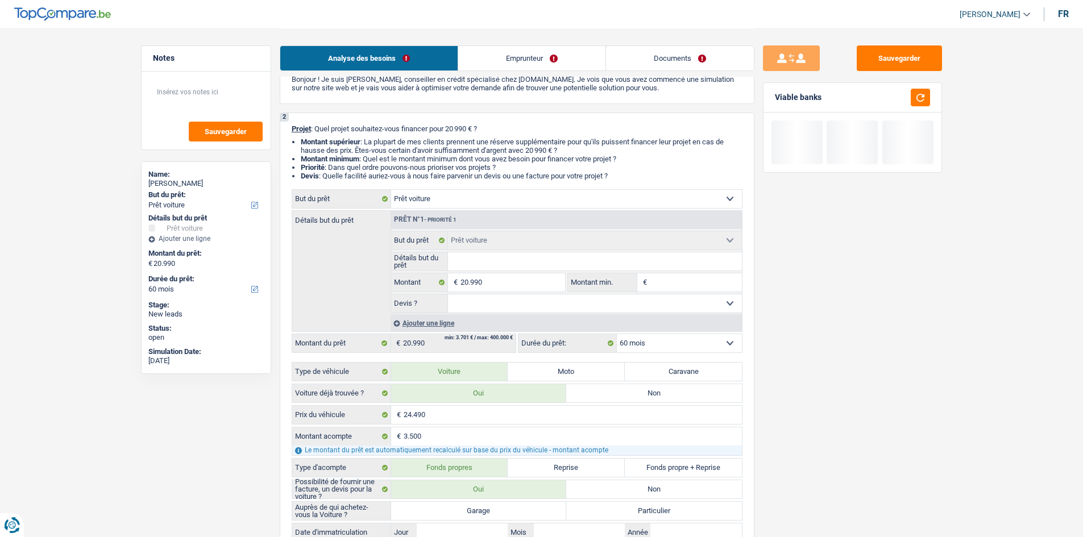
scroll to position [227, 0]
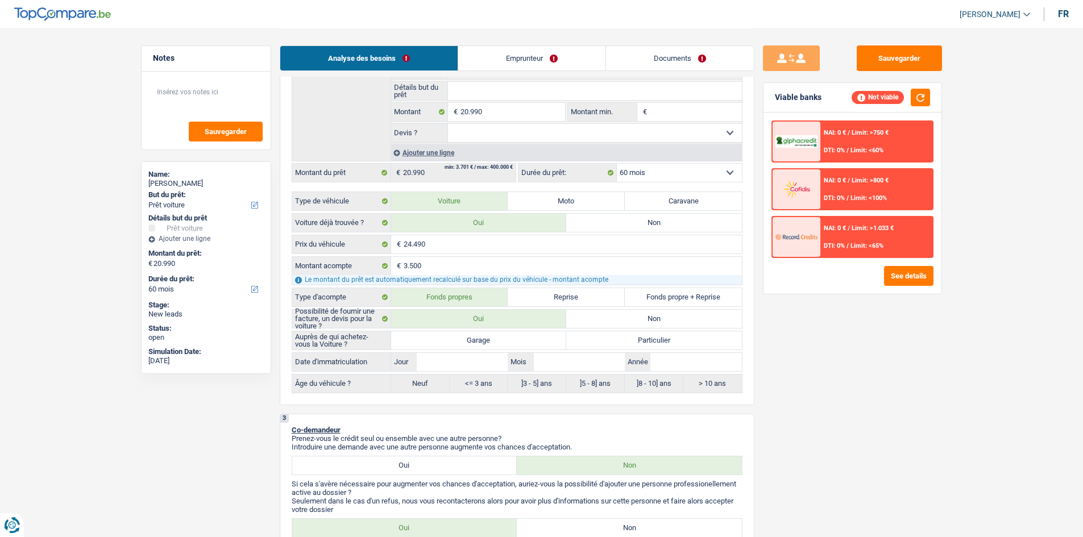
click at [595, 336] on label "Particulier" at bounding box center [654, 340] width 176 height 18
click at [595, 336] on input "Particulier" at bounding box center [654, 340] width 176 height 18
radio input "true"
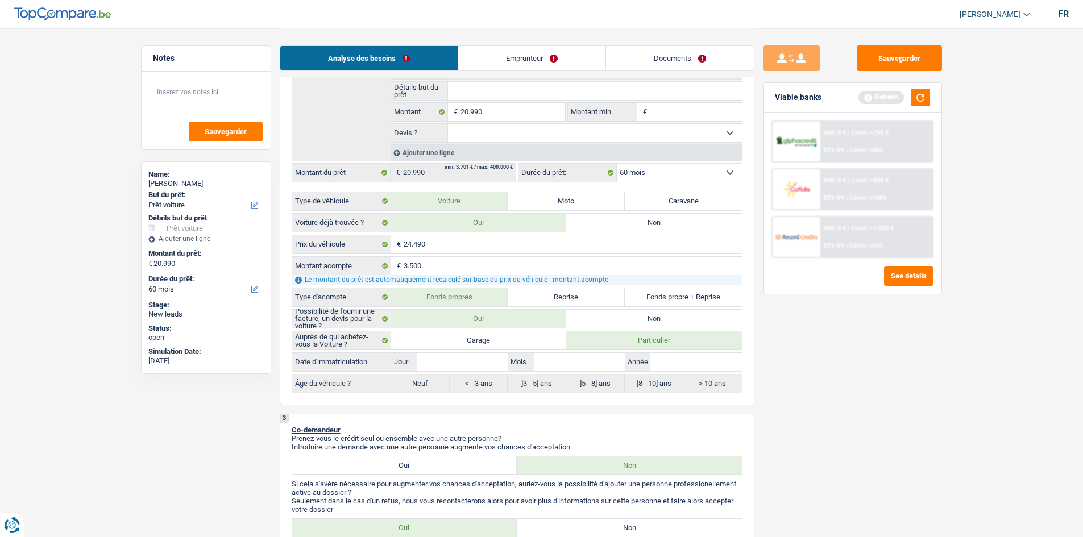
click at [606, 315] on label "Non" at bounding box center [654, 319] width 176 height 18
click at [606, 315] on input "Non" at bounding box center [654, 319] width 176 height 18
radio input "true"
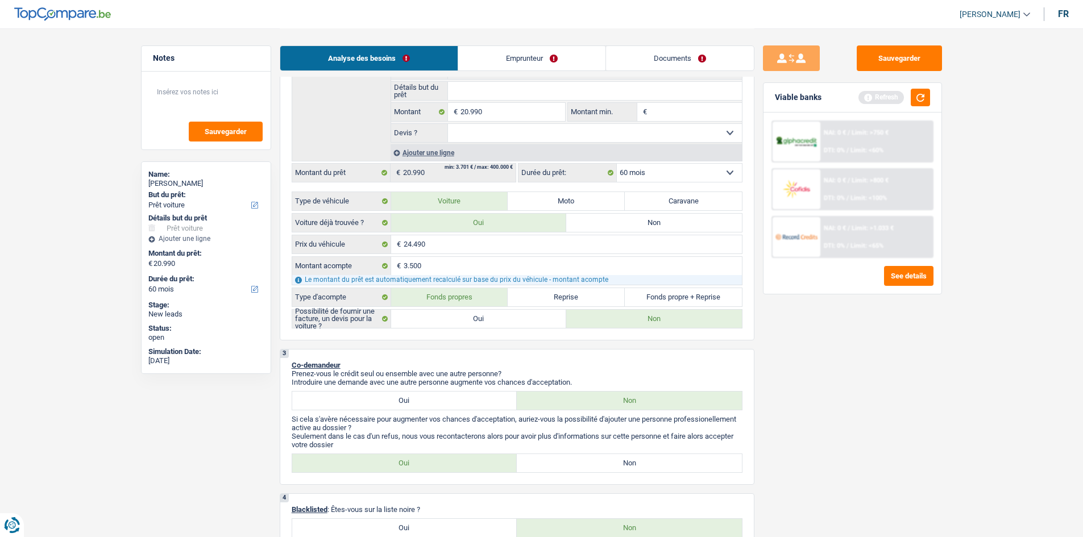
click at [466, 315] on label "Oui" at bounding box center [479, 319] width 176 height 18
click at [466, 315] on input "Oui" at bounding box center [479, 319] width 176 height 18
radio input "true"
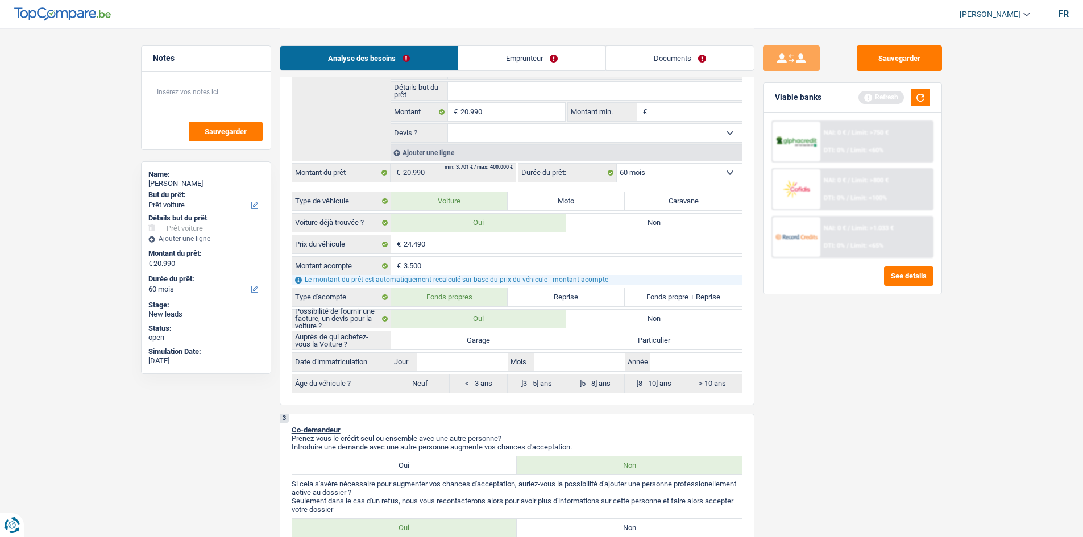
click at [581, 335] on label "Particulier" at bounding box center [654, 340] width 176 height 18
click at [581, 335] on input "Particulier" at bounding box center [654, 340] width 176 height 18
radio input "true"
click at [537, 383] on label "]3 - 5] ans" at bounding box center [537, 384] width 59 height 18
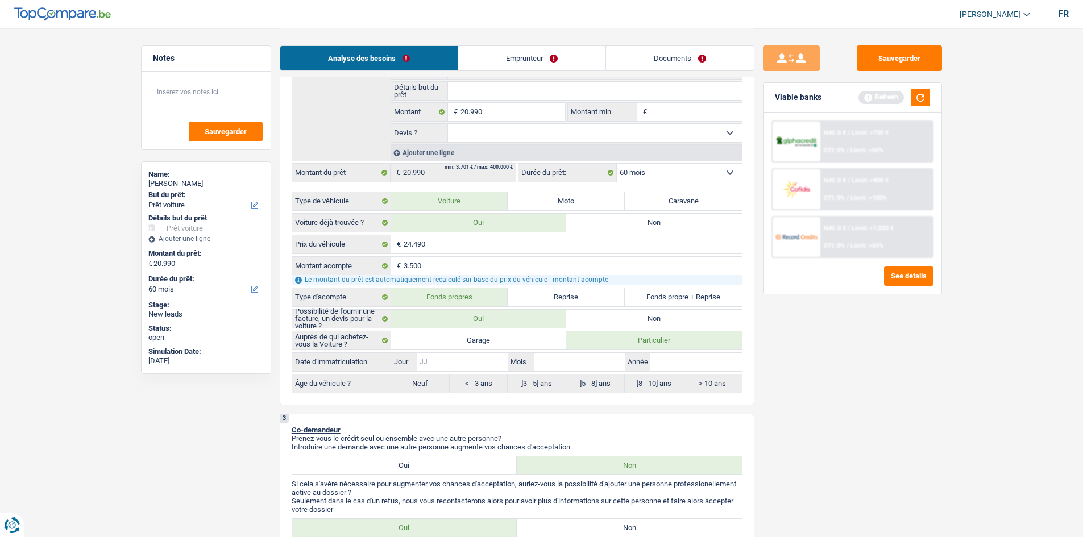
click at [468, 358] on input "Jour" at bounding box center [462, 362] width 91 height 18
type input "0"
type input "01"
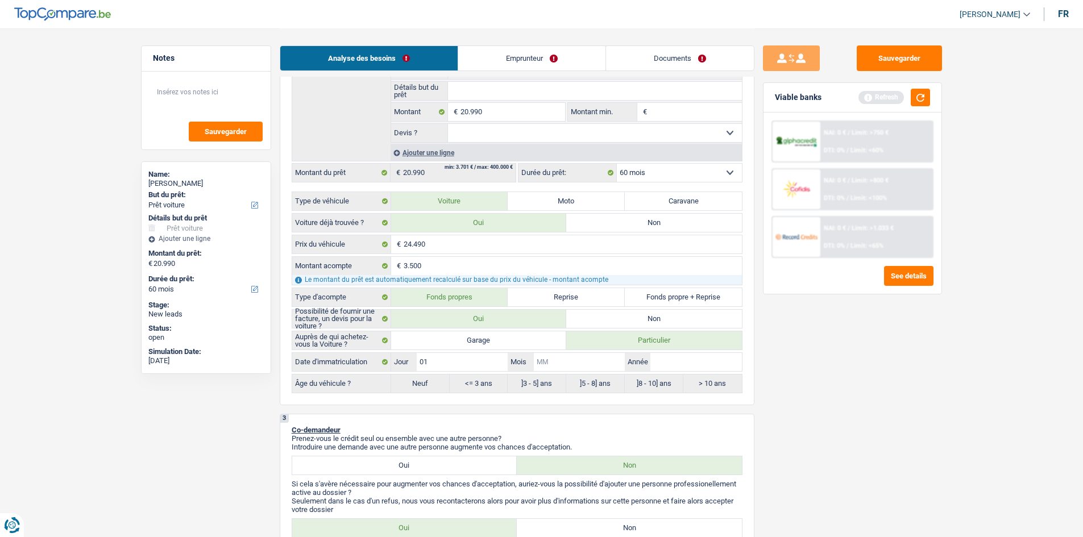
type input "0"
type input "01"
type input "2"
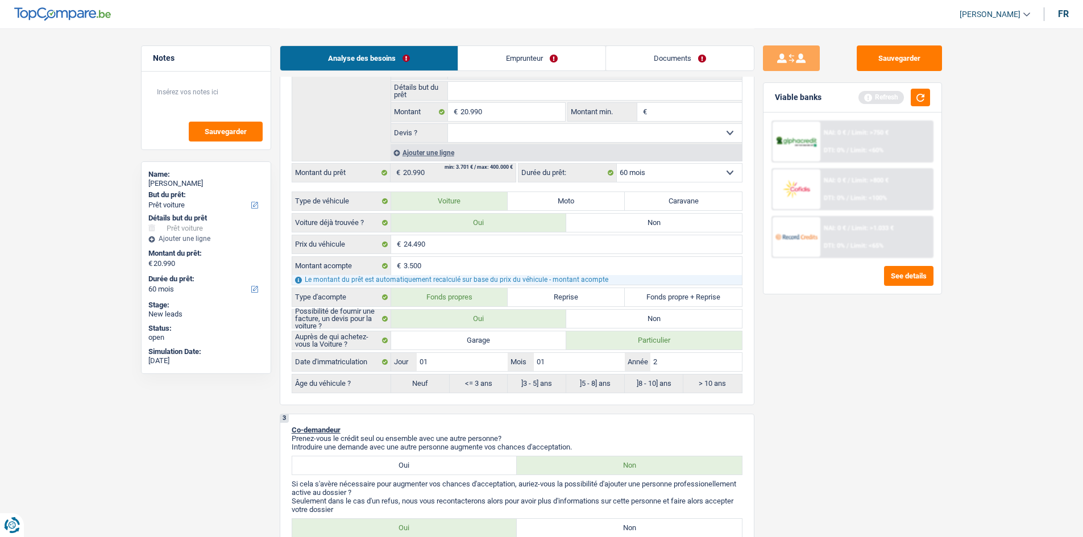
type input "2"
type input "20"
type input "200"
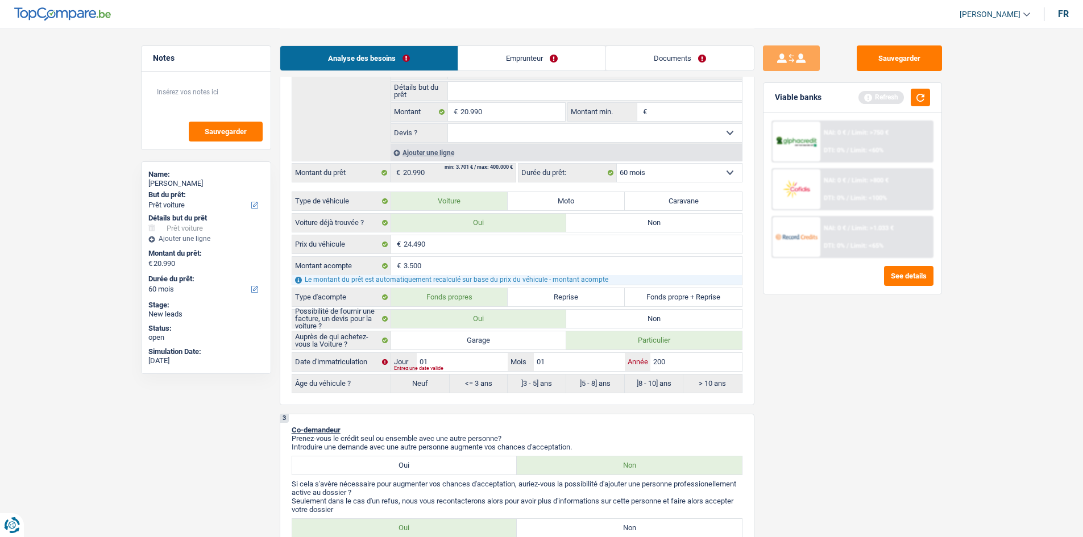
type input "20"
type input "202"
type input "2020"
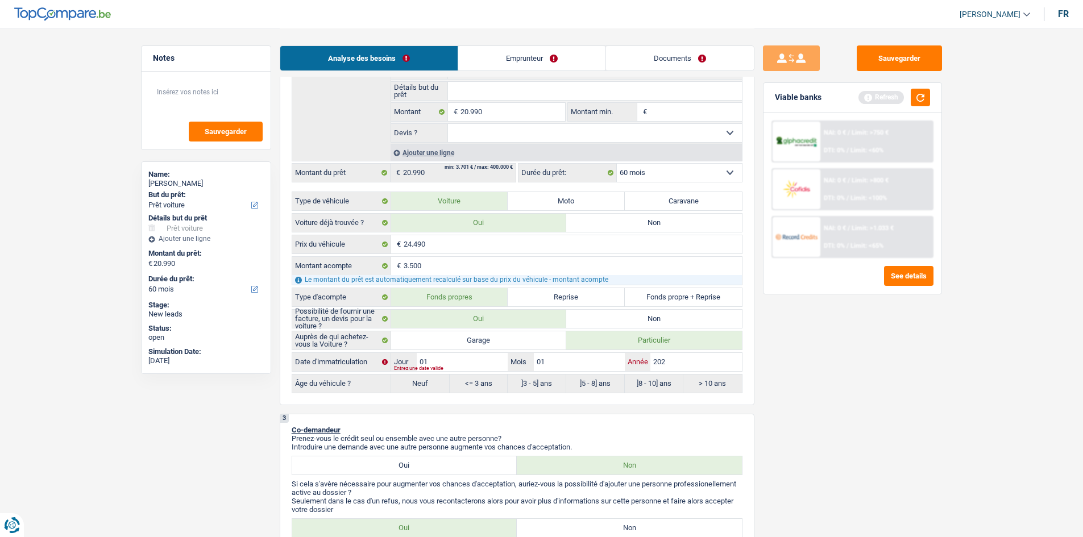
type input "2020"
radio input "false"
radio input "true"
click at [838, 405] on div "Sauvegarder Viable banks Refresh NAI: 0 € / Limit: >750 € DTI: 0% / Limit: <60%…" at bounding box center [852, 282] width 196 height 474
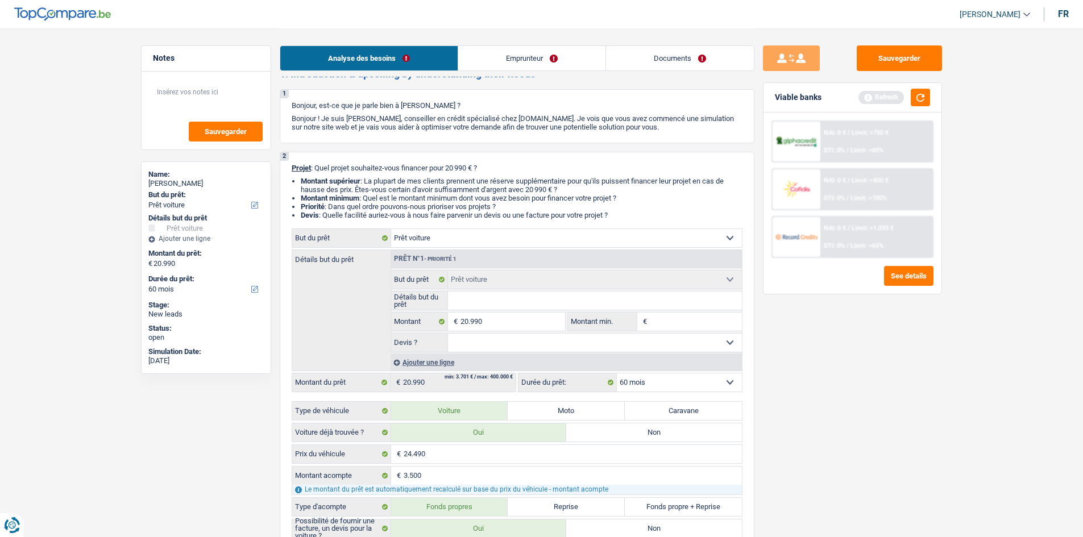
scroll to position [0, 0]
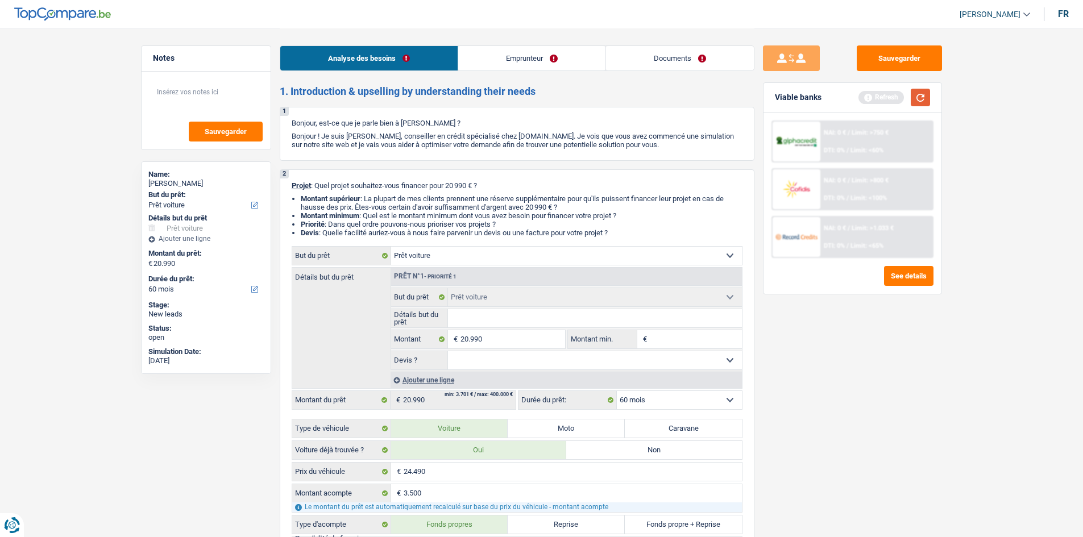
click at [916, 99] on button "button" at bounding box center [920, 98] width 19 height 18
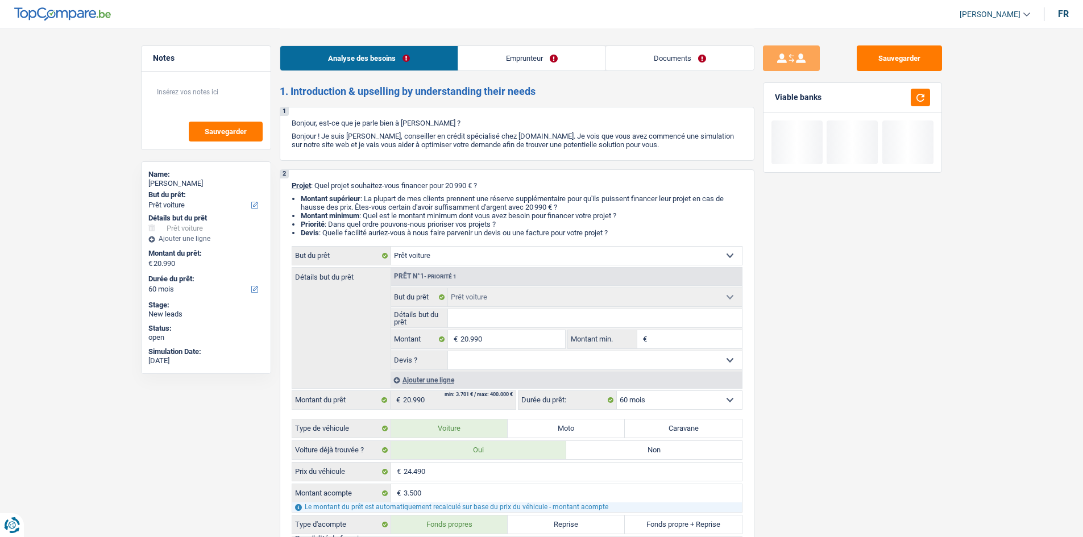
click at [504, 321] on input "Détails but du prêt" at bounding box center [595, 318] width 294 height 18
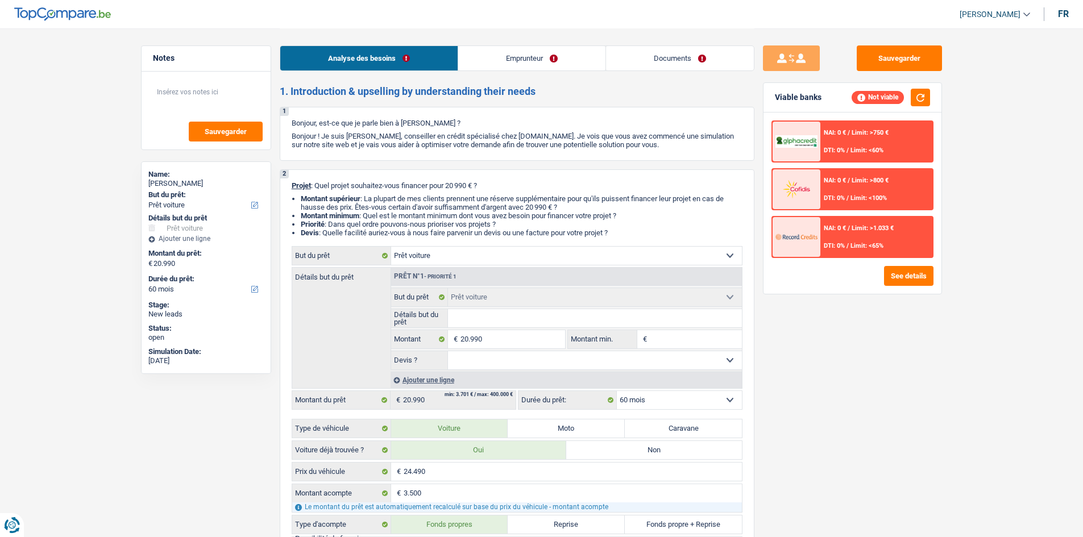
click at [506, 363] on select "Oui Non Non répondu Sélectionner une option" at bounding box center [595, 360] width 294 height 18
select select "false"
click at [448, 351] on select "Oui Non Non répondu Sélectionner une option" at bounding box center [595, 360] width 294 height 18
select select "false"
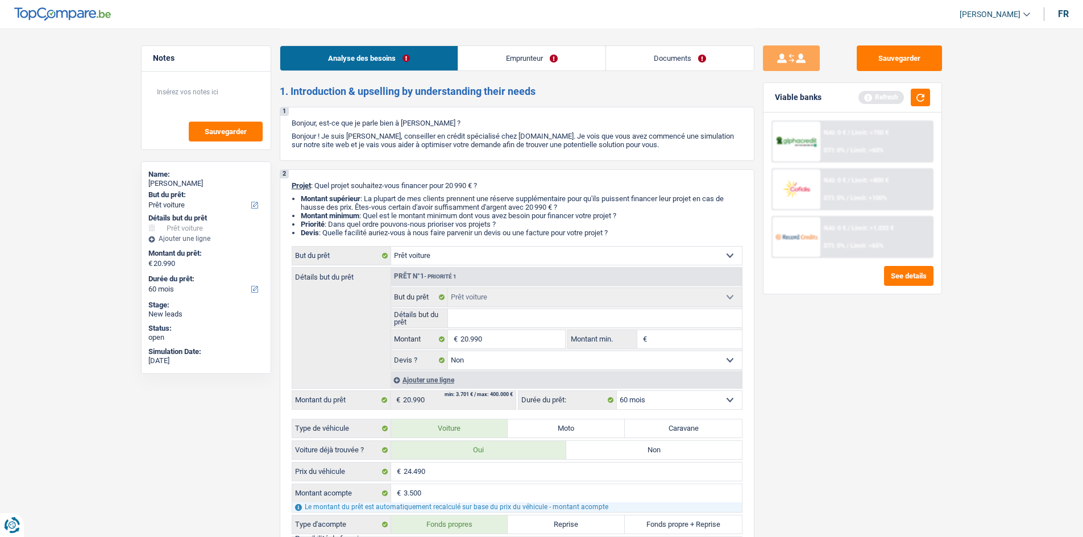
click at [474, 322] on input "Détails but du prêt" at bounding box center [595, 318] width 294 height 18
type input "J"
type input "[PERSON_NAME]"
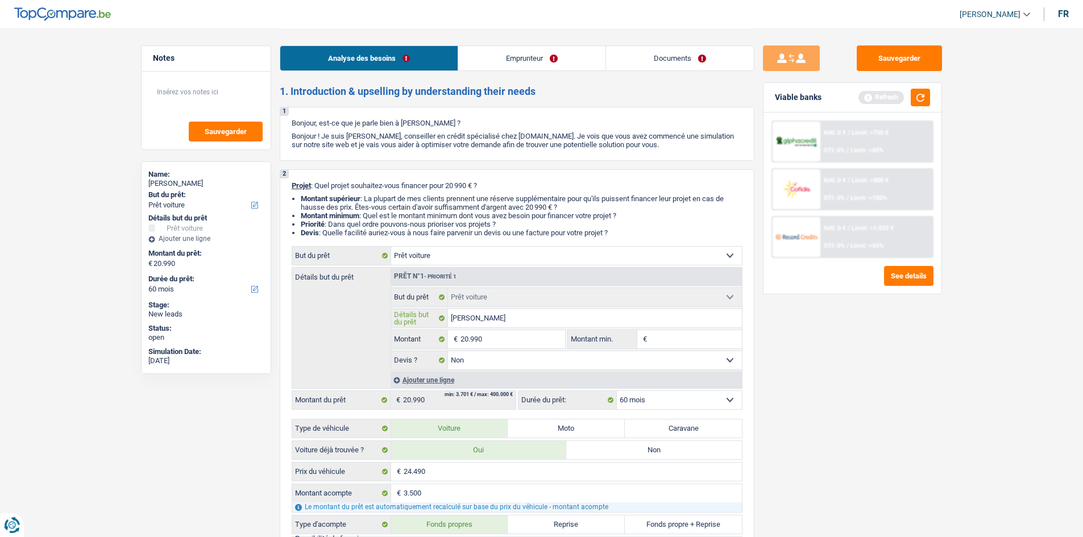
type input "Jag"
type input "Jagu"
type input "Jagua"
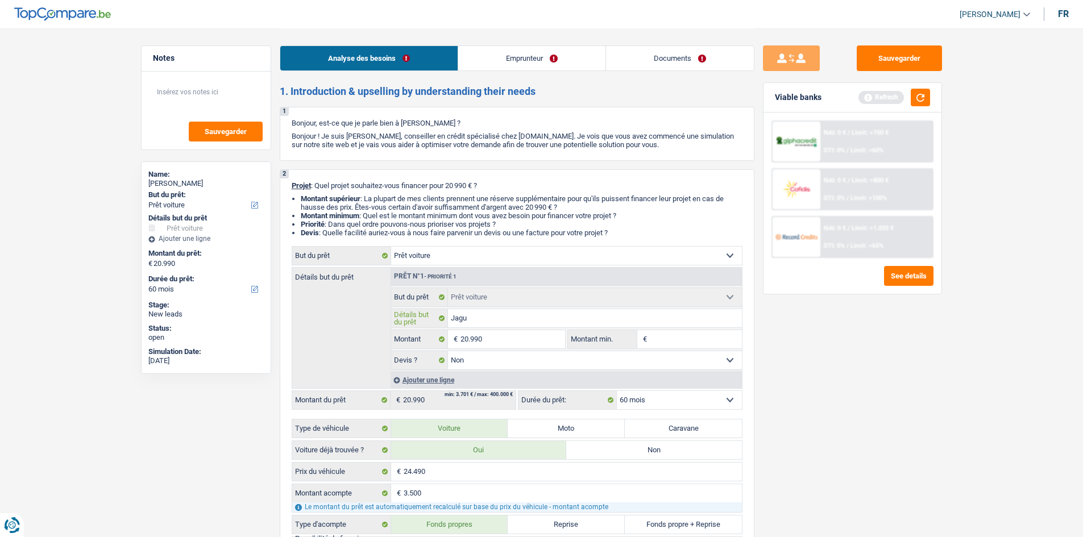
type input "Jagua"
type input "Jaguar"
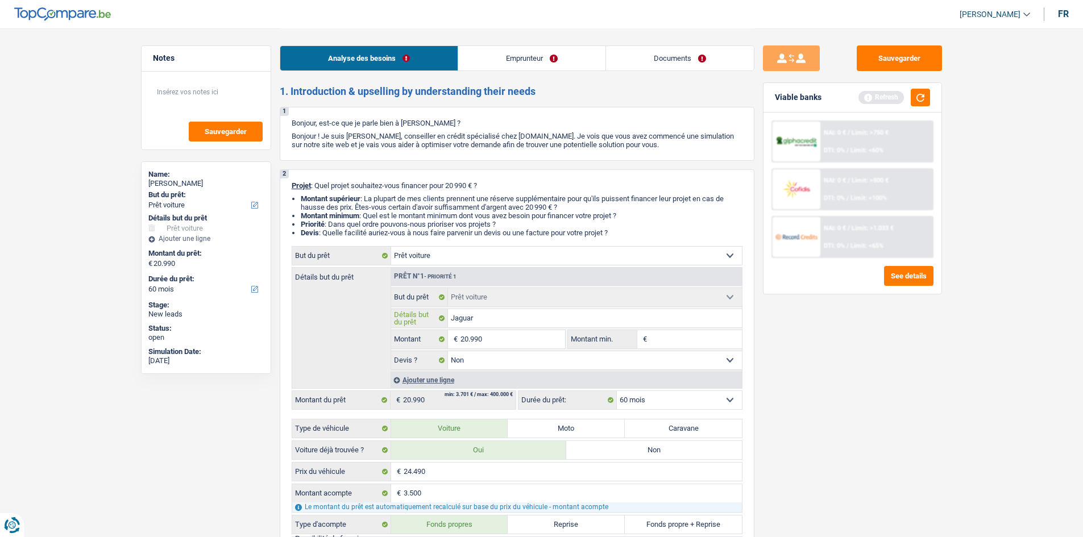
type input "Jaguar F"
type input "Jaguar F-"
type input "Jaguar F-pa"
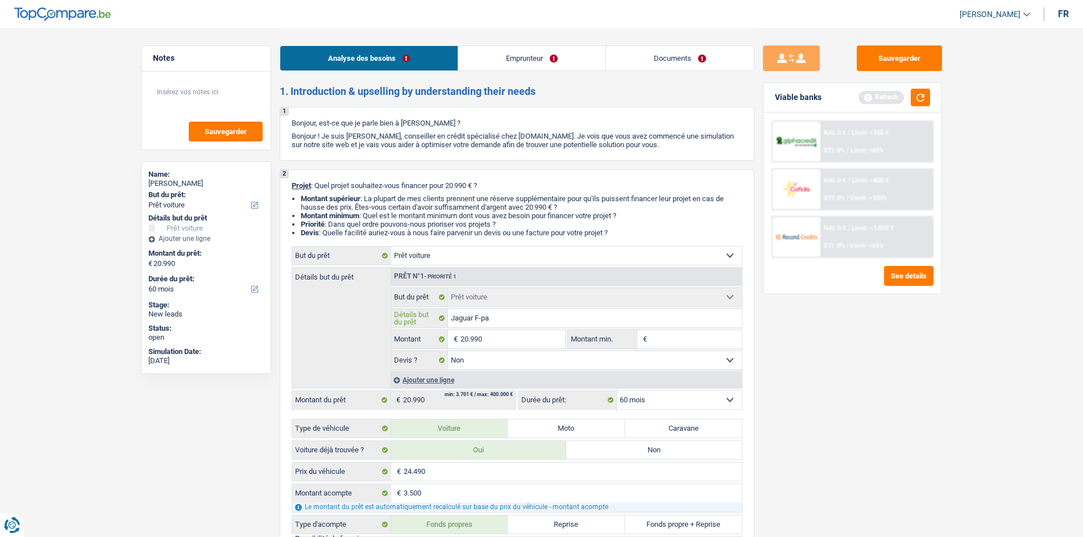
type input "Jaguar F-pa"
type input "Jaguar F-pac"
type input "Jaguar F-pacd"
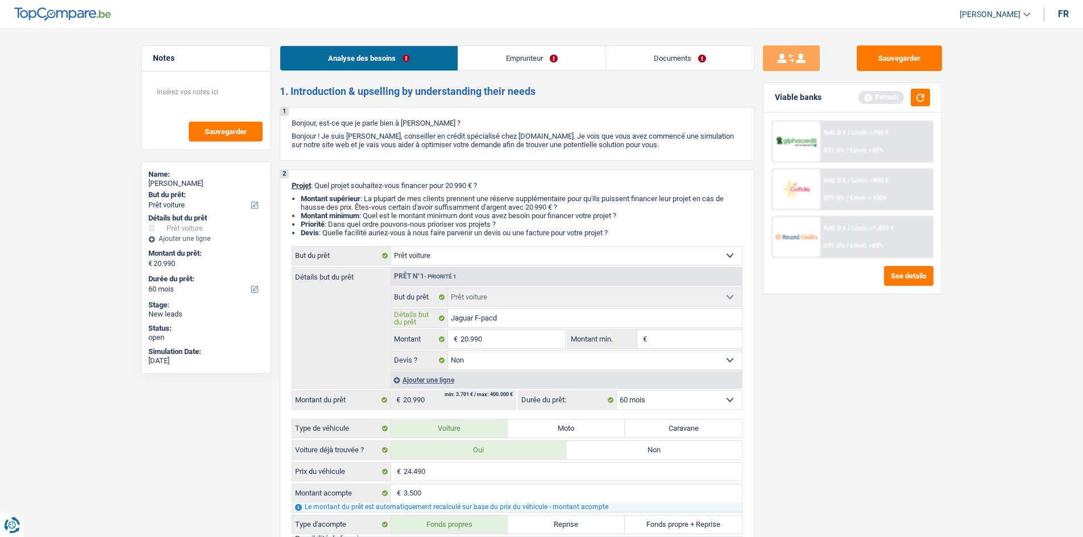
type input "Jaguar F-pac"
type input "Jaguar F-pace"
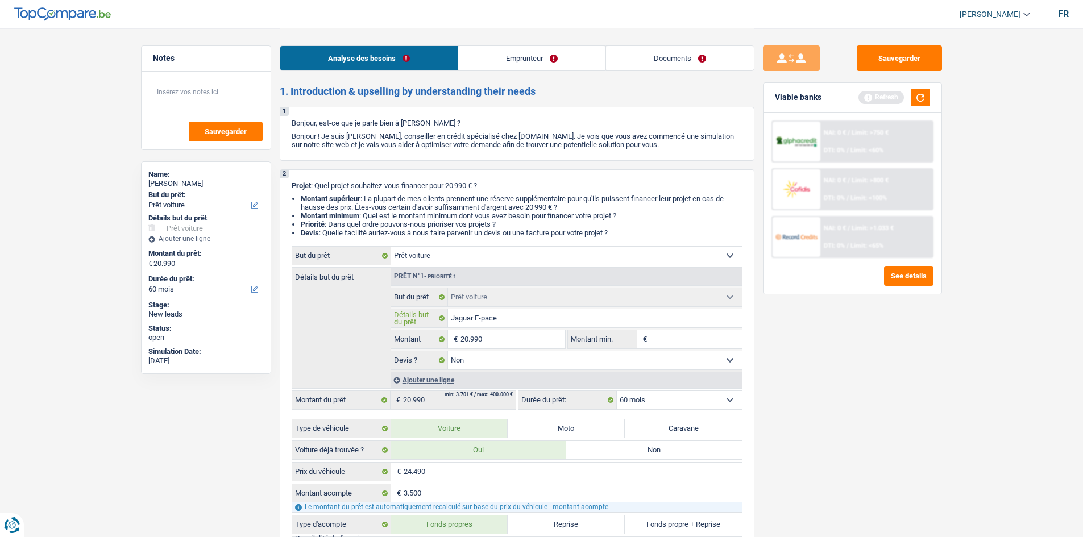
type input "Jaguar F-pace"
click at [519, 340] on input "20.990" at bounding box center [512, 339] width 104 height 18
type input "2.099"
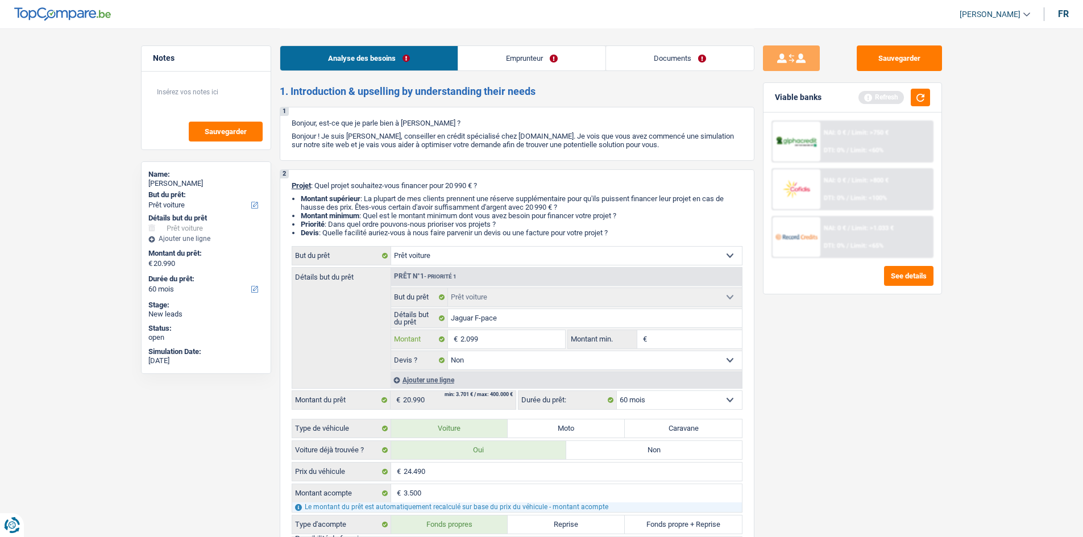
type input "209"
type input "20"
type input "200"
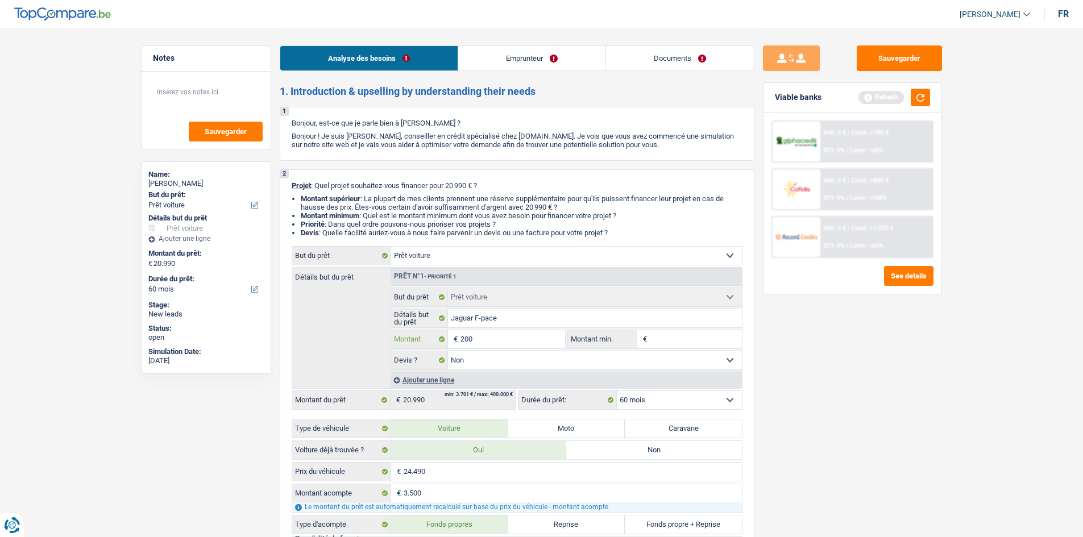
type input "200"
type input "2.000"
type input "20.000"
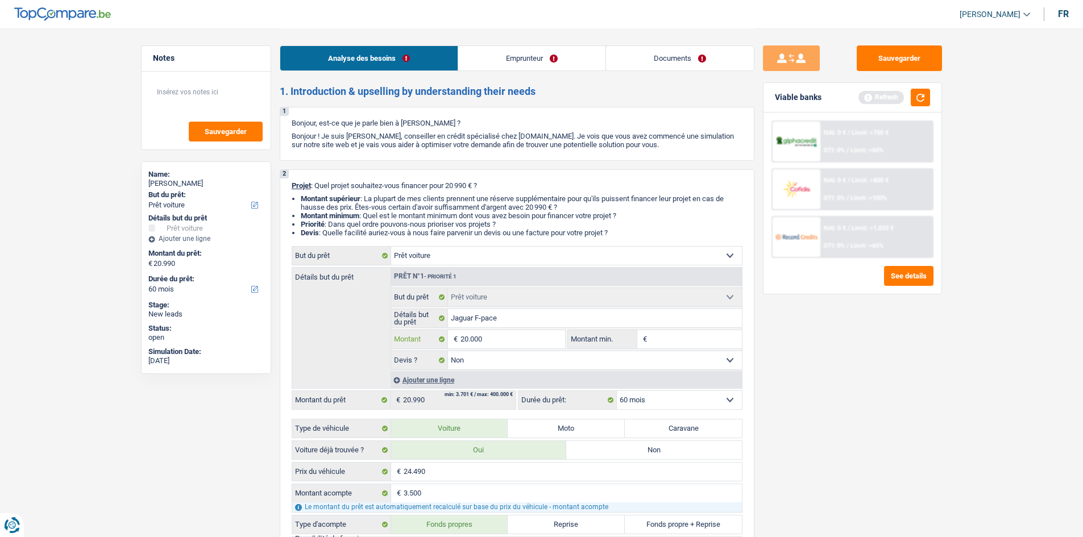
type input "2.000"
type input "200"
type input "20"
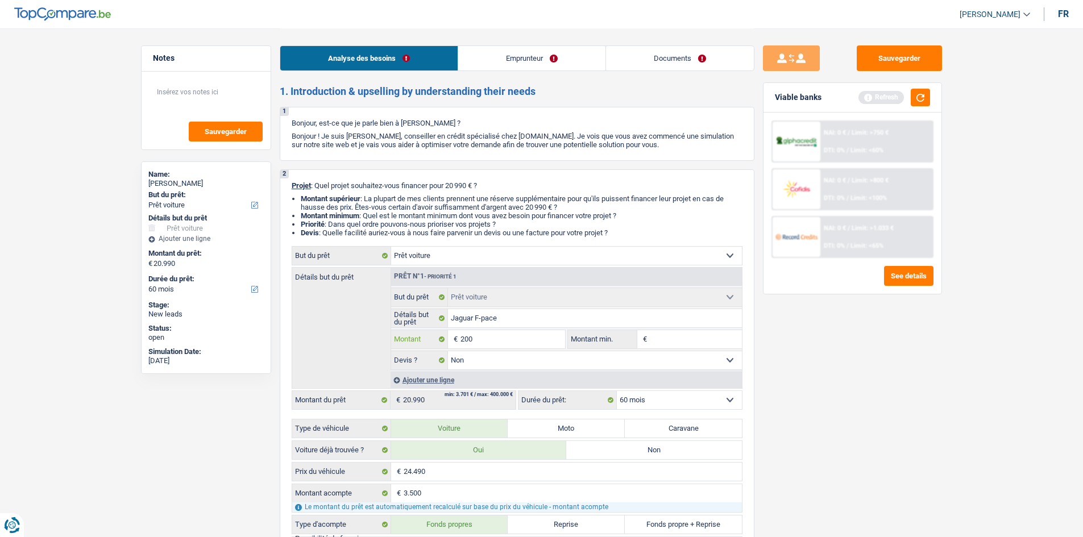
type input "20"
type input "2"
type input "21"
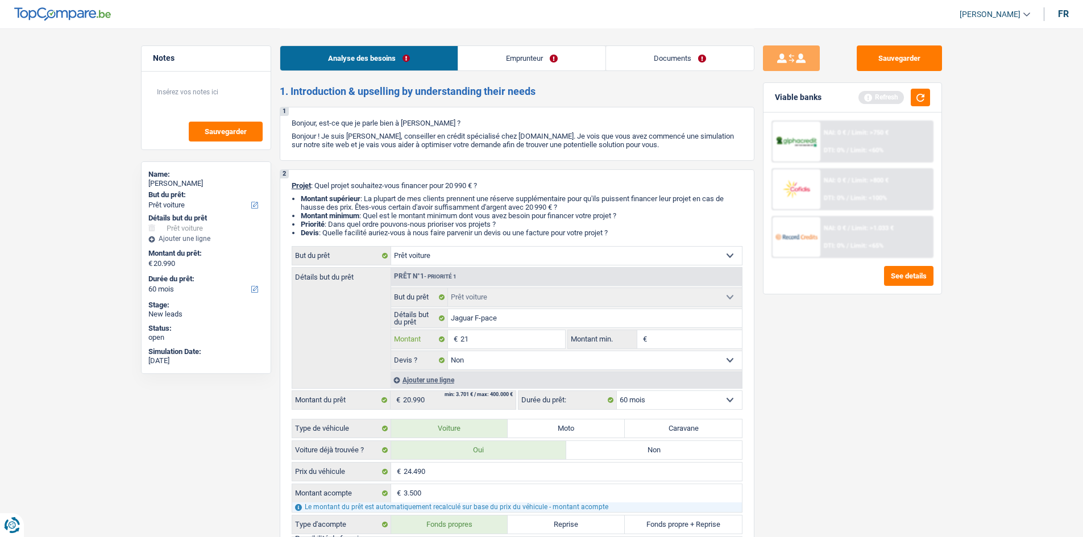
type input "210"
type input "2.100"
type input "21.000"
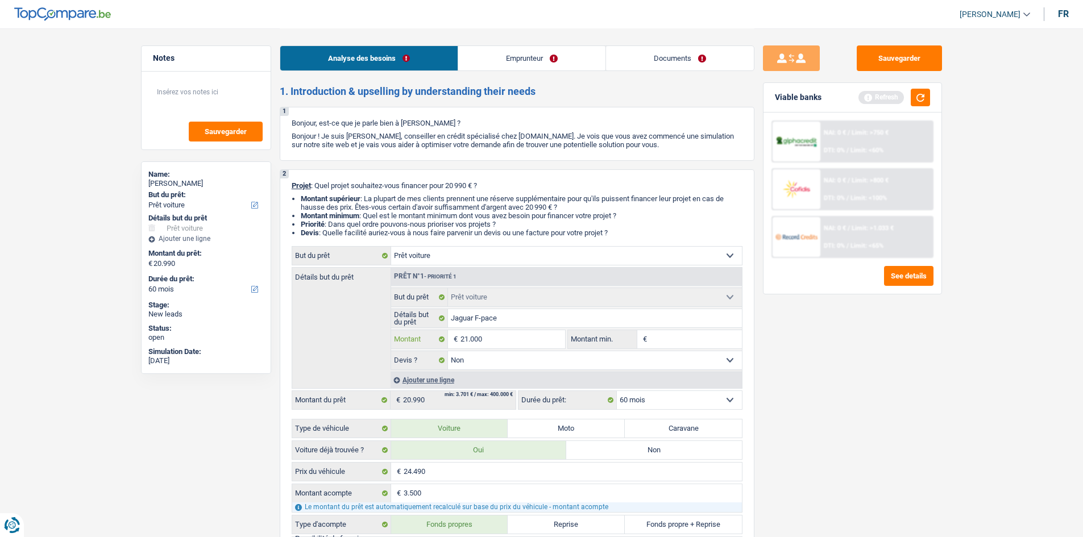
type input "21.000"
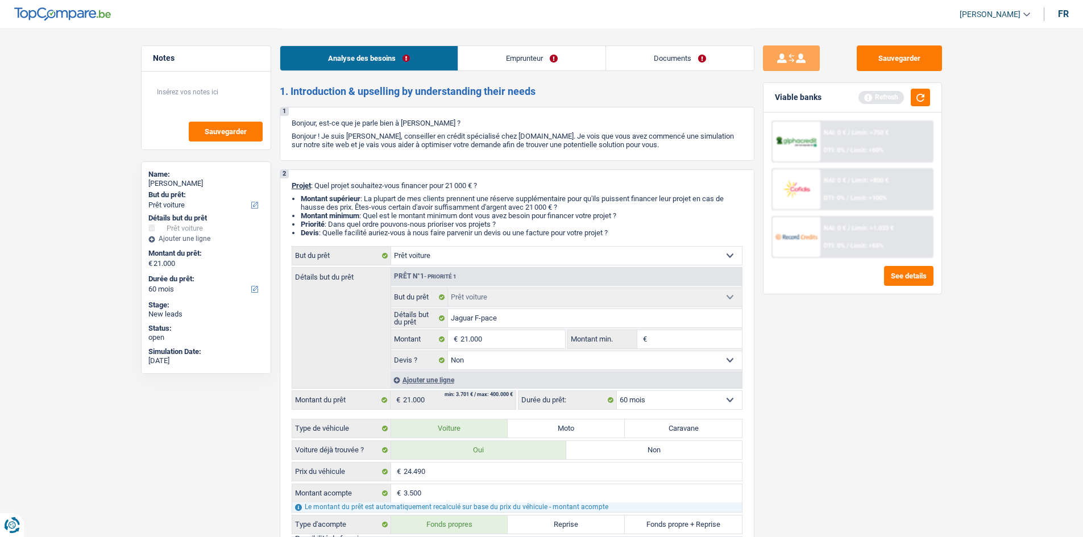
click at [781, 387] on div "Sauvegarder Viable banks Refresh NAI: 0 € / Limit: >750 € DTI: 0% / Limit: <60%…" at bounding box center [852, 282] width 196 height 474
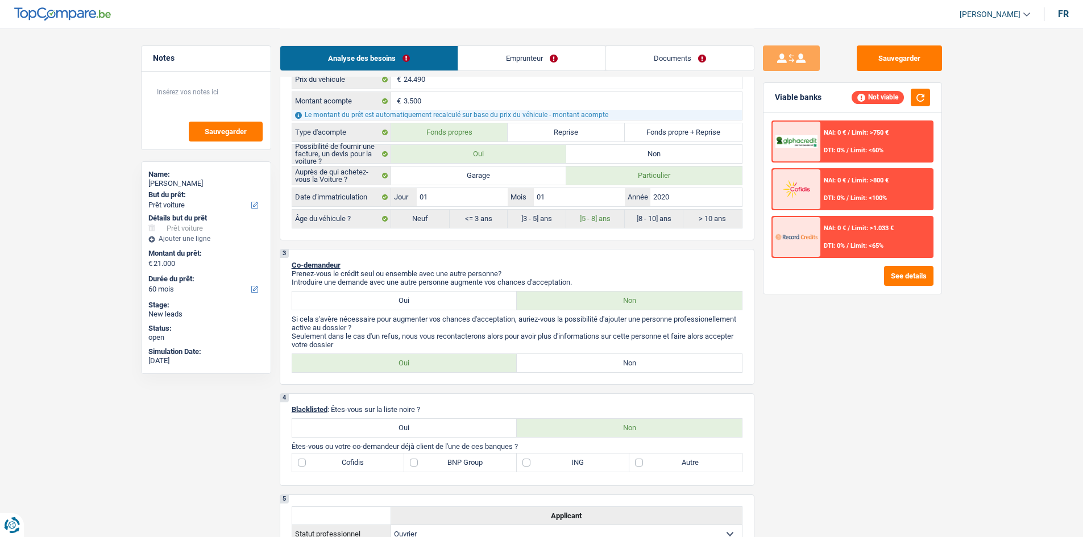
scroll to position [398, 0]
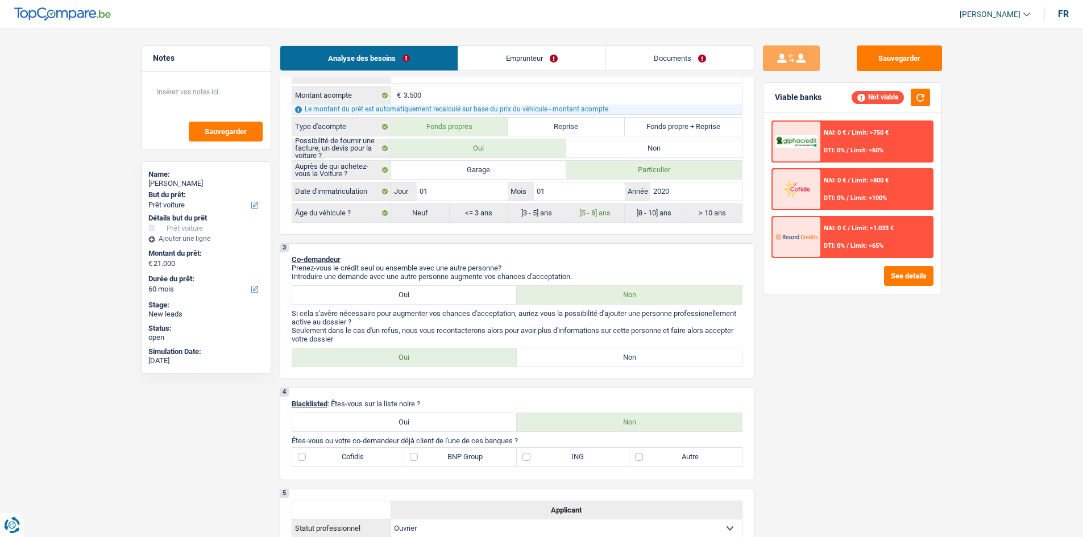
click at [585, 355] on label "Non" at bounding box center [629, 357] width 225 height 18
click at [585, 355] on input "Non" at bounding box center [629, 357] width 225 height 18
radio input "true"
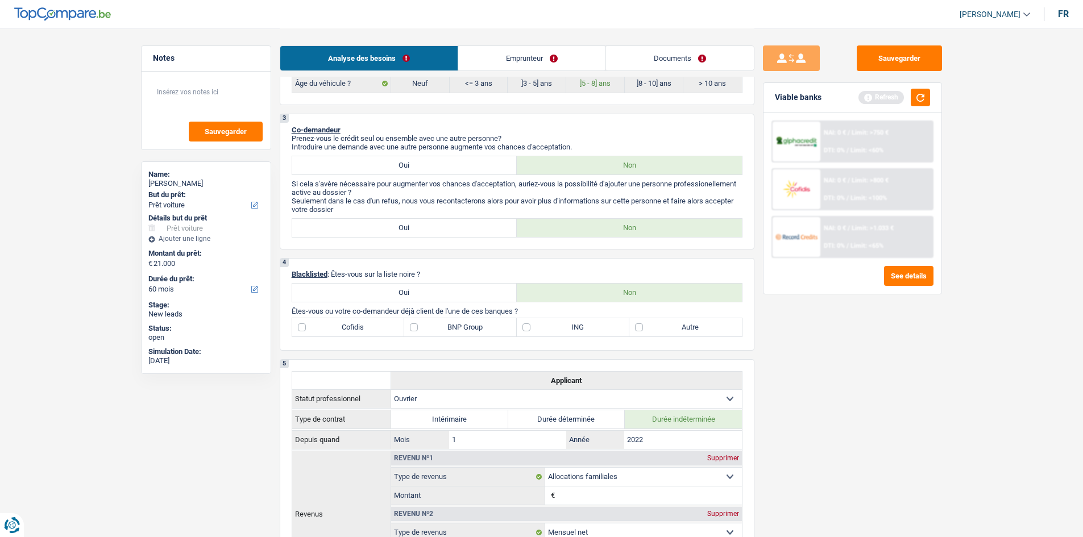
scroll to position [512, 0]
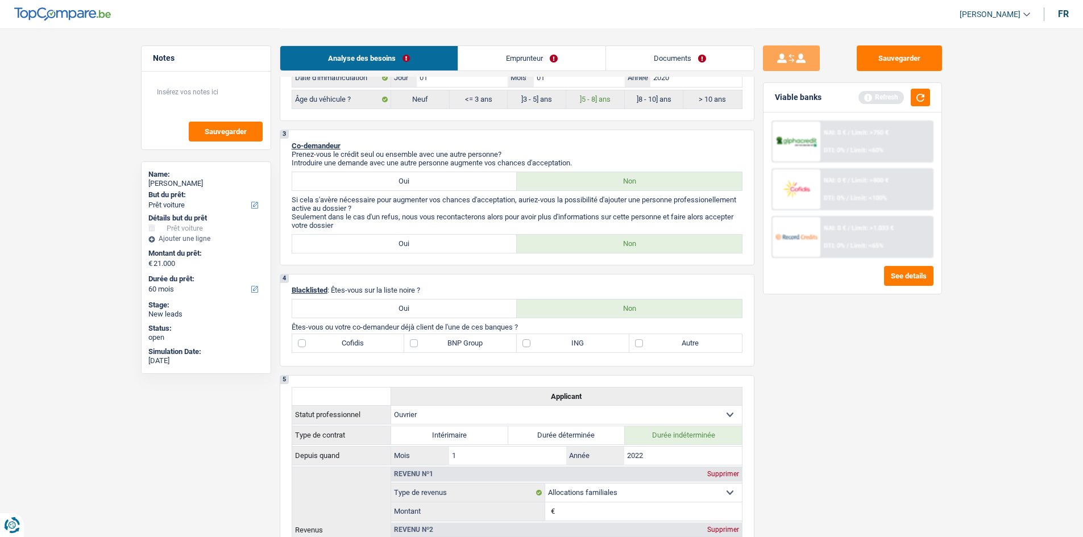
click at [639, 342] on label "Autre" at bounding box center [685, 343] width 113 height 18
click at [639, 342] on input "Autre" at bounding box center [685, 343] width 113 height 18
checkbox input "true"
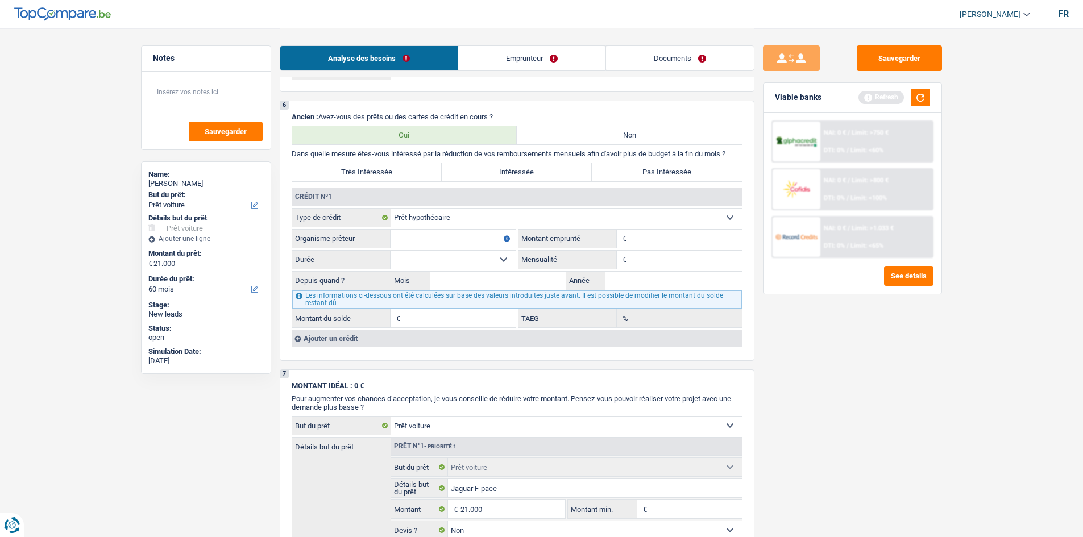
scroll to position [1023, 0]
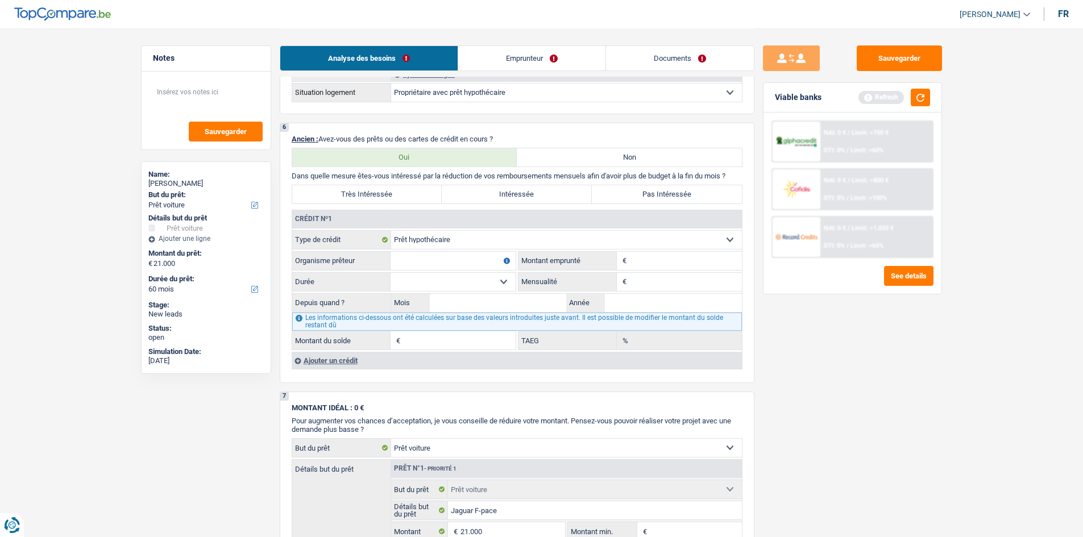
click at [347, 363] on div "Ajouter un crédit" at bounding box center [517, 360] width 450 height 17
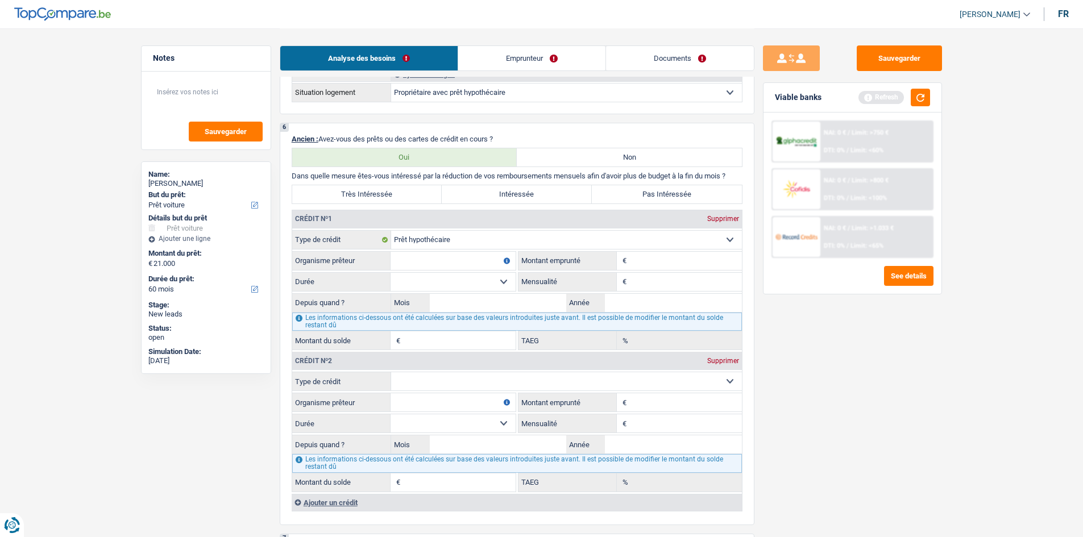
click at [510, 385] on select "Carte ou ouverture de crédit Prêt hypothécaire Vente à tempérament Prêt à tempé…" at bounding box center [566, 381] width 351 height 18
select select "cardOrCredit"
type input "0"
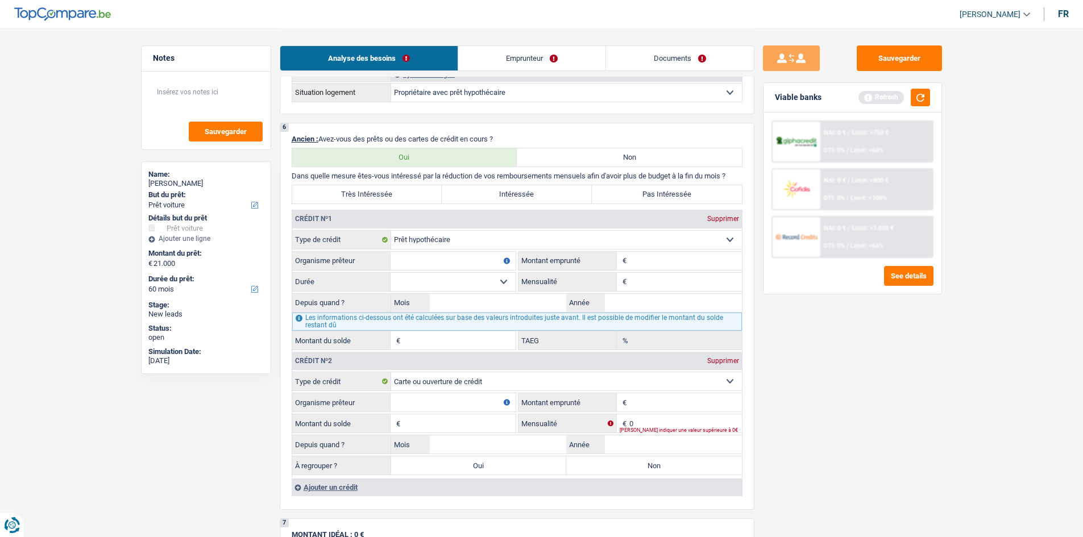
click at [436, 400] on input "Organisme prêteur" at bounding box center [453, 402] width 125 height 18
type input "CBC"
click at [694, 395] on input "Montant emprunté" at bounding box center [685, 402] width 113 height 18
type input "1.250"
click at [454, 414] on input "Montant du solde" at bounding box center [459, 423] width 113 height 18
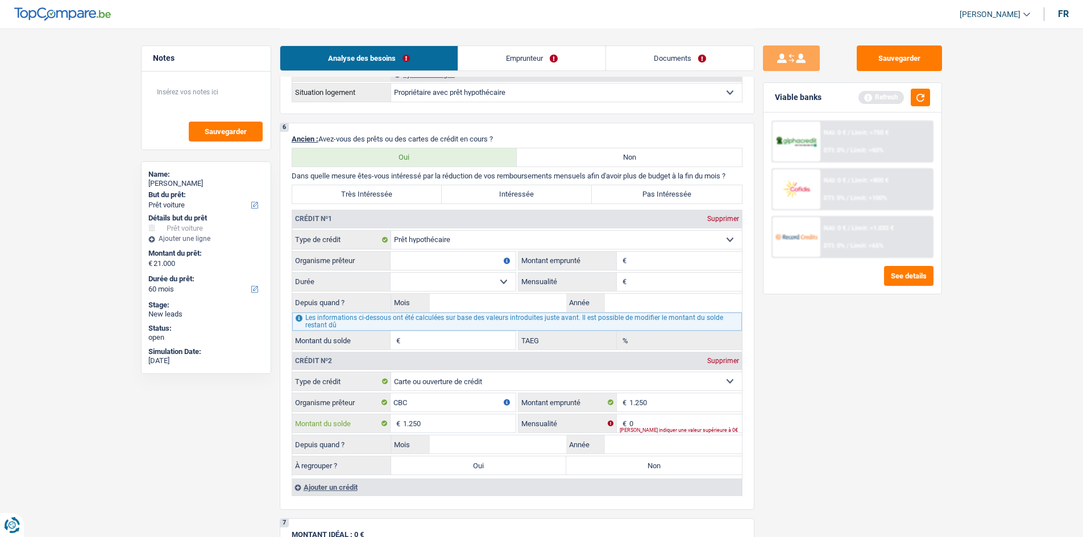
type input "1.250"
click at [653, 421] on input "0" at bounding box center [685, 423] width 113 height 18
type input "1"
click at [492, 447] on input "Mois" at bounding box center [498, 444] width 137 height 18
type input "01"
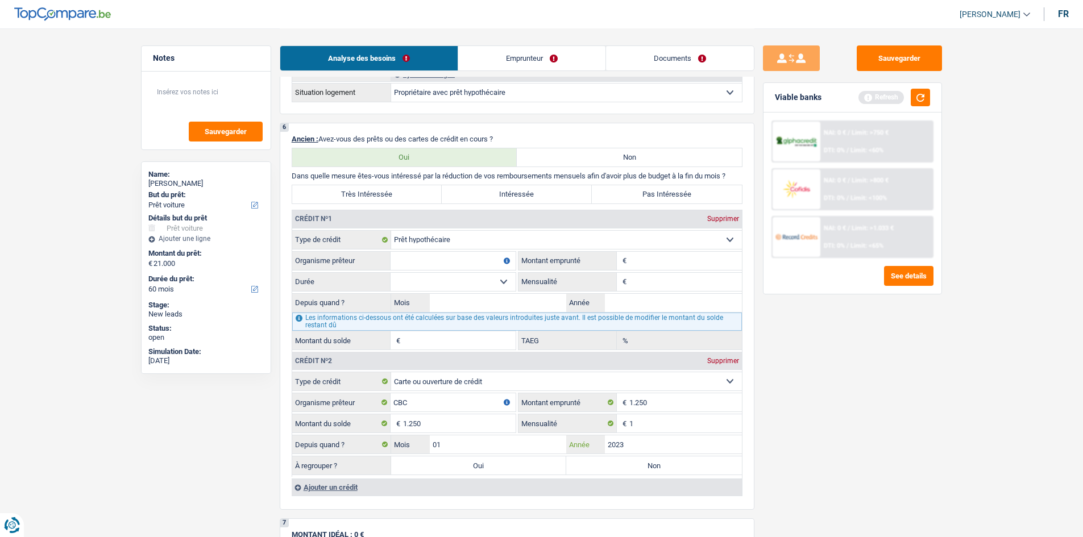
type input "2023"
click at [637, 186] on label "Pas Intéressée" at bounding box center [667, 194] width 150 height 18
click at [637, 186] on input "Pas Intéressée" at bounding box center [667, 194] width 150 height 18
radio input "true"
click at [492, 260] on input "Organisme prêteur" at bounding box center [453, 261] width 125 height 18
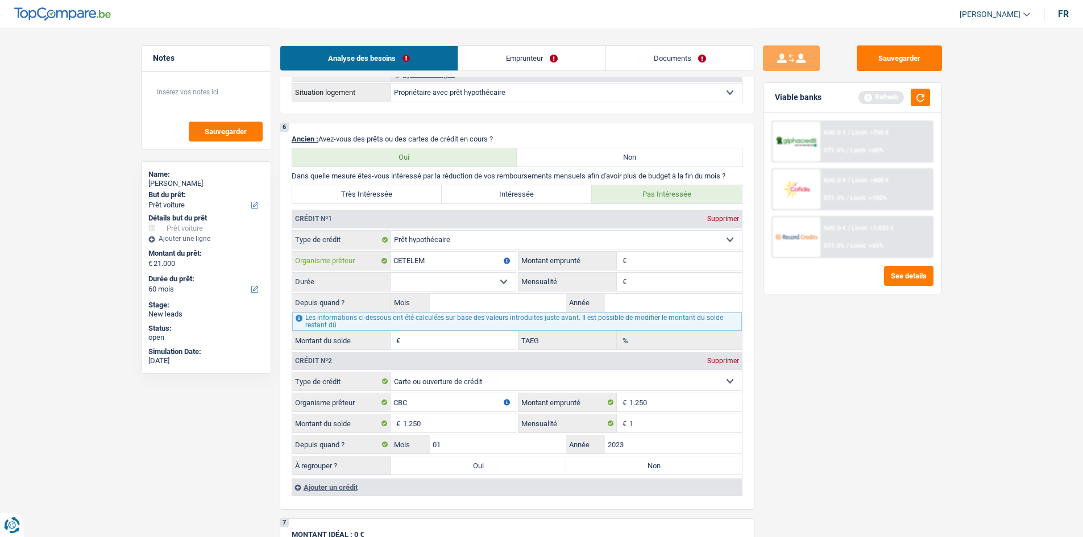
type input "CETELEM"
click at [658, 265] on input "Montant" at bounding box center [685, 261] width 113 height 18
click at [647, 285] on input "Mensualité" at bounding box center [685, 282] width 113 height 18
type input "172"
click at [650, 258] on input "Montant" at bounding box center [685, 261] width 113 height 18
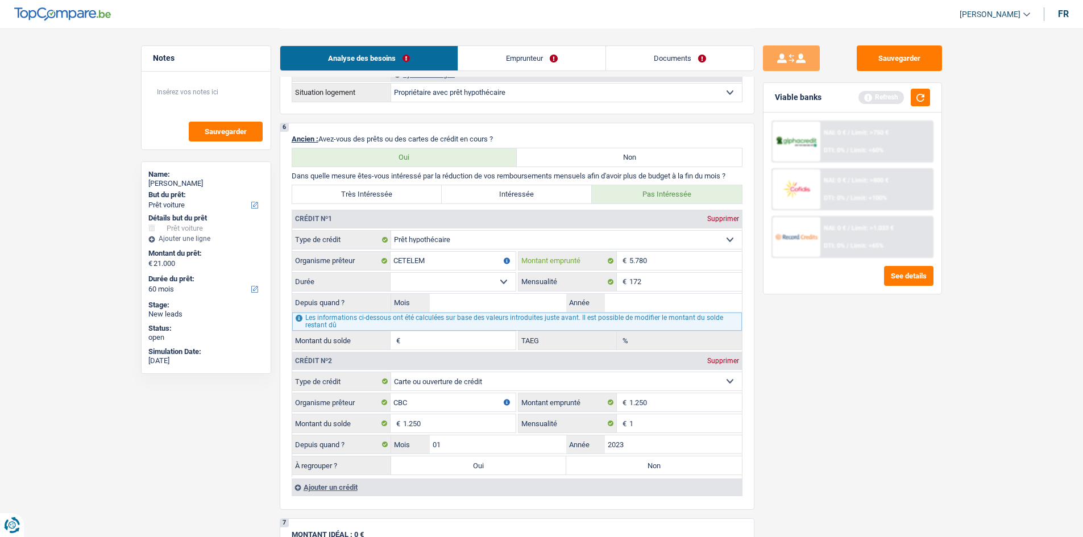
type input "5.780"
click at [499, 283] on select "120 mois 132 mois 144 mois 180 mois 240 mois 300 mois 360 mois 420 mois Sélecti…" at bounding box center [453, 282] width 125 height 18
click at [497, 280] on select "120 mois 132 mois 144 mois 180 mois 240 mois 300 mois 360 mois 420 mois Sélecti…" at bounding box center [453, 282] width 125 height 18
click at [658, 279] on input "172" at bounding box center [685, 282] width 113 height 18
click at [476, 257] on input "CETELEM" at bounding box center [453, 261] width 125 height 18
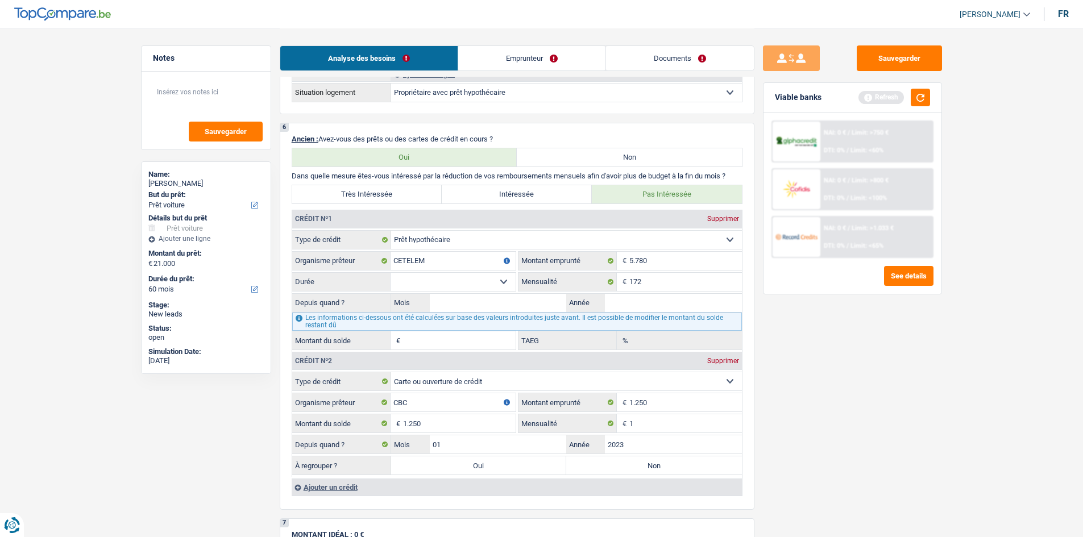
click at [553, 247] on select "Carte ou ouverture de crédit Prêt hypothécaire Vente à tempérament Prêt à tempé…" at bounding box center [566, 240] width 351 height 18
select select "personalLoan"
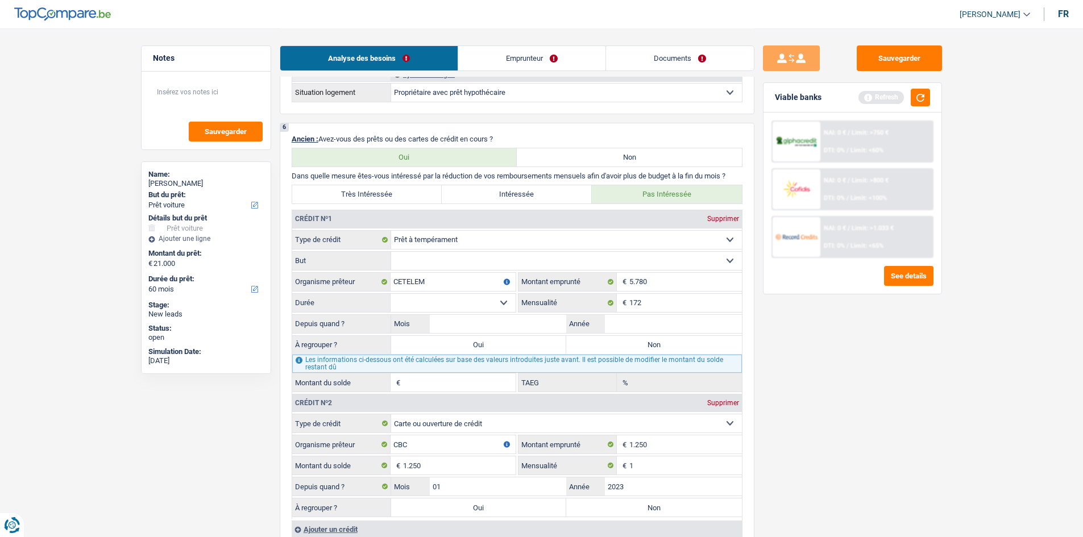
click at [525, 257] on select "Confort maison: meubles, textile, peinture, électroménager, outillage non-profe…" at bounding box center [566, 261] width 351 height 18
select select "smallWorks"
click at [391, 252] on select "Confort maison: meubles, textile, peinture, électroménager, outillage non-profe…" at bounding box center [566, 261] width 351 height 18
click at [433, 295] on select "12 mois 18 mois 24 mois 30 mois 36 mois 42 mois Sélectionner une option" at bounding box center [453, 303] width 125 height 18
select select "36"
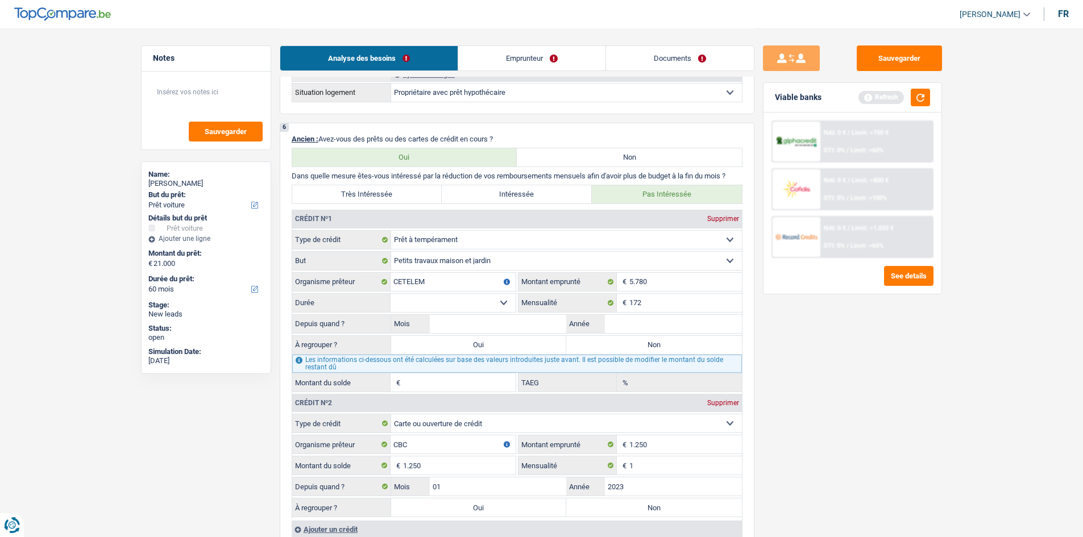
click at [391, 294] on select "12 mois 18 mois 24 mois 30 mois 36 mois 42 mois Sélectionner une option" at bounding box center [453, 303] width 125 height 18
click at [458, 319] on input "Mois" at bounding box center [498, 324] width 137 height 18
type input "03"
type input "2024"
click at [621, 344] on label "Non" at bounding box center [654, 345] width 176 height 18
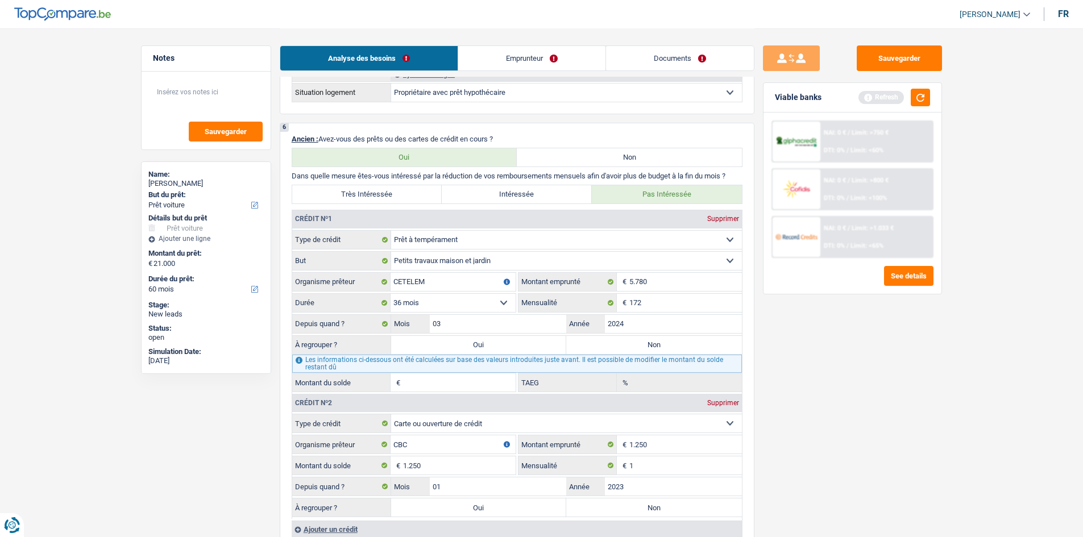
click at [621, 344] on input "Non" at bounding box center [654, 345] width 176 height 18
radio input "true"
type input "2.988"
type input "4,62"
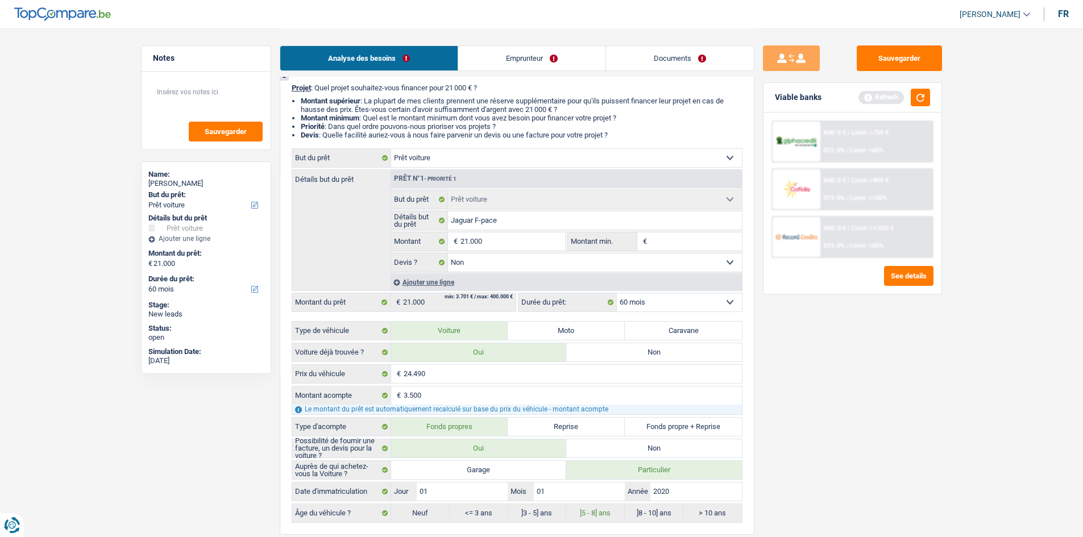
scroll to position [0, 0]
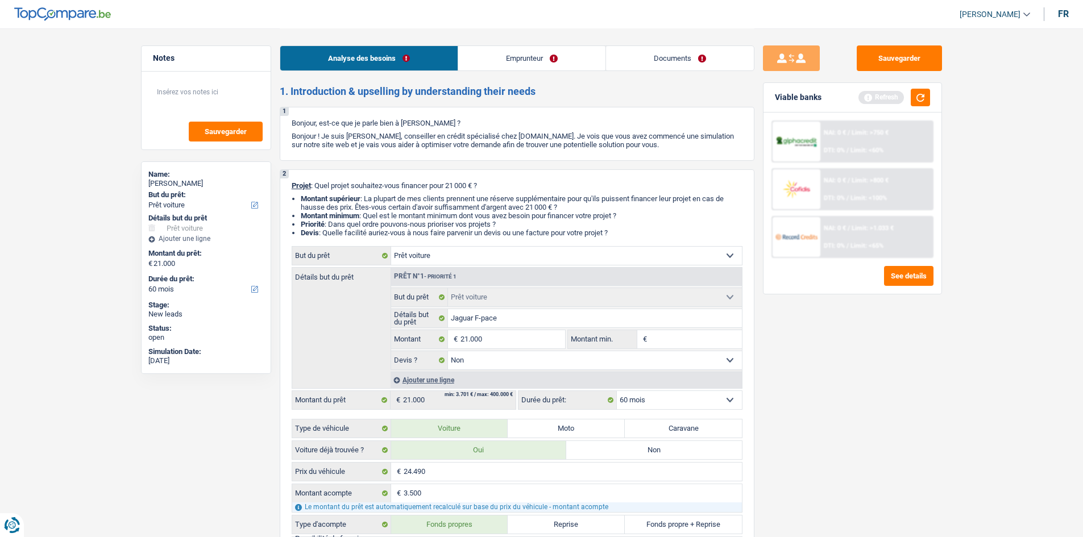
click at [534, 55] on link "Emprunteur" at bounding box center [531, 58] width 147 height 24
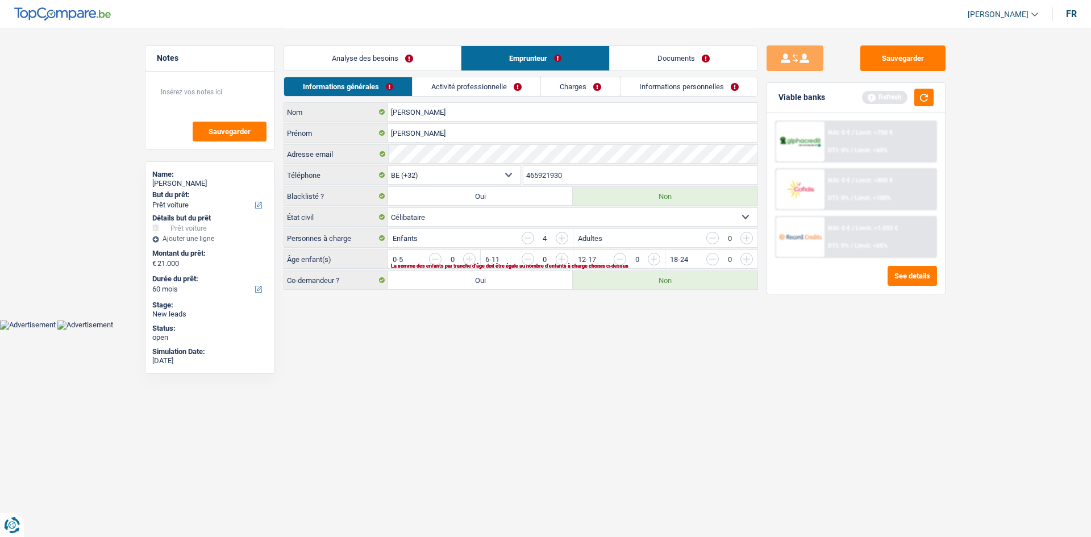
click at [561, 258] on input "button" at bounding box center [793, 262] width 474 height 18
click at [561, 260] on input "button" at bounding box center [793, 262] width 474 height 18
click at [474, 255] on input "button" at bounding box center [700, 262] width 474 height 18
click at [470, 259] on input "button" at bounding box center [700, 262] width 474 height 18
click at [473, 88] on link "Activité professionnelle" at bounding box center [477, 86] width 128 height 19
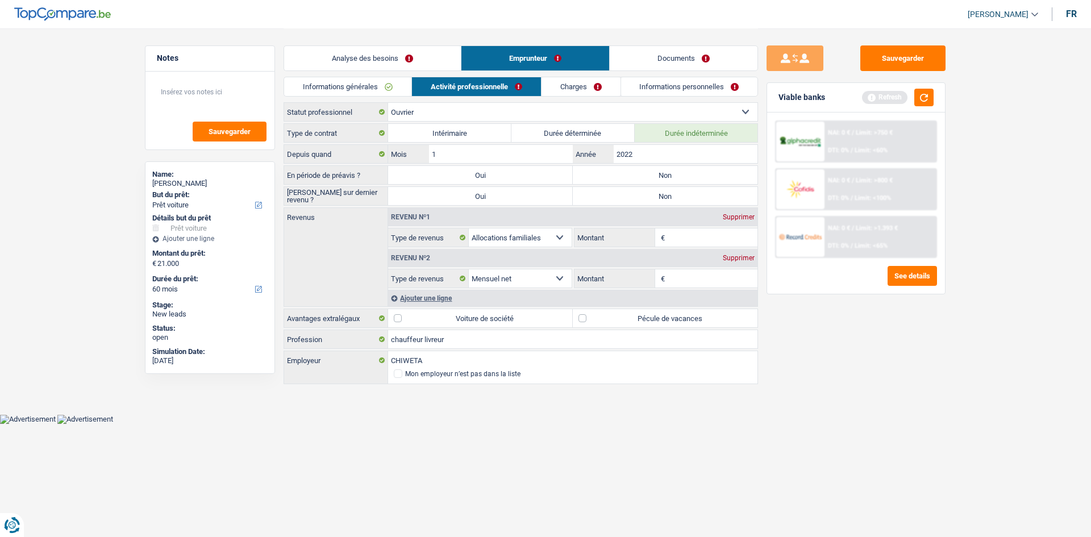
click at [643, 175] on label "Non" at bounding box center [665, 175] width 185 height 18
click at [643, 175] on input "Non" at bounding box center [665, 175] width 185 height 18
radio input "true"
click at [637, 197] on label "Non" at bounding box center [665, 196] width 185 height 18
click at [637, 197] on input "Non" at bounding box center [665, 196] width 185 height 18
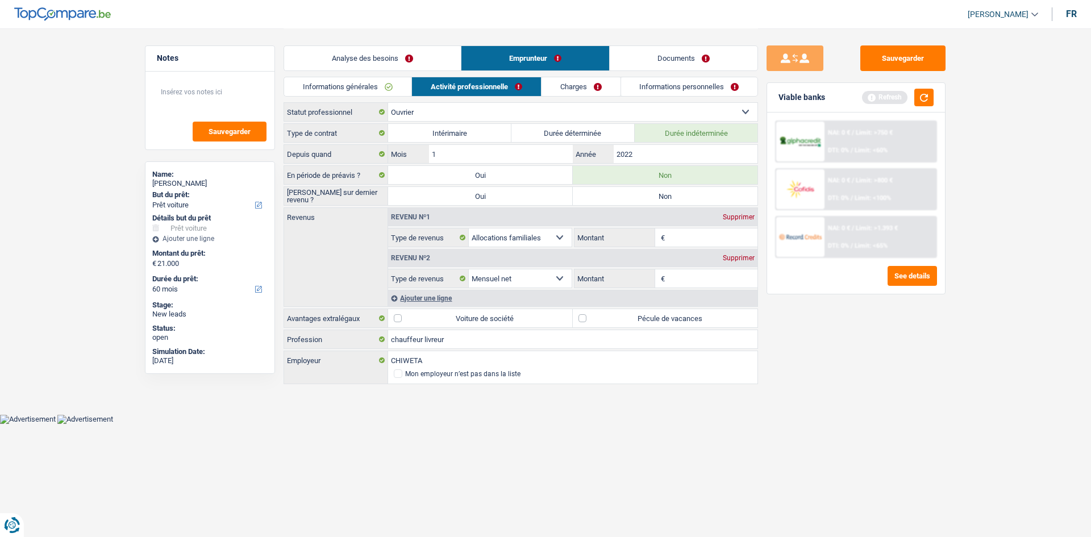
radio input "true"
drag, startPoint x: 604, startPoint y: 185, endPoint x: 559, endPoint y: 198, distance: 46.6
drag, startPoint x: 559, startPoint y: 198, endPoint x: 312, endPoint y: 238, distance: 250.0
click at [312, 238] on div "Revenus Revenu nº1 Supprimer Allocation d'handicap Allocations chômage Allocati…" at bounding box center [521, 256] width 475 height 99
click at [688, 275] on input "Montant" at bounding box center [713, 278] width 90 height 18
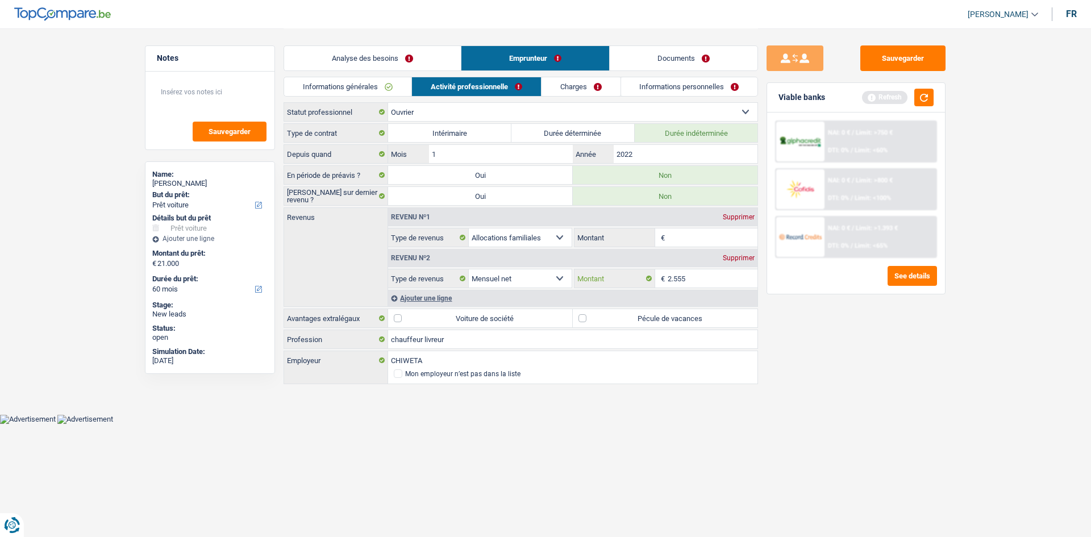
type input "2.555"
click at [688, 244] on input "Montant" at bounding box center [713, 238] width 90 height 18
type input "1.400"
click at [585, 321] on label "Pécule de vacances" at bounding box center [665, 318] width 185 height 18
click at [585, 321] on input "Pécule de vacances" at bounding box center [665, 318] width 185 height 18
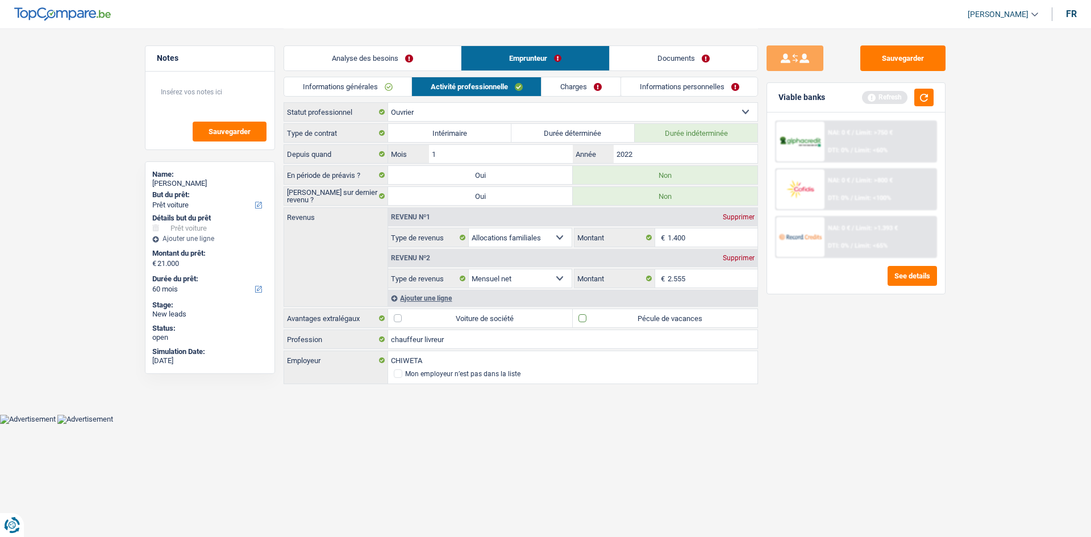
checkbox input "true"
click at [572, 88] on link "Charges" at bounding box center [581, 86] width 79 height 19
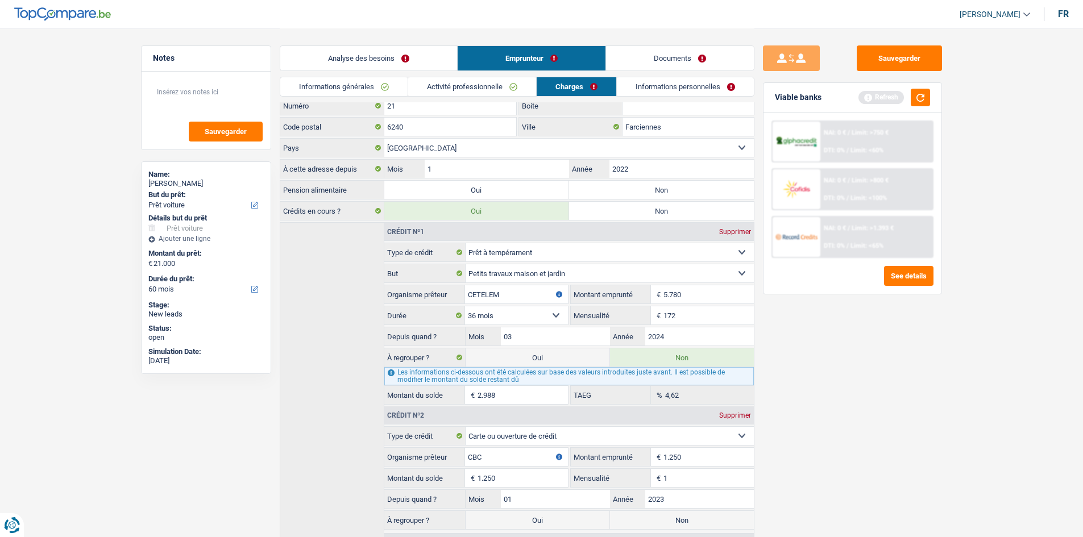
scroll to position [101, 0]
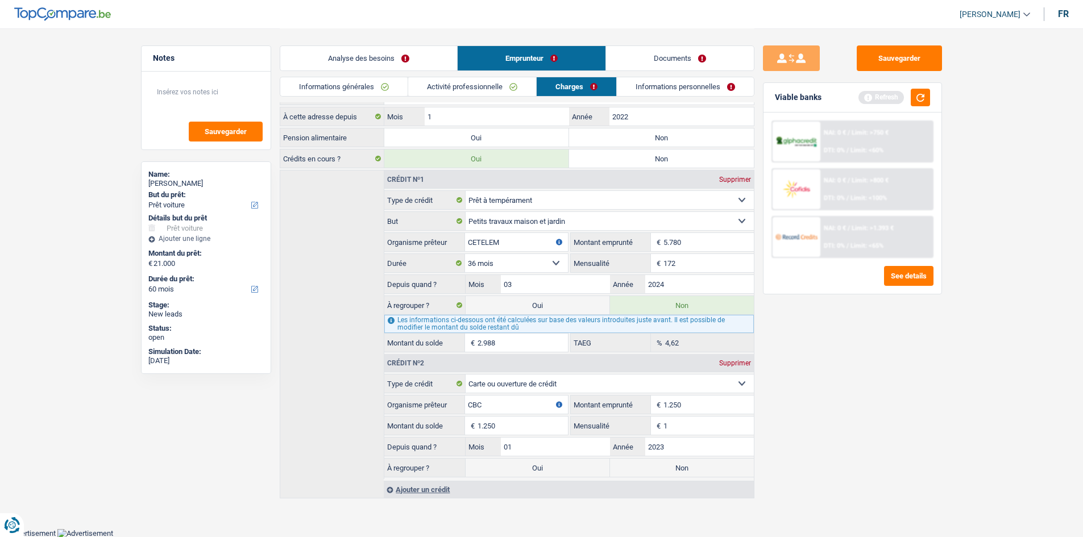
click at [417, 489] on div "Ajouter un crédit" at bounding box center [568, 489] width 369 height 17
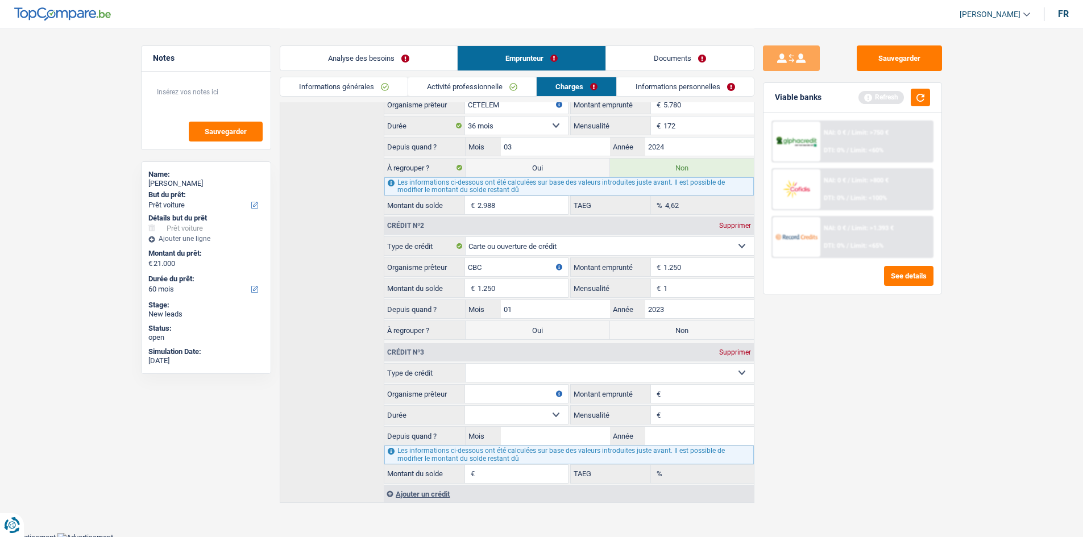
scroll to position [243, 0]
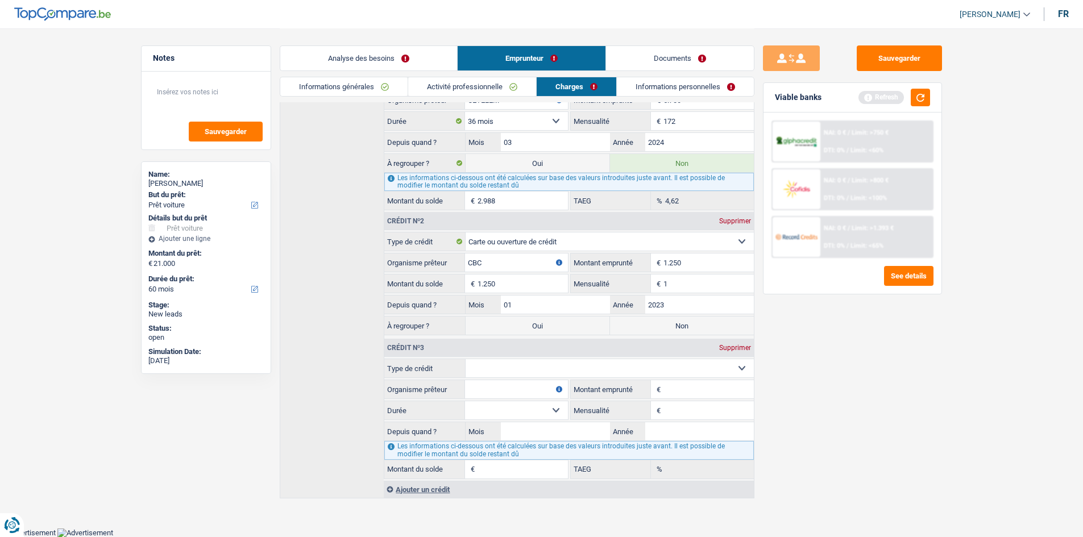
click at [526, 365] on select "Carte ou ouverture de crédit Prêt hypothécaire Vente à tempérament Prêt à tempé…" at bounding box center [610, 368] width 288 height 18
select select "mortgage"
click at [466, 359] on select "Carte ou ouverture de crédit Prêt hypothécaire Vente à tempérament Prêt à tempé…" at bounding box center [610, 368] width 288 height 18
type input "0"
click at [518, 380] on input "Organisme prêteur" at bounding box center [516, 389] width 102 height 18
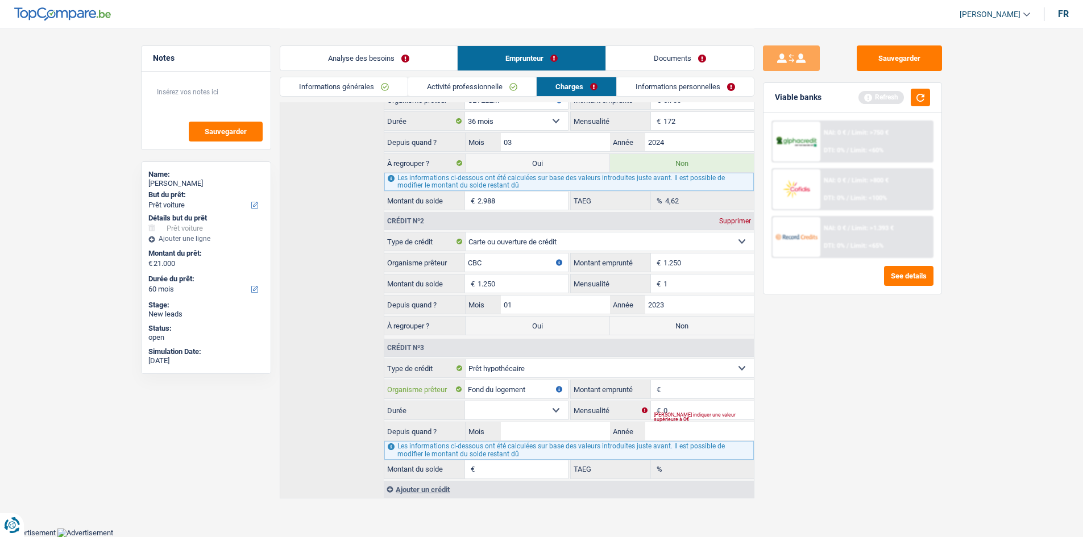
type input "Fond du logement"
click at [683, 411] on input "0" at bounding box center [708, 410] width 90 height 18
type input "534"
click at [672, 392] on input "Montant emprunté" at bounding box center [708, 389] width 90 height 18
type input "194.000"
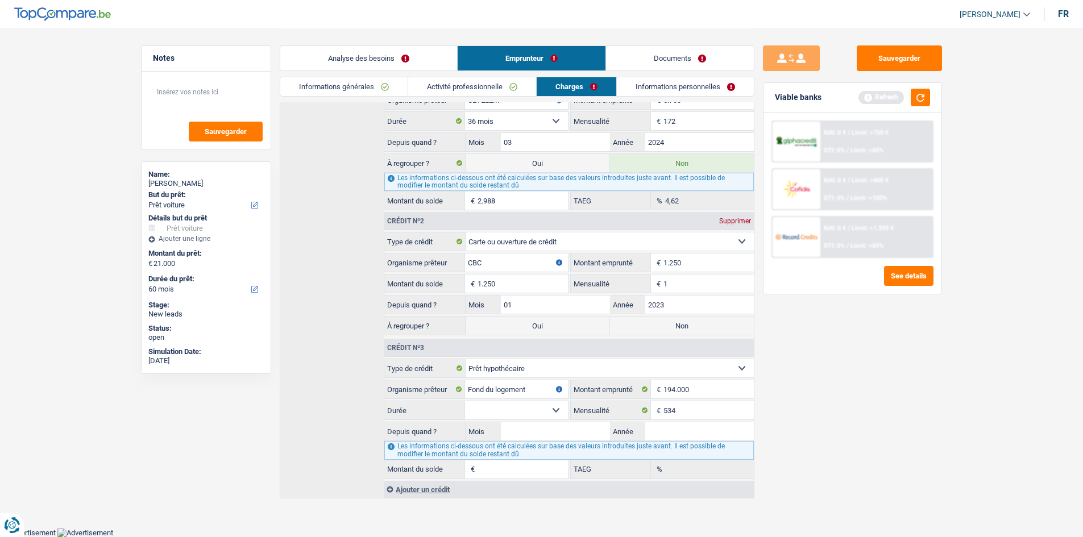
click at [555, 410] on select "120 mois 132 mois 144 mois 180 mois 240 mois 300 mois 360 mois 420 mois Sélecti…" at bounding box center [516, 410] width 102 height 18
select select "360"
click at [465, 401] on select "120 mois 132 mois 144 mois 180 mois 240 mois 300 mois 360 mois 420 mois Sélecti…" at bounding box center [516, 410] width 102 height 18
click at [553, 431] on input "Mois" at bounding box center [555, 431] width 109 height 18
type input "01"
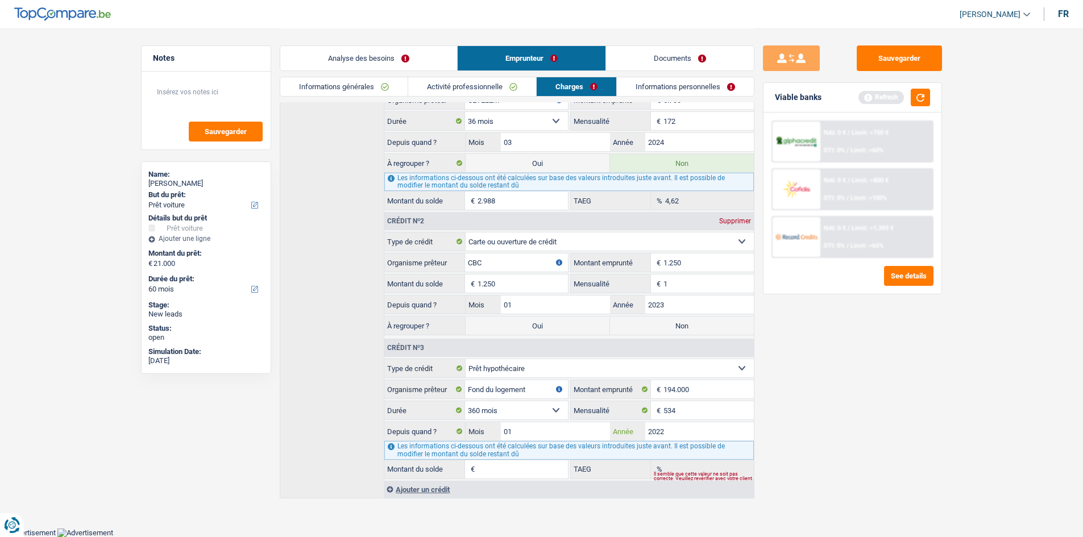
type input "2022"
type input "170.100"
type input "0,00"
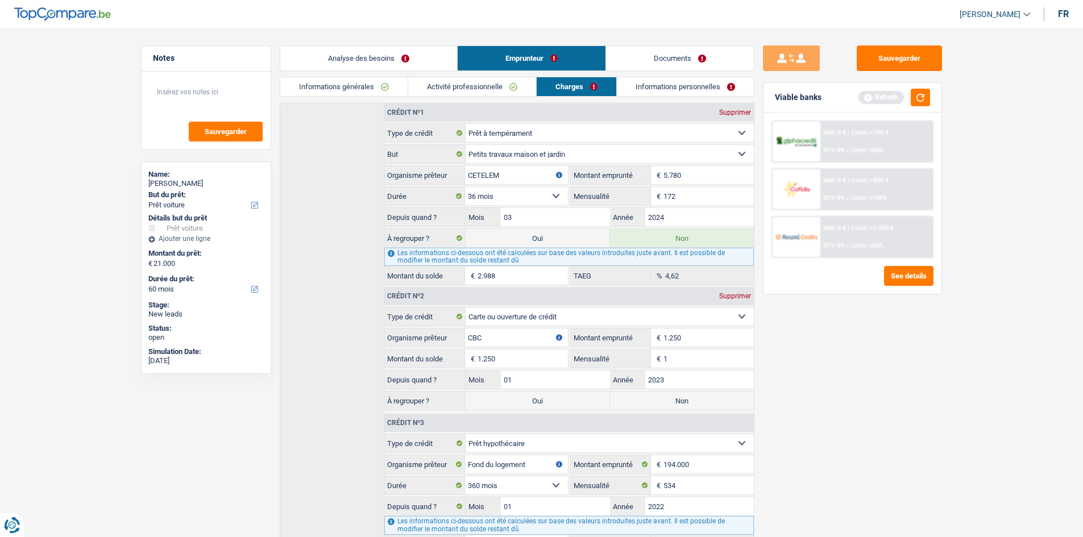
scroll to position [0, 0]
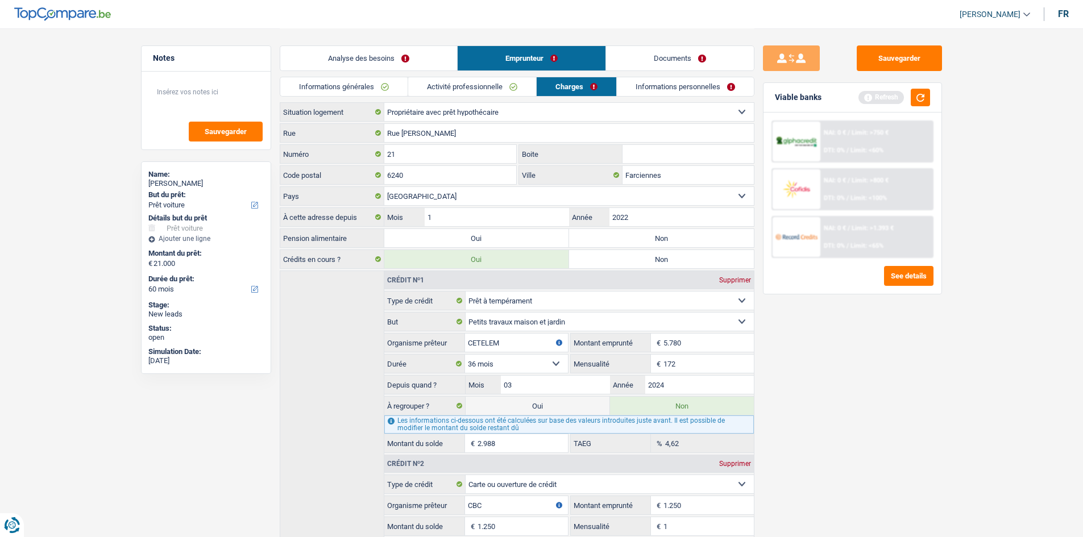
click at [642, 85] on link "Informations personnelles" at bounding box center [685, 86] width 137 height 19
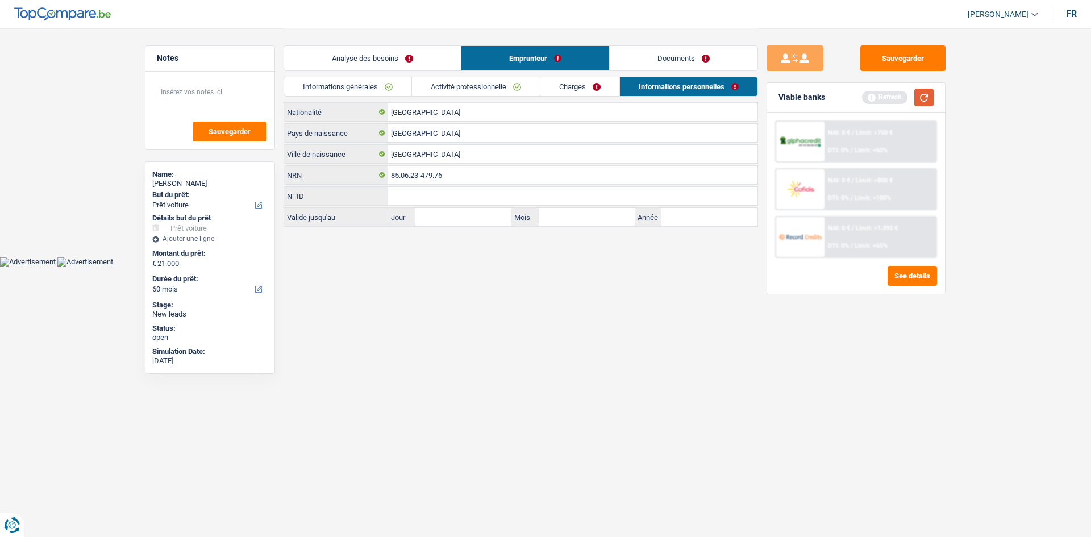
click at [929, 102] on button "button" at bounding box center [924, 98] width 19 height 18
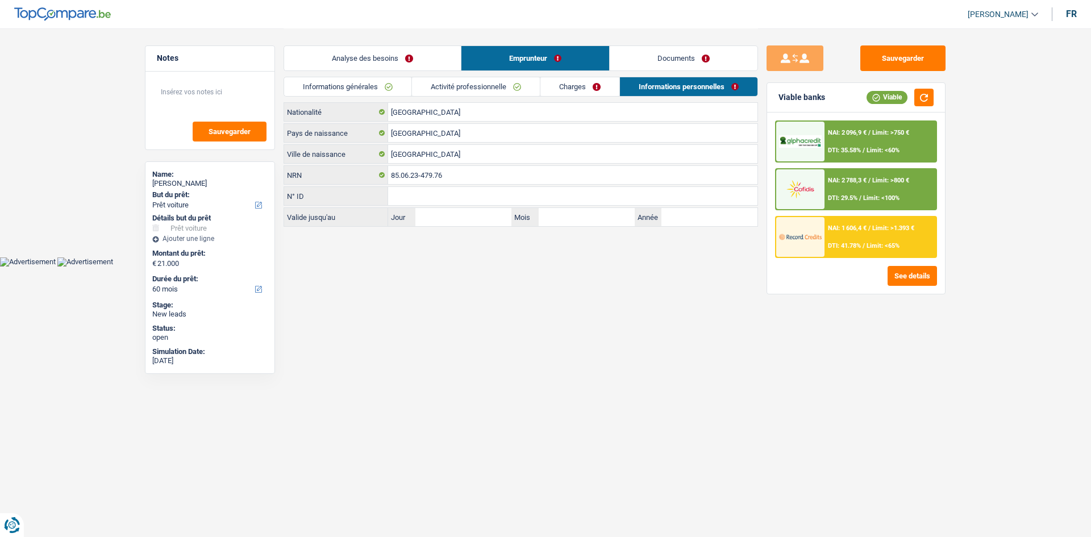
click at [590, 89] on link "Charges" at bounding box center [580, 86] width 79 height 19
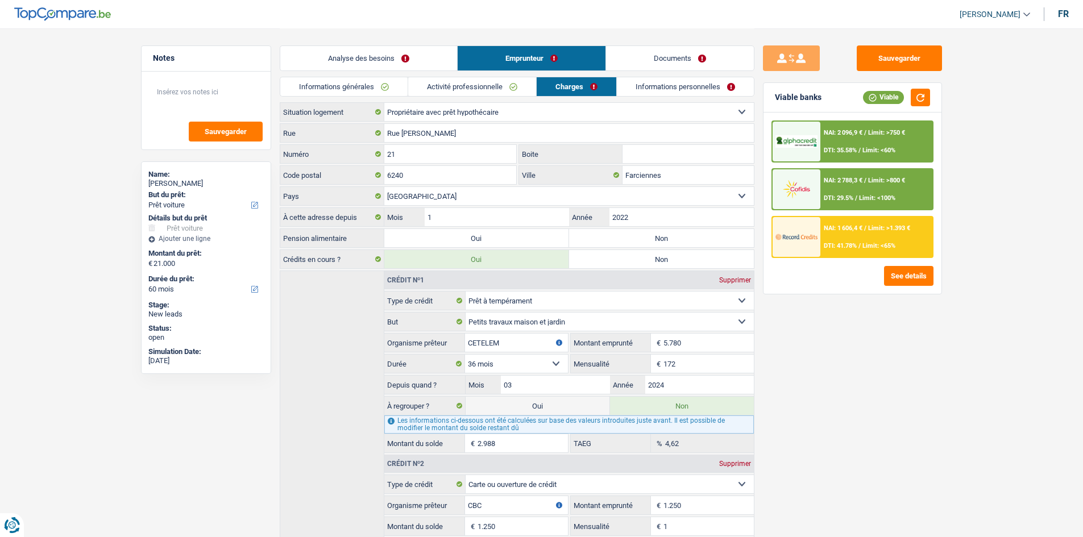
click at [382, 60] on link "Analyse des besoins" at bounding box center [368, 58] width 177 height 24
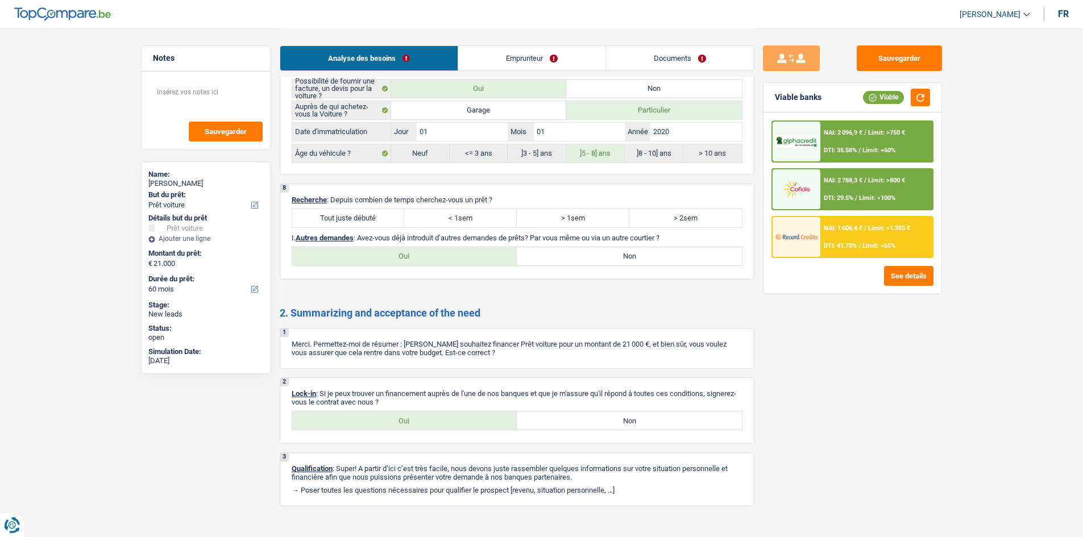
scroll to position [2133, 0]
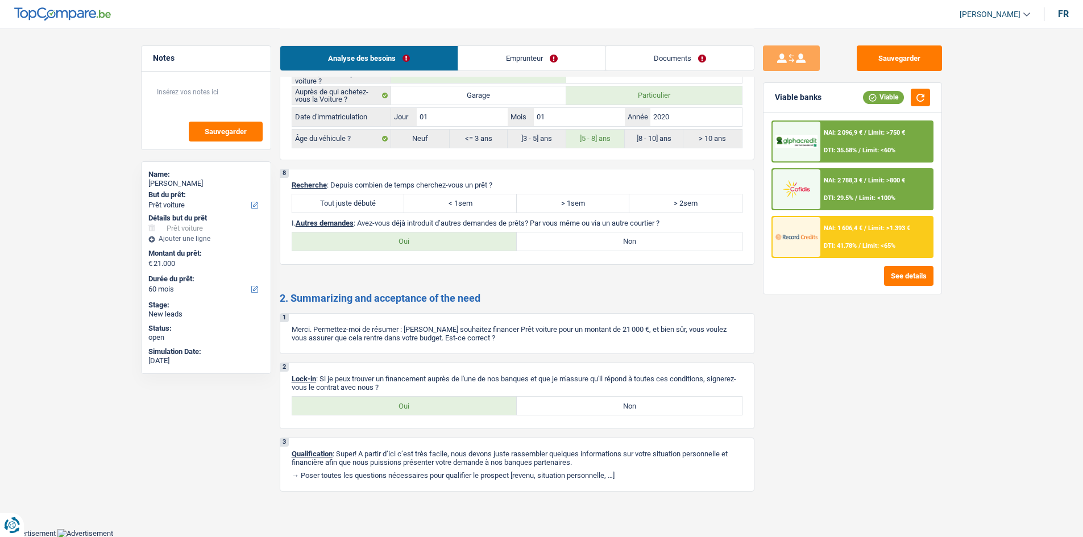
click at [367, 199] on label "Tout juste débuté" at bounding box center [348, 203] width 113 height 18
click at [367, 199] on input "Tout juste débuté" at bounding box center [348, 203] width 113 height 18
radio input "true"
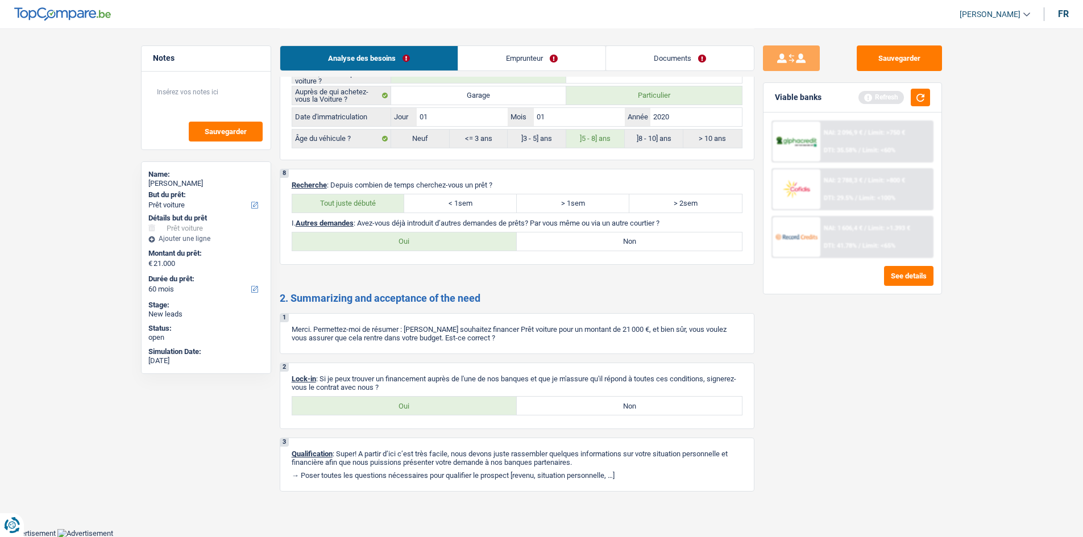
click at [585, 238] on label "Non" at bounding box center [629, 241] width 225 height 18
click at [585, 238] on input "Non" at bounding box center [629, 241] width 225 height 18
radio input "true"
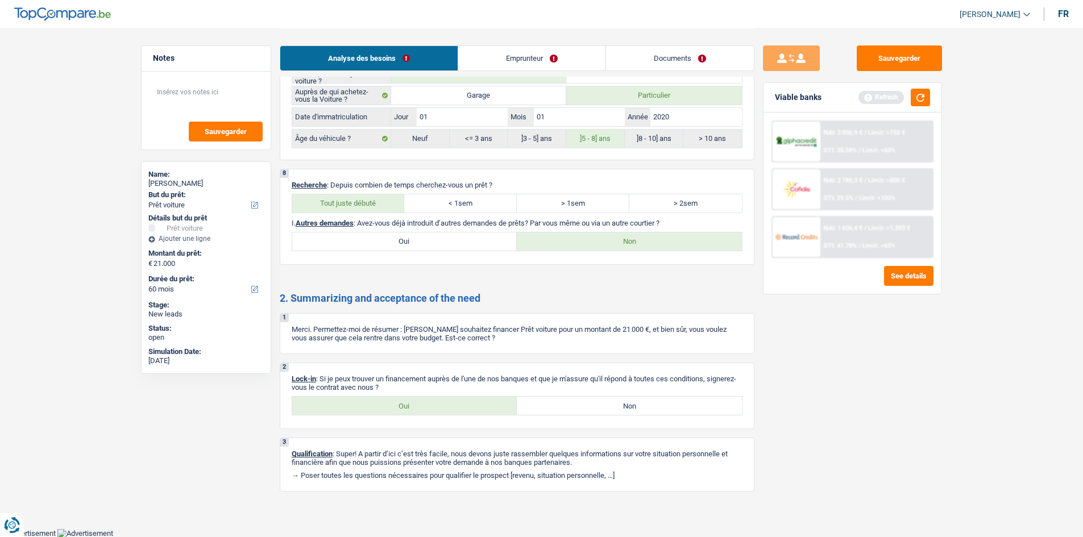
click at [406, 406] on label "Oui" at bounding box center [404, 406] width 225 height 18
click at [406, 406] on input "Oui" at bounding box center [404, 406] width 225 height 18
radio input "true"
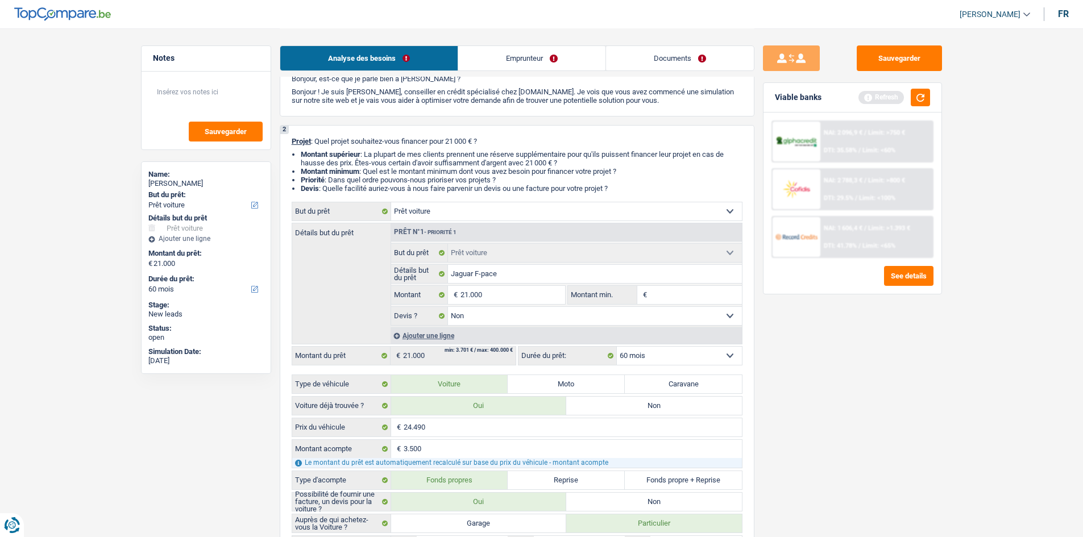
scroll to position [0, 0]
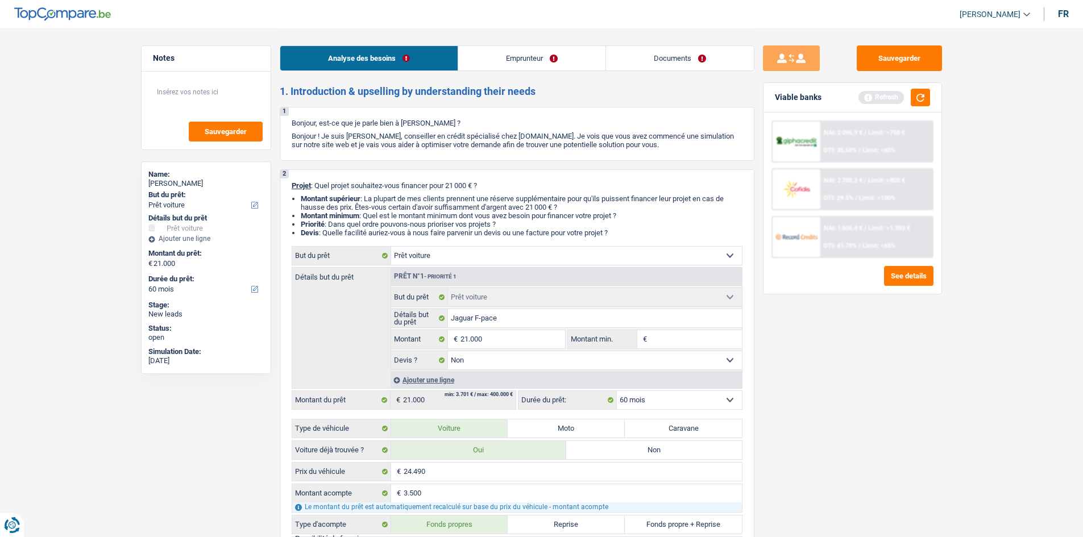
drag, startPoint x: 500, startPoint y: 282, endPoint x: 781, endPoint y: 375, distance: 295.9
click at [781, 375] on div "Sauvegarder Viable banks Refresh NAI: 2 096,9 € / Limit: >750 € DTI: 35.58% / L…" at bounding box center [852, 282] width 196 height 474
click at [931, 99] on div "Viable banks Refresh" at bounding box center [852, 98] width 178 height 30
click at [923, 98] on button "button" at bounding box center [920, 98] width 19 height 18
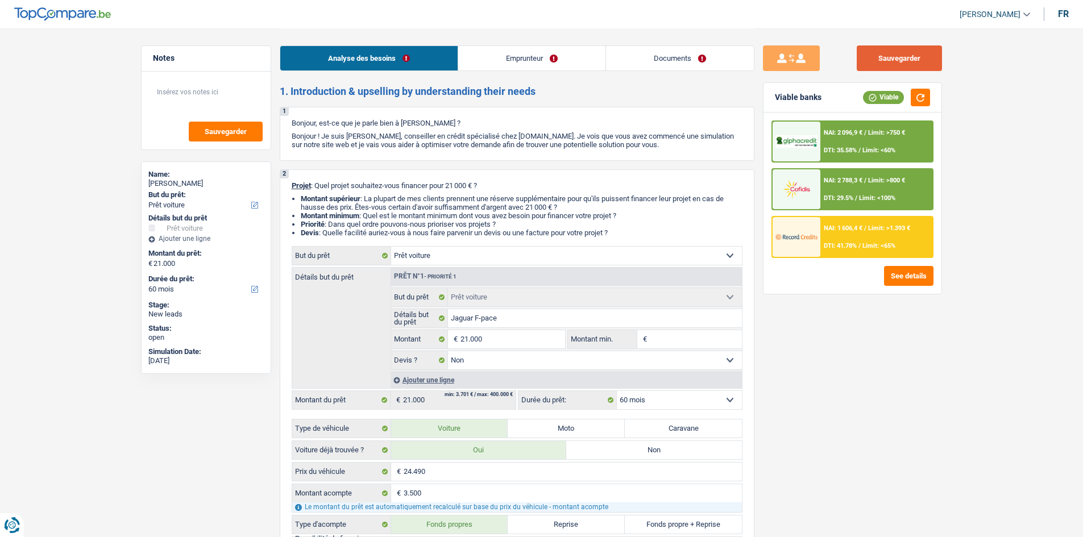
click at [880, 61] on button "Sauvegarder" at bounding box center [899, 58] width 85 height 26
click at [862, 135] on span "NAI: 2 096,9 €" at bounding box center [843, 132] width 39 height 7
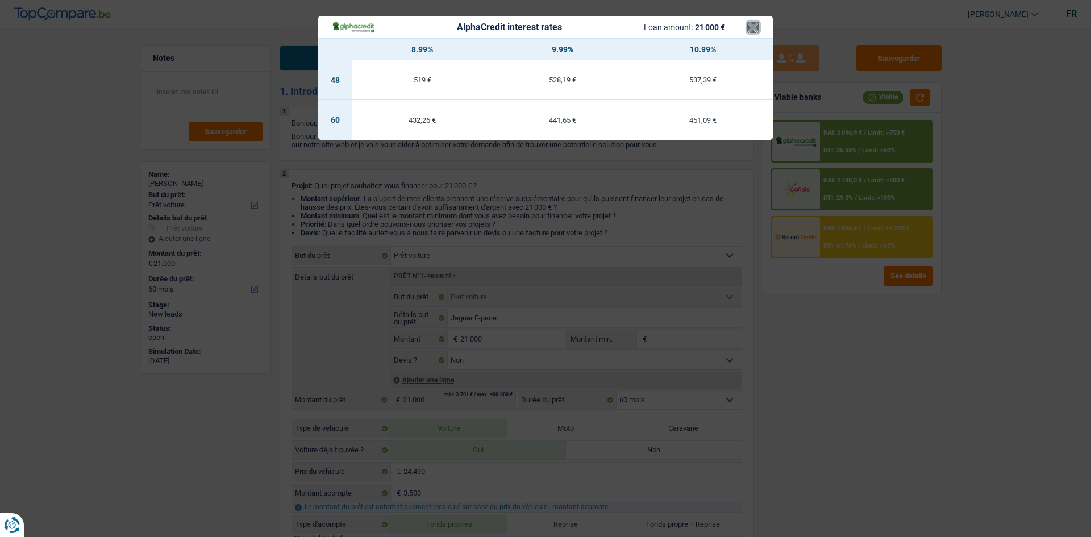
click at [749, 25] on button "×" at bounding box center [754, 27] width 12 height 11
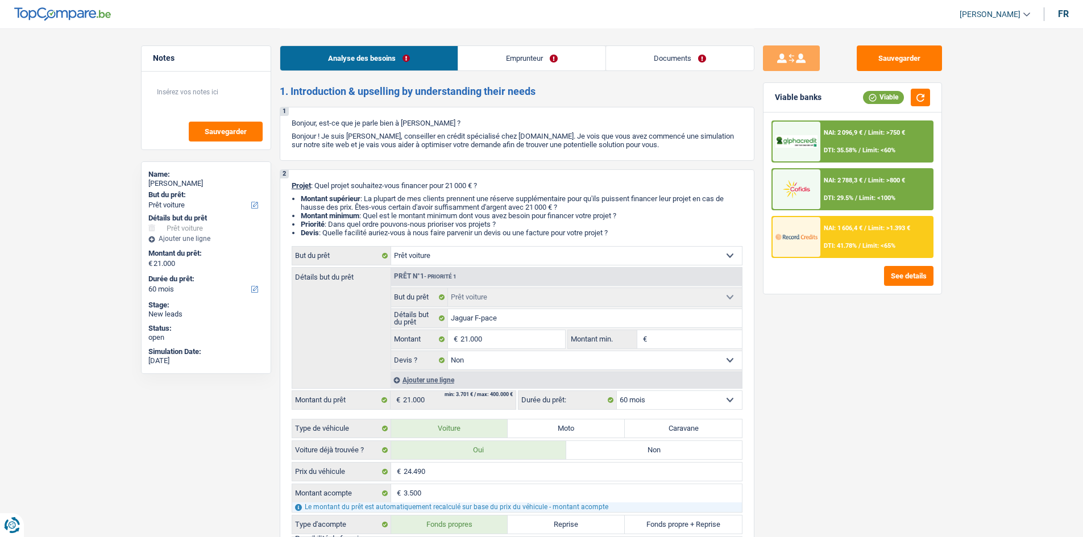
click at [825, 180] on span "NAI: 2 788,3 €" at bounding box center [843, 180] width 39 height 7
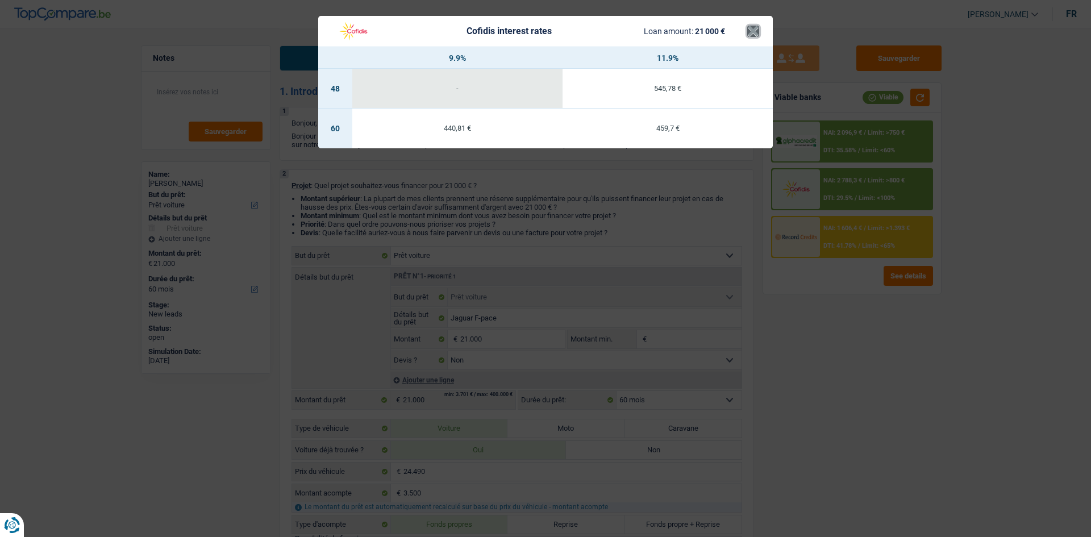
click at [757, 37] on button "×" at bounding box center [754, 31] width 12 height 11
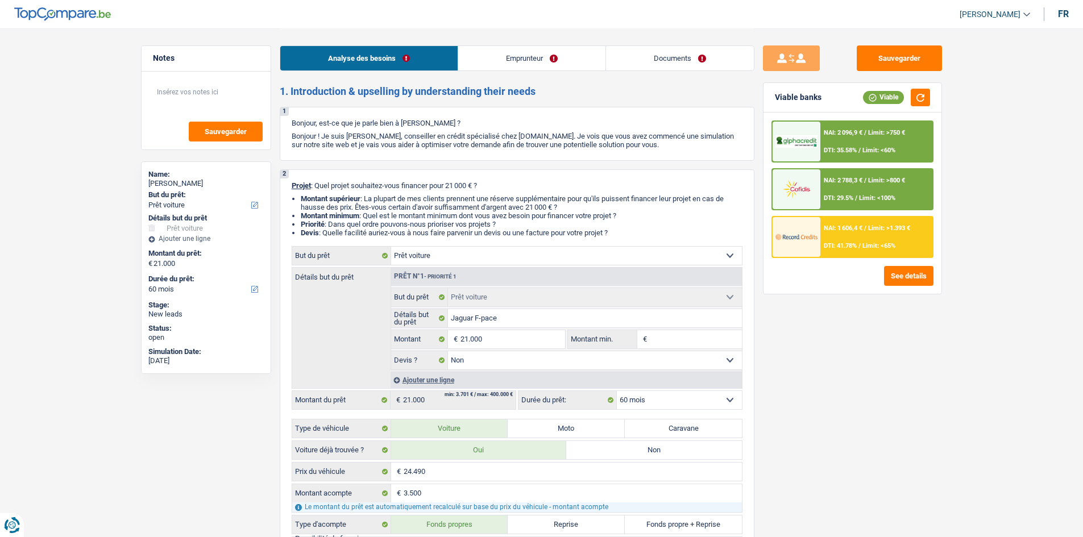
click at [858, 230] on span "NAI: 1 606,4 €" at bounding box center [843, 228] width 39 height 7
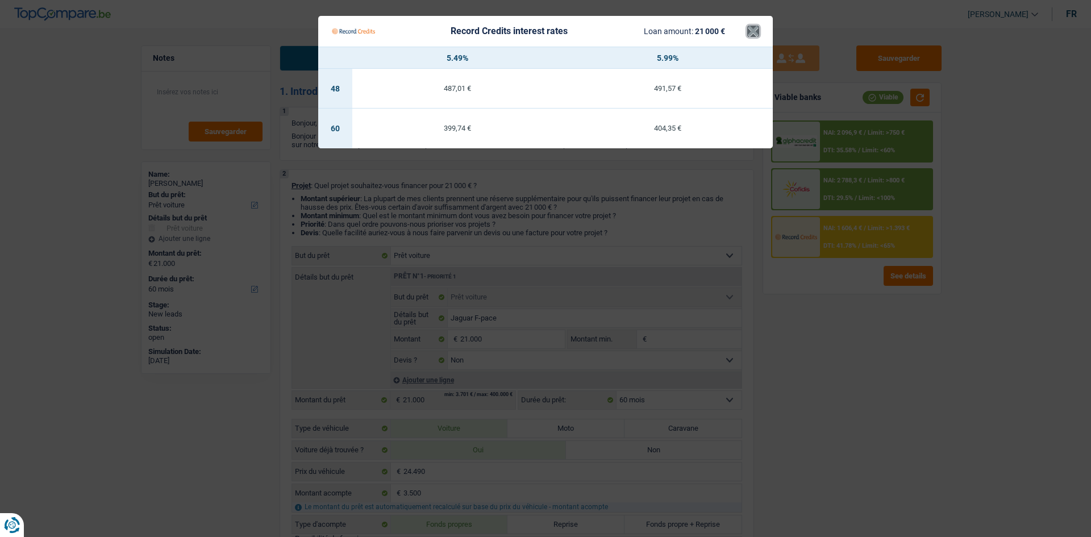
click at [748, 29] on button "×" at bounding box center [754, 31] width 12 height 11
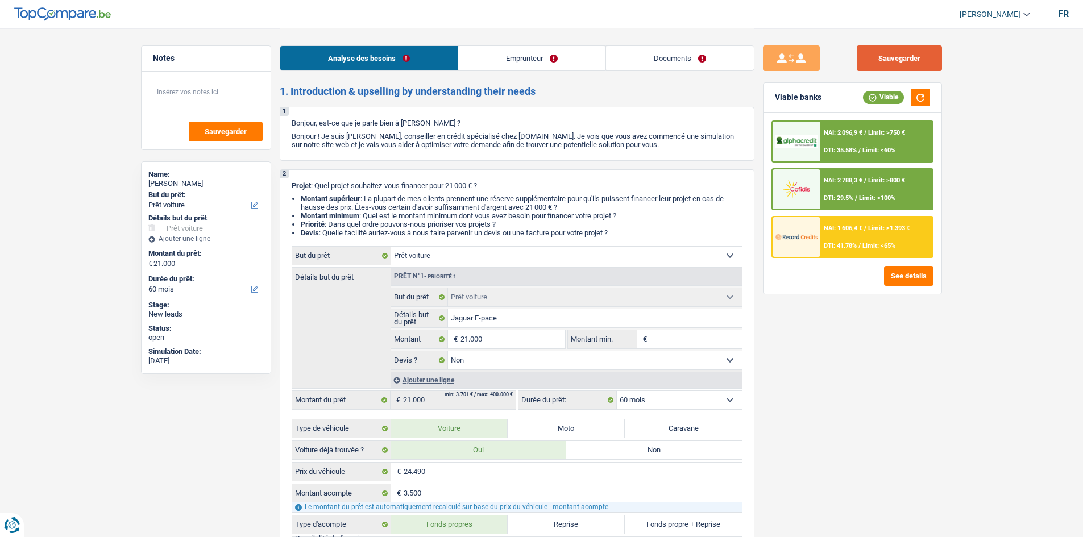
click at [900, 62] on button "Sauvegarder" at bounding box center [899, 58] width 85 height 26
click at [863, 60] on button "Sauvegarder" at bounding box center [899, 58] width 85 height 26
